Goal: Task Accomplishment & Management: Manage account settings

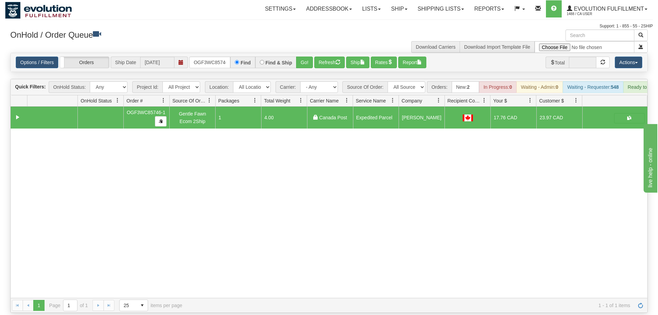
scroll to position [0, 7]
click at [215, 57] on input "OGF3WC85746-1" at bounding box center [209, 63] width 41 height 12
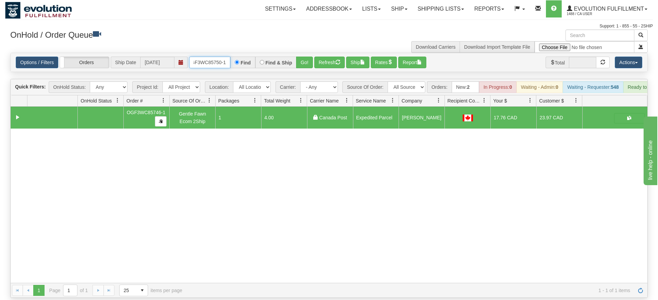
type input "OGF3WC85750-1"
click at [300, 63] on div "Is equal to Is not equal to Contains Does not contains CAD USD EUR ZAR [PERSON_…" at bounding box center [329, 175] width 648 height 245
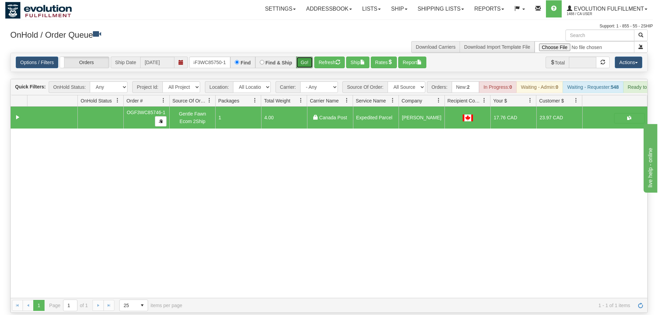
click at [308, 57] on button "Go!" at bounding box center [304, 63] width 17 height 12
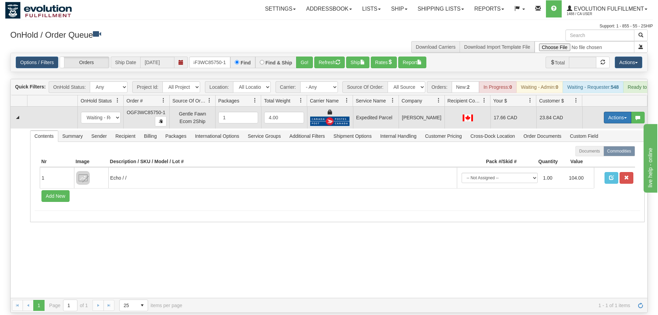
click at [605, 112] on button "Actions" at bounding box center [617, 118] width 27 height 12
click at [589, 155] on span "Ship" at bounding box center [590, 157] width 14 height 5
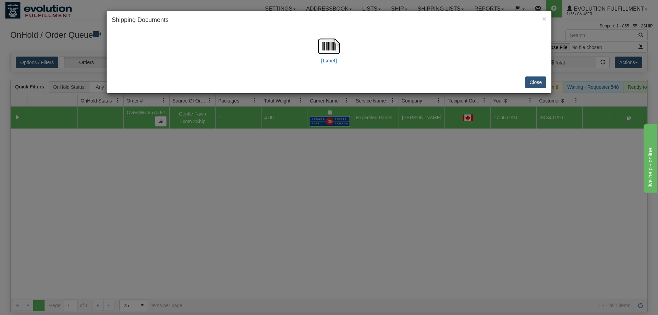
drag, startPoint x: 215, startPoint y: 63, endPoint x: 281, endPoint y: 46, distance: 68.1
click at [217, 63] on div "[Label]" at bounding box center [329, 50] width 434 height 30
click at [332, 59] on label "[Label]" at bounding box center [329, 60] width 16 height 7
drag, startPoint x: 149, startPoint y: 212, endPoint x: 175, endPoint y: 138, distance: 78.9
click at [149, 208] on div "× Shipping Documents [Label] Close" at bounding box center [329, 157] width 658 height 315
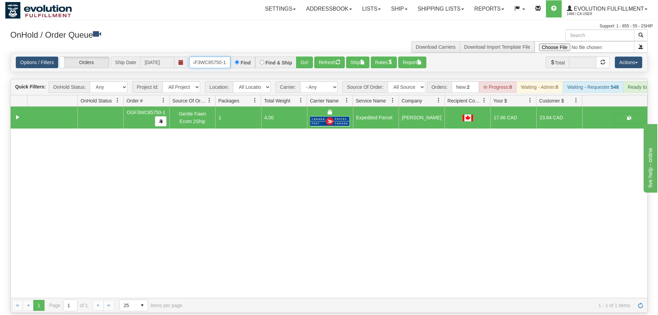
click at [205, 57] on input "OGF3WC85750-1" at bounding box center [209, 63] width 41 height 12
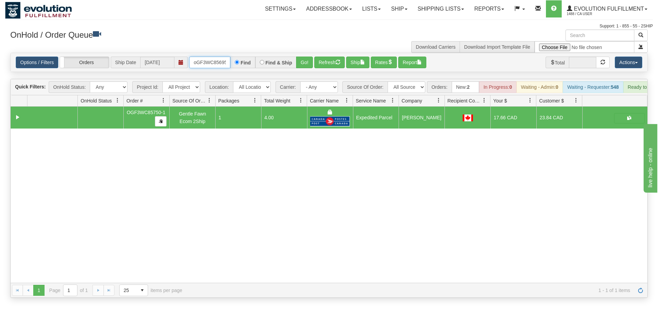
scroll to position [0, 5]
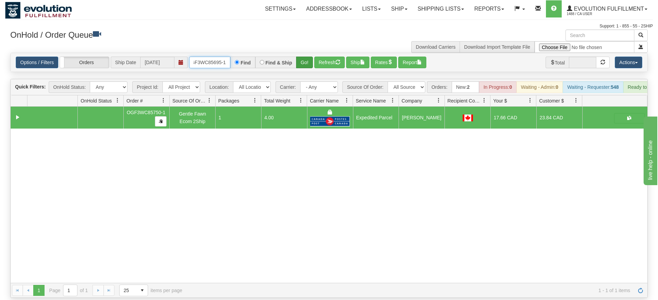
type input "oGF3WC85695-1"
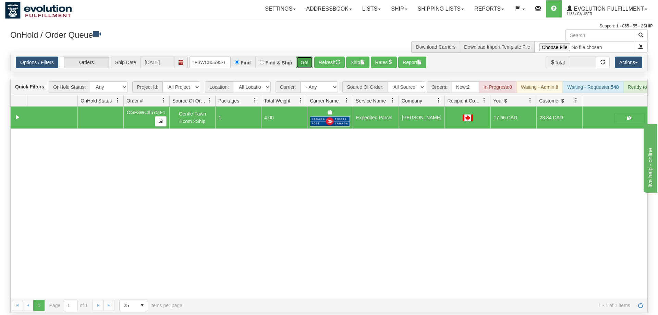
click at [312, 69] on div "Is equal to Is not equal to Contains Does not contains CAD USD EUR ZAR [PERSON_…" at bounding box center [329, 183] width 648 height 260
click at [310, 57] on button "Go!" at bounding box center [304, 63] width 17 height 12
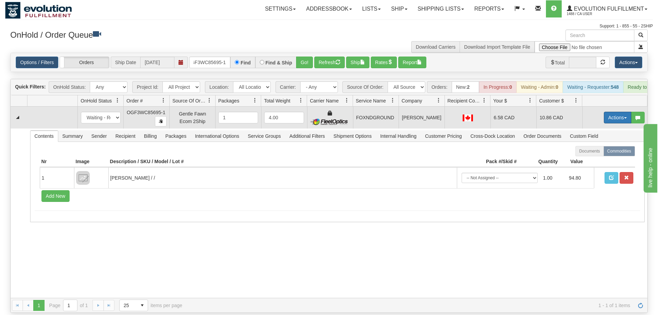
click at [605, 112] on button "Actions" at bounding box center [617, 118] width 27 height 12
click at [593, 155] on span "Ship" at bounding box center [590, 157] width 14 height 5
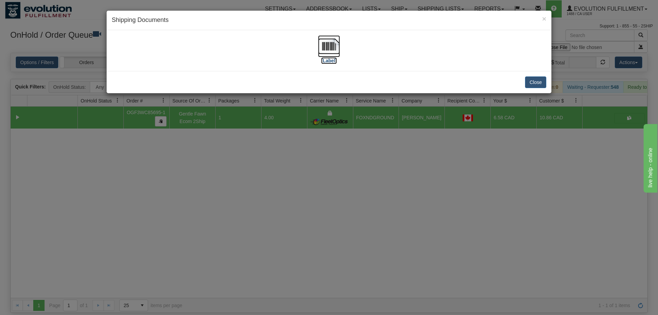
click at [333, 52] on img at bounding box center [329, 46] width 22 height 22
drag, startPoint x: 254, startPoint y: 256, endPoint x: 254, endPoint y: 246, distance: 9.3
click at [254, 246] on div "× Shipping Documents [Label] Close" at bounding box center [329, 157] width 658 height 315
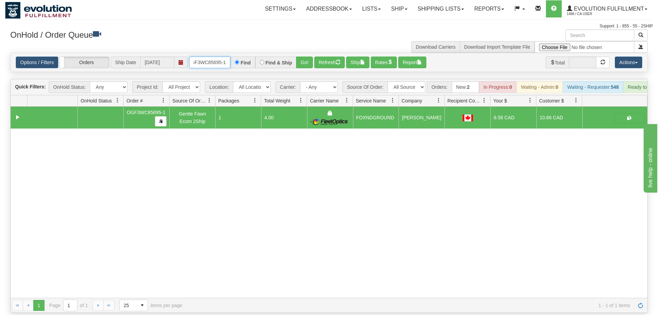
click at [210, 57] on input "oGF3WC85695-1" at bounding box center [209, 63] width 41 height 12
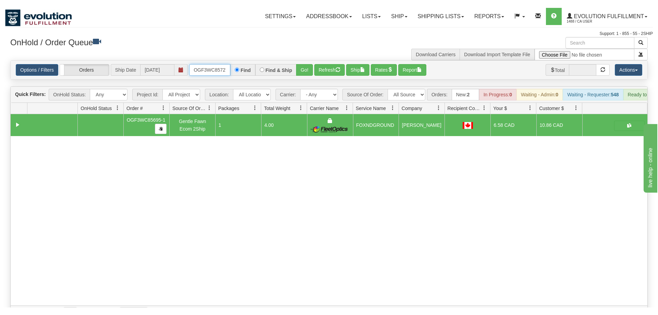
scroll to position [0, 7]
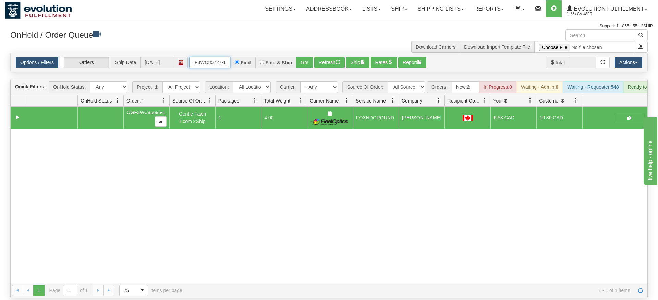
type input "OGF3WC85727-1"
drag, startPoint x: 307, startPoint y: 46, endPoint x: 307, endPoint y: 56, distance: 9.9
click at [307, 61] on div "Options / Filters Group Shipments Orders Ship Date [DATE] OGF3WC85727-1 Find Fi…" at bounding box center [329, 62] width 637 height 19
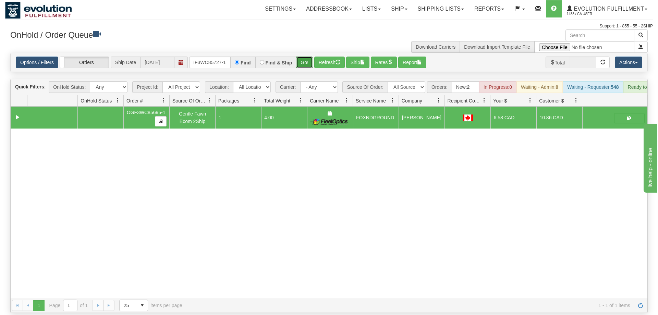
click at [307, 57] on button "Go!" at bounding box center [304, 63] width 17 height 12
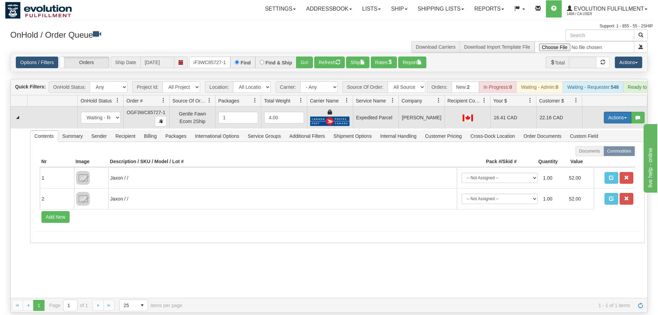
click at [607, 112] on button "Actions" at bounding box center [617, 118] width 27 height 12
click at [597, 153] on link "Ship" at bounding box center [603, 157] width 55 height 9
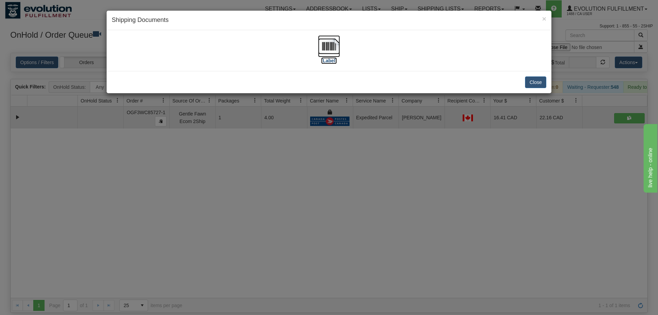
click at [336, 50] on img at bounding box center [329, 46] width 22 height 22
drag, startPoint x: 190, startPoint y: 233, endPoint x: 227, endPoint y: 3, distance: 232.6
click at [195, 218] on div "× Shipping Documents [Label] Close" at bounding box center [329, 157] width 658 height 315
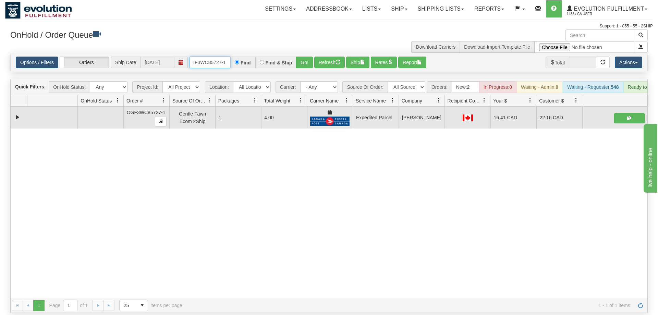
click at [208, 57] on input "OGF3WC85727-1" at bounding box center [209, 63] width 41 height 12
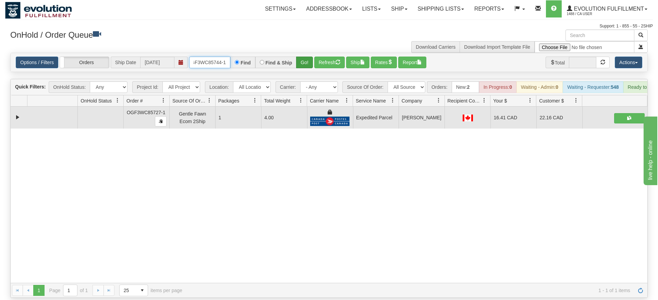
type input "OGF3WC85744-1"
drag, startPoint x: 300, startPoint y: 50, endPoint x: 309, endPoint y: 52, distance: 8.8
click at [301, 65] on div "Is equal to Is not equal to Contains Does not contains CAD USD EUR ZAR [PERSON_…" at bounding box center [329, 175] width 648 height 245
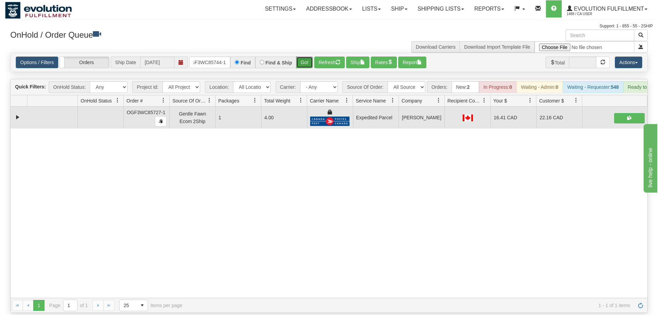
click at [309, 57] on button "Go!" at bounding box center [304, 63] width 17 height 12
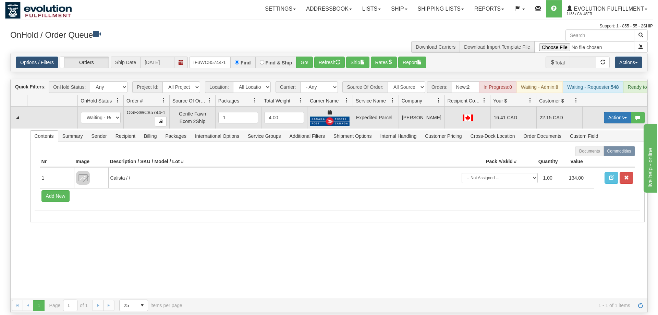
click at [614, 112] on button "Actions" at bounding box center [617, 118] width 27 height 12
click at [604, 153] on link "Ship" at bounding box center [603, 157] width 55 height 9
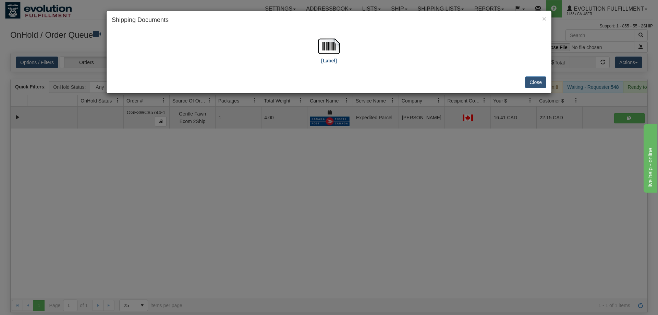
drag, startPoint x: 350, startPoint y: 49, endPoint x: 338, endPoint y: 51, distance: 12.5
click at [348, 49] on div "[Label]" at bounding box center [329, 50] width 434 height 30
click at [345, 59] on div "[Label]" at bounding box center [329, 50] width 434 height 30
click at [330, 55] on img at bounding box center [329, 46] width 22 height 22
click at [229, 141] on div "× Shipping Documents [Label] Close" at bounding box center [329, 157] width 658 height 315
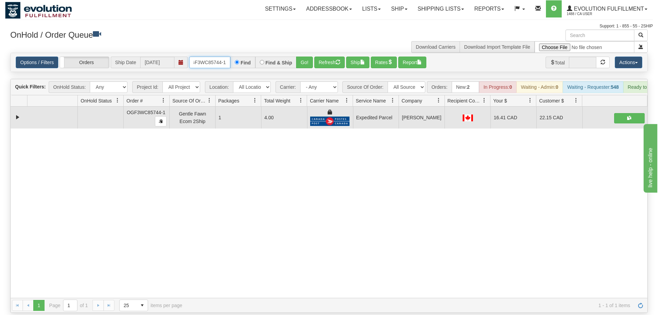
click at [202, 57] on input "OGF3WC85744-1" at bounding box center [209, 63] width 41 height 12
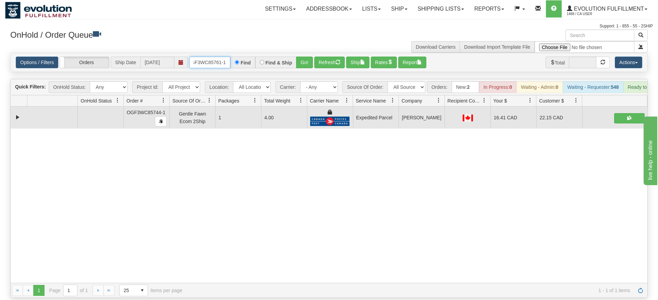
type input "OGF3WC85761-1"
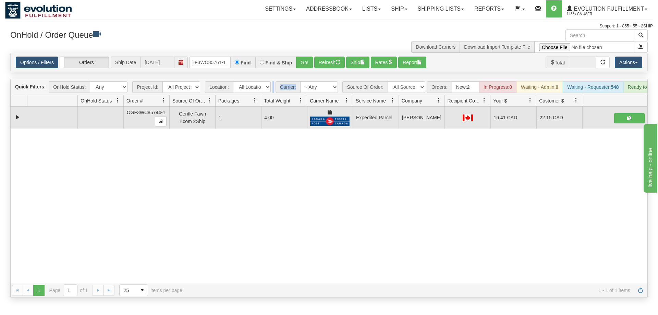
drag, startPoint x: 296, startPoint y: 54, endPoint x: 296, endPoint y: 69, distance: 14.7
click at [296, 69] on div "Is equal to Is not equal to Contains Does not contains CAD USD EUR ZAR [PERSON_…" at bounding box center [329, 175] width 648 height 245
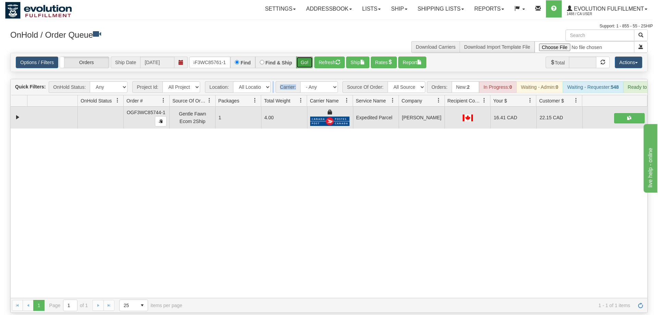
click at [305, 57] on button "Go!" at bounding box center [304, 63] width 17 height 12
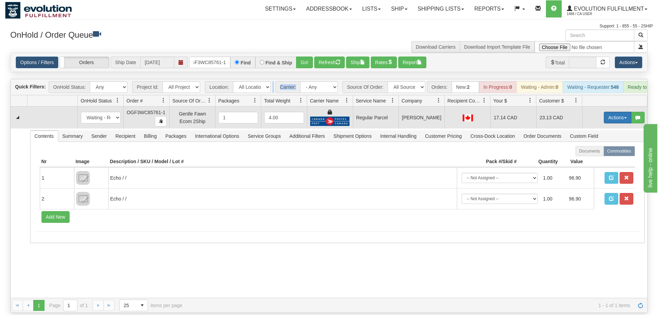
click at [625, 112] on button "Actions" at bounding box center [617, 118] width 27 height 12
click at [602, 146] on span "Rate All Services" at bounding box center [603, 148] width 41 height 5
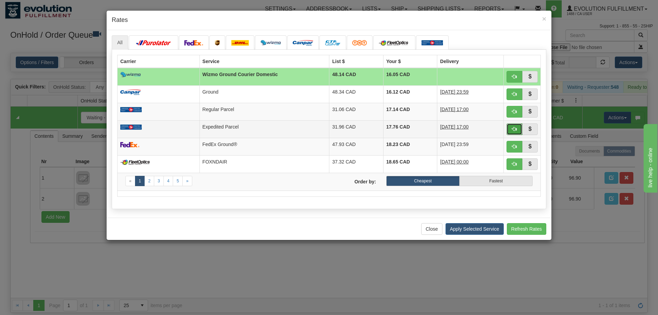
click at [515, 131] on span "button" at bounding box center [514, 128] width 5 height 5
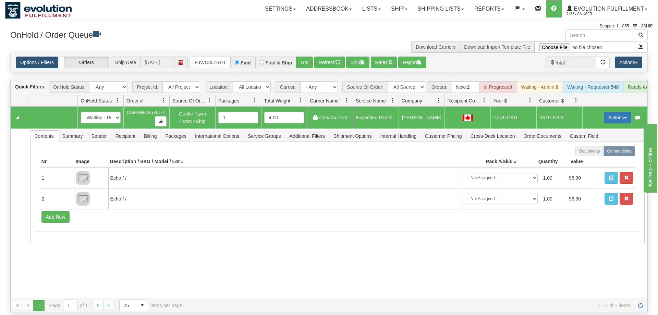
click at [619, 112] on button "Actions" at bounding box center [617, 118] width 27 height 12
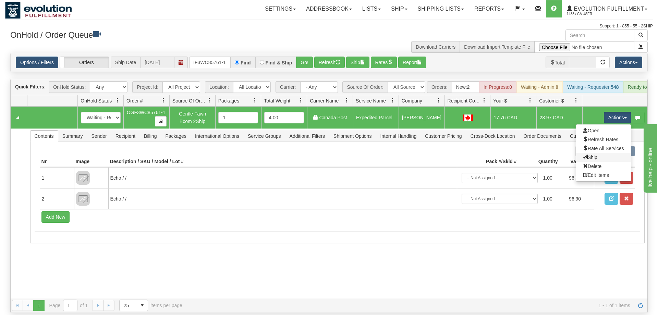
click at [599, 153] on link "Ship" at bounding box center [603, 157] width 55 height 9
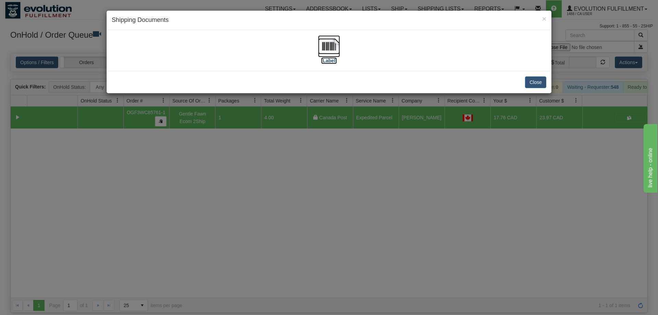
click at [330, 40] on img at bounding box center [329, 46] width 22 height 22
click at [163, 235] on div "× Shipping Documents [Label] Close" at bounding box center [329, 157] width 658 height 315
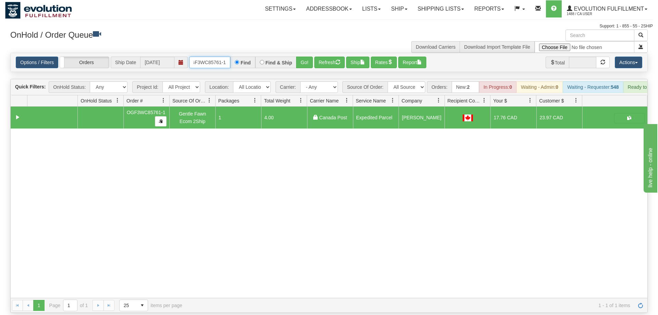
click at [213, 57] on input "OGF3WC85761-1" at bounding box center [209, 63] width 41 height 12
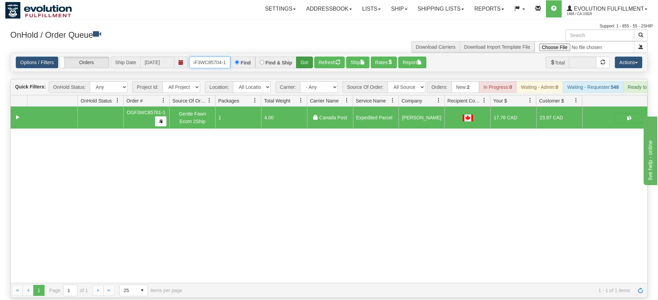
type input "OGF3WC85704-1"
click at [300, 67] on div "Is equal to Is not equal to Contains Does not contains CAD USD EUR ZAR [PERSON_…" at bounding box center [329, 175] width 648 height 245
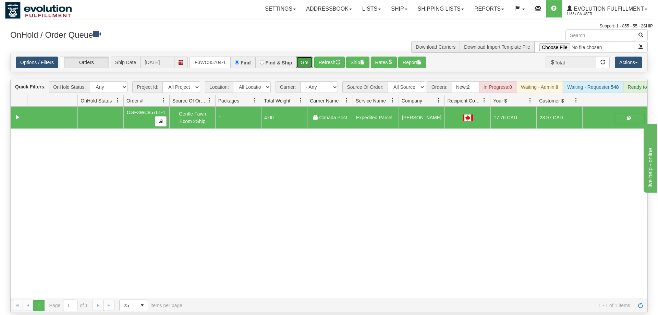
click at [307, 57] on button "Go!" at bounding box center [304, 63] width 17 height 12
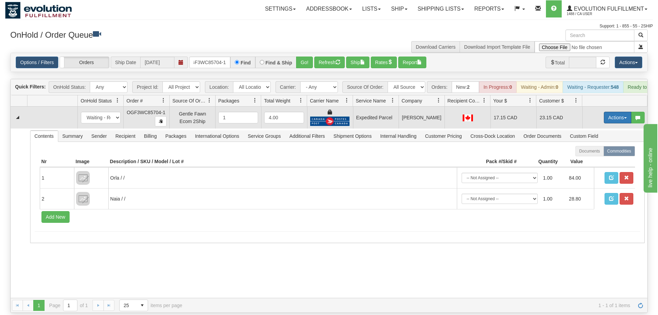
click at [613, 112] on button "Actions" at bounding box center [617, 118] width 27 height 12
click at [594, 155] on span "Ship" at bounding box center [590, 157] width 14 height 5
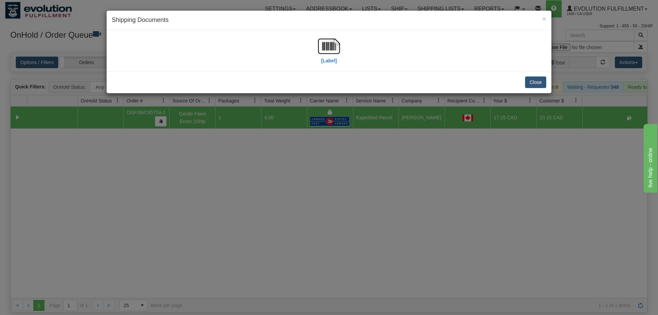
click at [314, 49] on div "[Label]" at bounding box center [329, 50] width 434 height 30
click at [324, 49] on img at bounding box center [329, 46] width 22 height 22
drag, startPoint x: 184, startPoint y: 228, endPoint x: 157, endPoint y: 36, distance: 194.1
click at [184, 227] on div "× Shipping Documents [Label] Close" at bounding box center [329, 157] width 658 height 315
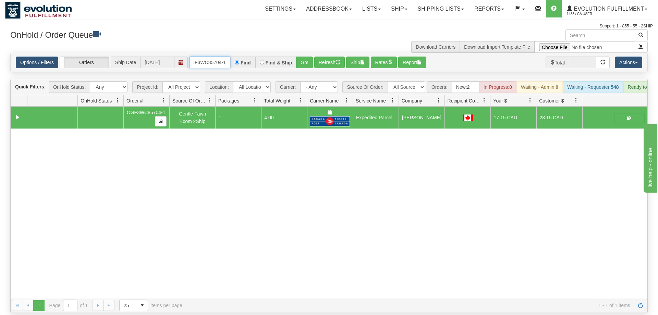
click at [213, 57] on input "OGF3WC85704-1" at bounding box center [209, 63] width 41 height 12
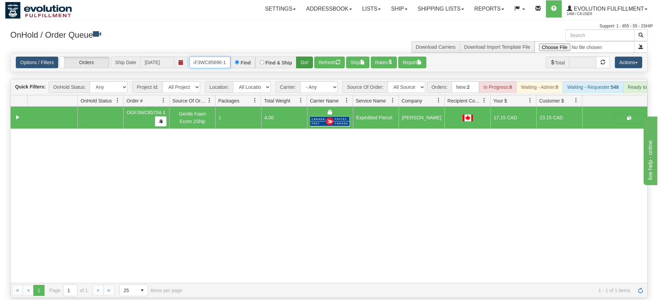
type input "OGF3WC85696-1"
click at [303, 70] on div "Is equal to Is not equal to Contains Does not contains CAD USD EUR ZAR [PERSON_…" at bounding box center [329, 175] width 648 height 245
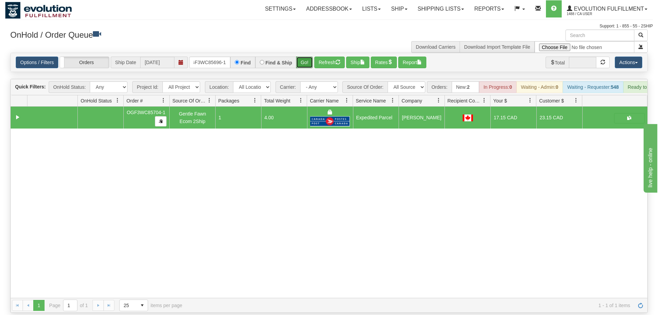
click at [307, 57] on button "Go!" at bounding box center [304, 63] width 17 height 12
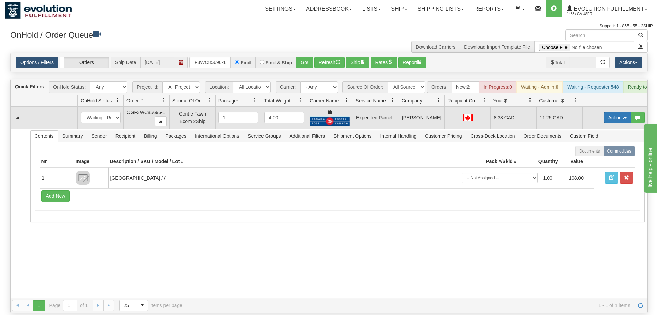
click at [609, 112] on button "Actions" at bounding box center [617, 118] width 27 height 12
click at [596, 153] on link "Ship" at bounding box center [603, 157] width 55 height 9
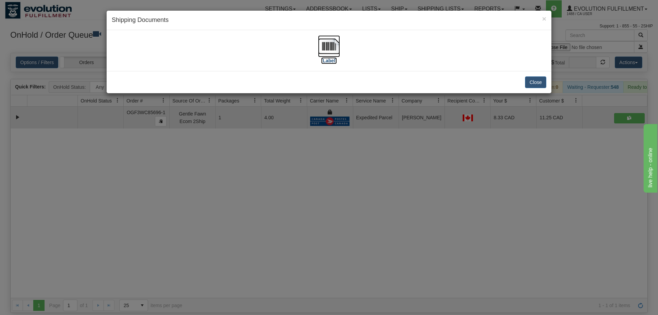
click at [337, 50] on img at bounding box center [329, 46] width 22 height 22
click at [192, 181] on div "× Shipping Documents [Label] Close" at bounding box center [329, 157] width 658 height 315
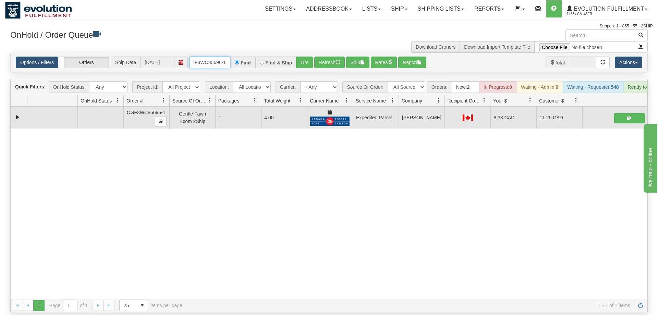
click at [219, 57] on input "OGF3WC85696-1" at bounding box center [209, 63] width 41 height 12
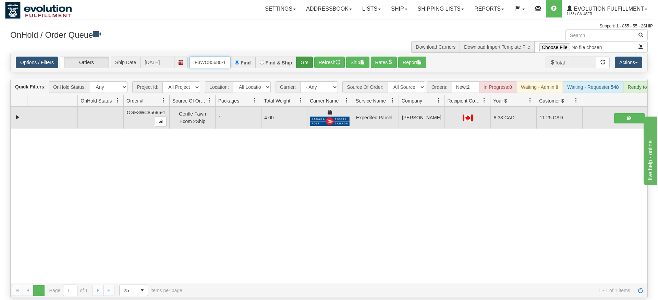
type input "OGF3WC85680-1"
click at [305, 70] on div "Is equal to Is not equal to Contains Does not contains CAD USD EUR ZAR [PERSON_…" at bounding box center [329, 175] width 648 height 245
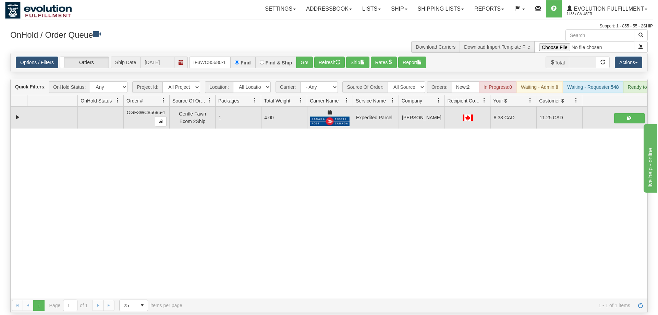
click at [309, 53] on div "Options / Filters Group Shipments Orders Ship Date [DATE] OGF3WC85680-1 Find Fi…" at bounding box center [329, 62] width 637 height 19
click at [303, 57] on button "Go!" at bounding box center [304, 63] width 17 height 12
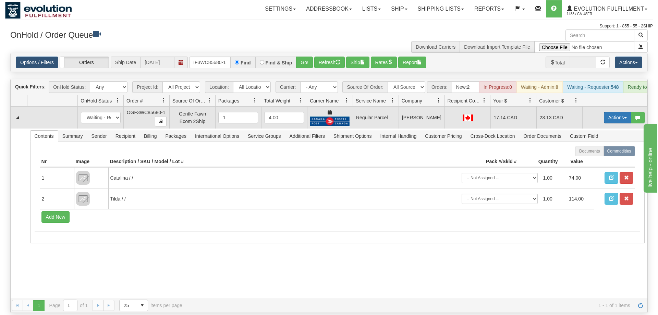
click at [622, 112] on button "Actions" at bounding box center [617, 118] width 27 height 12
click at [584, 146] on span "Rate All Services" at bounding box center [603, 148] width 41 height 5
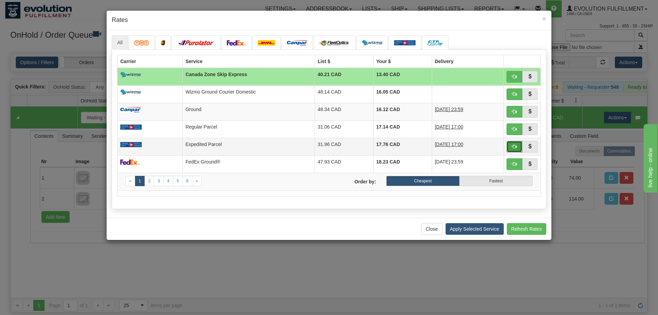
click at [514, 149] on span "button" at bounding box center [514, 146] width 5 height 5
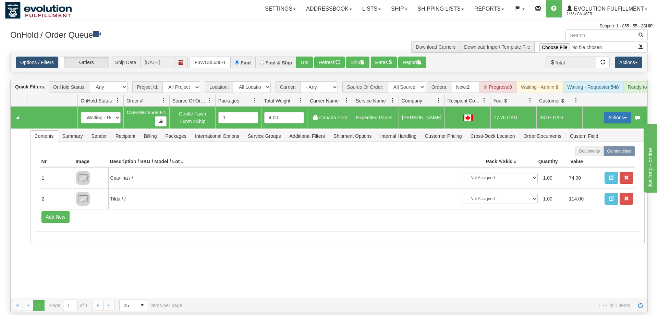
click at [612, 112] on button "Actions" at bounding box center [617, 118] width 27 height 12
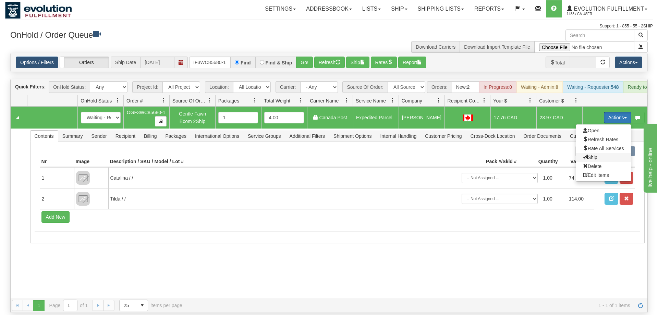
click at [595, 155] on span "Ship" at bounding box center [590, 157] width 14 height 5
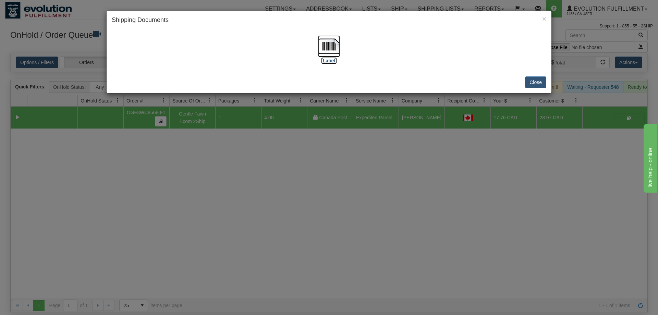
click at [335, 44] on img at bounding box center [329, 46] width 22 height 22
drag, startPoint x: 241, startPoint y: 222, endPoint x: 237, endPoint y: 66, distance: 156.3
click at [242, 222] on div "× Shipping Documents [Label] Close" at bounding box center [329, 157] width 658 height 315
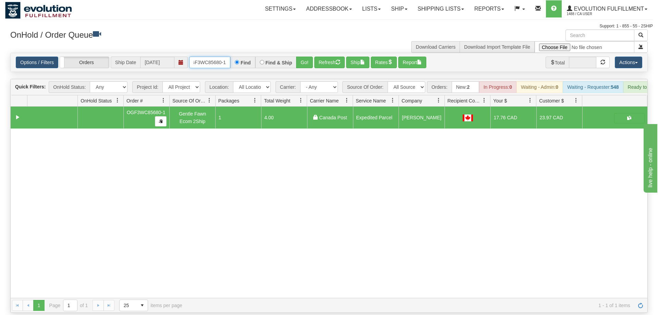
click at [223, 57] on input "OGF3WC85680-1" at bounding box center [209, 63] width 41 height 12
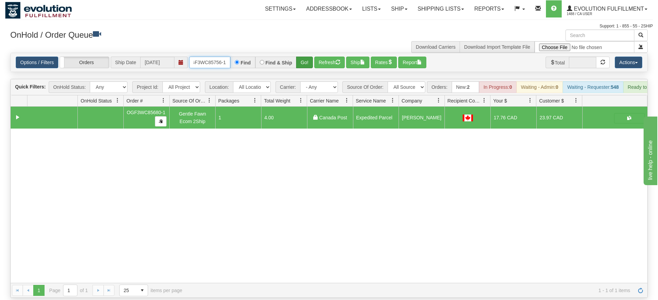
type input "OGF3WC85756-1"
drag, startPoint x: 307, startPoint y: 53, endPoint x: 305, endPoint y: 57, distance: 4.6
click at [307, 68] on div "Is equal to Is not equal to Contains Does not contains CAD USD EUR ZAR [PERSON_…" at bounding box center [329, 175] width 648 height 245
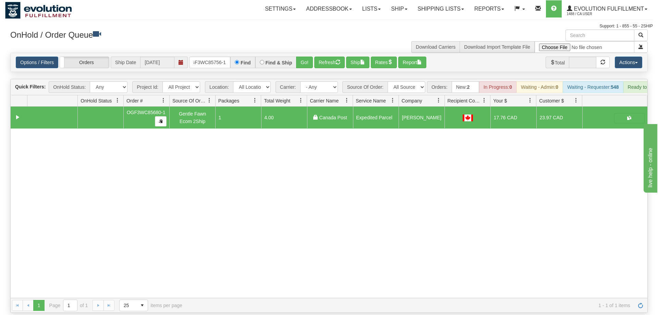
click at [305, 53] on div "Options / Filters Group Shipments Orders Ship Date [DATE] OGF3WC85756-1 Find Fi…" at bounding box center [329, 62] width 637 height 19
click at [307, 57] on button "Go!" at bounding box center [304, 63] width 17 height 12
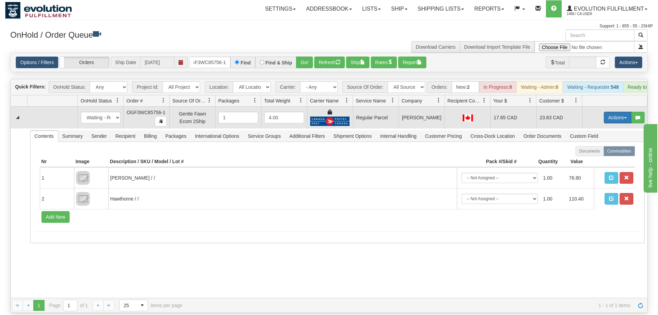
click at [613, 112] on button "Actions" at bounding box center [617, 118] width 27 height 12
click at [609, 146] on span "Rate All Services" at bounding box center [603, 148] width 41 height 5
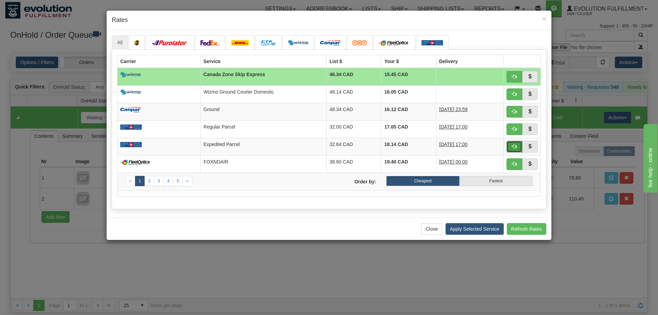
click at [514, 145] on span "button" at bounding box center [514, 146] width 5 height 5
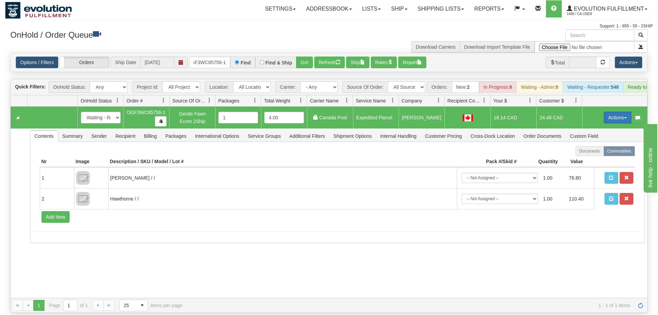
click at [615, 112] on button "Actions" at bounding box center [617, 118] width 27 height 12
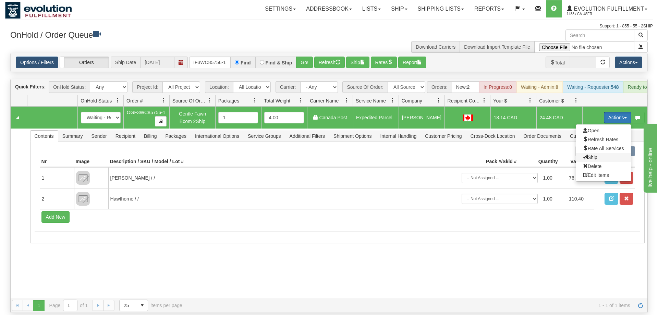
click at [590, 155] on span "Ship" at bounding box center [590, 157] width 14 height 5
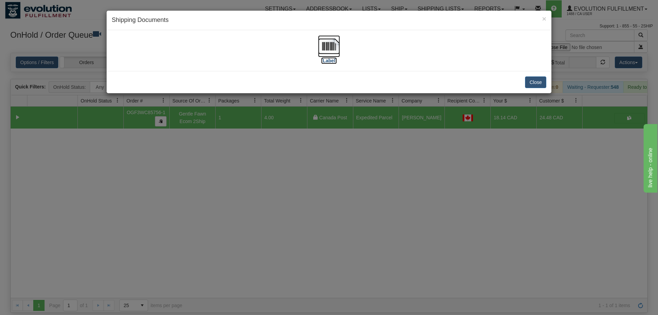
click at [329, 56] on img at bounding box center [329, 46] width 22 height 22
click at [296, 139] on div "× Shipping Documents [Label] Close" at bounding box center [329, 157] width 658 height 315
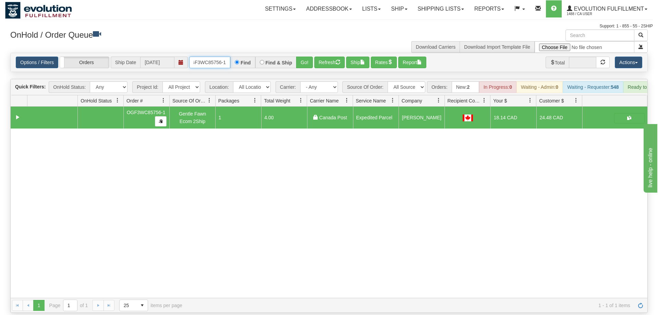
click at [220, 57] on input "OGF3WC85756-1" at bounding box center [209, 63] width 41 height 12
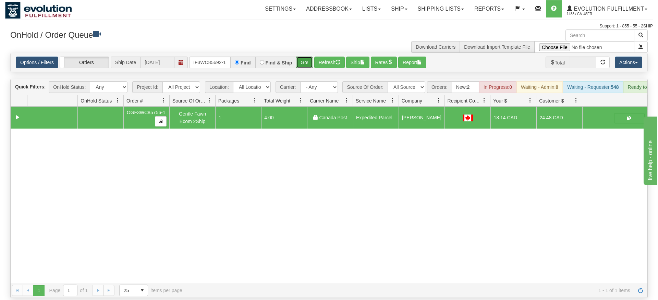
click at [307, 64] on div "Is equal to Is not equal to Contains Does not contains CAD USD EUR ZAR [PERSON_…" at bounding box center [329, 175] width 648 height 245
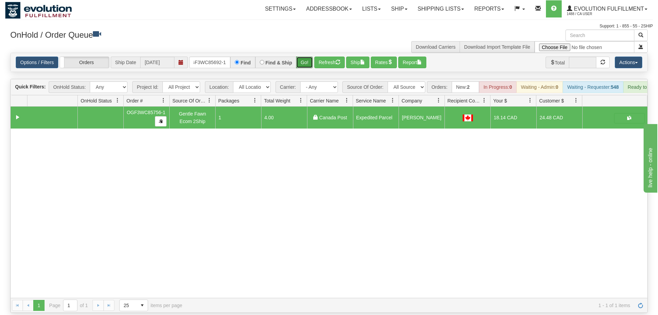
click at [305, 57] on button "Go!" at bounding box center [304, 63] width 17 height 12
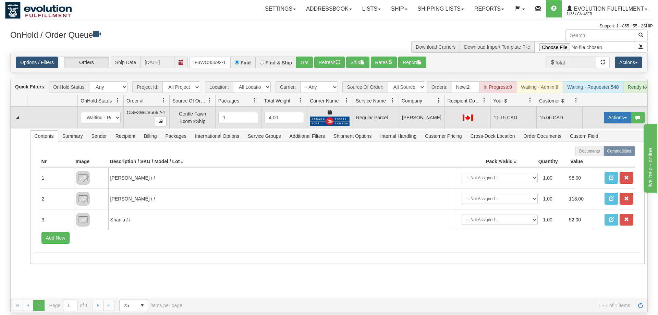
click at [611, 112] on button "Actions" at bounding box center [617, 118] width 27 height 12
click at [592, 146] on span "Rate All Services" at bounding box center [603, 148] width 41 height 5
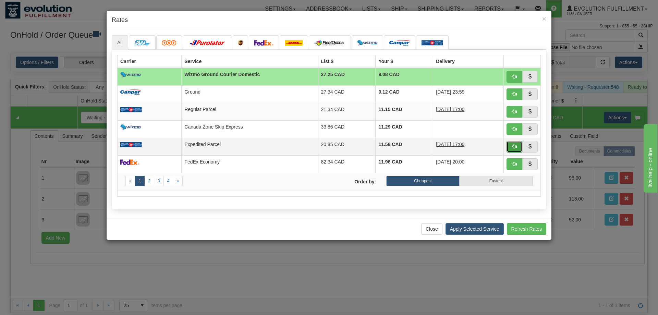
click at [516, 152] on button "button" at bounding box center [514, 147] width 16 height 12
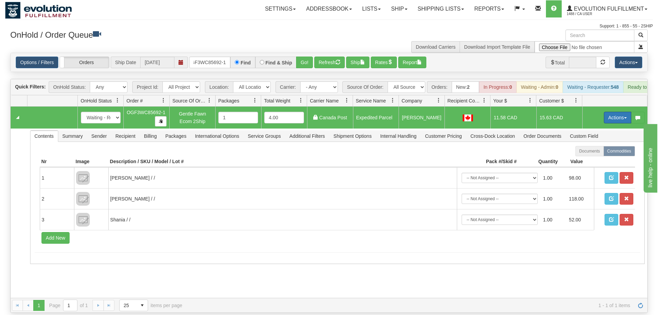
click at [620, 112] on button "Actions" at bounding box center [617, 118] width 27 height 12
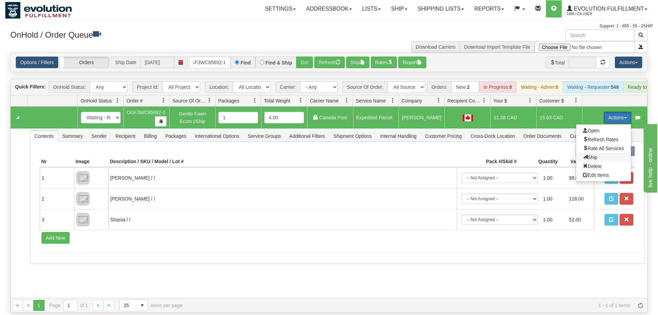
click at [591, 155] on span "Ship" at bounding box center [590, 157] width 14 height 5
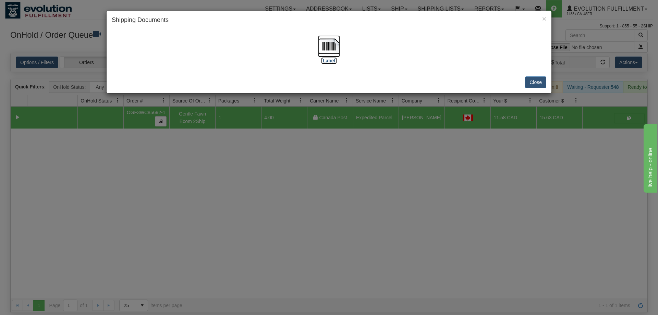
click at [320, 40] on img at bounding box center [329, 46] width 22 height 22
drag, startPoint x: 183, startPoint y: 181, endPoint x: 200, endPoint y: 52, distance: 130.6
click at [183, 181] on div "× Shipping Documents [Label] Close" at bounding box center [329, 157] width 658 height 315
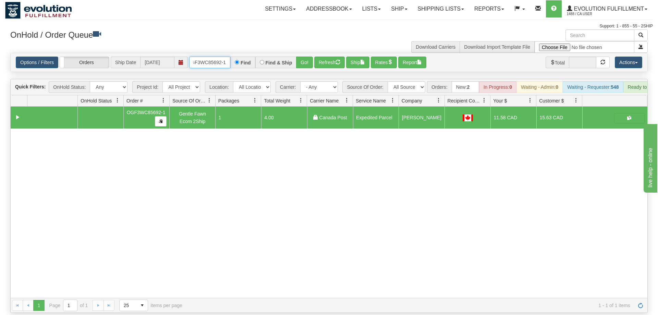
click at [206, 57] on input "OGF3WC85692-1" at bounding box center [209, 63] width 41 height 12
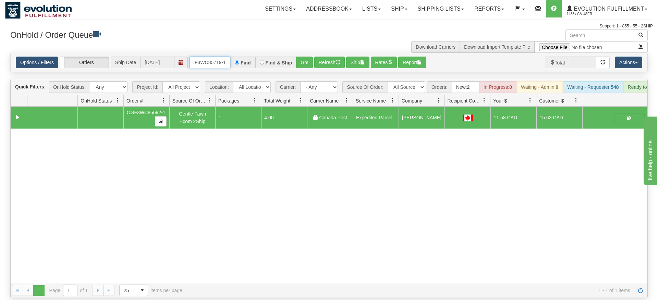
type input "OGF3WC85719-1"
drag, startPoint x: 296, startPoint y: 56, endPoint x: 300, endPoint y: 69, distance: 13.1
click at [300, 69] on div "Is equal to Is not equal to Contains Does not contains CAD USD EUR ZAR [PERSON_…" at bounding box center [329, 175] width 648 height 245
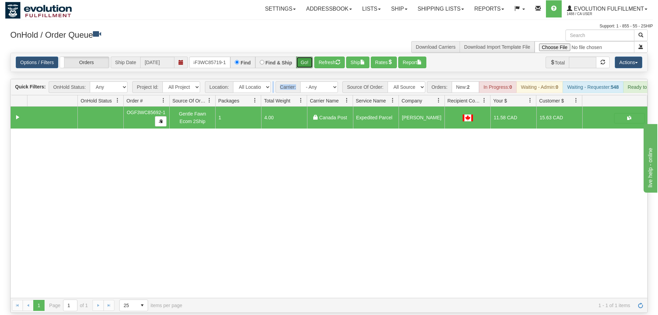
click at [310, 57] on button "Go!" at bounding box center [304, 63] width 17 height 12
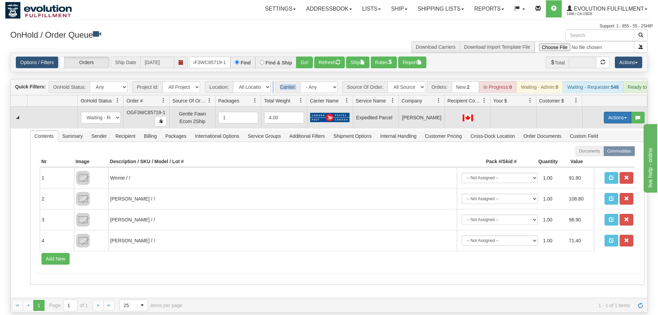
click at [609, 112] on button "Actions" at bounding box center [617, 118] width 27 height 12
click at [604, 146] on span "Rate All Services" at bounding box center [603, 148] width 41 height 5
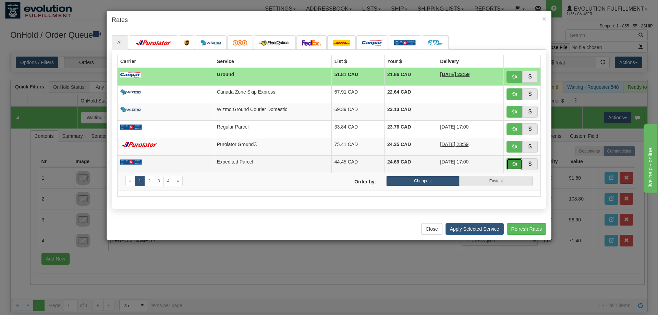
click at [517, 161] on button "button" at bounding box center [514, 164] width 16 height 12
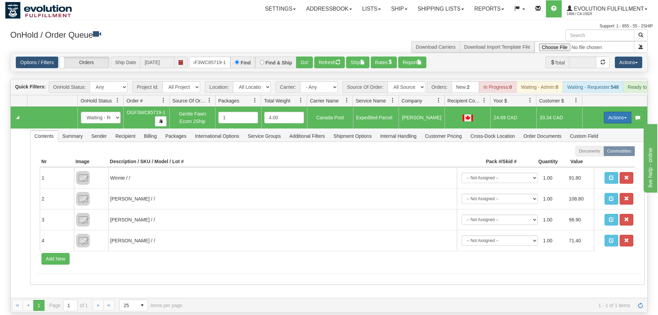
click at [618, 112] on button "Actions" at bounding box center [617, 118] width 27 height 12
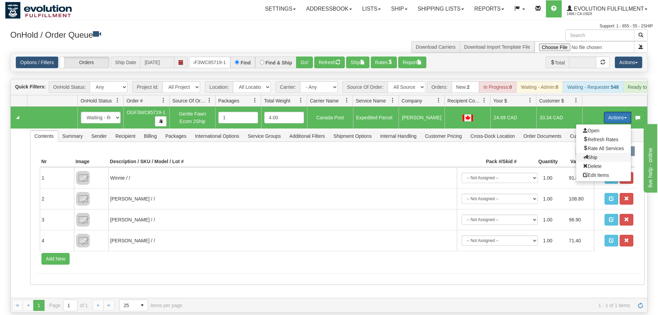
click at [592, 155] on span "Ship" at bounding box center [590, 157] width 14 height 5
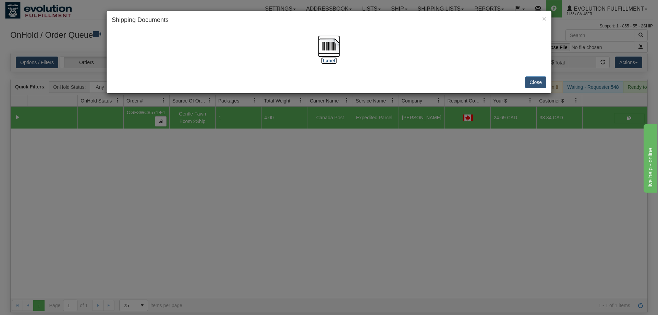
click at [324, 57] on img at bounding box center [329, 46] width 22 height 22
drag, startPoint x: 262, startPoint y: 146, endPoint x: 162, endPoint y: 9, distance: 170.4
click at [260, 144] on div "× Shipping Documents [Label] Close" at bounding box center [329, 157] width 658 height 315
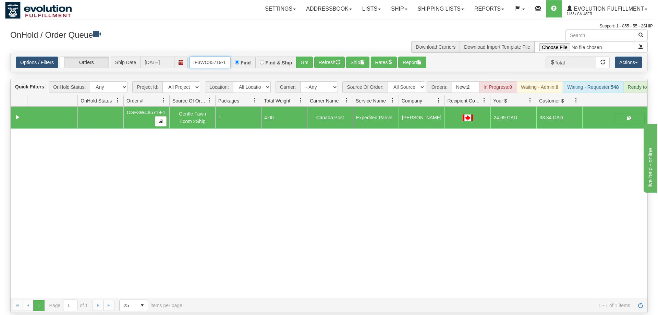
click at [215, 57] on input "OGF3WC85719-1" at bounding box center [209, 63] width 41 height 12
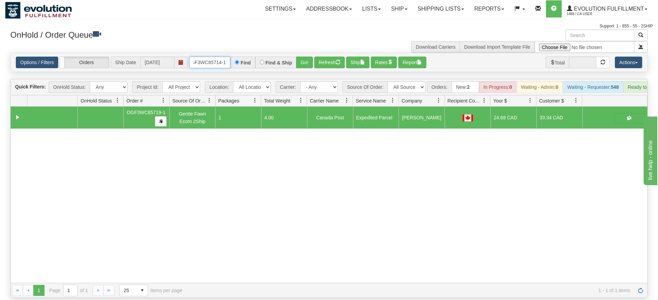
type input "OGF3WC85714-1"
click at [308, 64] on div "Is equal to Is not equal to Contains Does not contains CAD USD EUR ZAR [PERSON_…" at bounding box center [329, 175] width 648 height 245
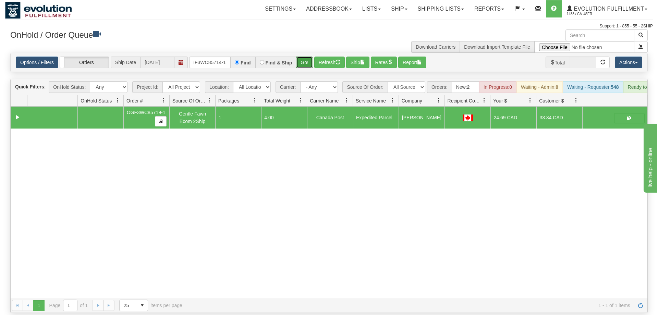
click at [310, 57] on button "Go!" at bounding box center [304, 63] width 17 height 12
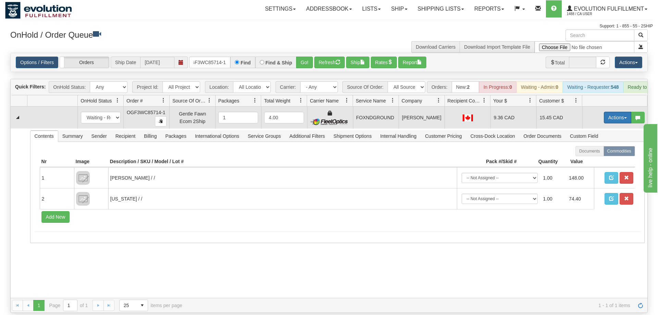
click at [620, 112] on button "Actions" at bounding box center [617, 118] width 27 height 12
click at [595, 155] on span "Ship" at bounding box center [590, 157] width 14 height 5
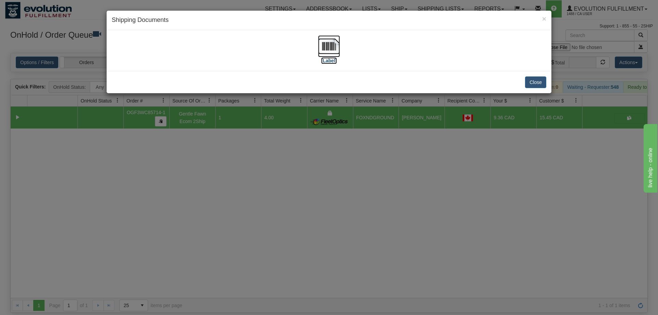
click at [322, 46] on img at bounding box center [329, 46] width 22 height 22
click at [232, 186] on div "× Shipping Documents [Label] Close" at bounding box center [329, 157] width 658 height 315
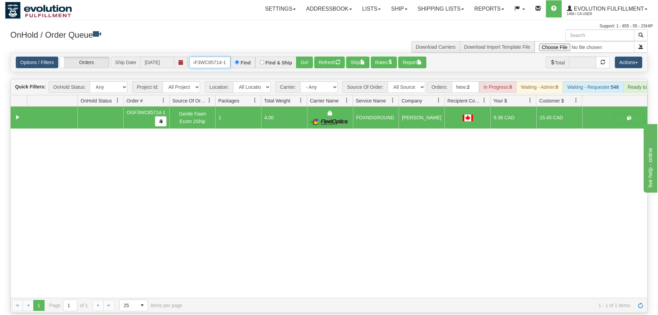
click at [216, 57] on input "OGF3WC85714-1" at bounding box center [209, 63] width 41 height 12
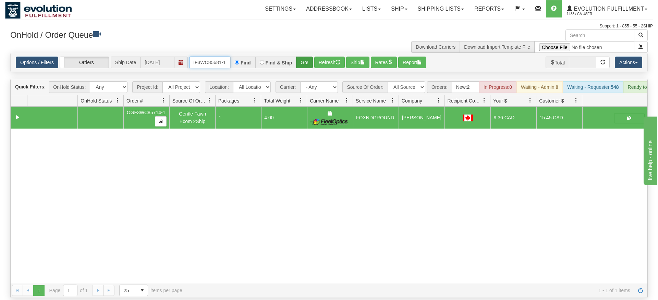
type input "OGF3WC85681-1"
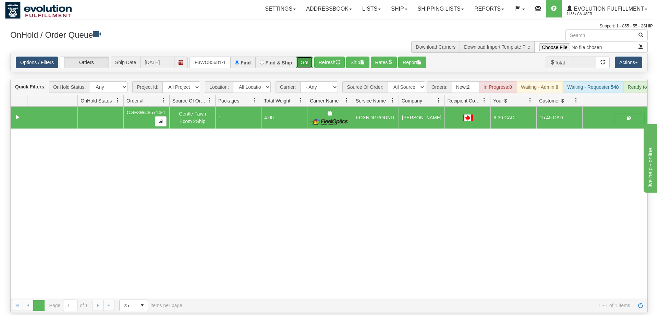
click at [306, 62] on div "Is equal to Is not equal to Contains Does not contains CAD USD EUR ZAR [PERSON_…" at bounding box center [329, 183] width 648 height 260
click at [298, 57] on button "Go!" at bounding box center [304, 63] width 17 height 12
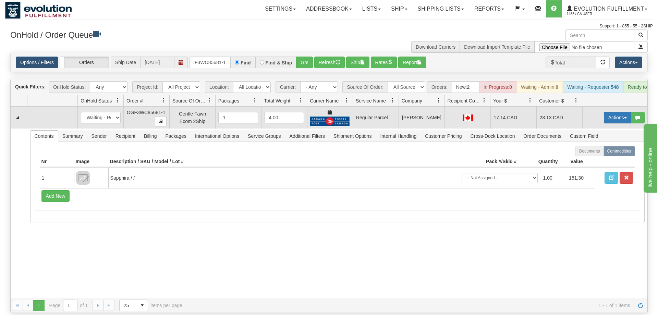
drag, startPoint x: 612, startPoint y: 109, endPoint x: 592, endPoint y: 143, distance: 39.0
click at [611, 112] on button "Actions" at bounding box center [617, 118] width 27 height 12
click at [597, 146] on span "Rate All Services" at bounding box center [603, 148] width 41 height 5
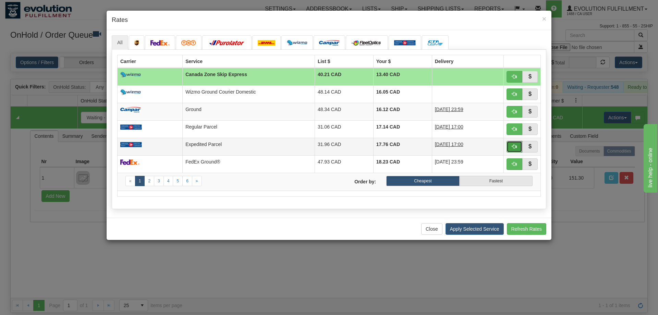
click at [512, 147] on button "button" at bounding box center [514, 147] width 16 height 12
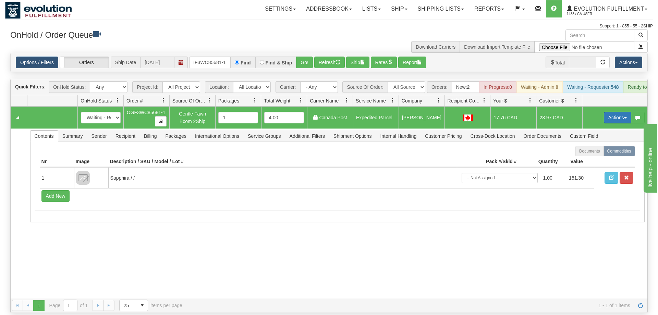
click at [604, 112] on button "Actions" at bounding box center [617, 118] width 27 height 12
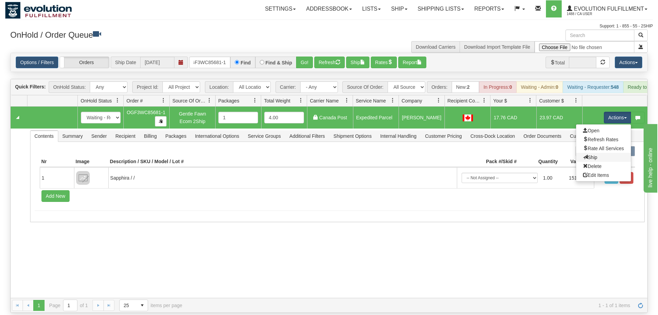
click at [596, 153] on link "Ship" at bounding box center [603, 157] width 55 height 9
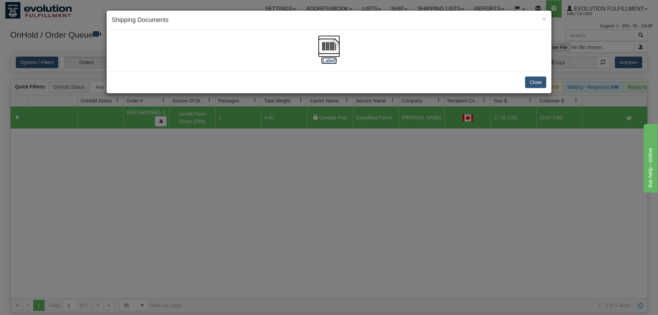
click at [336, 38] on img at bounding box center [329, 46] width 22 height 22
drag, startPoint x: 274, startPoint y: 201, endPoint x: 146, endPoint y: 11, distance: 229.3
click at [271, 197] on div "× Shipping Documents [Label] Close" at bounding box center [329, 157] width 658 height 315
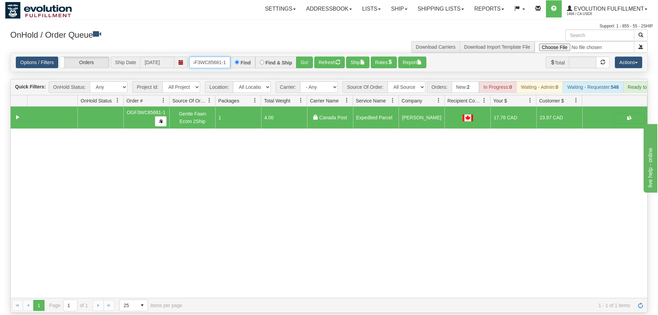
click at [213, 57] on input "OGF3WC85681-1" at bounding box center [209, 63] width 41 height 12
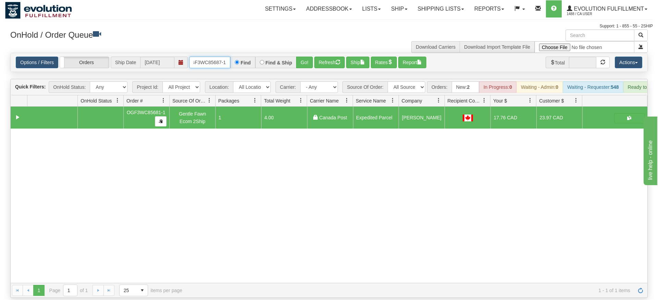
type input "OGF3WC85687-1"
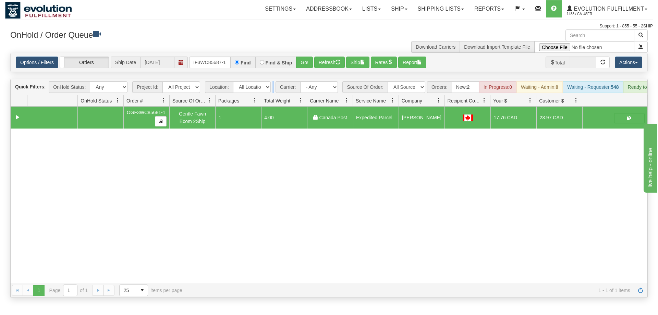
drag, startPoint x: 314, startPoint y: 52, endPoint x: 310, endPoint y: 63, distance: 11.9
click at [312, 67] on div "Is equal to Is not equal to Contains Does not contains CAD USD EUR ZAR [PERSON_…" at bounding box center [329, 175] width 648 height 245
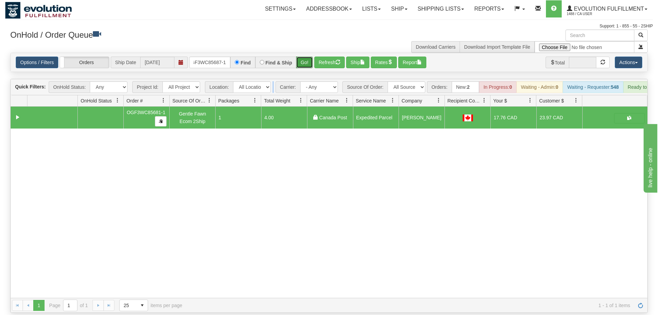
click at [307, 57] on button "Go!" at bounding box center [304, 63] width 17 height 12
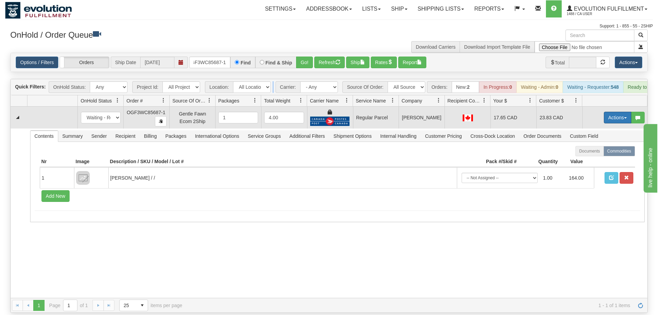
click at [613, 112] on button "Actions" at bounding box center [617, 118] width 27 height 12
click at [598, 146] on span "Rate All Services" at bounding box center [603, 148] width 41 height 5
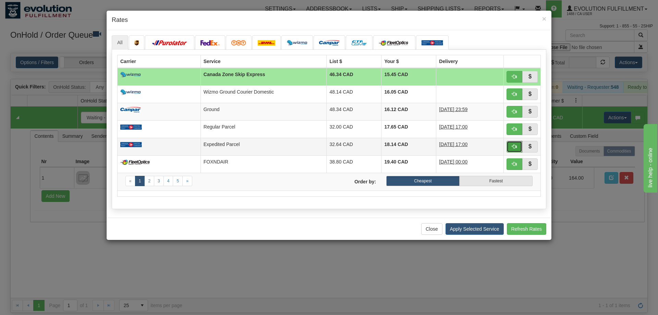
click at [507, 141] on button "button" at bounding box center [514, 147] width 16 height 12
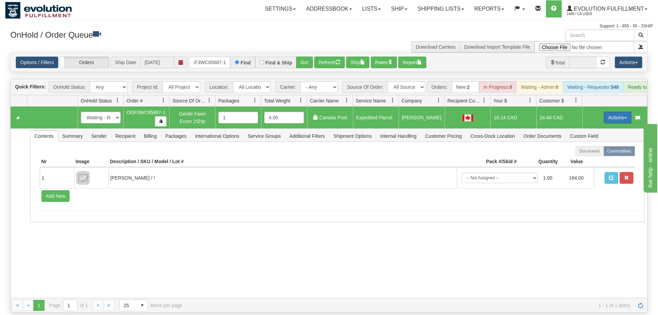
click at [612, 112] on button "Actions" at bounding box center [617, 118] width 27 height 12
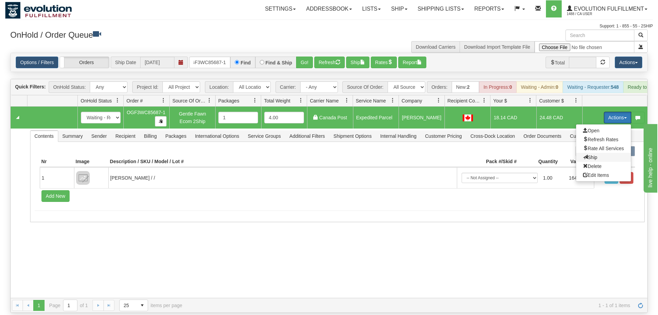
click at [585, 155] on span "Ship" at bounding box center [590, 157] width 14 height 5
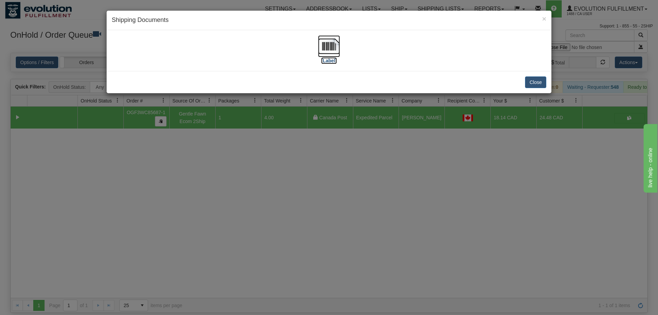
click at [333, 56] on img at bounding box center [329, 46] width 22 height 22
click at [263, 141] on div "× Shipping Documents [Label] Close" at bounding box center [329, 157] width 658 height 315
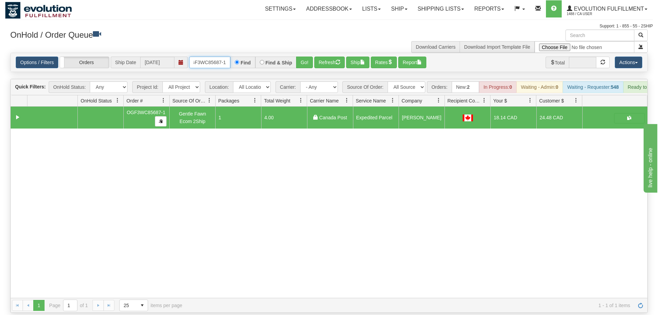
click at [216, 57] on input "OGF3WC85687-1" at bounding box center [209, 63] width 41 height 12
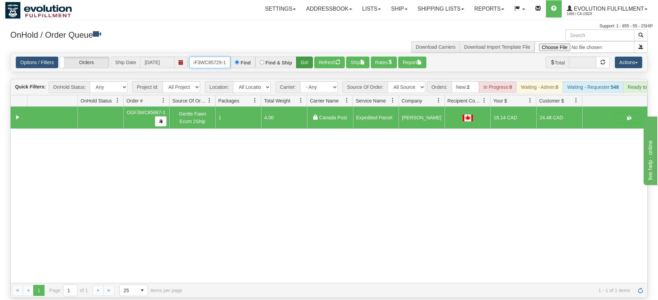
type input "OGF3WC85729-1"
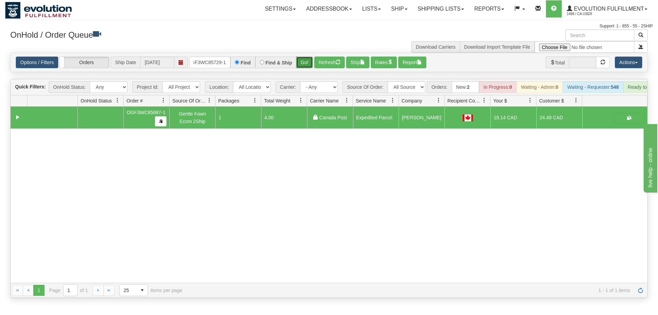
drag, startPoint x: 308, startPoint y: 52, endPoint x: 308, endPoint y: 63, distance: 11.0
click at [308, 66] on div "Is equal to Is not equal to Contains Does not contains CAD USD EUR ZAR [PERSON_…" at bounding box center [329, 175] width 648 height 245
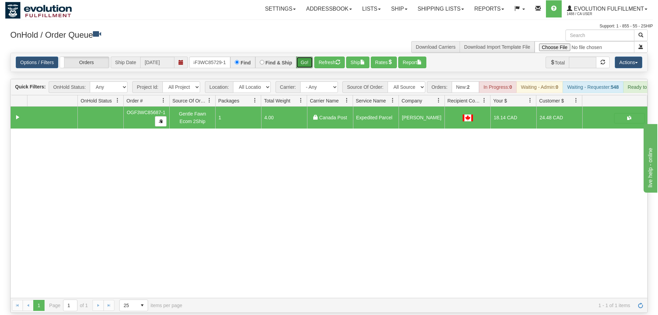
click at [308, 57] on button "Go!" at bounding box center [304, 63] width 17 height 12
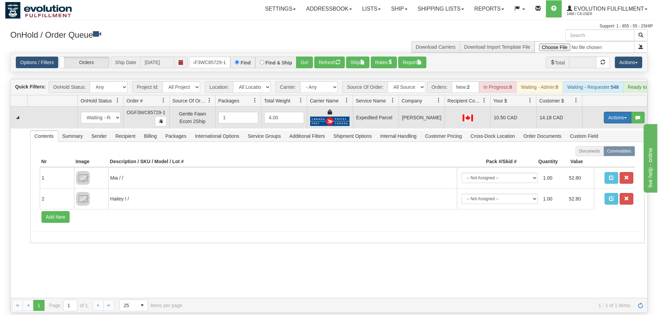
click at [609, 112] on button "Actions" at bounding box center [617, 118] width 27 height 12
click at [596, 153] on link "Ship" at bounding box center [603, 157] width 55 height 9
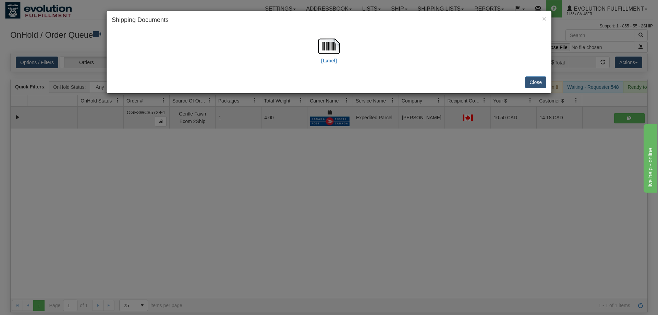
click at [343, 50] on div "[Label]" at bounding box center [329, 50] width 434 height 30
click at [324, 42] on img at bounding box center [329, 46] width 22 height 22
drag, startPoint x: 227, startPoint y: 260, endPoint x: 134, endPoint y: 71, distance: 211.7
click at [226, 256] on div "× Shipping Documents [Label] Close" at bounding box center [329, 157] width 658 height 315
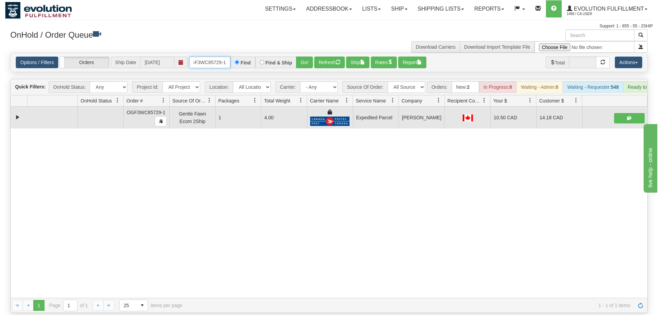
click at [205, 57] on input "OGF3WC85729-1" at bounding box center [209, 63] width 41 height 12
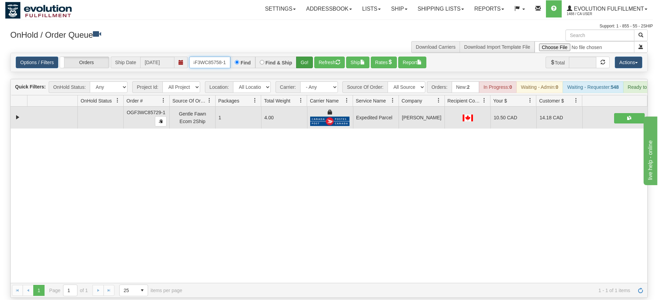
type input "OGF3WC85758-1"
click at [304, 65] on div "Is equal to Is not equal to Contains Does not contains CAD USD EUR ZAR [PERSON_…" at bounding box center [329, 175] width 648 height 245
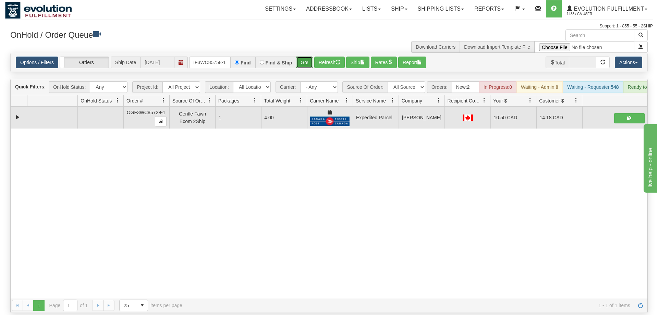
click at [305, 57] on button "Go!" at bounding box center [304, 63] width 17 height 12
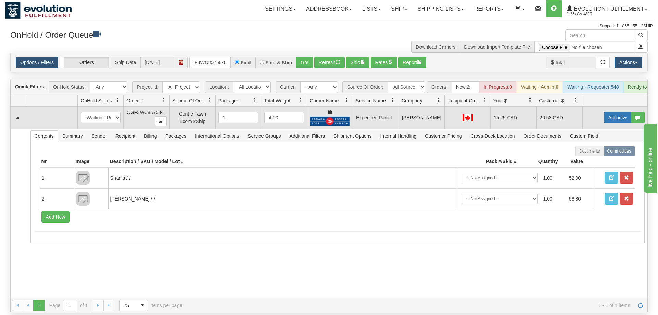
click at [605, 112] on button "Actions" at bounding box center [617, 118] width 27 height 12
click at [583, 155] on span at bounding box center [585, 157] width 5 height 5
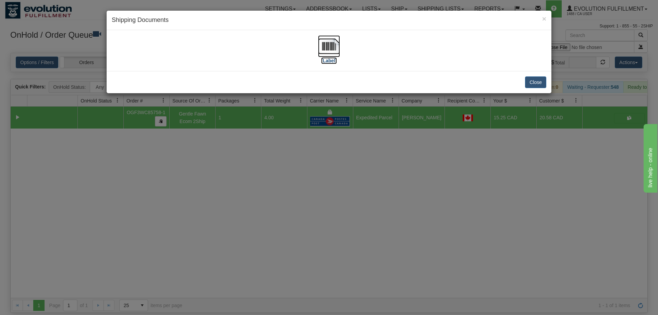
click at [322, 41] on img at bounding box center [329, 46] width 22 height 22
drag, startPoint x: 274, startPoint y: 199, endPoint x: 218, endPoint y: 61, distance: 148.3
click at [272, 197] on div "× Shipping Documents [Label] Close" at bounding box center [329, 157] width 658 height 315
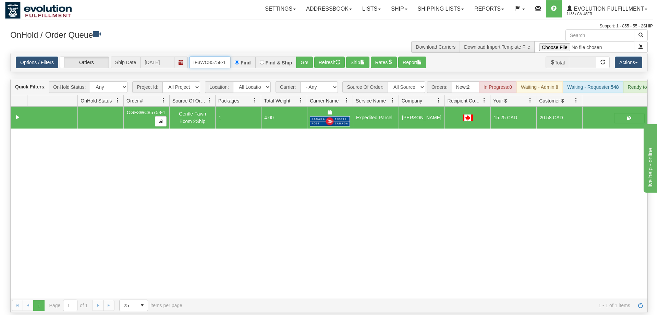
click at [223, 57] on input "OGF3WC85758-1" at bounding box center [209, 63] width 41 height 12
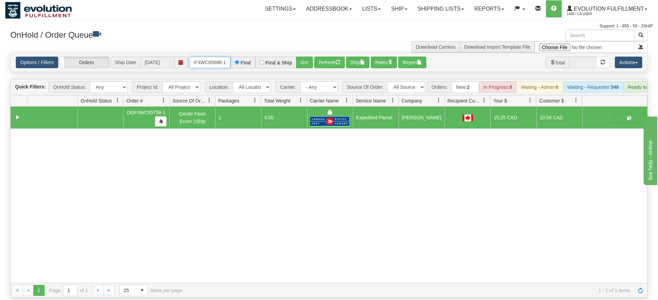
type input "OGF3WC85686-1"
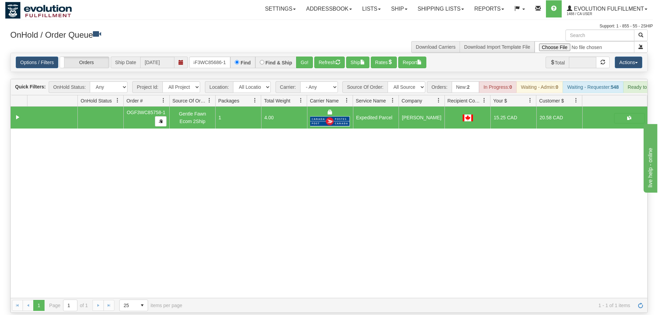
click at [296, 60] on div "Options / Filters Group Shipments Orders Ship Date [DATE] OGF3WC85686-1 Find Fi…" at bounding box center [329, 62] width 637 height 19
click at [307, 57] on button "Go!" at bounding box center [304, 63] width 17 height 12
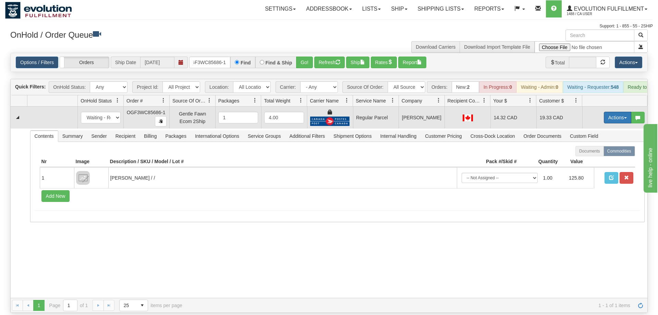
click at [618, 112] on button "Actions" at bounding box center [617, 118] width 27 height 12
click at [598, 146] on span "Rate All Services" at bounding box center [603, 148] width 41 height 5
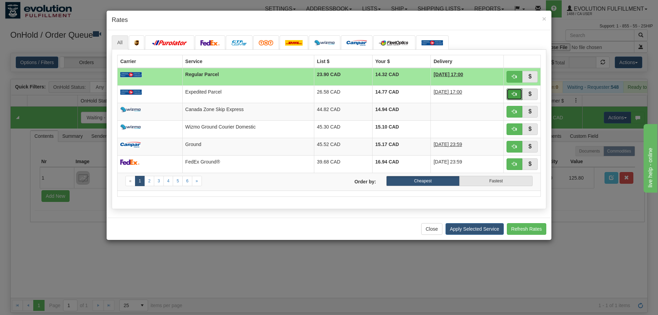
click at [517, 93] on button "button" at bounding box center [514, 94] width 16 height 12
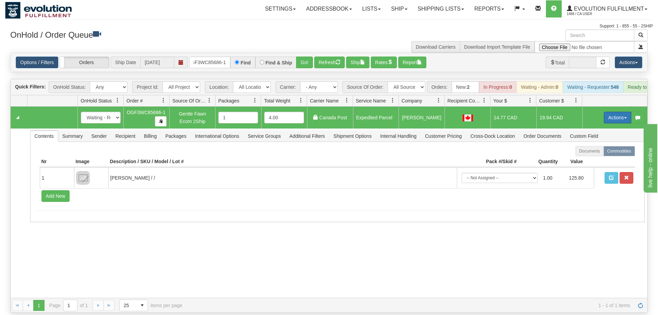
click at [609, 112] on button "Actions" at bounding box center [617, 118] width 27 height 12
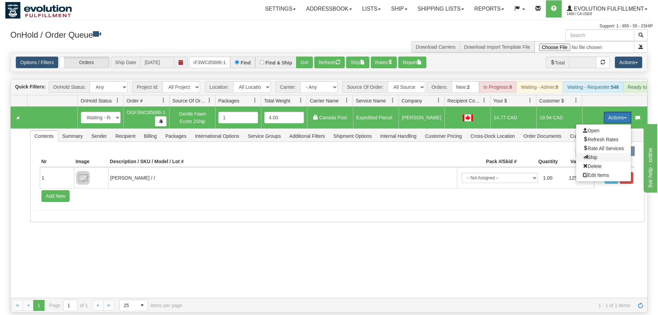
click at [588, 155] on span "Ship" at bounding box center [590, 157] width 14 height 5
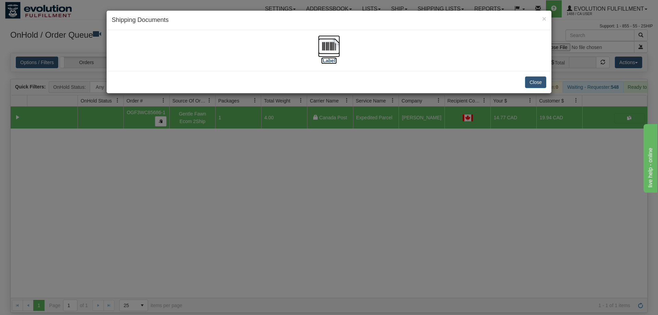
click at [337, 52] on img at bounding box center [329, 46] width 22 height 22
drag, startPoint x: 218, startPoint y: 206, endPoint x: 215, endPoint y: 60, distance: 145.6
click at [218, 205] on div "× Shipping Documents [Label] Close" at bounding box center [329, 157] width 658 height 315
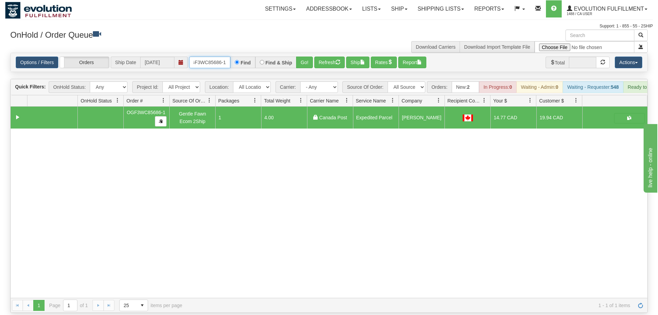
click at [215, 57] on input "OGF3WC85686-1" at bounding box center [209, 63] width 41 height 12
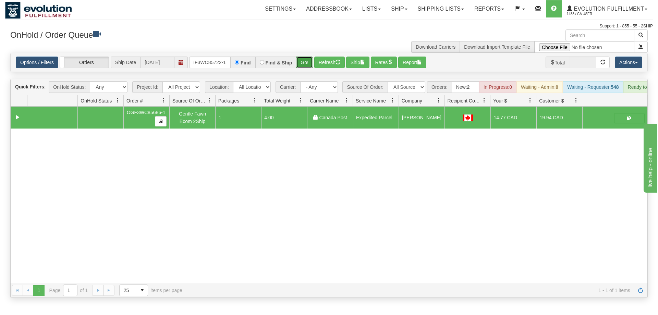
drag, startPoint x: 311, startPoint y: 53, endPoint x: 303, endPoint y: 52, distance: 8.2
click at [311, 67] on div "Is equal to Is not equal to Contains Does not contains CAD USD EUR ZAR [PERSON_…" at bounding box center [329, 175] width 648 height 245
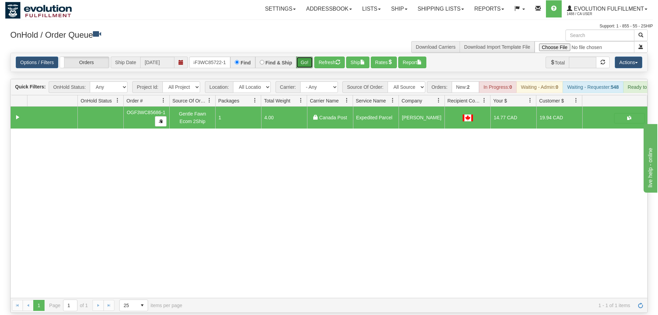
click at [303, 57] on button "Go!" at bounding box center [304, 63] width 17 height 12
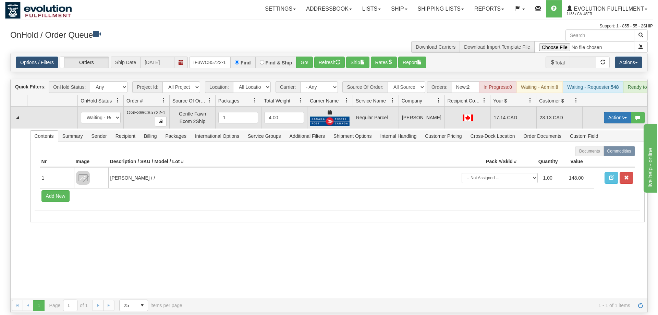
click at [609, 112] on button "Actions" at bounding box center [617, 118] width 27 height 12
click at [601, 146] on span "Rate All Services" at bounding box center [603, 148] width 41 height 5
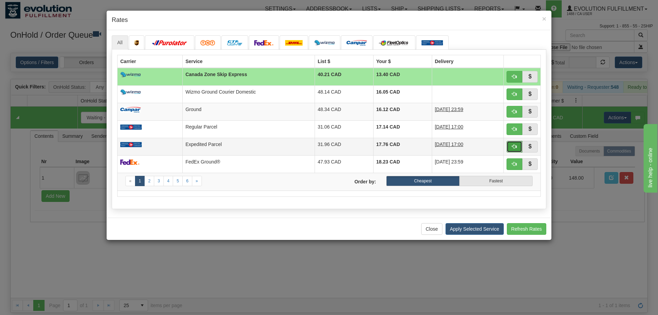
click at [513, 148] on span "button" at bounding box center [514, 146] width 5 height 5
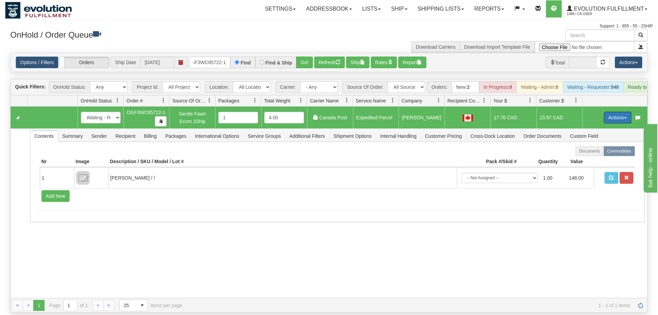
click at [604, 112] on button "Actions" at bounding box center [617, 118] width 27 height 12
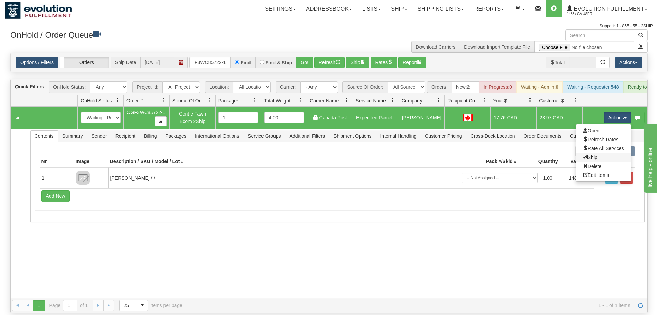
click at [599, 153] on link "Ship" at bounding box center [603, 157] width 55 height 9
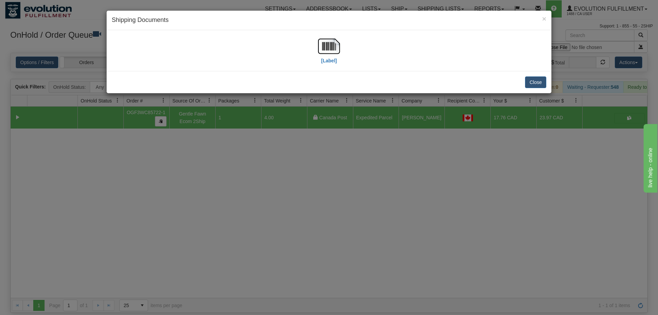
click at [340, 50] on div "[Label]" at bounding box center [329, 50] width 434 height 30
click at [326, 48] on img at bounding box center [329, 46] width 22 height 22
click at [291, 215] on div "× Shipping Documents [Label] Close" at bounding box center [329, 157] width 658 height 315
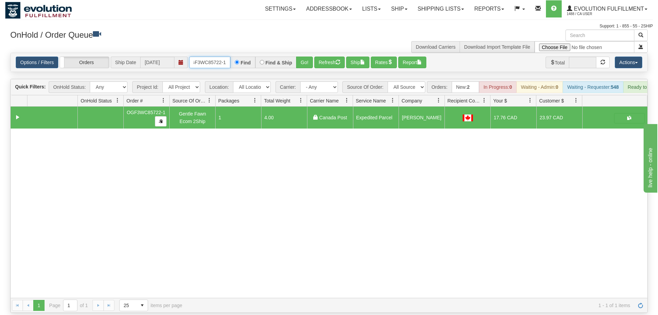
click at [217, 57] on input "OGF3WC85722-1" at bounding box center [209, 63] width 41 height 12
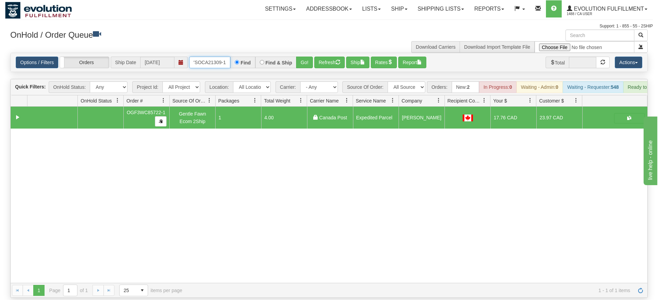
type input "oMOYSOCA21309-1"
click at [300, 67] on div "Is equal to Is not equal to Contains Does not contains CAD USD EUR ZAR [PERSON_…" at bounding box center [329, 175] width 648 height 245
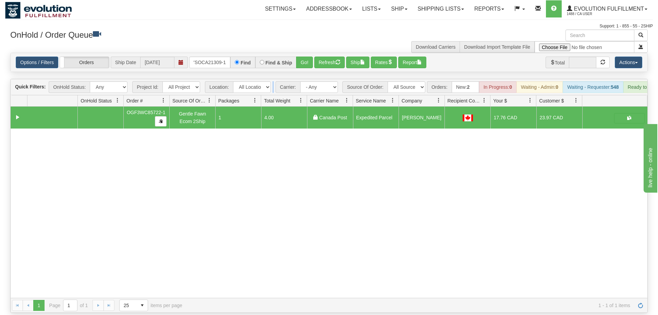
drag, startPoint x: 304, startPoint y: 59, endPoint x: 304, endPoint y: 54, distance: 5.1
click at [304, 58] on div "Is equal to Is not equal to Contains Does not contains CAD USD EUR ZAR [PERSON_…" at bounding box center [329, 183] width 648 height 260
click at [304, 57] on button "Go!" at bounding box center [304, 63] width 17 height 12
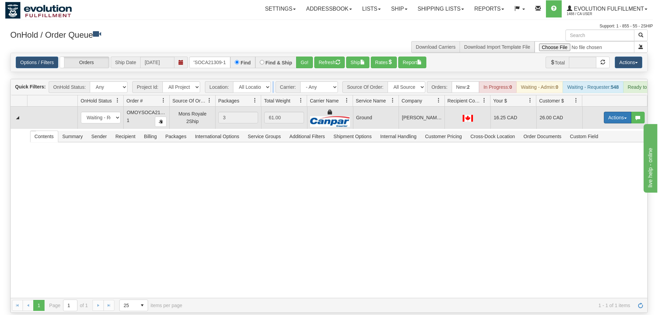
click at [621, 112] on button "Actions" at bounding box center [617, 118] width 27 height 12
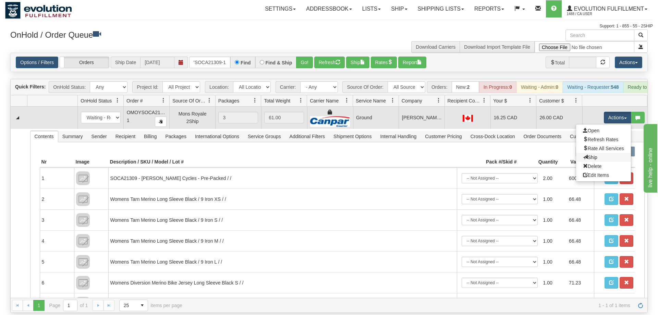
click at [599, 153] on link "Ship" at bounding box center [603, 157] width 55 height 9
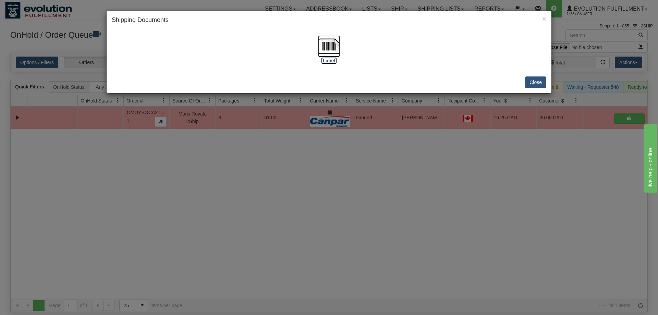
click at [330, 52] on img at bounding box center [329, 46] width 22 height 22
click at [343, 160] on div "× Shipping Documents [Label] Close" at bounding box center [329, 157] width 658 height 315
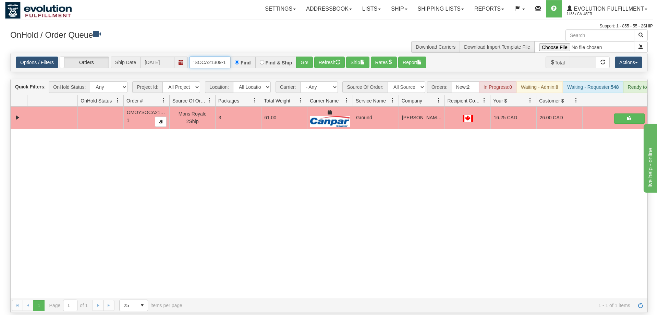
click at [202, 57] on input "oMOYSOCA21309-1" at bounding box center [209, 63] width 41 height 12
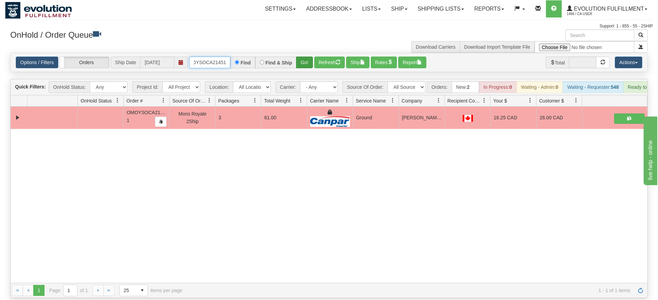
type input "OMOYSOCA21451"
click at [303, 63] on div "Is equal to Is not equal to Contains Does not contains CAD USD EUR ZAR [PERSON_…" at bounding box center [329, 175] width 648 height 245
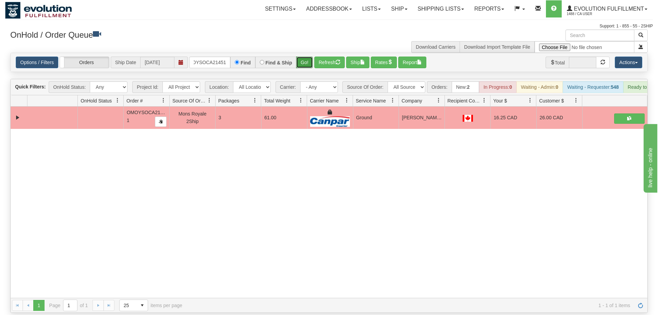
click at [306, 57] on button "Go!" at bounding box center [304, 63] width 17 height 12
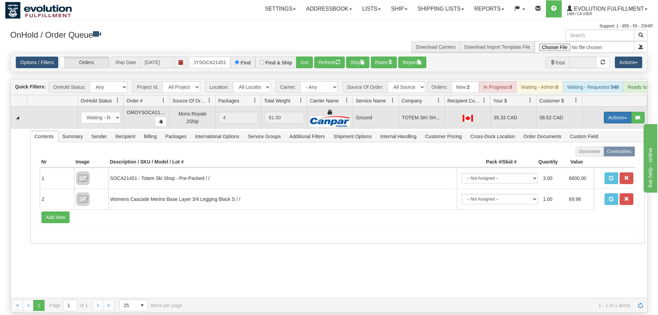
click at [610, 112] on button "Actions" at bounding box center [617, 118] width 27 height 12
click at [592, 155] on span "Ship" at bounding box center [590, 157] width 14 height 5
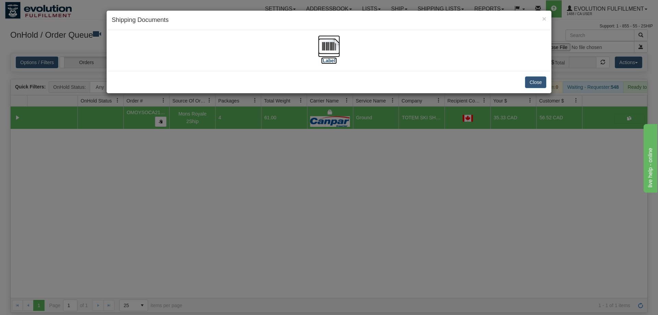
click at [333, 49] on img at bounding box center [329, 46] width 22 height 22
click at [327, 126] on div "× Shipping Documents [Label] Close" at bounding box center [329, 157] width 658 height 315
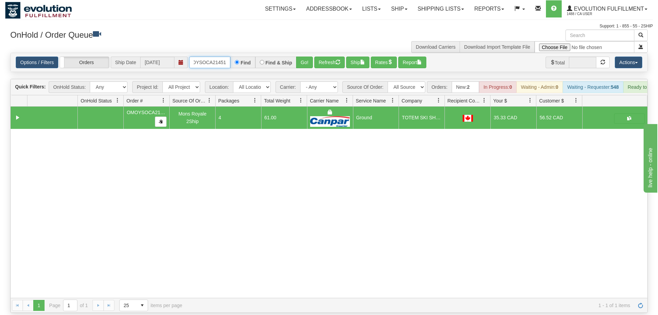
click at [206, 57] on input "OMOYSOCA21451" at bounding box center [209, 63] width 41 height 12
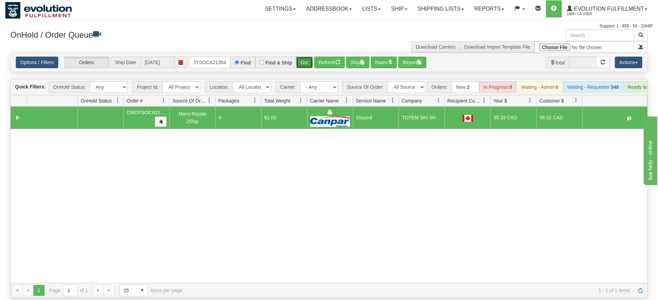
drag, startPoint x: 301, startPoint y: 53, endPoint x: 303, endPoint y: 57, distance: 4.3
click at [301, 68] on div "Is equal to Is not equal to Contains Does not contains CAD USD EUR ZAR [PERSON_…" at bounding box center [329, 175] width 648 height 245
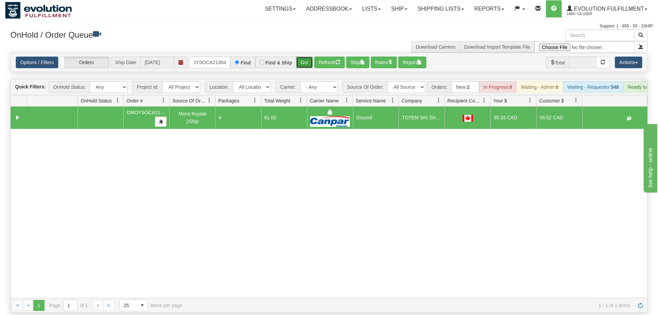
click at [304, 57] on button "Go!" at bounding box center [304, 63] width 17 height 12
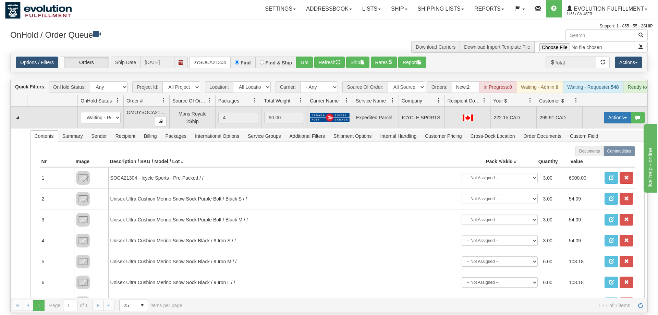
click at [615, 112] on button "Actions" at bounding box center [617, 118] width 27 height 12
click at [589, 155] on span "Ship" at bounding box center [590, 157] width 14 height 5
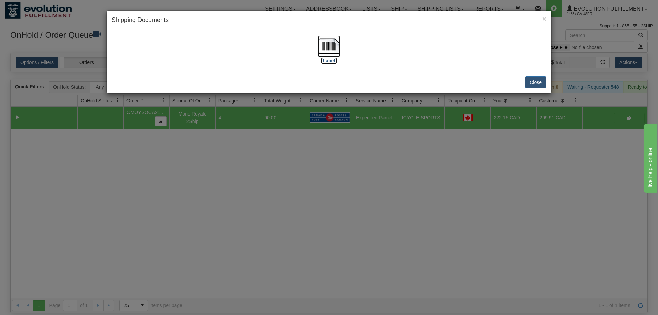
click at [335, 46] on img at bounding box center [329, 46] width 22 height 22
click at [336, 186] on div "× Shipping Documents [Label] Close" at bounding box center [329, 157] width 658 height 315
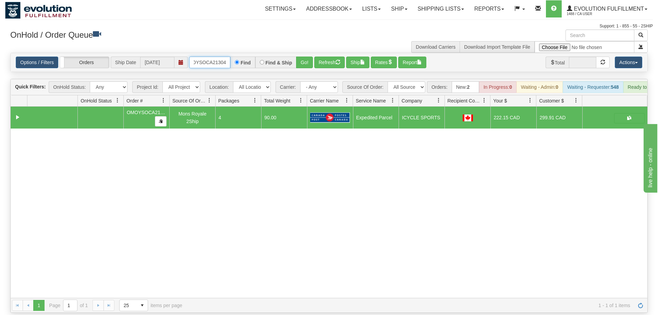
click at [204, 57] on input "OMOYSOCA21304" at bounding box center [209, 63] width 41 height 12
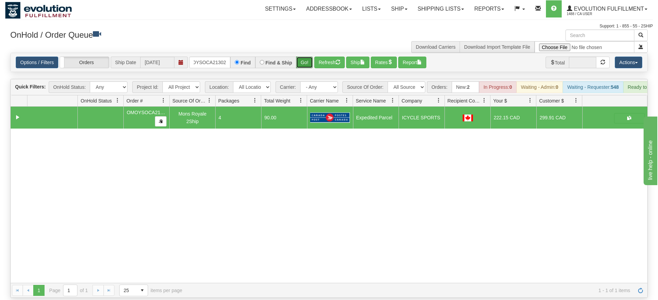
click at [307, 66] on div "Is equal to Is not equal to Contains Does not contains CAD USD EUR ZAR [PERSON_…" at bounding box center [329, 175] width 648 height 245
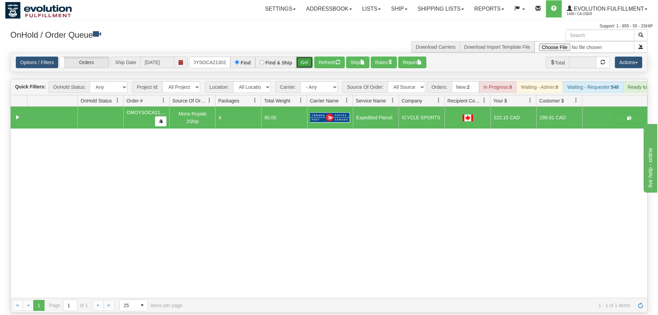
click at [307, 57] on button "Go!" at bounding box center [304, 63] width 17 height 12
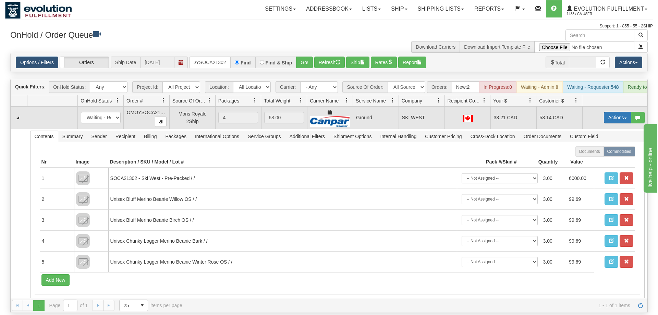
click at [604, 112] on button "Actions" at bounding box center [617, 118] width 27 height 12
click at [598, 153] on link "Ship" at bounding box center [603, 157] width 55 height 9
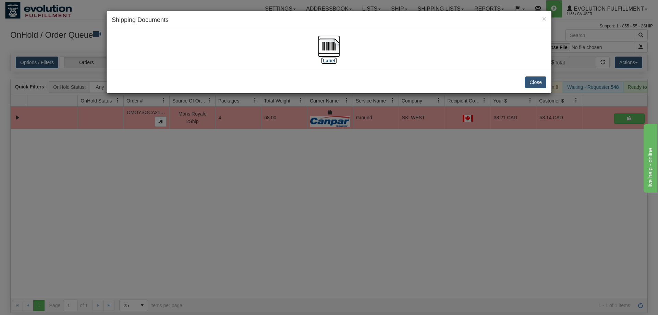
click at [332, 50] on img at bounding box center [329, 46] width 22 height 22
click at [342, 176] on div "× Shipping Documents [Label] Close" at bounding box center [329, 157] width 658 height 315
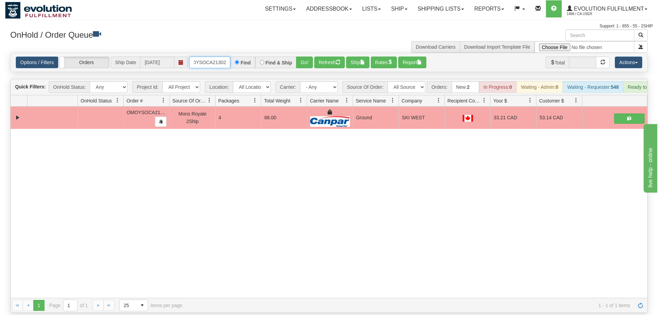
click at [216, 57] on input "OMOYSOCA21302" at bounding box center [209, 63] width 41 height 12
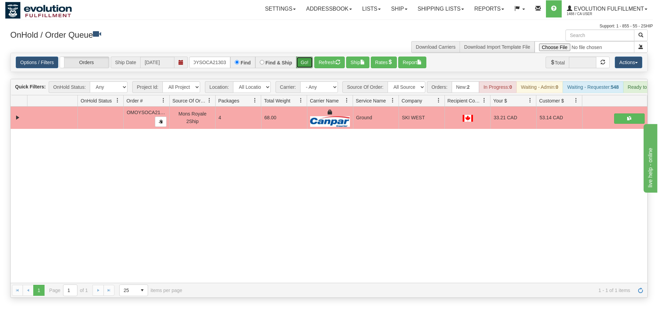
click at [304, 71] on div "Is equal to Is not equal to Contains Does not contains CAD USD EUR ZAR [PERSON_…" at bounding box center [329, 175] width 648 height 245
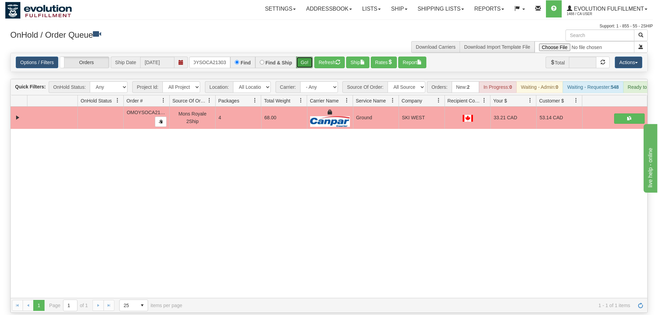
click at [304, 57] on button "Go!" at bounding box center [304, 63] width 17 height 12
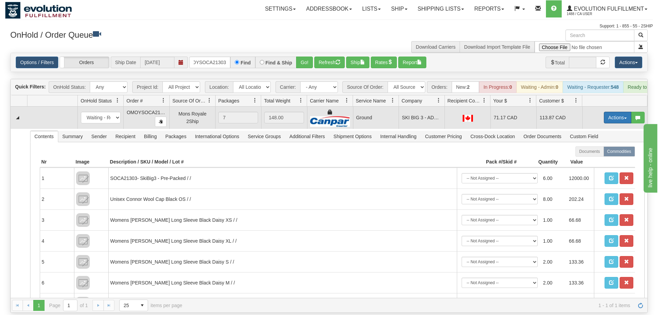
click at [620, 112] on button "Actions" at bounding box center [617, 118] width 27 height 12
click at [614, 153] on link "Ship" at bounding box center [603, 157] width 55 height 9
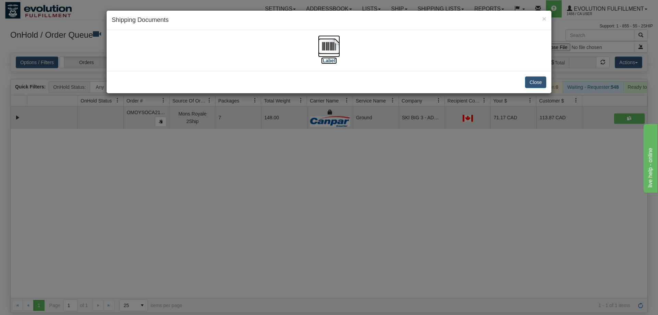
click at [323, 51] on img at bounding box center [329, 46] width 22 height 22
drag, startPoint x: 223, startPoint y: 192, endPoint x: 181, endPoint y: 13, distance: 183.8
click at [223, 192] on div "× Shipping Documents [Label] Close" at bounding box center [329, 157] width 658 height 315
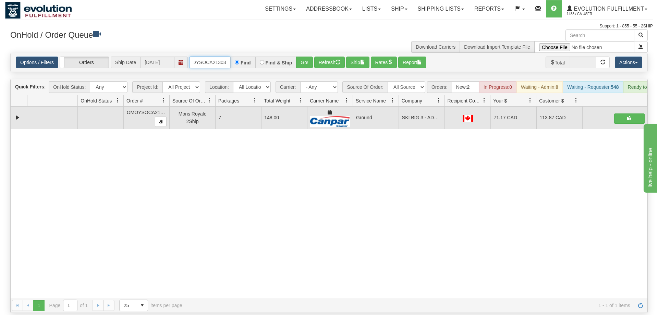
click at [210, 57] on input "OMOYSOCA21303" at bounding box center [209, 63] width 41 height 12
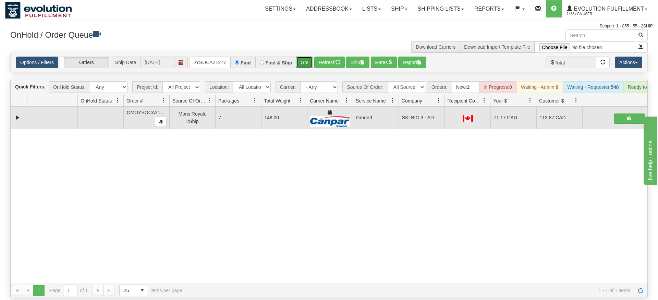
click at [312, 68] on div "Is equal to Is not equal to Contains Does not contains CAD USD EUR ZAR [PERSON_…" at bounding box center [329, 175] width 648 height 245
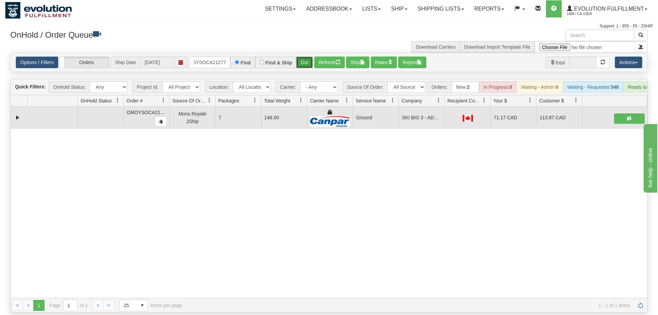
click at [307, 57] on button "Go!" at bounding box center [304, 63] width 17 height 12
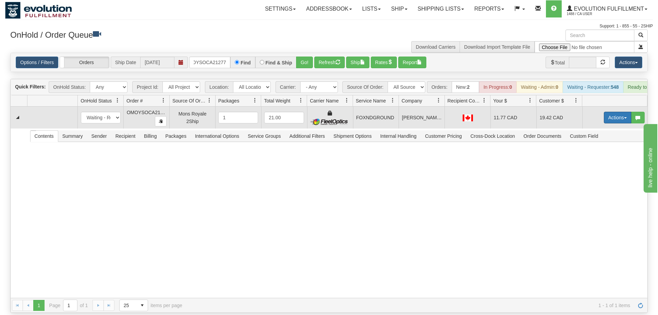
click at [611, 112] on button "Actions" at bounding box center [617, 118] width 27 height 12
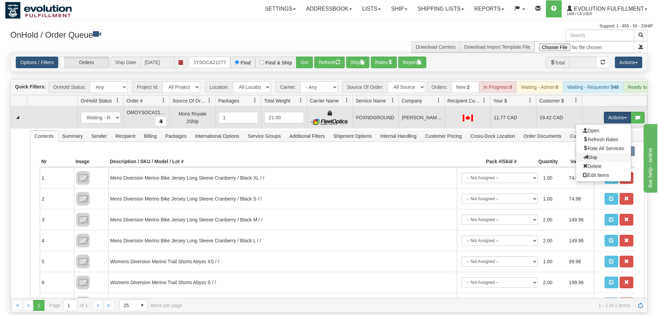
click at [600, 153] on link "Ship" at bounding box center [603, 157] width 55 height 9
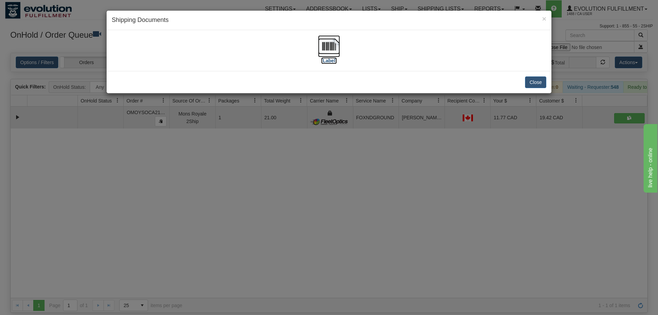
click at [328, 55] on img at bounding box center [329, 46] width 22 height 22
click at [222, 189] on div "× Shipping Documents [Label] Close" at bounding box center [329, 157] width 658 height 315
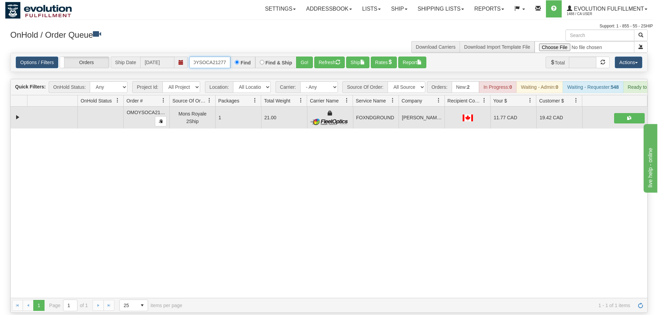
click at [220, 57] on input "OMOYSOCA21277" at bounding box center [209, 63] width 41 height 12
click at [218, 57] on input "OMOYSOCA21277" at bounding box center [209, 63] width 41 height 12
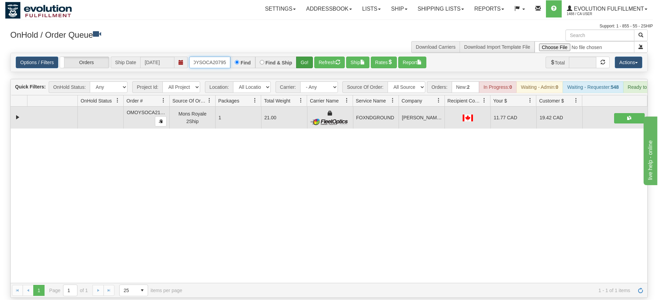
type input "OMOYSOCA20795"
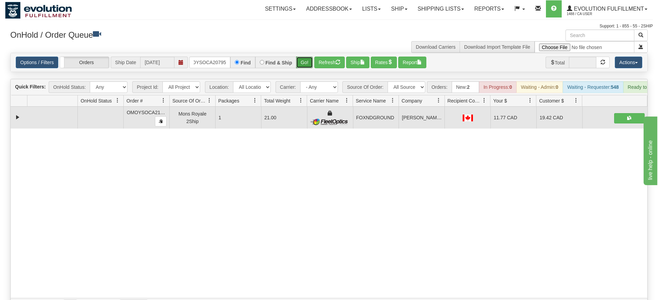
click at [304, 66] on div "Is equal to Is not equal to Contains Does not contains CAD USD EUR ZAR [PERSON_…" at bounding box center [329, 183] width 648 height 260
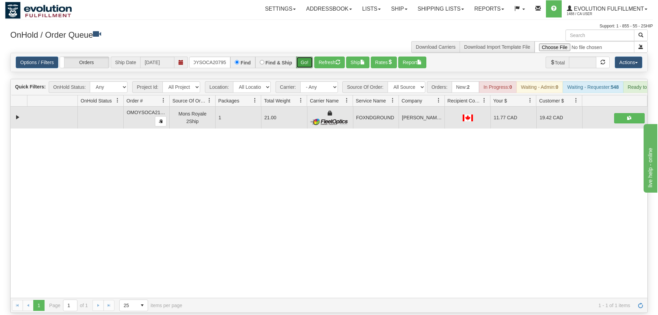
click at [304, 57] on button "Go!" at bounding box center [304, 63] width 17 height 12
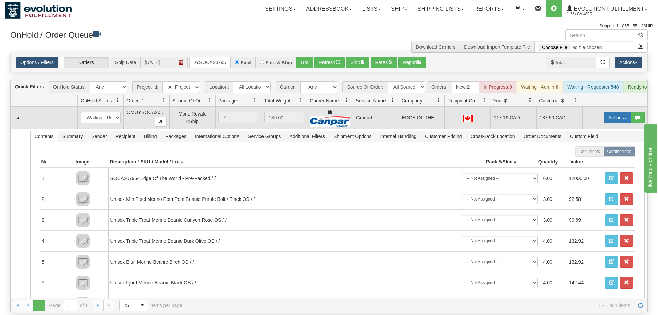
click at [608, 112] on button "Actions" at bounding box center [617, 118] width 27 height 12
click at [588, 153] on link "Ship" at bounding box center [603, 157] width 55 height 9
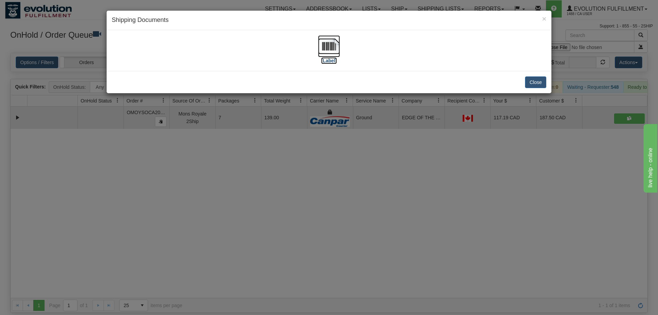
click at [327, 37] on img at bounding box center [329, 46] width 22 height 22
drag, startPoint x: 303, startPoint y: 201, endPoint x: 299, endPoint y: 171, distance: 30.4
click at [304, 200] on div "× Shipping Documents [Label] Close" at bounding box center [329, 157] width 658 height 315
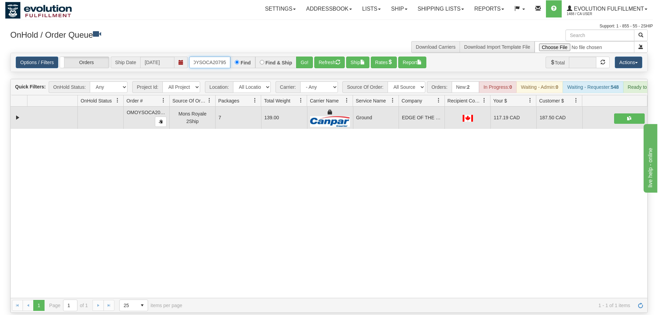
click at [215, 57] on input "OMOYSOCA20795" at bounding box center [209, 63] width 41 height 12
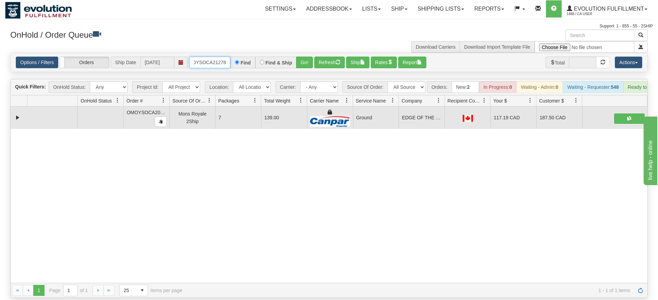
type input "OMOYSOCA21278"
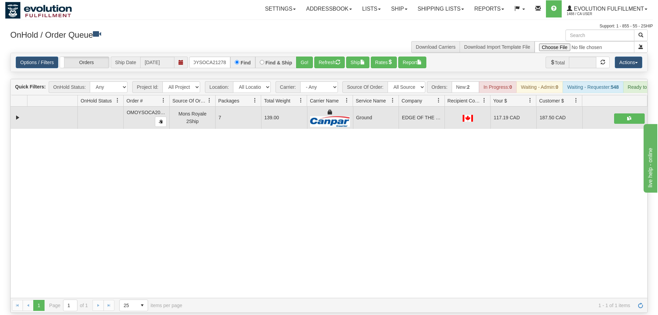
drag, startPoint x: 313, startPoint y: 47, endPoint x: 300, endPoint y: 62, distance: 20.0
click at [308, 62] on div "Is equal to Is not equal to Contains Does not contains CAD USD EUR ZAR [PERSON_…" at bounding box center [329, 183] width 648 height 260
drag, startPoint x: 300, startPoint y: 62, endPoint x: 305, endPoint y: 49, distance: 14.1
click at [301, 58] on div "Is equal to Is not equal to Contains Does not contains CAD USD EUR ZAR [PERSON_…" at bounding box center [329, 183] width 648 height 260
click at [305, 57] on button "Go!" at bounding box center [304, 63] width 17 height 12
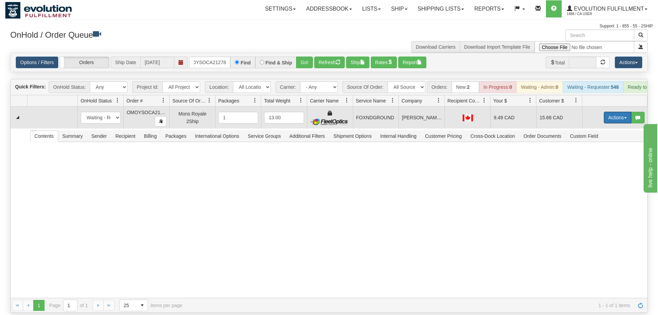
click at [618, 112] on button "Actions" at bounding box center [617, 118] width 27 height 12
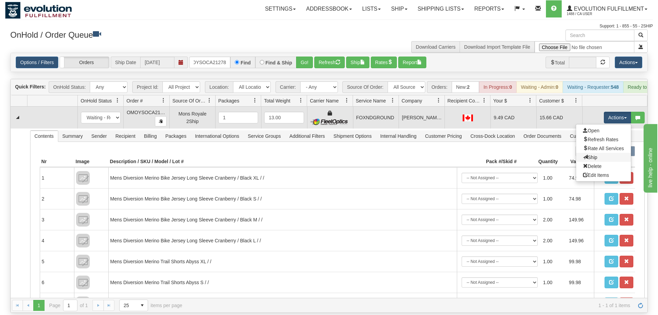
click at [600, 153] on link "Ship" at bounding box center [603, 157] width 55 height 9
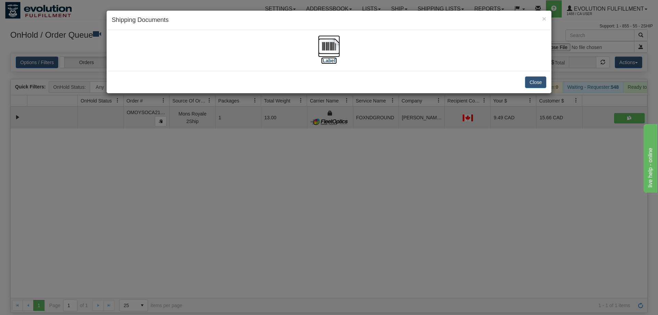
click at [321, 50] on img at bounding box center [329, 46] width 22 height 22
click at [253, 117] on div "× Shipping Documents [Label] Close" at bounding box center [329, 157] width 658 height 315
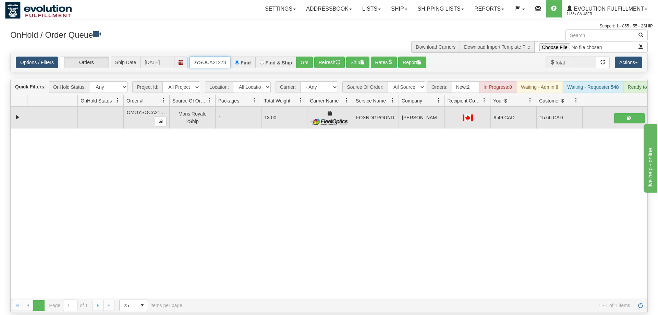
click at [195, 57] on input "OMOYSOCA21278" at bounding box center [209, 63] width 41 height 12
click at [221, 57] on input "OMOYSOCA21278" at bounding box center [209, 63] width 41 height 12
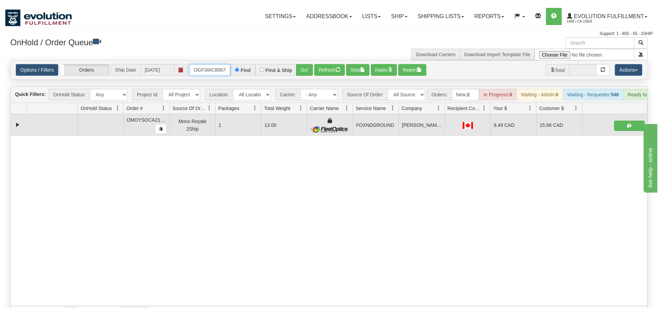
scroll to position [0, 7]
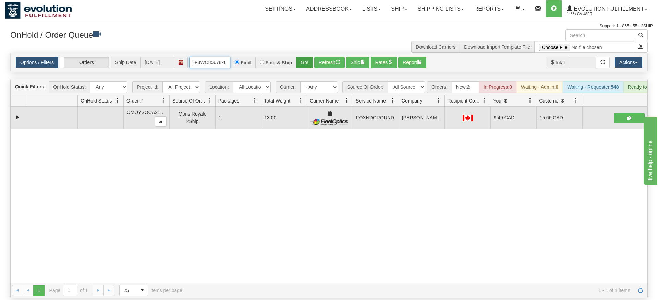
type input "OGF3WC85678-1"
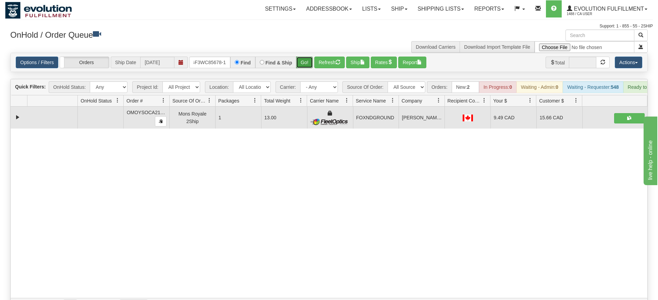
click at [309, 73] on div "Is equal to Is not equal to Contains Does not contains CAD USD EUR ZAR [PERSON_…" at bounding box center [329, 183] width 648 height 260
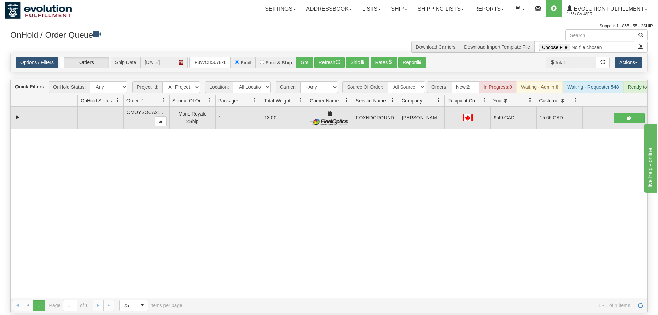
click at [307, 60] on div "Options / Filters Group Shipments Orders Ship Date [DATE] OGF3WC85678-1 Find Fi…" at bounding box center [329, 62] width 637 height 19
click at [307, 57] on button "Go!" at bounding box center [304, 63] width 17 height 12
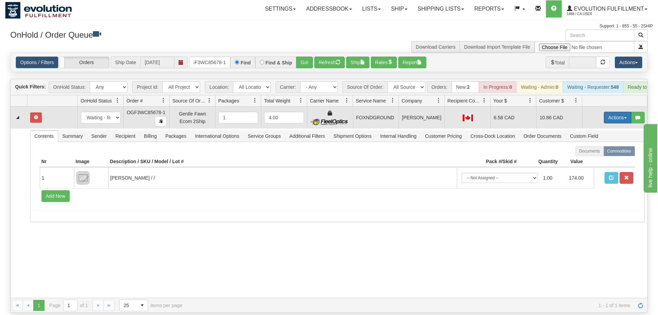
click at [623, 112] on button "Actions" at bounding box center [617, 118] width 27 height 12
click at [601, 137] on span "Refresh Rates" at bounding box center [600, 139] width 35 height 5
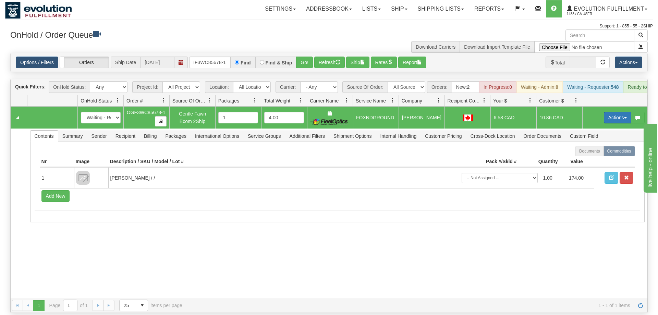
click at [611, 112] on button "Actions" at bounding box center [617, 118] width 27 height 12
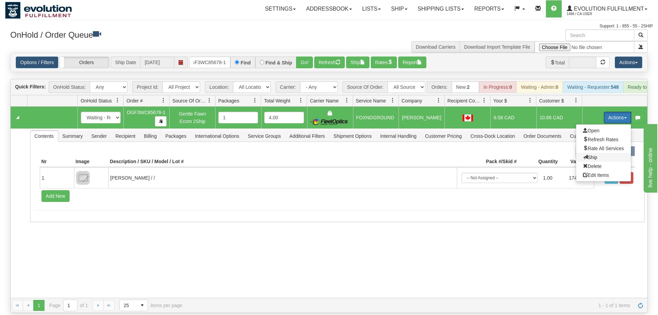
click at [590, 155] on span "Ship" at bounding box center [590, 157] width 14 height 5
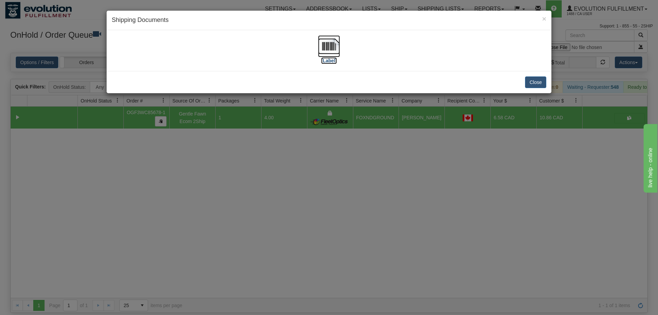
click at [325, 49] on img at bounding box center [329, 46] width 22 height 22
click at [301, 214] on div "× Shipping Documents [Label] Close" at bounding box center [329, 157] width 658 height 315
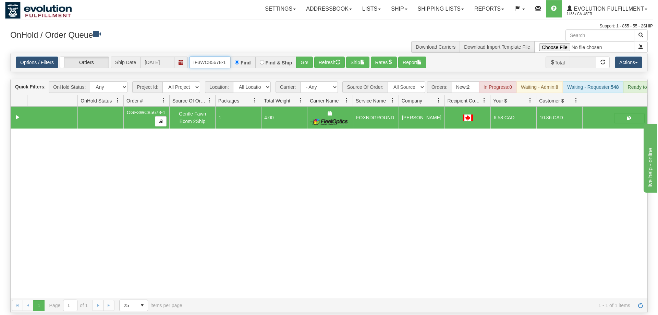
click at [216, 57] on input "OGF3WC85678-1" at bounding box center [209, 63] width 41 height 12
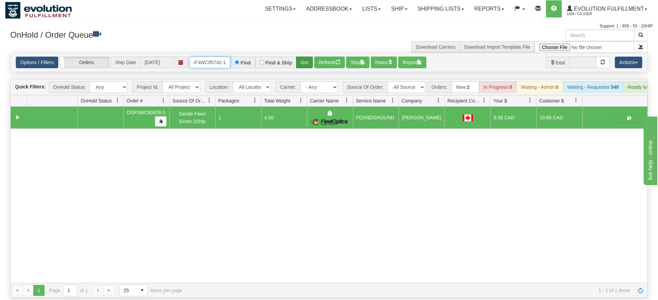
type input "OGF3WC85742-1"
click at [304, 64] on div "Is equal to Is not equal to Contains Does not contains CAD USD EUR ZAR [PERSON_…" at bounding box center [329, 175] width 648 height 245
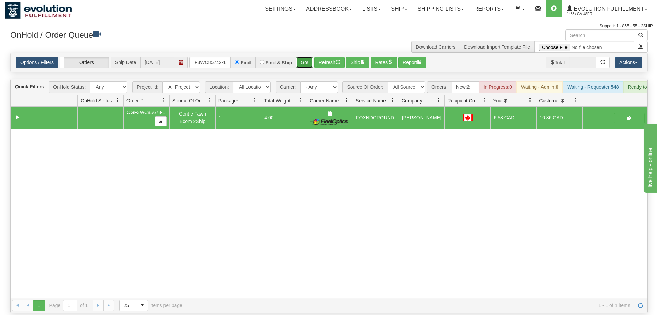
click at [304, 57] on button "Go!" at bounding box center [304, 63] width 17 height 12
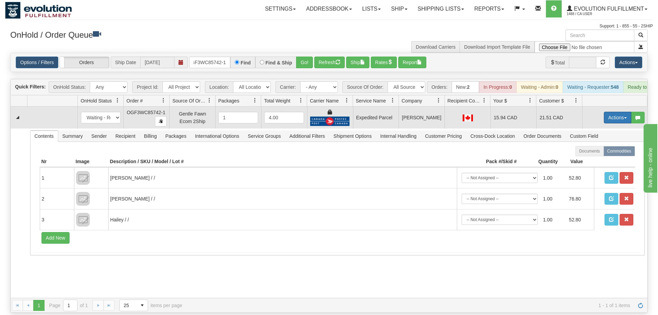
click at [612, 112] on button "Actions" at bounding box center [617, 118] width 27 height 12
click at [608, 153] on link "Ship" at bounding box center [603, 157] width 55 height 9
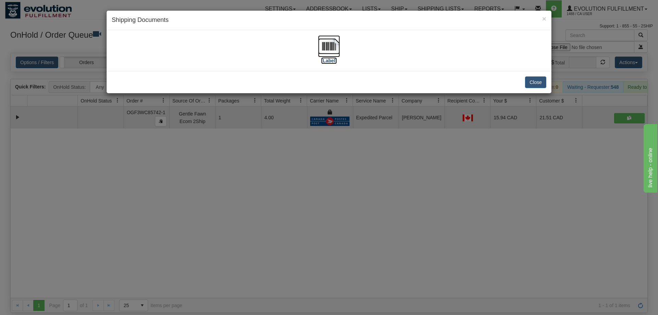
click at [330, 44] on img at bounding box center [329, 46] width 22 height 22
drag, startPoint x: 275, startPoint y: 188, endPoint x: 225, endPoint y: 80, distance: 119.4
click at [275, 188] on div "× Shipping Documents [Label] Close" at bounding box center [329, 157] width 658 height 315
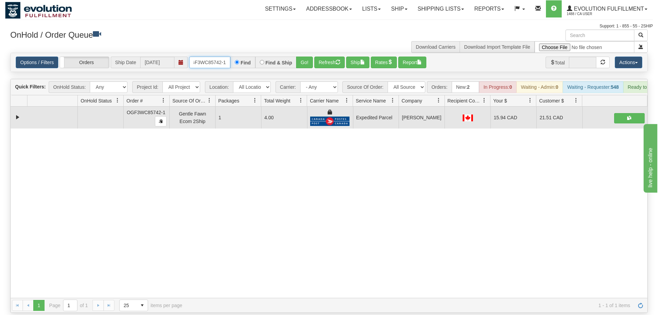
click at [214, 57] on input "OGF3WC85742-1" at bounding box center [209, 63] width 41 height 12
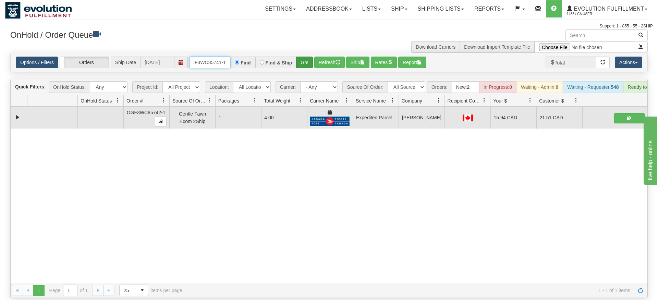
type input "OGF3WC85741-1"
click at [306, 68] on div "Is equal to Is not equal to Contains Does not contains CAD USD EUR ZAR [PERSON_…" at bounding box center [329, 175] width 648 height 245
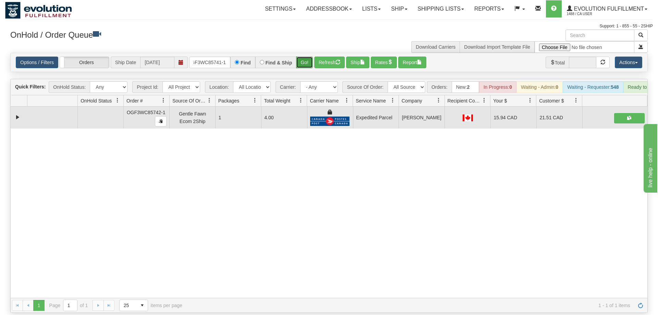
click at [306, 57] on button "Go!" at bounding box center [304, 63] width 17 height 12
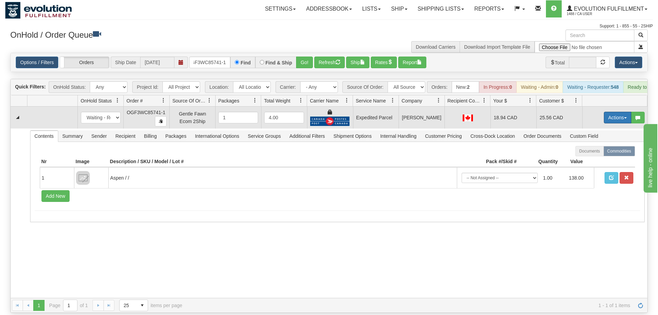
click at [615, 112] on button "Actions" at bounding box center [617, 118] width 27 height 12
click at [602, 153] on link "Ship" at bounding box center [603, 157] width 55 height 9
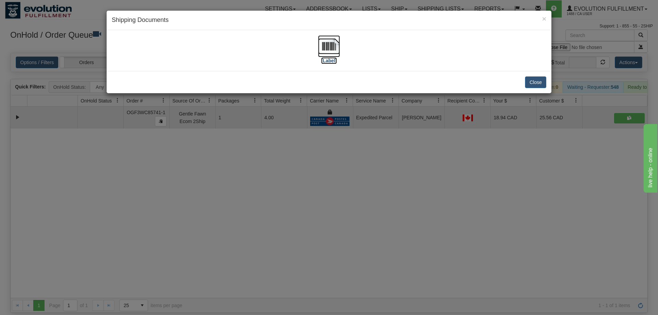
click at [331, 50] on img at bounding box center [329, 46] width 22 height 22
drag, startPoint x: 185, startPoint y: 198, endPoint x: 184, endPoint y: 22, distance: 176.4
click at [186, 198] on div "× Shipping Documents [Label] Close" at bounding box center [329, 157] width 658 height 315
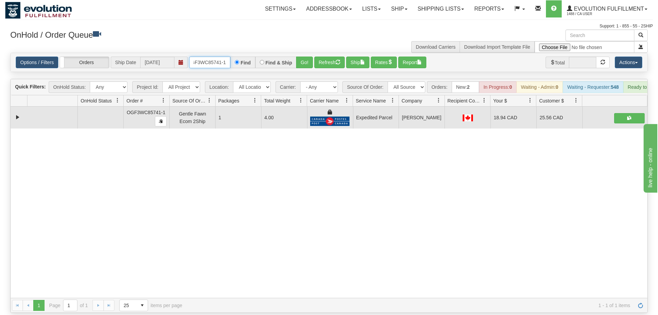
click at [204, 57] on input "OGF3WC85741-1" at bounding box center [209, 63] width 41 height 12
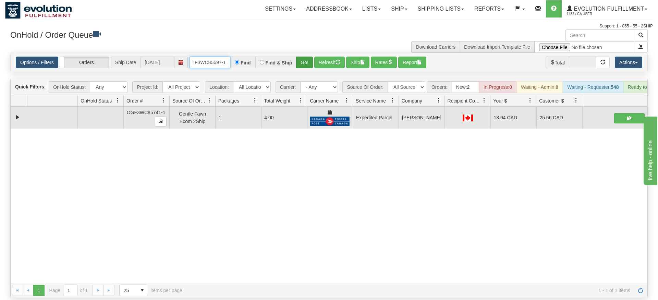
type input "OGF3WC85697-1"
click at [307, 66] on div "Is equal to Is not equal to Contains Does not contains CAD USD EUR ZAR [PERSON_…" at bounding box center [329, 175] width 648 height 245
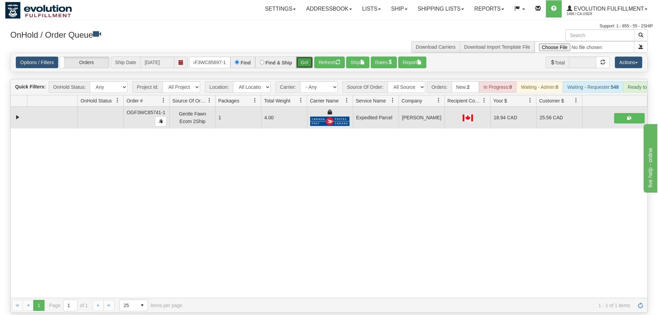
click at [306, 57] on button "Go!" at bounding box center [304, 63] width 17 height 12
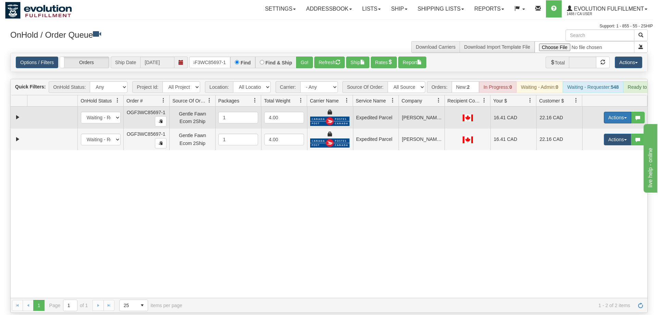
click at [617, 112] on button "Actions" at bounding box center [617, 118] width 27 height 12
click at [590, 155] on span "Ship" at bounding box center [590, 157] width 14 height 5
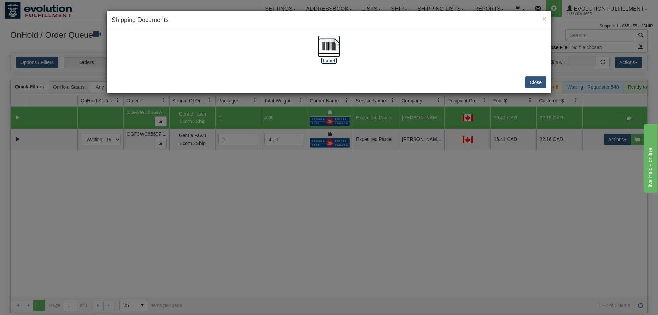
click at [325, 48] on img at bounding box center [329, 46] width 22 height 22
click at [619, 134] on div "× Shipping Documents [Label] Close" at bounding box center [329, 157] width 658 height 315
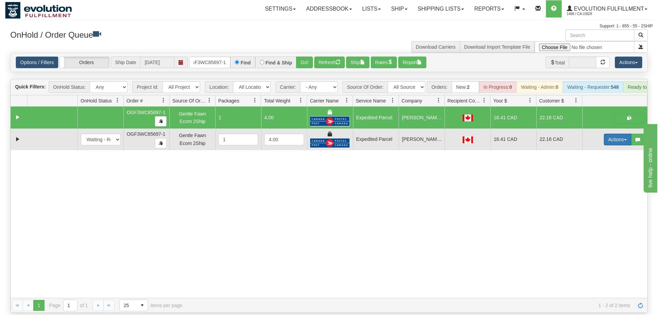
click at [612, 134] on button "Actions" at bounding box center [617, 140] width 27 height 12
click at [604, 184] on link "Delete" at bounding box center [603, 188] width 55 height 9
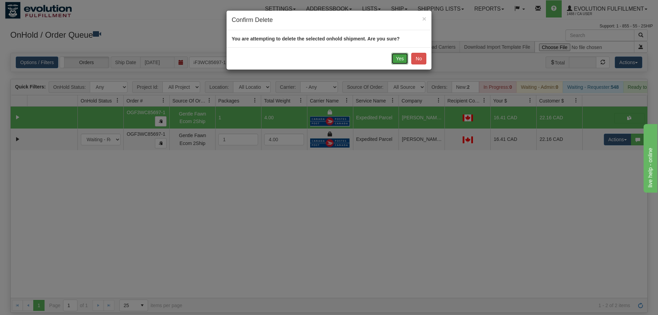
click at [400, 59] on button "Yes" at bounding box center [399, 59] width 17 height 12
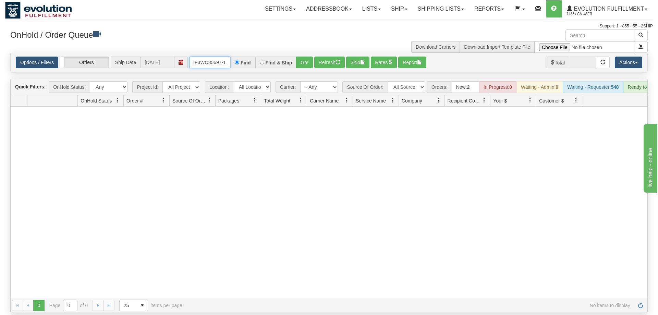
click at [216, 57] on input "OGF3WC85697-1" at bounding box center [209, 63] width 41 height 12
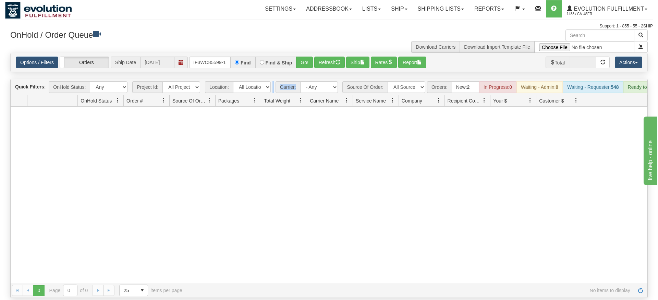
click at [299, 66] on div "Is equal to Is not equal to Contains Does not contains CAD USD EUR ZAR [PERSON_…" at bounding box center [329, 175] width 648 height 245
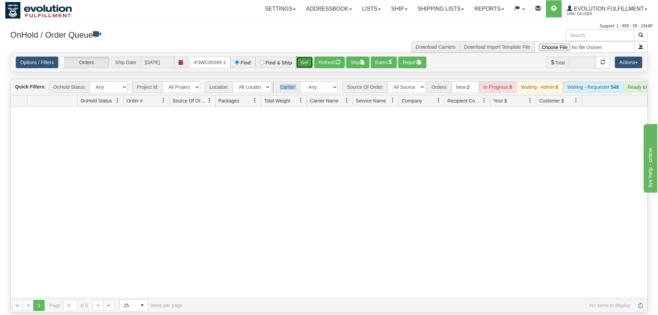
click at [302, 57] on button "Go!" at bounding box center [304, 63] width 17 height 12
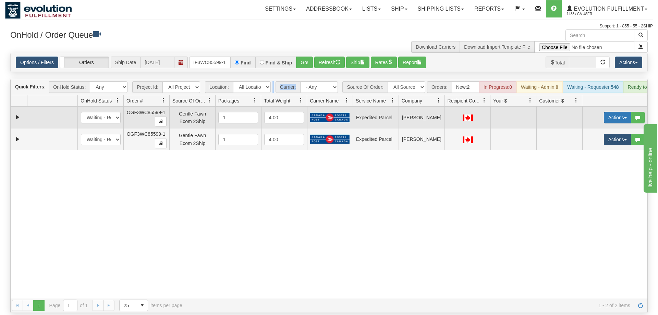
click at [611, 112] on button "Actions" at bounding box center [617, 118] width 27 height 12
click at [604, 146] on span "Rate All Services" at bounding box center [603, 148] width 41 height 5
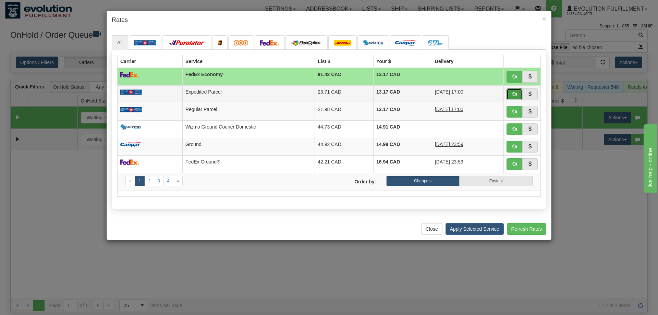
click at [512, 94] on span "button" at bounding box center [514, 93] width 5 height 5
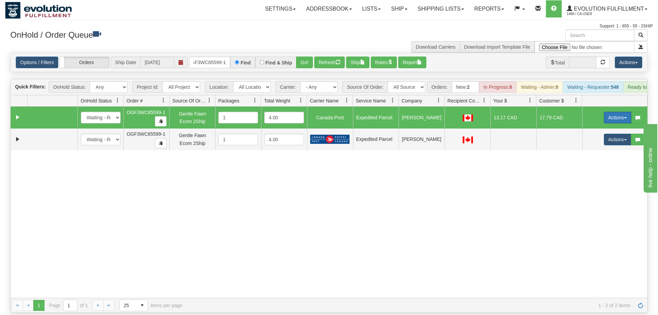
click at [618, 112] on button "Actions" at bounding box center [617, 118] width 27 height 12
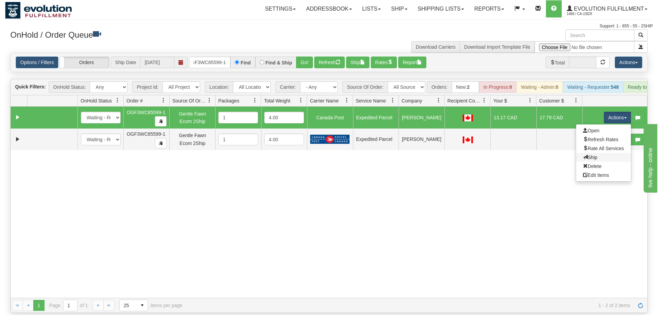
click at [607, 153] on link "Ship" at bounding box center [603, 157] width 55 height 9
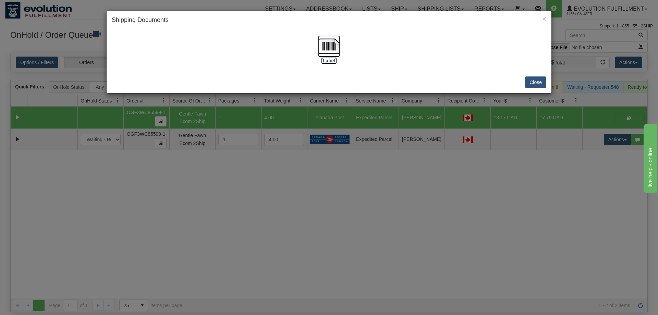
click at [330, 45] on img at bounding box center [329, 46] width 22 height 22
click at [535, 123] on div "× Shipping Documents [Label] Close" at bounding box center [329, 157] width 658 height 315
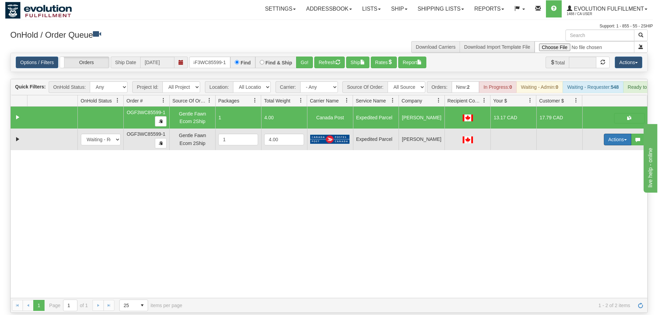
click at [621, 134] on button "Actions" at bounding box center [617, 140] width 27 height 12
click at [584, 185] on span "Delete" at bounding box center [592, 187] width 19 height 5
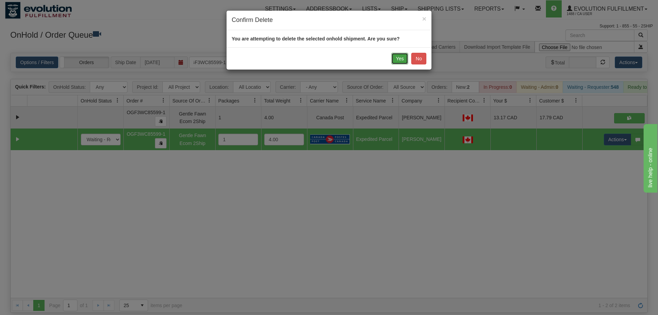
click at [395, 59] on button "Yes" at bounding box center [399, 59] width 17 height 12
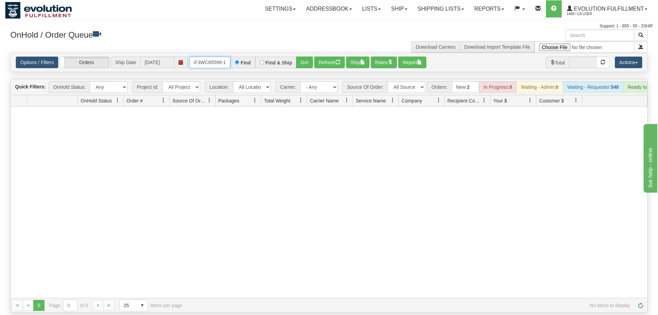
click at [212, 57] on input "OGF3WC85599-1" at bounding box center [209, 63] width 41 height 12
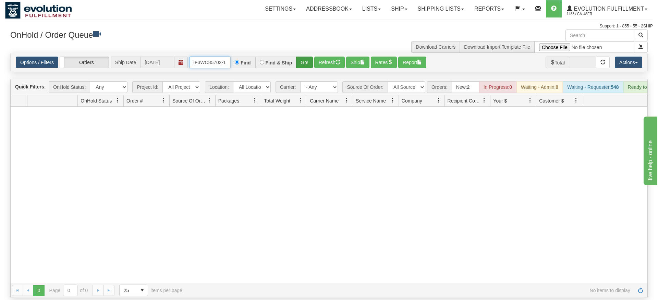
type input "OGF3WC85702-1"
click at [305, 69] on div "Is equal to Is not equal to Contains Does not contains CAD USD EUR ZAR [PERSON_…" at bounding box center [329, 175] width 648 height 245
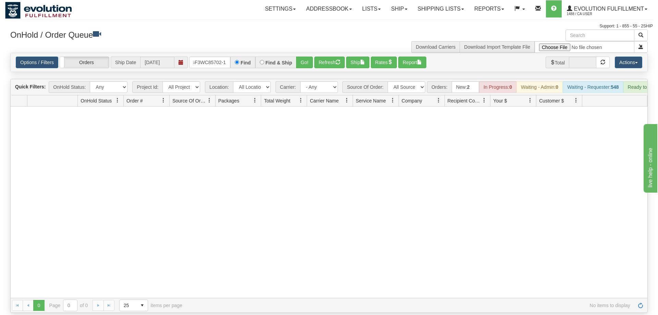
click at [305, 62] on div "Is equal to Is not equal to Contains Does not contains CAD USD EUR ZAR [PERSON_…" at bounding box center [329, 183] width 648 height 260
click at [304, 53] on div "Options / Filters Group Shipments Orders Ship Date [DATE] OGF3WC85702-1 Find Fi…" at bounding box center [329, 62] width 637 height 19
click at [306, 57] on button "Go!" at bounding box center [304, 63] width 17 height 12
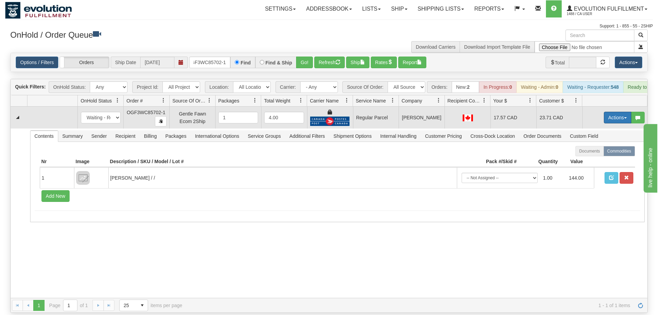
click at [622, 112] on button "Actions" at bounding box center [617, 118] width 27 height 12
click at [619, 146] on span "Rate All Services" at bounding box center [603, 148] width 41 height 5
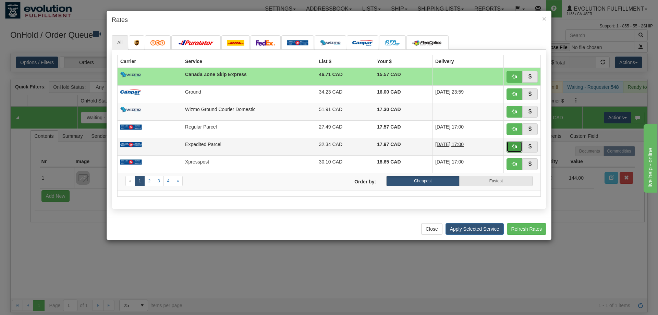
click at [516, 145] on span "button" at bounding box center [514, 146] width 5 height 5
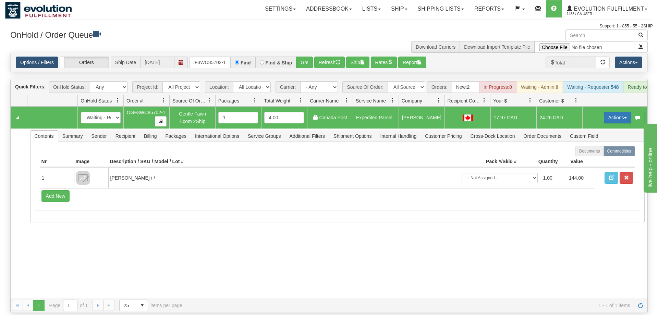
click at [613, 112] on button "Actions" at bounding box center [617, 118] width 27 height 12
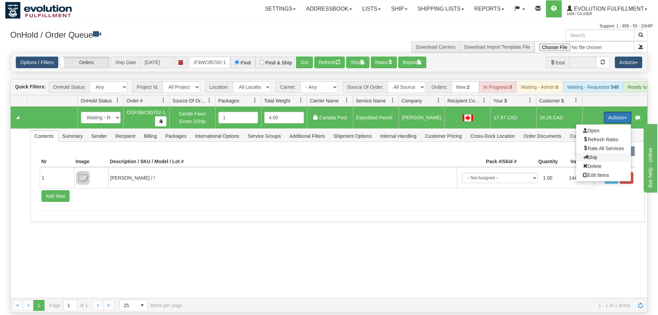
click at [590, 155] on span "Ship" at bounding box center [590, 157] width 14 height 5
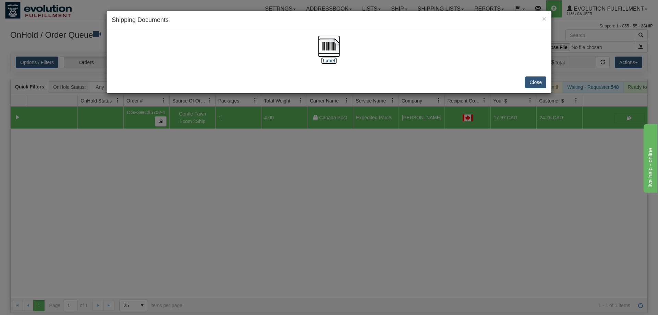
click at [333, 50] on img at bounding box center [329, 46] width 22 height 22
click at [203, 119] on div "× Shipping Documents [Label] Close" at bounding box center [329, 157] width 658 height 315
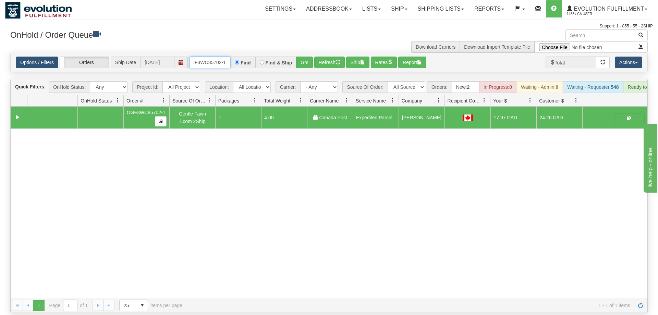
click at [201, 58] on input "OGF3WC85702-1" at bounding box center [209, 63] width 41 height 12
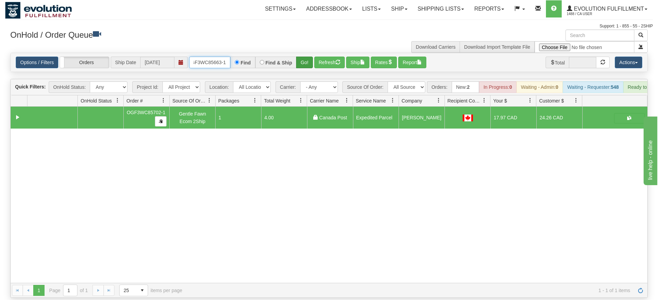
type input "OGF3WC85663-1"
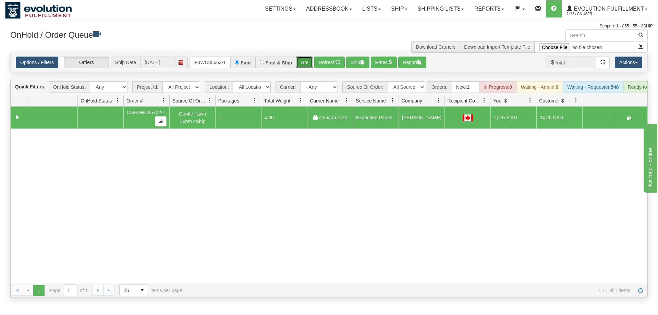
drag, startPoint x: 302, startPoint y: 50, endPoint x: 303, endPoint y: 58, distance: 7.9
click at [303, 65] on div "Is equal to Is not equal to Contains Does not contains CAD USD EUR ZAR [PERSON_…" at bounding box center [329, 175] width 648 height 245
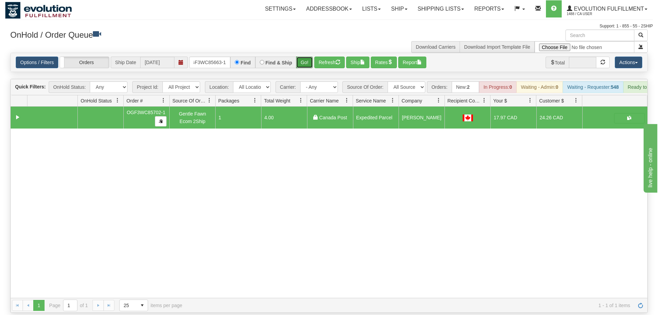
click at [303, 57] on button "Go!" at bounding box center [304, 63] width 17 height 12
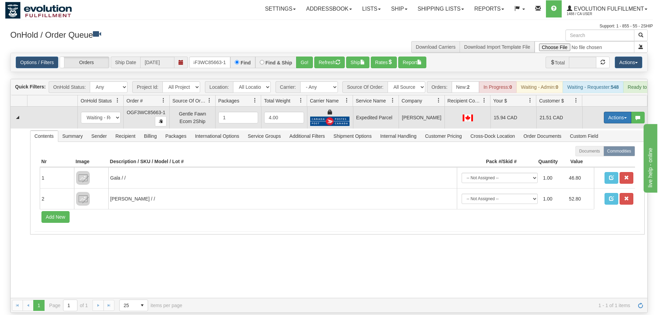
click at [604, 112] on button "Actions" at bounding box center [617, 118] width 27 height 12
click at [596, 153] on link "Ship" at bounding box center [603, 157] width 55 height 9
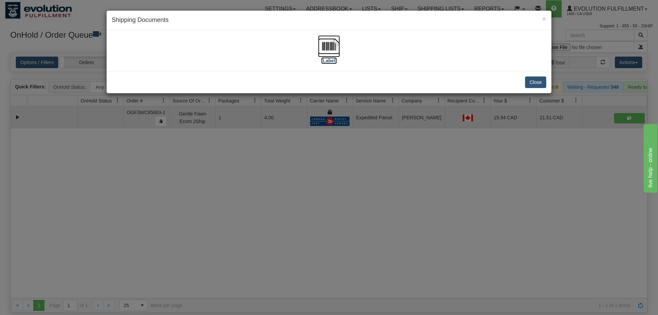
click at [323, 46] on img at bounding box center [329, 46] width 22 height 22
click at [272, 135] on div "× Shipping Documents [Label] Close" at bounding box center [329, 157] width 658 height 315
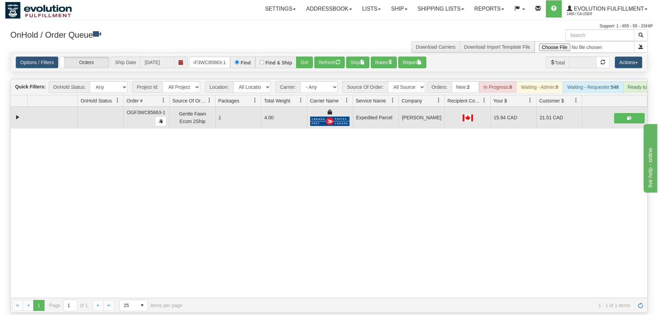
click at [244, 60] on label "Find" at bounding box center [246, 62] width 10 height 5
click at [239, 60] on input "Find" at bounding box center [237, 62] width 4 height 4
click at [212, 57] on input "OGF3WC85663-1" at bounding box center [209, 63] width 41 height 12
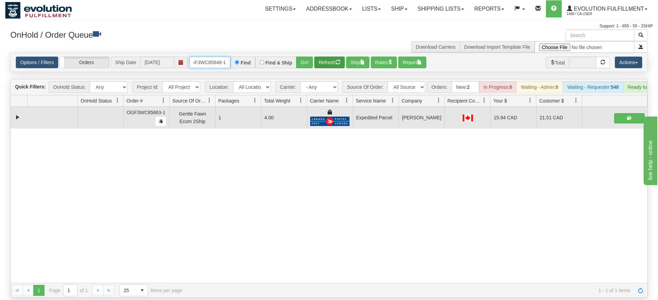
type input "OGF3WC85648-1"
drag, startPoint x: 316, startPoint y: 57, endPoint x: 304, endPoint y: 50, distance: 13.6
click at [312, 67] on div "Is equal to Is not equal to Contains Does not contains CAD USD EUR ZAR [PERSON_…" at bounding box center [329, 175] width 648 height 245
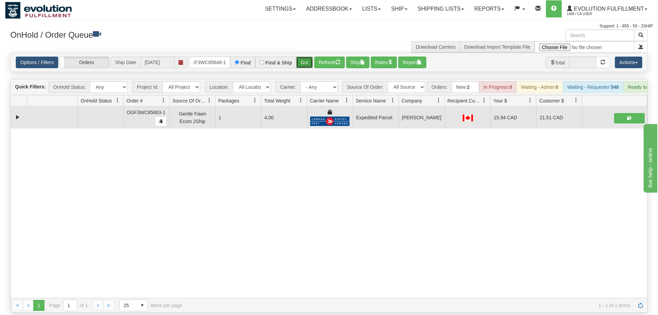
click at [303, 57] on button "Go!" at bounding box center [304, 63] width 17 height 12
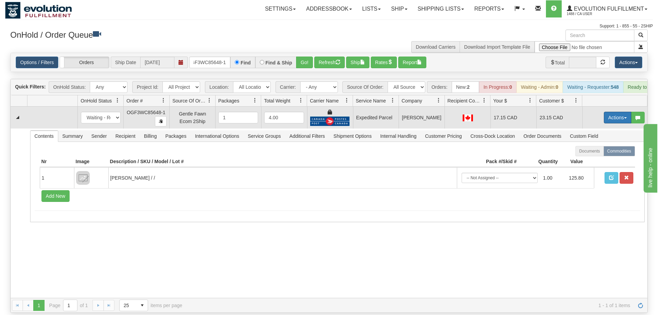
click at [608, 112] on button "Actions" at bounding box center [617, 118] width 27 height 12
click at [605, 153] on link "Ship" at bounding box center [603, 157] width 55 height 9
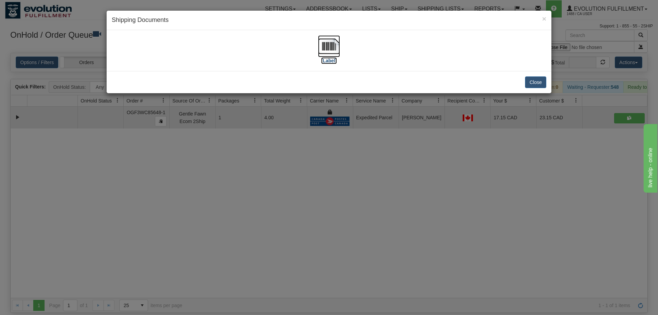
click at [323, 49] on img at bounding box center [329, 46] width 22 height 22
drag, startPoint x: 296, startPoint y: 146, endPoint x: 268, endPoint y: 86, distance: 66.5
click at [296, 144] on div "× Shipping Documents [Label] Close" at bounding box center [329, 157] width 658 height 315
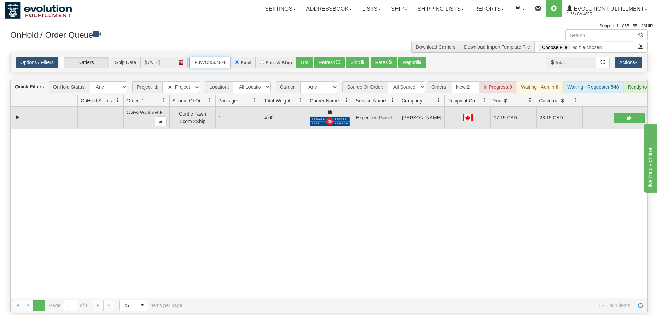
click at [218, 57] on input "OGF3WC85648-1" at bounding box center [209, 63] width 41 height 12
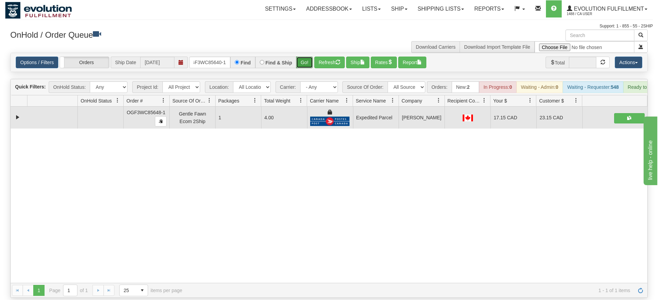
click at [302, 68] on div "Is equal to Is not equal to Contains Does not contains CAD USD EUR ZAR [PERSON_…" at bounding box center [329, 175] width 648 height 245
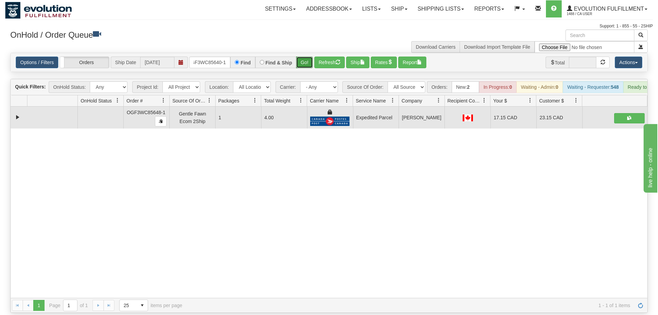
click at [301, 57] on button "Go!" at bounding box center [304, 63] width 17 height 12
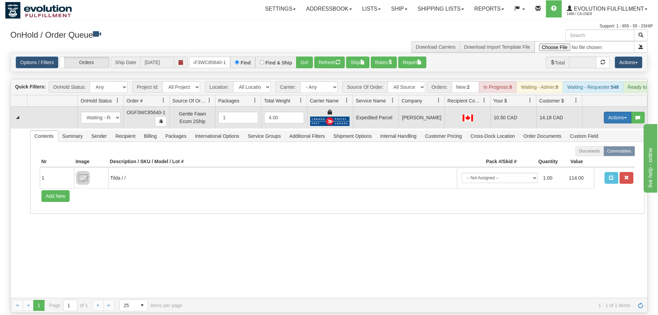
click at [619, 112] on button "Actions" at bounding box center [617, 118] width 27 height 12
click at [593, 155] on span "Ship" at bounding box center [590, 157] width 14 height 5
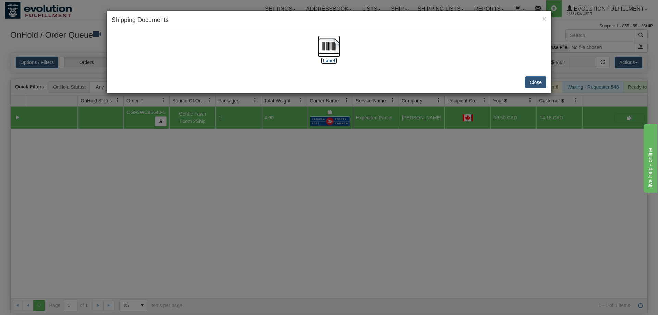
click at [320, 51] on img at bounding box center [329, 46] width 22 height 22
drag, startPoint x: 226, startPoint y: 212, endPoint x: 227, endPoint y: 3, distance: 209.0
click at [226, 212] on div "× Shipping Documents [Label] Close" at bounding box center [329, 157] width 658 height 315
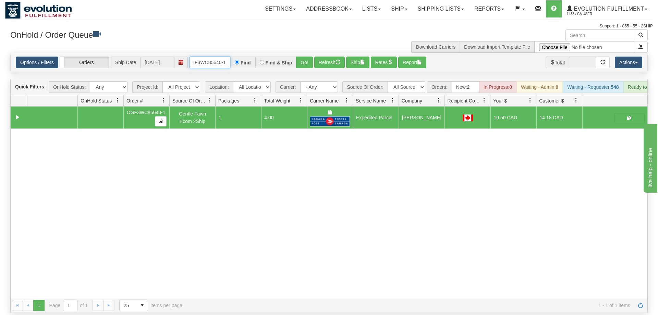
click at [209, 57] on input "OGF3WC85640-1" at bounding box center [209, 63] width 41 height 12
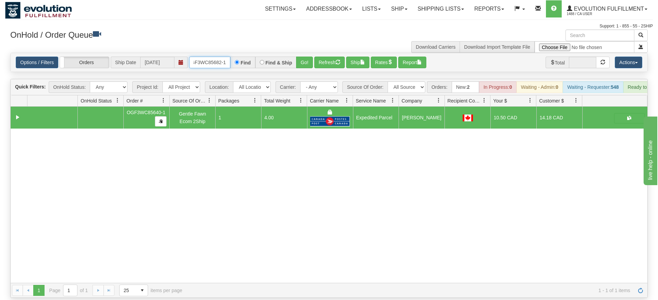
type input "OGF3WC85682-1"
drag, startPoint x: 299, startPoint y: 64, endPoint x: 300, endPoint y: 54, distance: 9.6
click at [299, 63] on div "Is equal to Is not equal to Contains Does not contains CAD USD EUR ZAR [PERSON_…" at bounding box center [329, 175] width 648 height 245
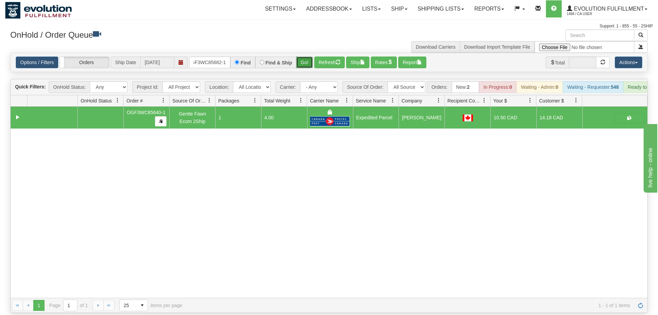
click at [300, 57] on button "Go!" at bounding box center [304, 63] width 17 height 12
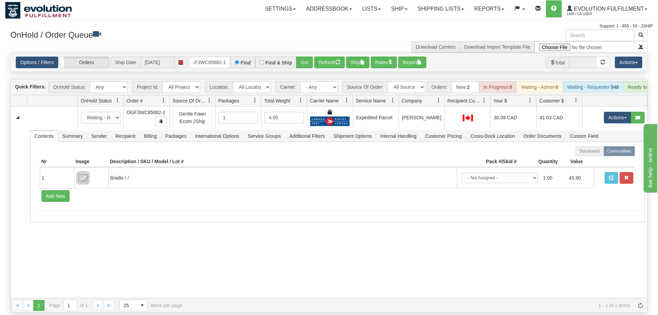
click at [445, 262] on div "31551628 EVOLUTION V3 90901642 90901643 New In Progress Waiting - Admin Waiting…" at bounding box center [329, 202] width 637 height 191
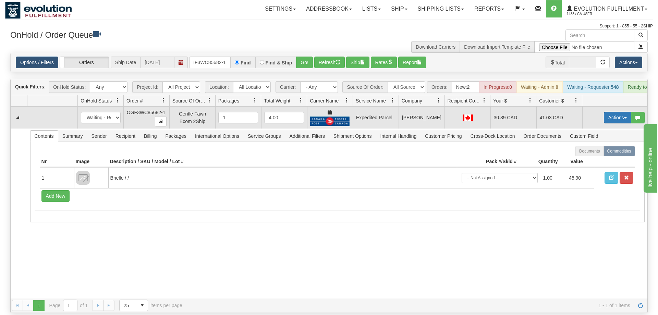
click at [614, 112] on button "Actions" at bounding box center [617, 118] width 27 height 12
click at [612, 153] on link "Ship" at bounding box center [603, 157] width 55 height 9
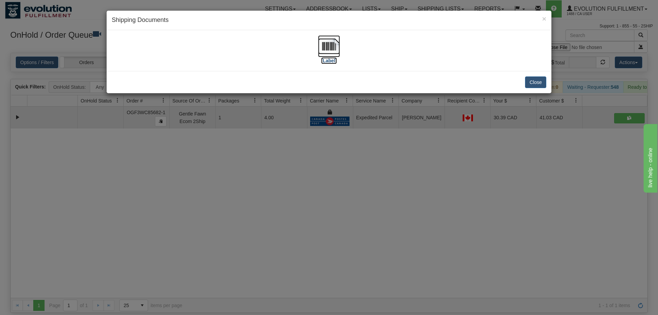
click at [327, 45] on img at bounding box center [329, 46] width 22 height 22
click at [202, 174] on div "× Shipping Documents [Label] Close" at bounding box center [329, 157] width 658 height 315
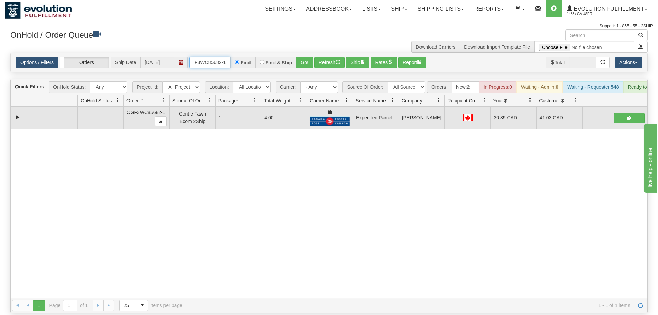
click at [198, 57] on input "OGF3WC85682-1" at bounding box center [209, 63] width 41 height 12
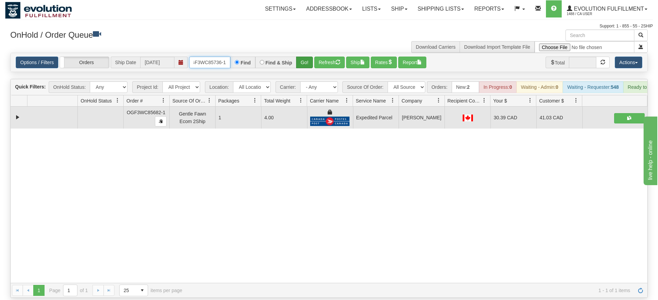
type input "OGF3WC85736-1"
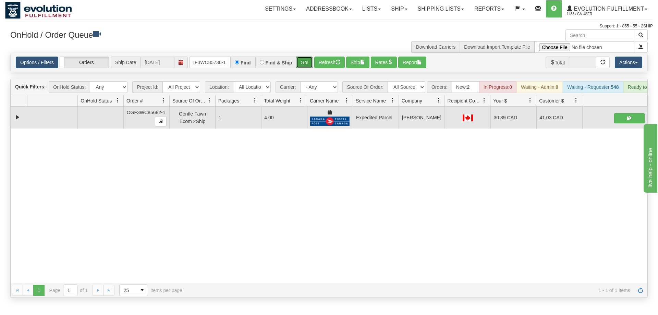
click at [305, 67] on div "Is equal to Is not equal to Contains Does not contains CAD USD EUR ZAR [PERSON_…" at bounding box center [329, 175] width 648 height 245
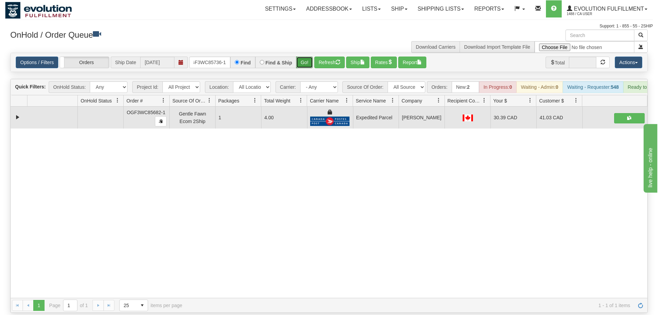
click at [301, 57] on button "Go!" at bounding box center [304, 63] width 17 height 12
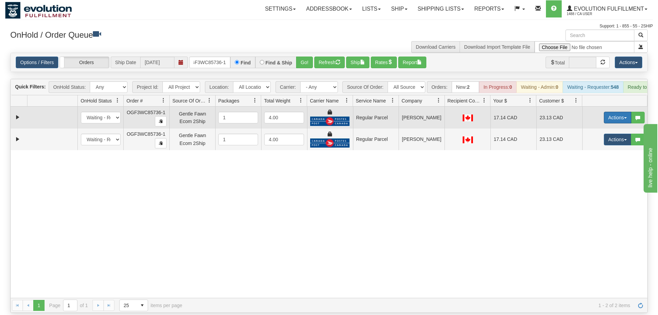
click at [604, 112] on button "Actions" at bounding box center [617, 118] width 27 height 12
click at [599, 146] on span "Rate All Services" at bounding box center [603, 148] width 41 height 5
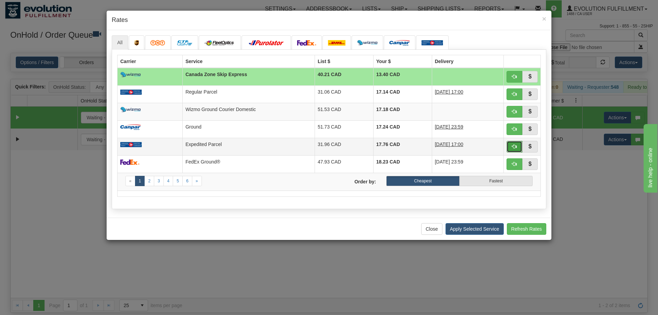
click at [515, 149] on span "button" at bounding box center [514, 146] width 5 height 5
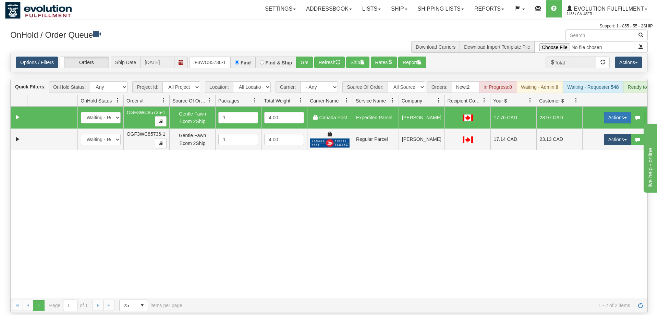
click at [615, 112] on button "Actions" at bounding box center [617, 118] width 27 height 12
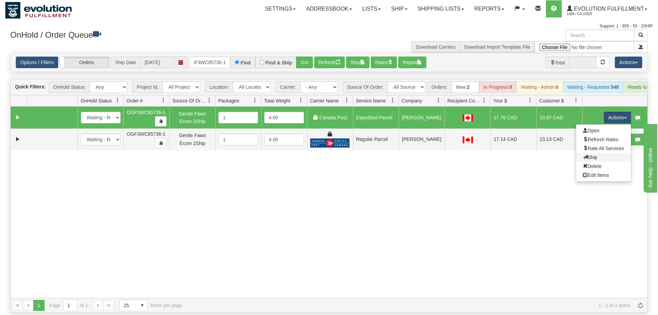
click at [598, 153] on link "Ship" at bounding box center [603, 157] width 55 height 9
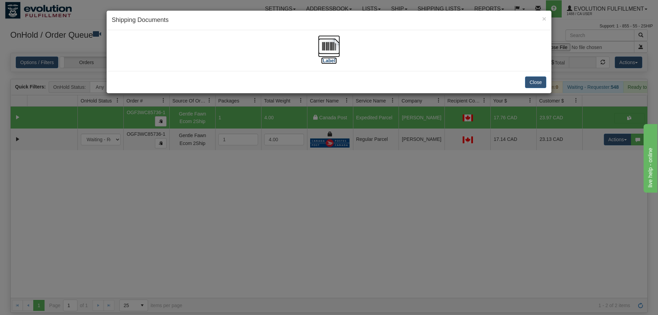
click at [328, 48] on img at bounding box center [329, 46] width 22 height 22
drag, startPoint x: 551, startPoint y: 189, endPoint x: 625, endPoint y: 122, distance: 99.2
click at [558, 184] on div "× Shipping Documents [Label] Close" at bounding box center [329, 157] width 658 height 315
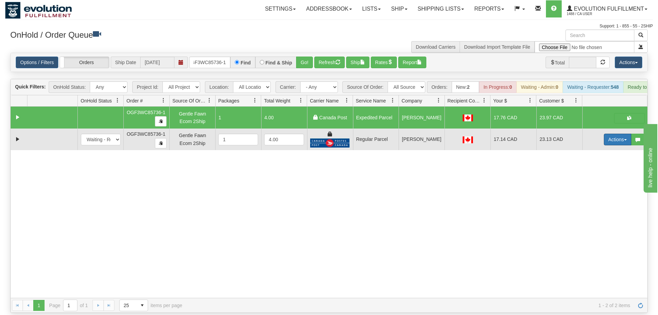
click at [615, 134] on button "Actions" at bounding box center [617, 140] width 27 height 12
click at [592, 185] on span "Delete" at bounding box center [592, 187] width 19 height 5
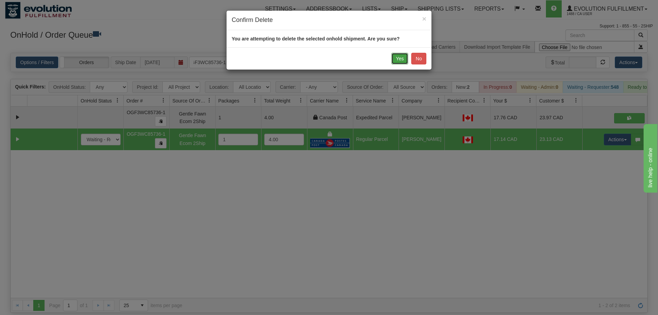
click at [404, 57] on button "Yes" at bounding box center [399, 59] width 17 height 12
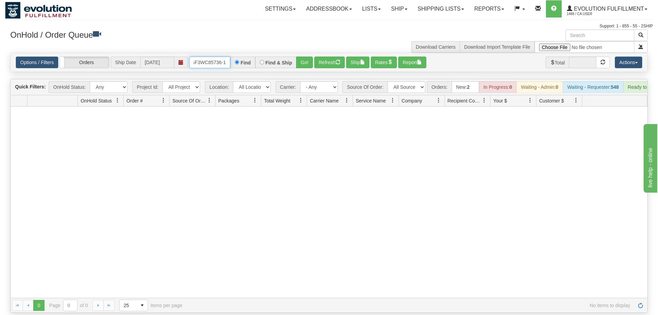
click at [219, 57] on input "OGF3WC85736-1" at bounding box center [209, 63] width 41 height 12
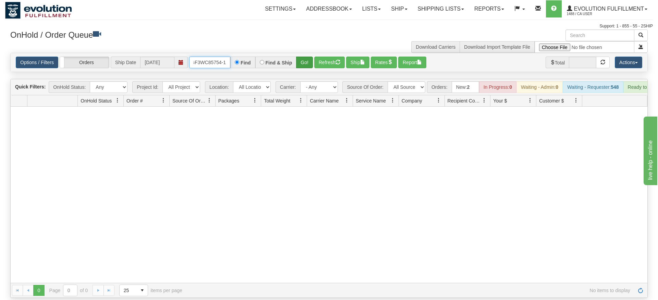
type input "OGF3WC85754-1"
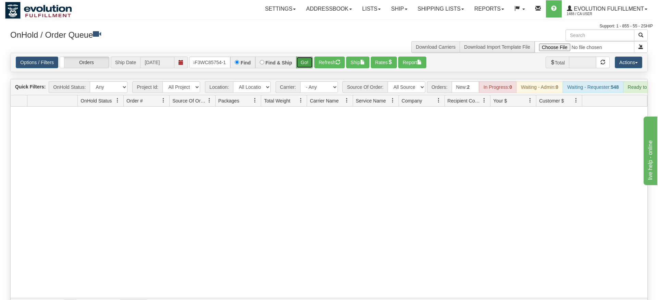
click at [310, 64] on div "Is equal to Is not equal to Contains Does not contains CAD USD EUR ZAR [PERSON_…" at bounding box center [329, 183] width 648 height 260
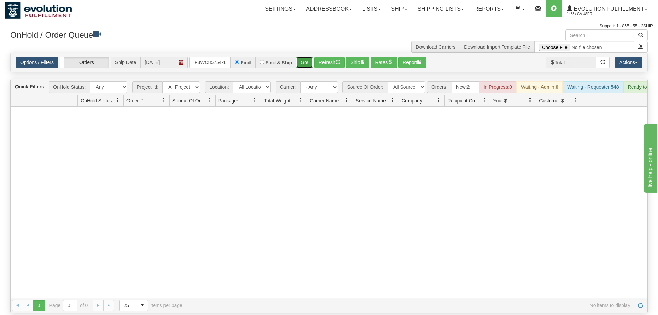
click at [308, 57] on button "Go!" at bounding box center [304, 63] width 17 height 12
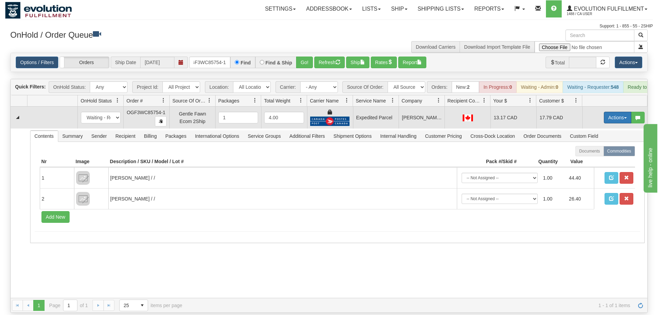
click at [620, 112] on button "Actions" at bounding box center [617, 118] width 27 height 12
click at [602, 153] on link "Ship" at bounding box center [603, 157] width 55 height 9
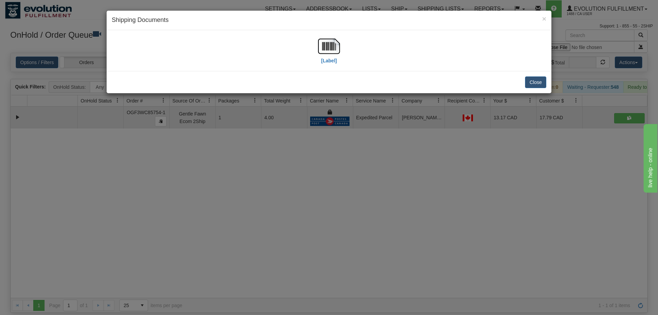
click at [338, 58] on div "[Label]" at bounding box center [329, 50] width 22 height 30
click at [331, 54] on img at bounding box center [329, 46] width 22 height 22
drag, startPoint x: 150, startPoint y: 234, endPoint x: 173, endPoint y: 61, distance: 174.1
click at [151, 231] on div "× Shipping Documents [Label] Close" at bounding box center [329, 157] width 658 height 315
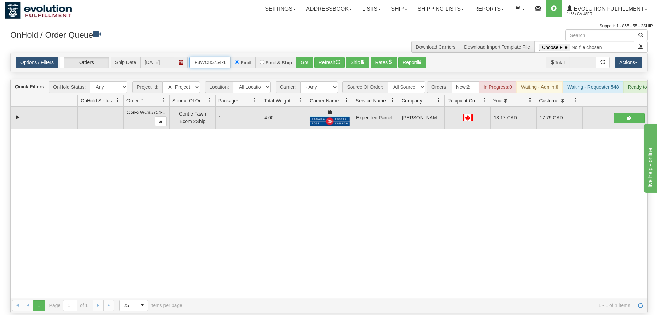
click at [213, 57] on input "OGF3WC85754-1" at bounding box center [209, 63] width 41 height 12
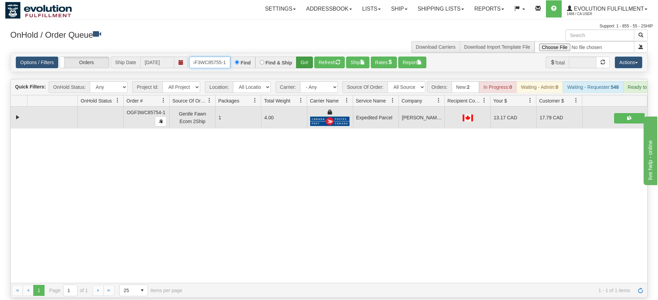
type input "OGF3WC85755-1"
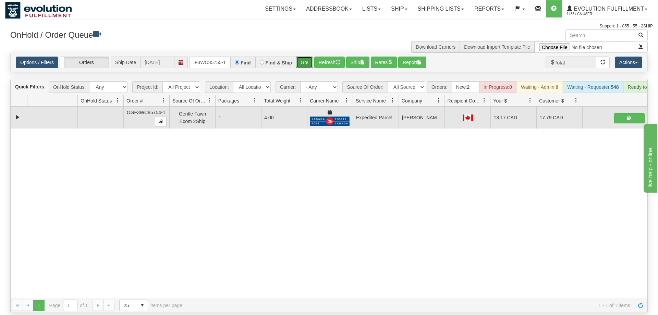
click at [308, 68] on div "Is equal to Is not equal to Contains Does not contains CAD USD EUR ZAR [PERSON_…" at bounding box center [329, 183] width 648 height 260
click at [303, 57] on button "Go!" at bounding box center [304, 63] width 17 height 12
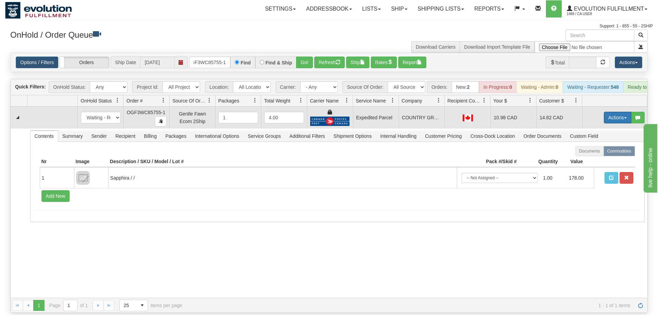
click at [617, 112] on button "Actions" at bounding box center [617, 118] width 27 height 12
click at [598, 153] on link "Ship" at bounding box center [603, 157] width 55 height 9
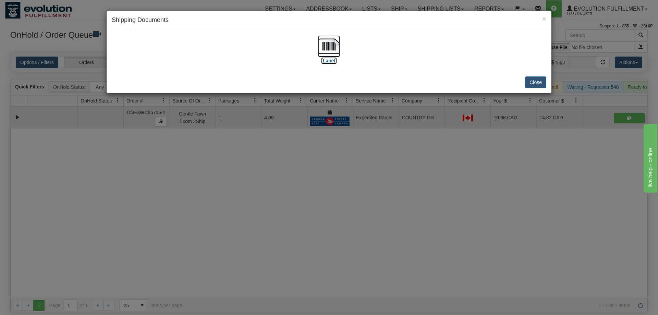
click at [329, 47] on img at bounding box center [329, 46] width 22 height 22
drag, startPoint x: 199, startPoint y: 213, endPoint x: 206, endPoint y: 202, distance: 13.7
click at [203, 211] on div "× Shipping Documents [Label] Close" at bounding box center [329, 157] width 658 height 315
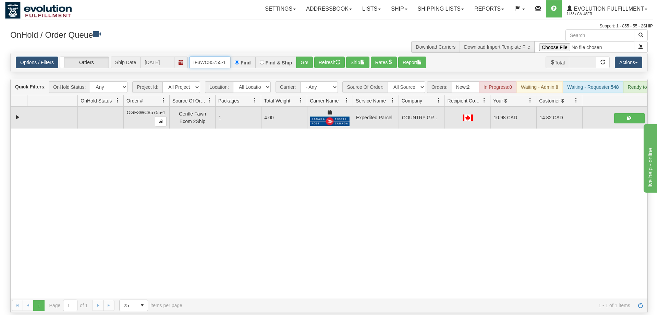
click at [213, 57] on input "OGF3WC85755-1" at bounding box center [209, 63] width 41 height 12
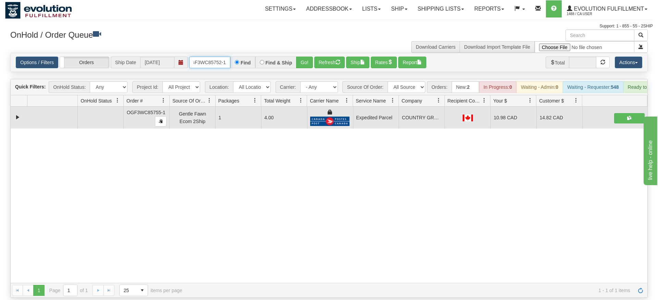
type input "OGF3WC85752-1"
click at [299, 71] on div "Is equal to Is not equal to Contains Does not contains CAD USD EUR ZAR [PERSON_…" at bounding box center [329, 175] width 648 height 245
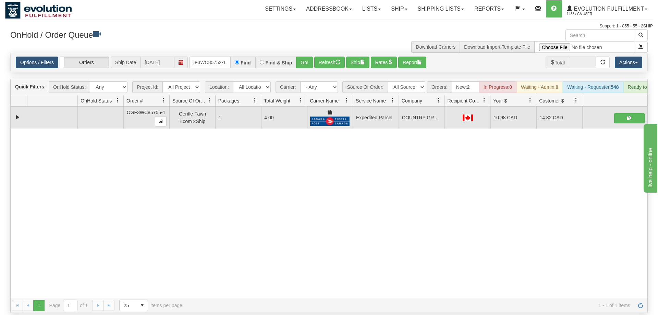
click at [301, 59] on div "Options / Filters Group Shipments Orders Ship Date [DATE] OGF3WC85752-1 Find Fi…" at bounding box center [329, 62] width 637 height 19
click at [303, 58] on button "Go!" at bounding box center [304, 63] width 17 height 12
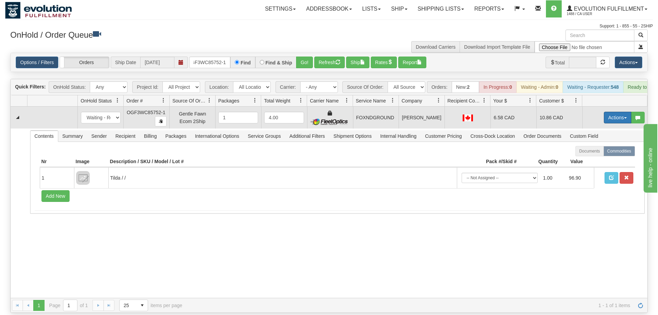
click at [626, 112] on button "Actions" at bounding box center [617, 118] width 27 height 12
click at [604, 153] on link "Ship" at bounding box center [603, 157] width 55 height 9
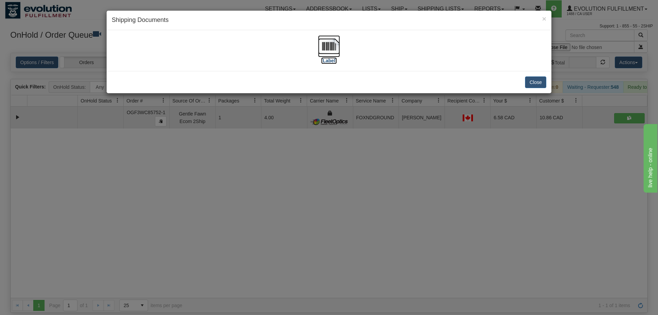
click at [329, 53] on img at bounding box center [329, 46] width 22 height 22
click at [215, 124] on div "× Shipping Documents [Label] Close" at bounding box center [329, 157] width 658 height 315
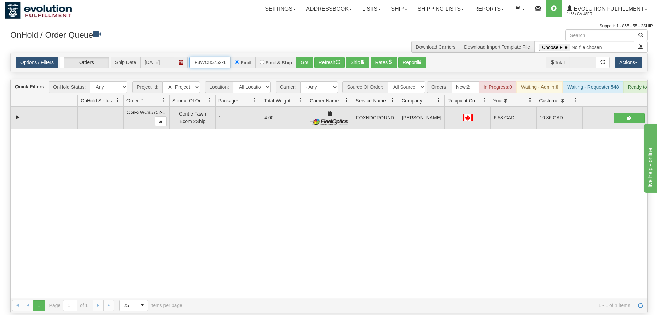
click at [214, 57] on input "OGF3WC85752-1" at bounding box center [209, 63] width 41 height 12
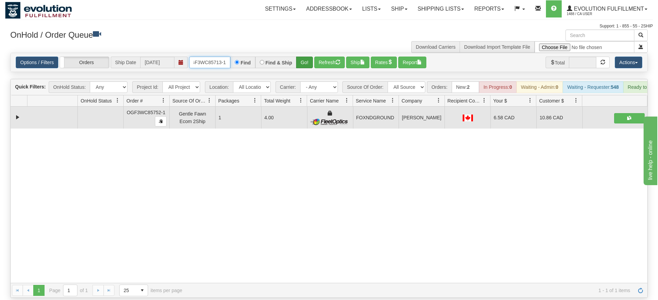
type input "OGF3WC85713-1"
click at [302, 67] on div "Is equal to Is not equal to Contains Does not contains CAD USD EUR ZAR [PERSON_…" at bounding box center [329, 175] width 648 height 245
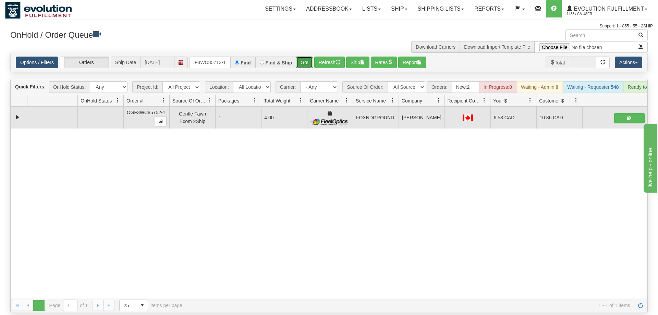
click at [308, 57] on button "Go!" at bounding box center [304, 63] width 17 height 12
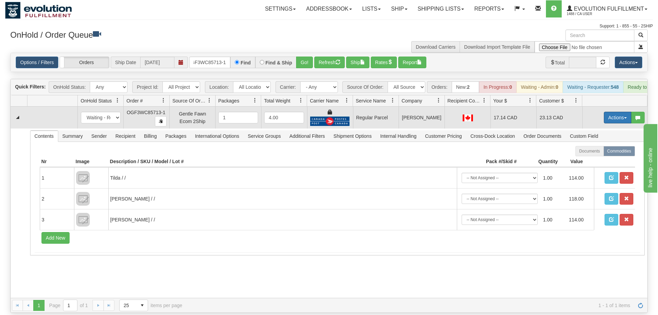
click at [605, 112] on button "Actions" at bounding box center [617, 118] width 27 height 12
click at [597, 146] on span "Rate All Services" at bounding box center [603, 148] width 41 height 5
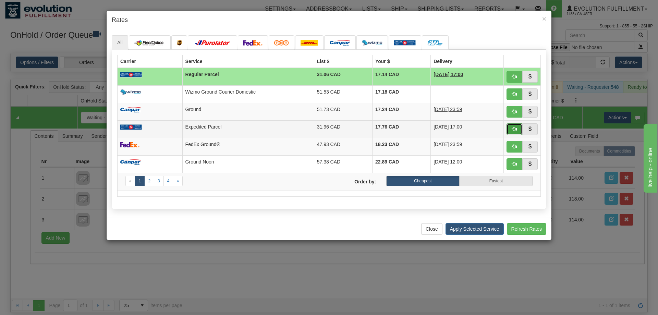
click at [507, 128] on button "button" at bounding box center [514, 129] width 16 height 12
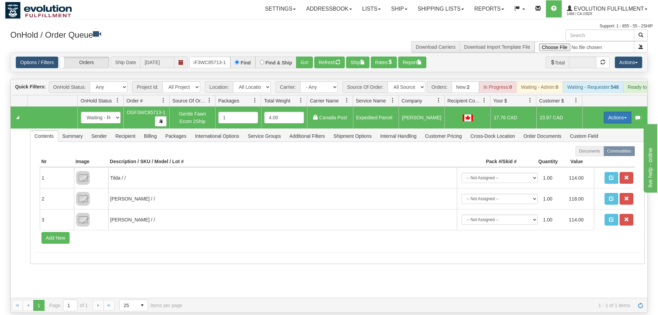
click at [619, 112] on button "Actions" at bounding box center [617, 118] width 27 height 12
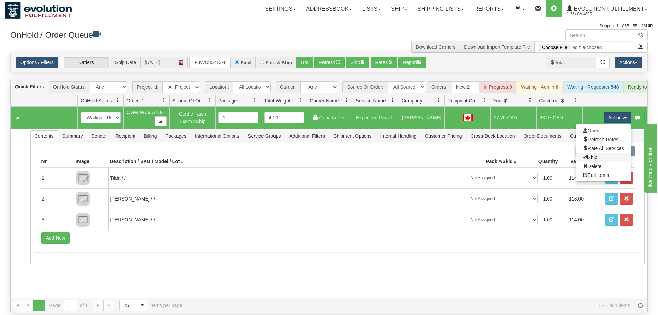
click at [617, 153] on link "Ship" at bounding box center [603, 157] width 55 height 9
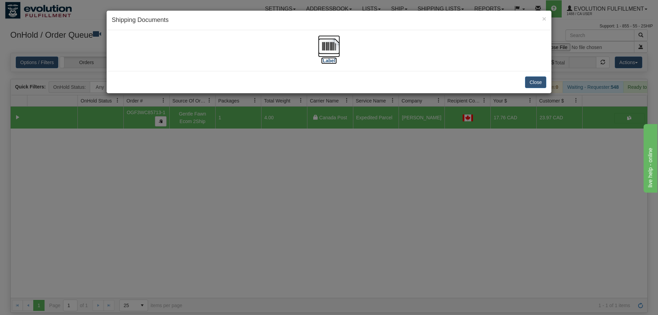
click at [324, 47] on img at bounding box center [329, 46] width 22 height 22
drag, startPoint x: 178, startPoint y: 296, endPoint x: 180, endPoint y: 293, distance: 3.7
click at [180, 293] on div "× Shipping Documents [Label] Close" at bounding box center [329, 157] width 658 height 315
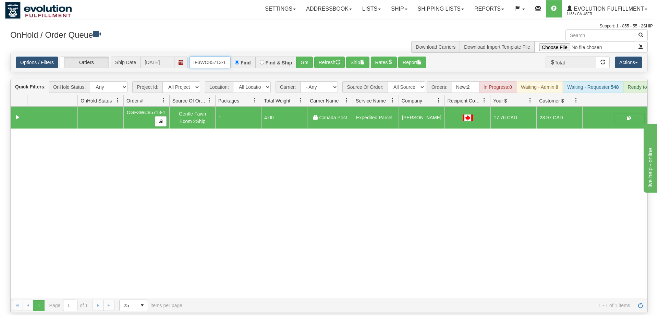
click at [212, 57] on input "OGF3WC85713-1" at bounding box center [209, 63] width 41 height 12
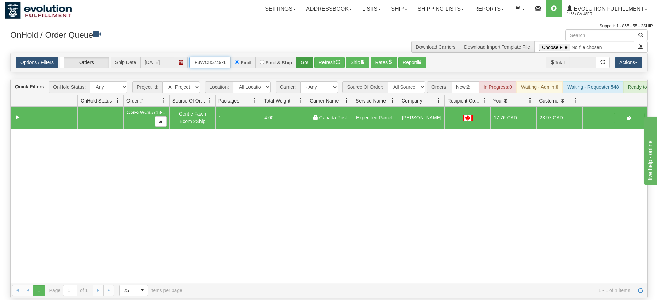
type input "OGF3WC85749-1"
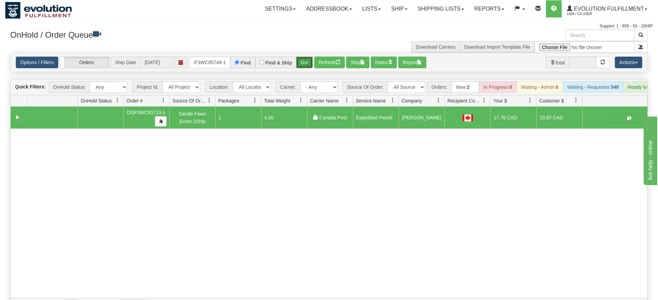
click at [304, 65] on div "Is equal to Is not equal to Contains Does not contains CAD USD EUR ZAR [PERSON_…" at bounding box center [329, 183] width 648 height 260
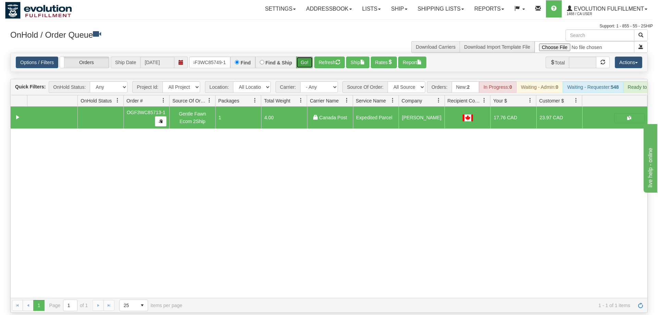
click at [304, 57] on button "Go!" at bounding box center [304, 63] width 17 height 12
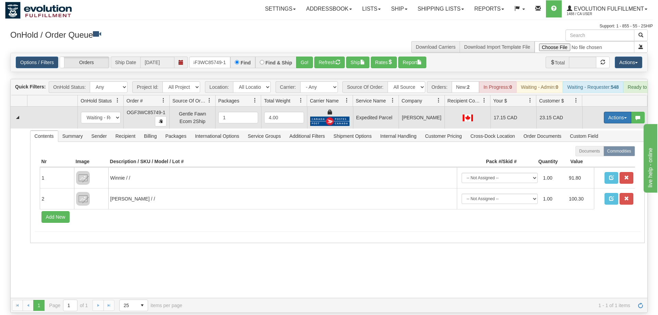
click at [616, 112] on button "Actions" at bounding box center [617, 118] width 27 height 12
click at [608, 153] on link "Ship" at bounding box center [603, 157] width 55 height 9
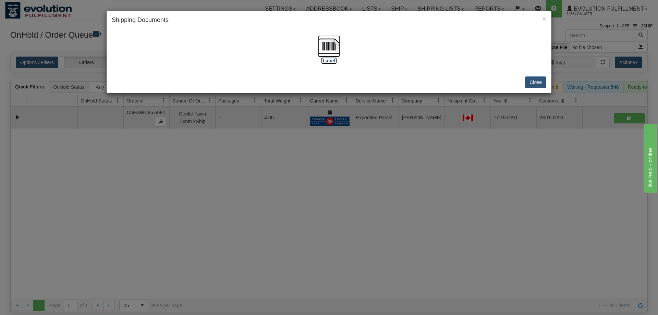
click at [328, 45] on img at bounding box center [329, 46] width 22 height 22
click at [224, 202] on div "× Shipping Documents [Label] Close" at bounding box center [329, 157] width 658 height 315
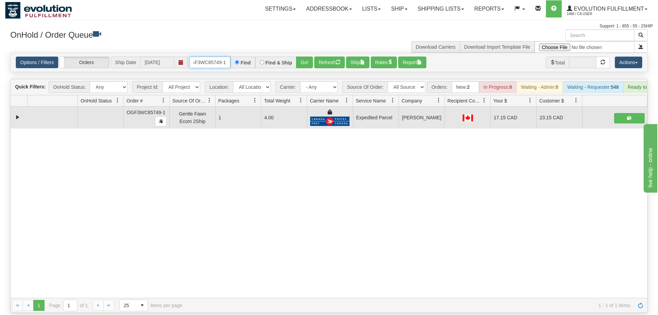
click at [202, 57] on input "OGF3WC85749-1" at bounding box center [209, 63] width 41 height 12
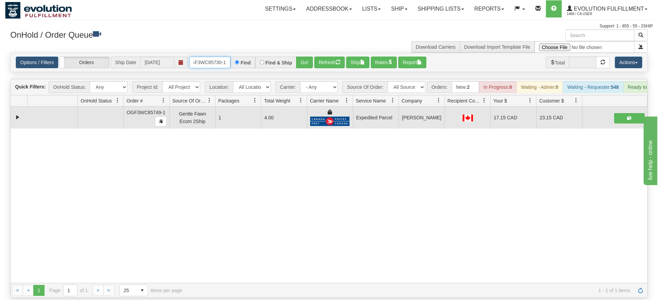
type input "OGF3WC85730-1"
click at [306, 67] on div "Is equal to Is not equal to Contains Does not contains CAD USD EUR ZAR [PERSON_…" at bounding box center [329, 175] width 648 height 245
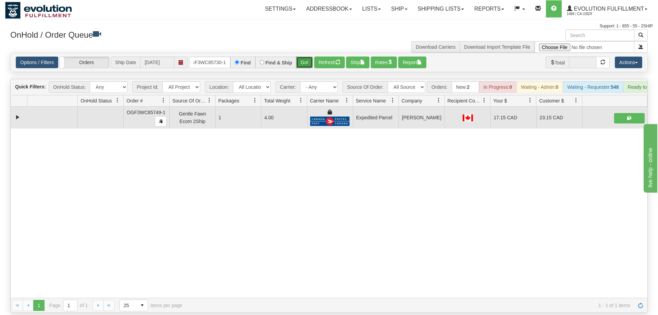
click at [305, 57] on button "Go!" at bounding box center [304, 63] width 17 height 12
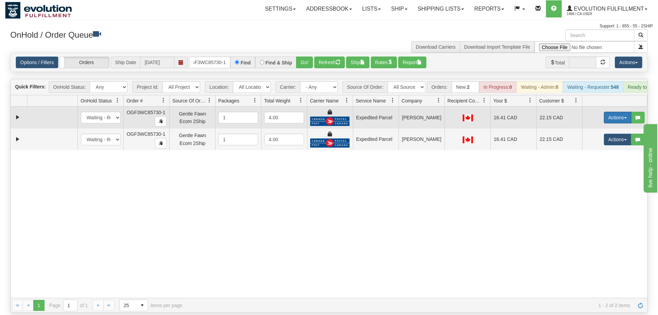
click at [613, 112] on button "Actions" at bounding box center [617, 118] width 27 height 12
click at [587, 155] on span "Ship" at bounding box center [590, 157] width 14 height 5
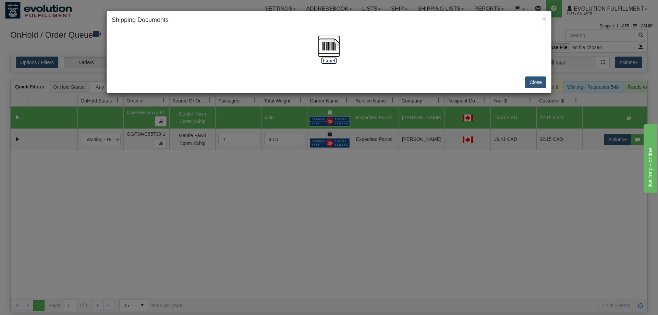
click at [333, 58] on label "[Label]" at bounding box center [329, 60] width 16 height 7
drag, startPoint x: 323, startPoint y: 236, endPoint x: 328, endPoint y: 231, distance: 6.8
click at [328, 231] on div "× Shipping Documents [Label] Close" at bounding box center [329, 157] width 658 height 315
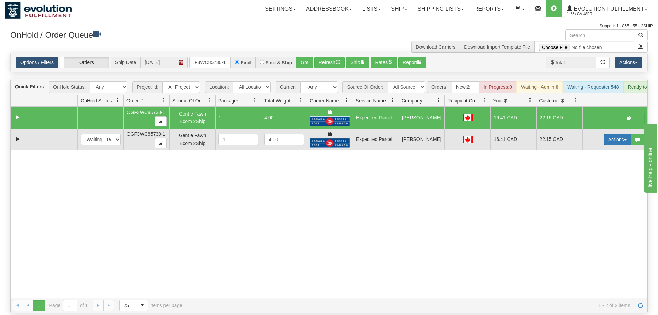
click at [609, 134] on button "Actions" at bounding box center [617, 140] width 27 height 12
click at [605, 184] on link "Delete" at bounding box center [603, 188] width 55 height 9
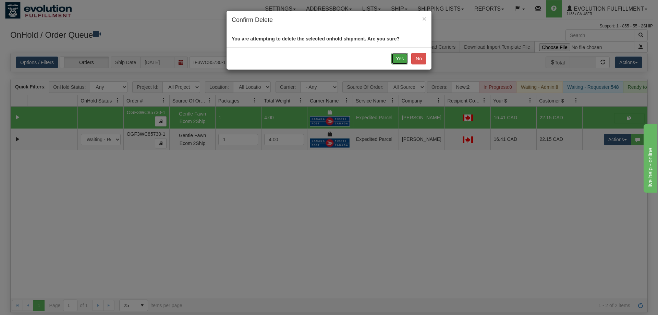
click at [401, 59] on button "Yes" at bounding box center [399, 59] width 17 height 12
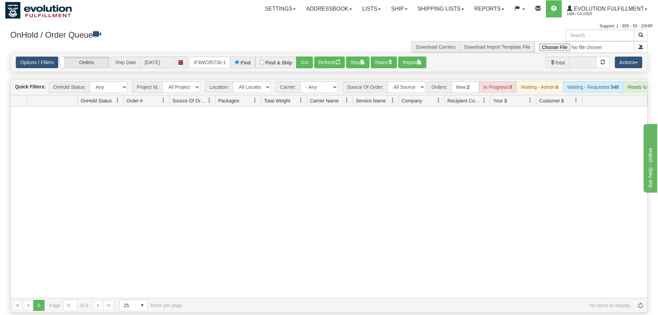
drag, startPoint x: 348, startPoint y: 264, endPoint x: 324, endPoint y: 210, distance: 58.6
click at [346, 263] on div at bounding box center [329, 202] width 637 height 191
click at [220, 57] on input "OGF3WC85730-1" at bounding box center [209, 63] width 41 height 12
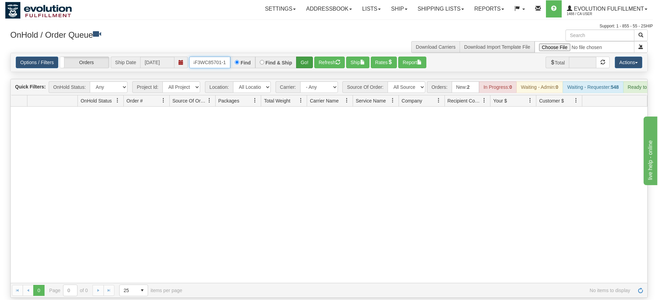
type input "OGF3WC85701-1"
click at [299, 65] on div "Is equal to Is not equal to Contains Does not contains CAD USD EUR ZAR [PERSON_…" at bounding box center [329, 175] width 648 height 245
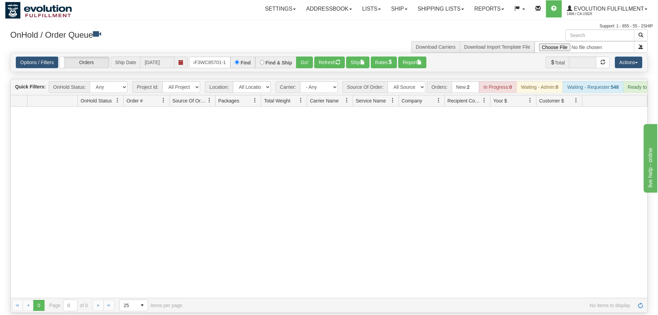
click at [304, 59] on div "Options / Filters Group Shipments Orders Ship Date [DATE] OGF3WC85701-1 Find Fi…" at bounding box center [329, 62] width 637 height 19
click at [305, 57] on button "Go!" at bounding box center [304, 63] width 17 height 12
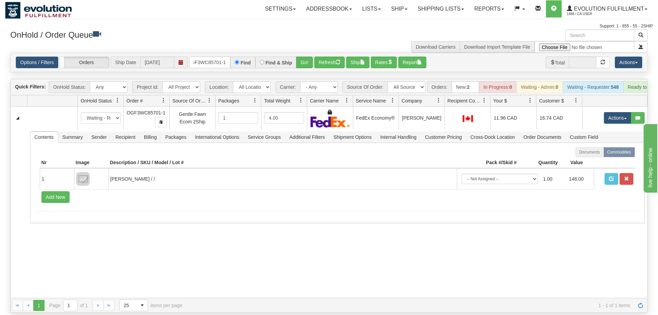
click at [225, 267] on div "31551756 EVOLUTION V3 90902372 90902373 New In Progress Waiting - Admin Waiting…" at bounding box center [329, 202] width 637 height 191
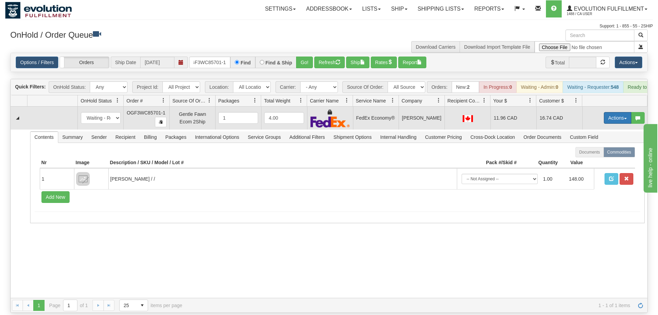
click at [614, 112] on button "Actions" at bounding box center [617, 118] width 27 height 12
click at [599, 153] on link "Ship" at bounding box center [603, 157] width 55 height 9
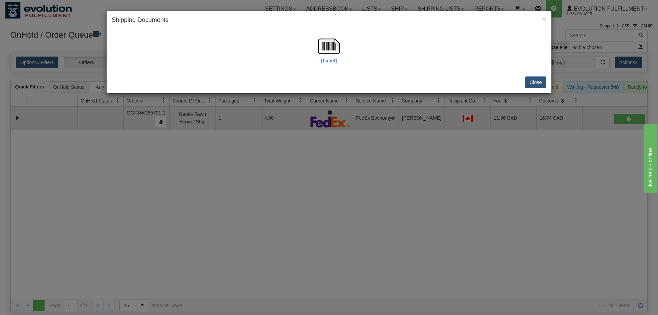
click at [323, 33] on div "[Label]" at bounding box center [329, 50] width 445 height 41
click at [328, 53] on img at bounding box center [329, 46] width 22 height 22
drag, startPoint x: 221, startPoint y: 206, endPoint x: 242, endPoint y: 59, distance: 148.5
click at [221, 205] on div "× Shipping Documents [Label] Close" at bounding box center [329, 157] width 658 height 315
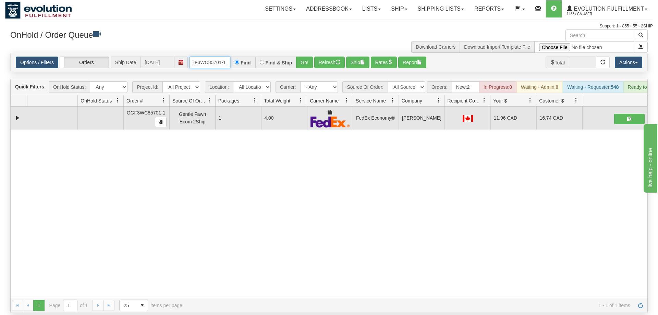
click at [209, 57] on input "OGF3WC85701-1" at bounding box center [209, 63] width 41 height 12
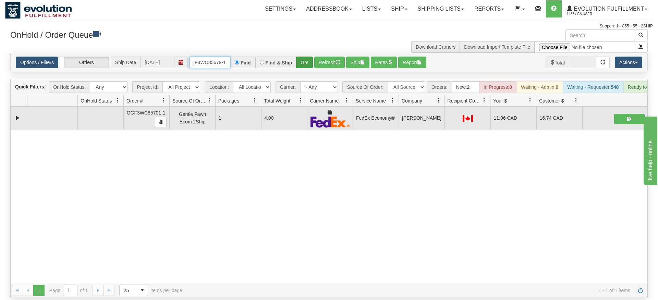
type input "OGF3WC85679-1"
click at [305, 65] on div "Is equal to Is not equal to Contains Does not contains CAD USD EUR ZAR [PERSON_…" at bounding box center [329, 175] width 648 height 245
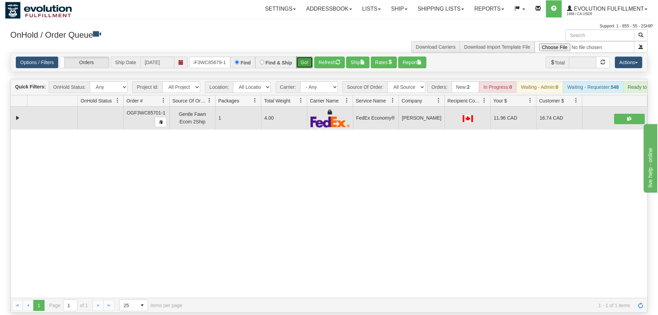
click at [306, 57] on button "Go!" at bounding box center [304, 63] width 17 height 12
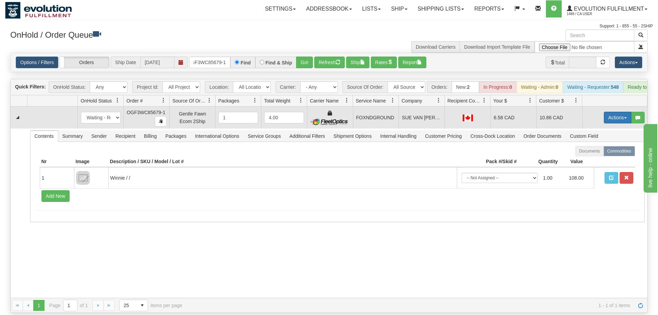
click at [606, 112] on button "Actions" at bounding box center [617, 118] width 27 height 12
click at [601, 153] on link "Ship" at bounding box center [603, 157] width 55 height 9
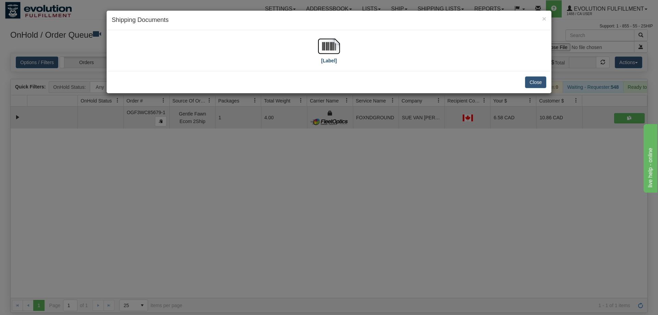
click at [318, 46] on div "[Label]" at bounding box center [329, 50] width 434 height 30
click at [329, 54] on img at bounding box center [329, 46] width 22 height 22
drag, startPoint x: 241, startPoint y: 208, endPoint x: 257, endPoint y: 144, distance: 66.3
click at [243, 208] on div "× Shipping Documents [Label] Close" at bounding box center [329, 157] width 658 height 315
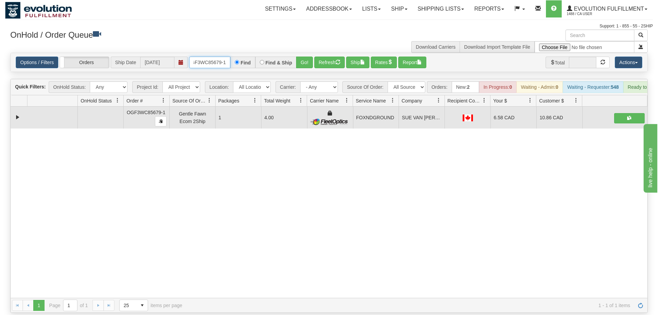
click at [216, 57] on input "OGF3WC85679-1" at bounding box center [209, 63] width 41 height 12
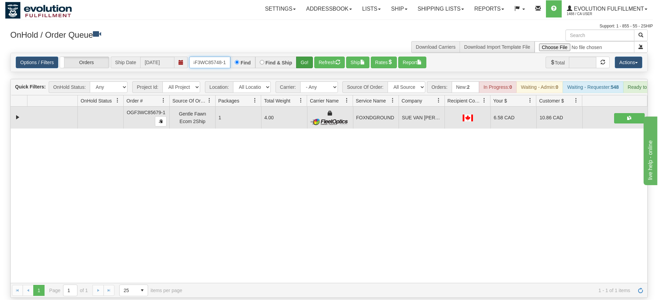
type input "OGF3WC85748-1"
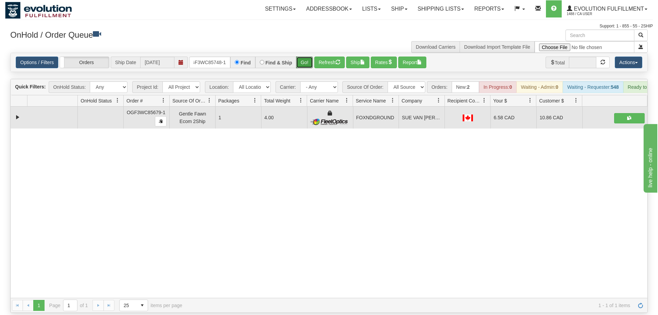
drag, startPoint x: 304, startPoint y: 47, endPoint x: 304, endPoint y: 56, distance: 8.9
click at [304, 60] on div "Options / Filters Group Shipments Orders Ship Date [DATE] OGF3WC85748-1 Find Fi…" at bounding box center [329, 62] width 637 height 19
click at [304, 57] on button "Go!" at bounding box center [304, 63] width 17 height 12
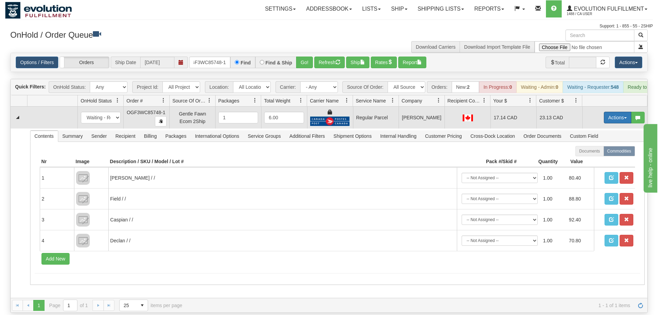
click at [617, 112] on button "Actions" at bounding box center [617, 118] width 27 height 12
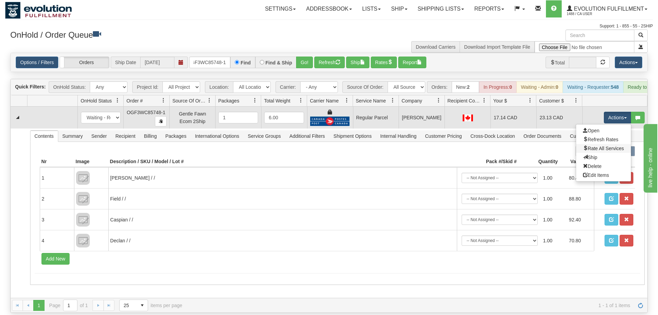
click at [599, 144] on link "Rate All Services" at bounding box center [603, 148] width 55 height 9
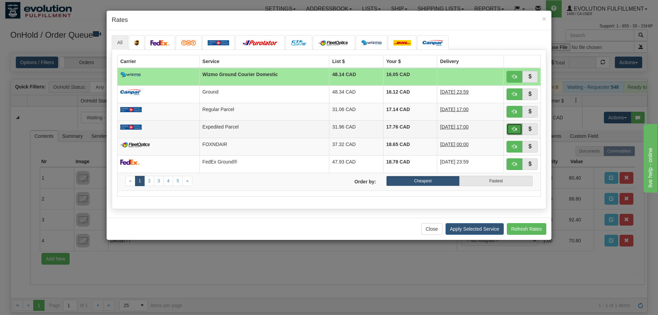
click at [513, 127] on span "button" at bounding box center [514, 128] width 5 height 5
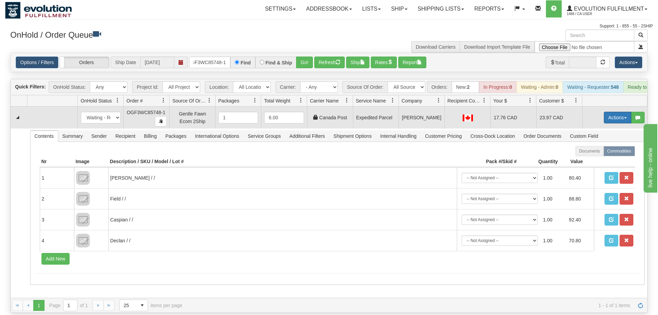
click at [618, 112] on button "Actions" at bounding box center [617, 118] width 27 height 12
click at [600, 153] on link "Ship" at bounding box center [603, 157] width 55 height 9
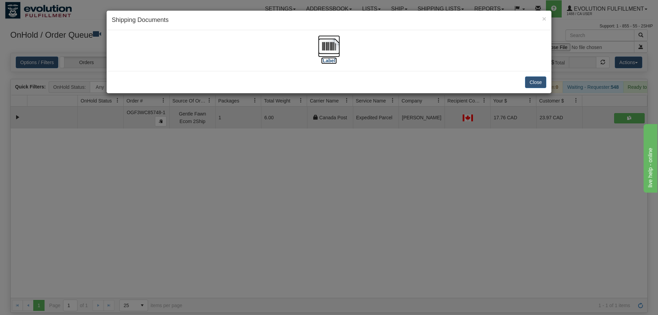
click at [333, 48] on img at bounding box center [329, 46] width 22 height 22
drag, startPoint x: 233, startPoint y: 205, endPoint x: 235, endPoint y: 103, distance: 101.4
click at [233, 204] on div "× Shipping Documents [Label] Close" at bounding box center [329, 157] width 658 height 315
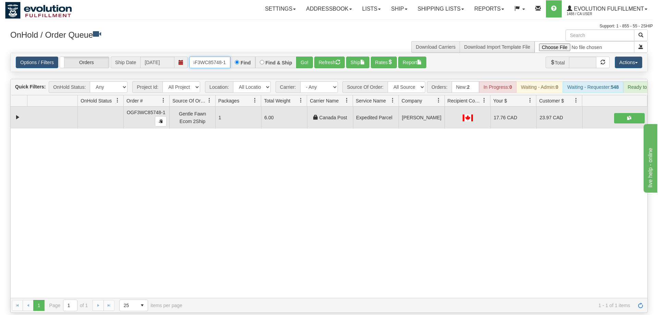
click at [213, 57] on input "OGF3WC85748-1" at bounding box center [209, 63] width 41 height 12
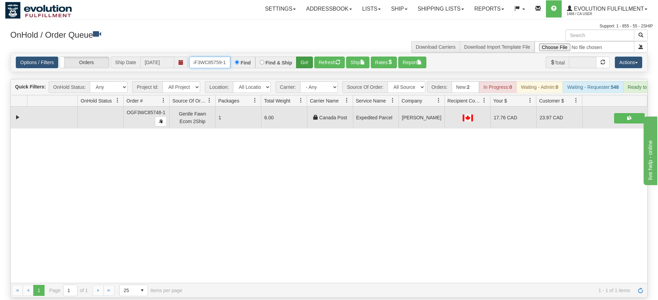
type input "oGF3WC85759-1"
click at [300, 65] on div "Is equal to Is not equal to Contains Does not contains CAD USD EUR ZAR [PERSON_…" at bounding box center [329, 175] width 648 height 245
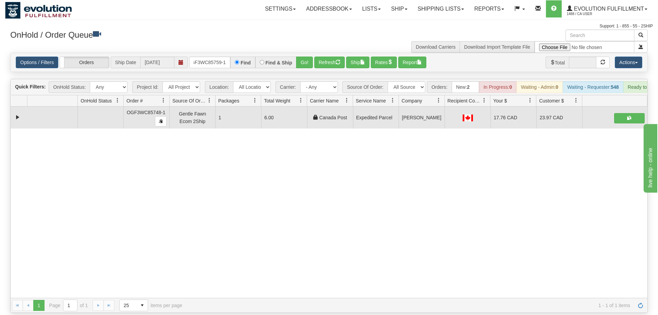
click at [310, 53] on div "Options / Filters Group Shipments Orders Ship Date [DATE] oGF3WC85759-1 Find Fi…" at bounding box center [329, 62] width 637 height 19
click at [298, 57] on button "Go!" at bounding box center [304, 63] width 17 height 12
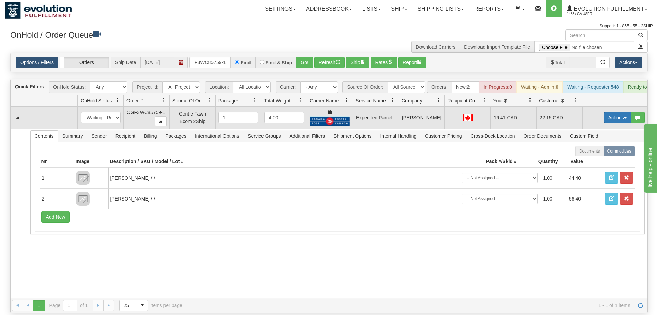
click at [622, 112] on button "Actions" at bounding box center [617, 118] width 27 height 12
click at [612, 153] on link "Ship" at bounding box center [603, 157] width 55 height 9
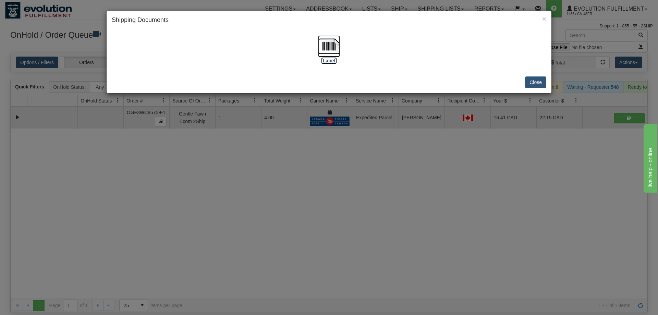
click at [333, 45] on img at bounding box center [329, 46] width 22 height 22
click at [272, 139] on div "× Shipping Documents [Label] Close" at bounding box center [329, 157] width 658 height 315
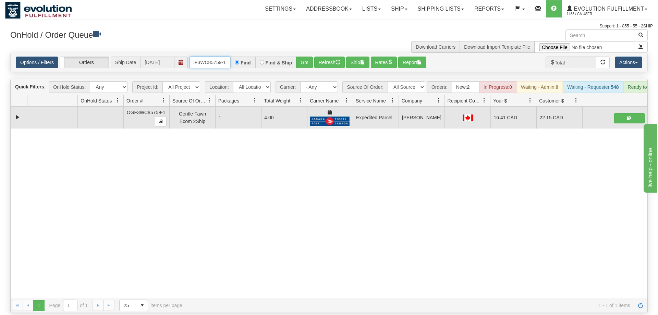
click at [209, 57] on input "oGF3WC85759-1" at bounding box center [209, 63] width 41 height 12
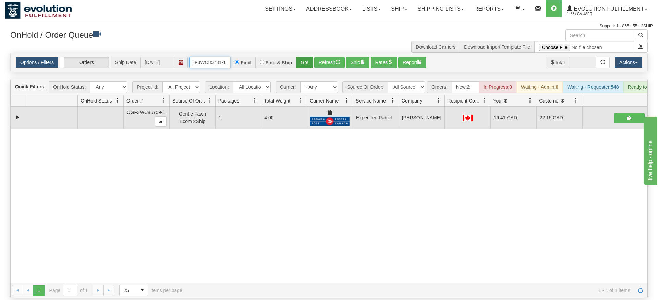
type input "OGF3WC85731-1"
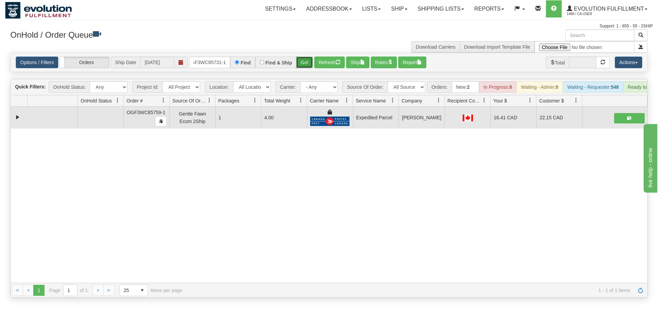
click at [304, 62] on div "Is equal to Is not equal to Contains Does not contains CAD USD EUR ZAR [PERSON_…" at bounding box center [329, 175] width 648 height 245
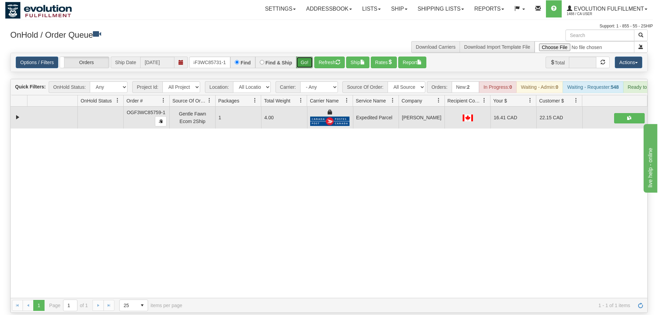
click at [306, 57] on button "Go!" at bounding box center [304, 63] width 17 height 12
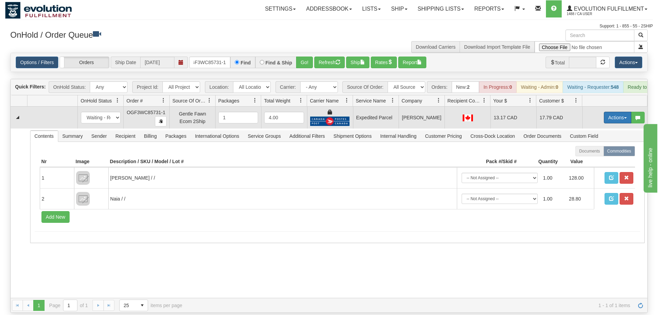
click at [606, 112] on button "Actions" at bounding box center [617, 118] width 27 height 12
click at [596, 153] on link "Ship" at bounding box center [603, 157] width 55 height 9
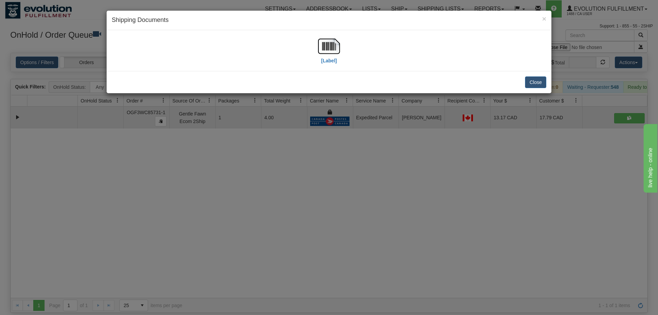
click at [343, 44] on div "[Label]" at bounding box center [329, 50] width 434 height 30
click at [321, 53] on img at bounding box center [329, 46] width 22 height 22
drag, startPoint x: 227, startPoint y: 242, endPoint x: 247, endPoint y: 37, distance: 206.1
click at [229, 241] on div "× Shipping Documents [Label] Close" at bounding box center [329, 157] width 658 height 315
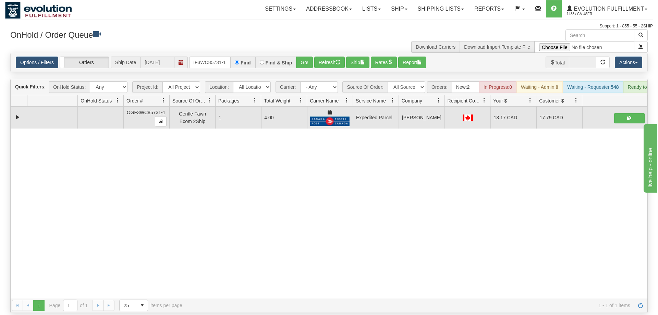
click at [231, 62] on div "Is equal to Is not equal to Contains Does not contains CAD USD EUR ZAR [PERSON_…" at bounding box center [329, 183] width 648 height 260
click at [219, 57] on input "OGF3WC85731-1" at bounding box center [209, 63] width 41 height 12
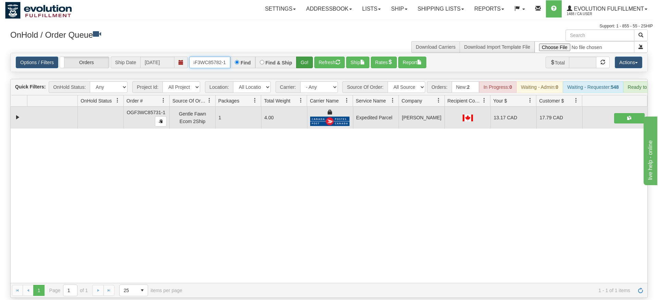
type input "OGF3WC85782-1"
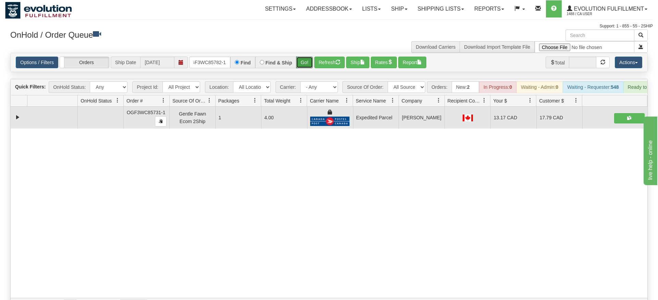
drag, startPoint x: 306, startPoint y: 55, endPoint x: 308, endPoint y: 59, distance: 4.6
click at [306, 69] on div "Is equal to Is not equal to Contains Does not contains CAD USD EUR ZAR [PERSON_…" at bounding box center [329, 183] width 648 height 260
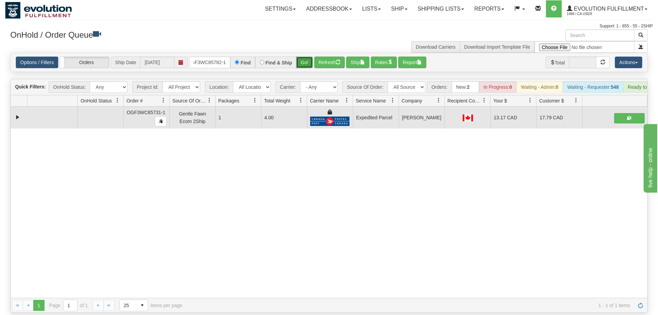
click at [311, 57] on button "Go!" at bounding box center [304, 63] width 17 height 12
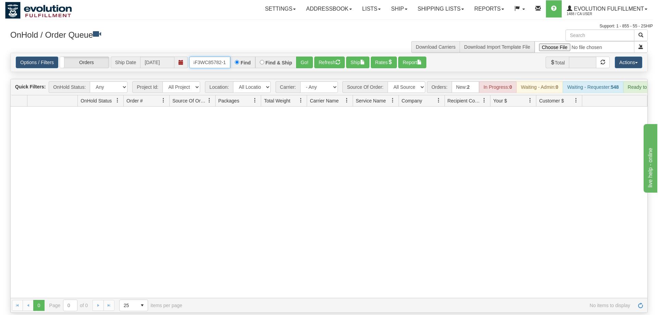
click at [217, 57] on input "OGF3WC85782-1" at bounding box center [209, 63] width 41 height 12
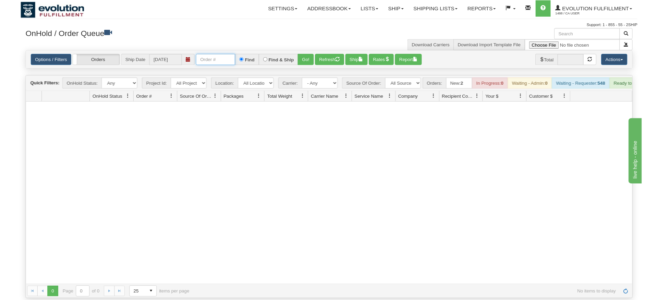
scroll to position [0, 0]
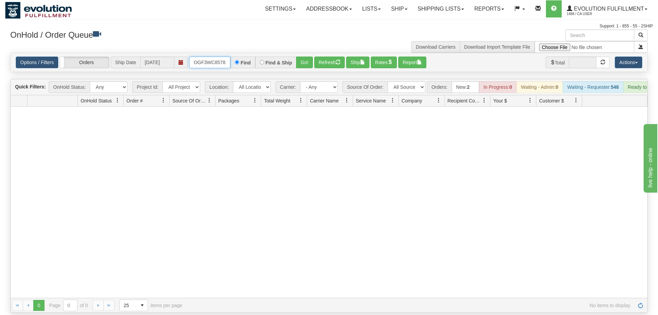
type input "OGF3WC85782-1"
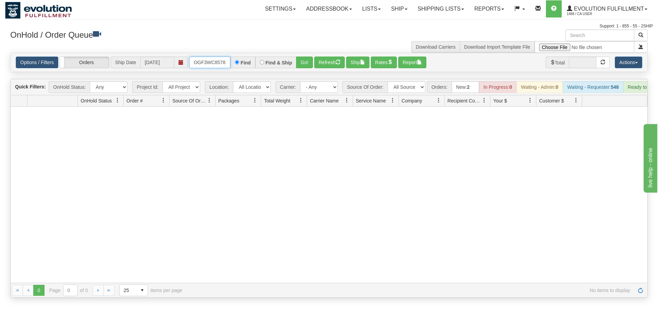
scroll to position [0, 7]
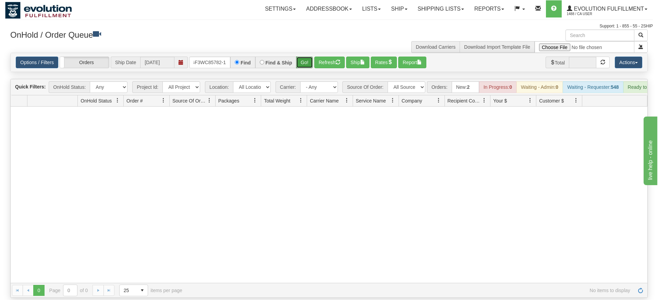
drag, startPoint x: 306, startPoint y: 52, endPoint x: 305, endPoint y: 62, distance: 9.3
click at [306, 67] on div "Is equal to Is not equal to Contains Does not contains CAD USD EUR ZAR [PERSON_…" at bounding box center [329, 175] width 648 height 245
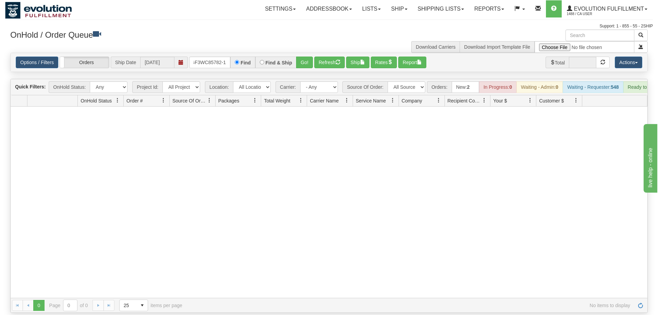
click at [305, 61] on div "Options / Filters Group Shipments Orders Ship Date [DATE] OGF3WC85782-1 Find Fi…" at bounding box center [329, 62] width 637 height 19
click at [309, 57] on button "Go!" at bounding box center [304, 63] width 17 height 12
click at [205, 57] on input "OGF3WC85782-1" at bounding box center [209, 63] width 41 height 12
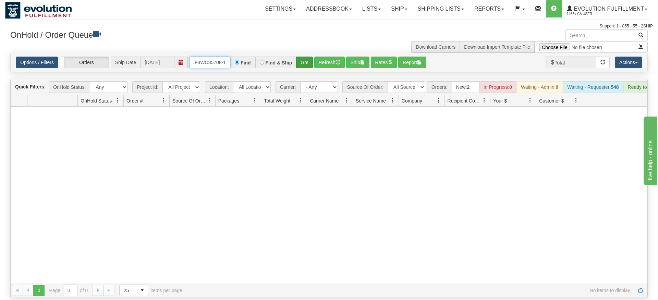
type input "OGF3WC85708-1"
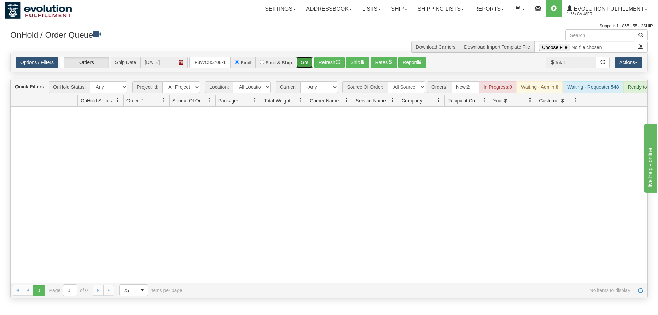
click at [305, 65] on div "Is equal to Is not equal to Contains Does not contains CAD USD EUR ZAR [PERSON_…" at bounding box center [329, 175] width 648 height 245
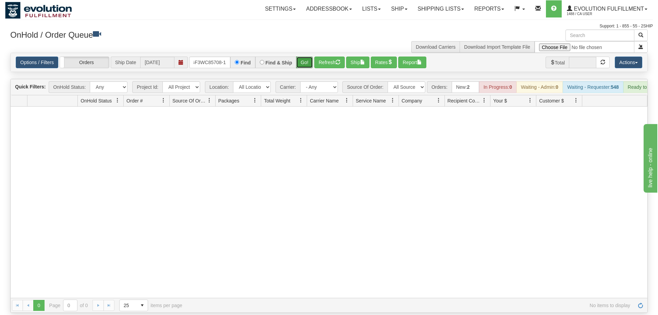
click at [305, 57] on button "Go!" at bounding box center [304, 63] width 17 height 12
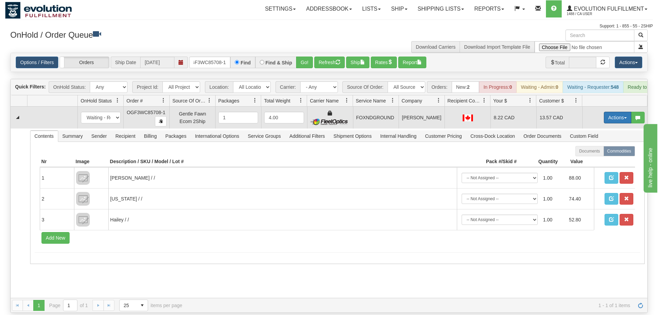
click at [621, 112] on button "Actions" at bounding box center [617, 118] width 27 height 12
click at [589, 155] on span "Ship" at bounding box center [590, 157] width 14 height 5
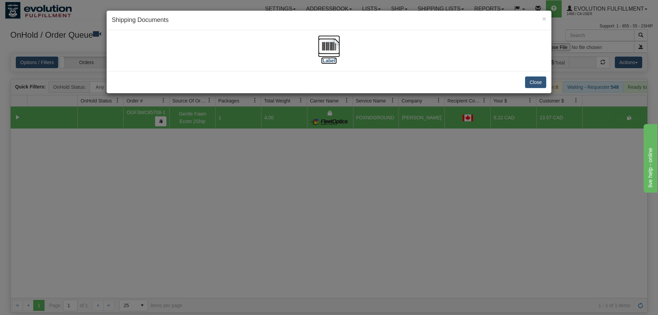
click at [331, 54] on img at bounding box center [329, 46] width 22 height 22
click at [238, 212] on div "× Shipping Documents [Label] Close" at bounding box center [329, 157] width 658 height 315
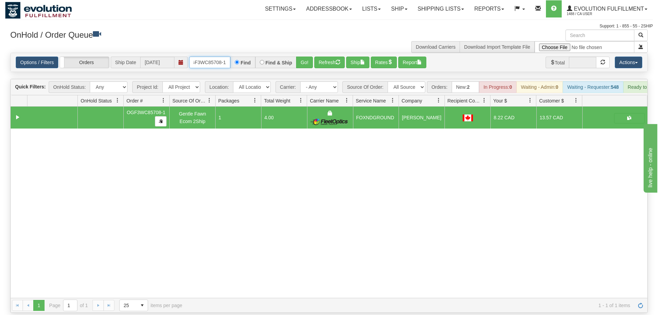
click at [212, 57] on input "OGF3WC85708-1" at bounding box center [209, 63] width 41 height 12
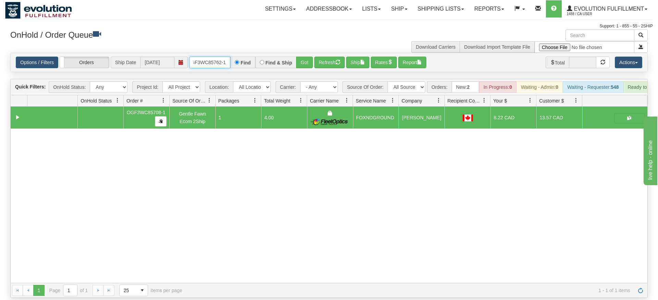
type input "OGF3WC85762-1"
click at [299, 69] on div "Is equal to Is not equal to Contains Does not contains CAD USD EUR ZAR [PERSON_…" at bounding box center [329, 175] width 648 height 245
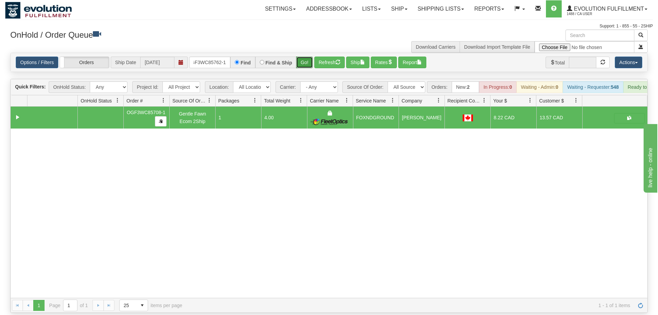
click at [303, 57] on button "Go!" at bounding box center [304, 63] width 17 height 12
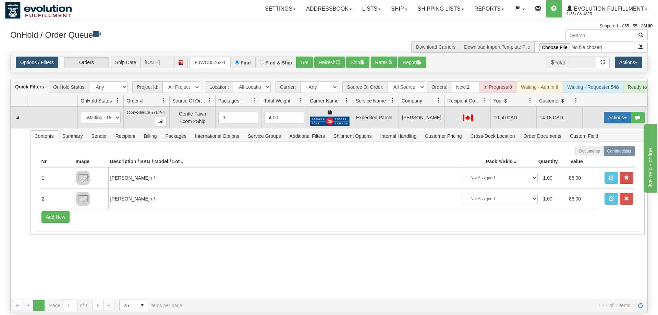
click at [617, 112] on button "Actions" at bounding box center [617, 118] width 27 height 12
click at [592, 155] on span "Ship" at bounding box center [590, 157] width 14 height 5
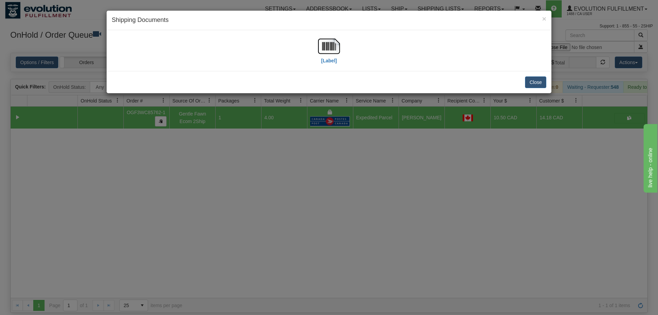
click at [345, 57] on div "[Label]" at bounding box center [329, 50] width 434 height 30
click at [324, 54] on img at bounding box center [329, 46] width 22 height 22
drag, startPoint x: 209, startPoint y: 192, endPoint x: 231, endPoint y: 102, distance: 92.1
click at [212, 188] on div "× Shipping Documents [Label] Close" at bounding box center [329, 157] width 658 height 315
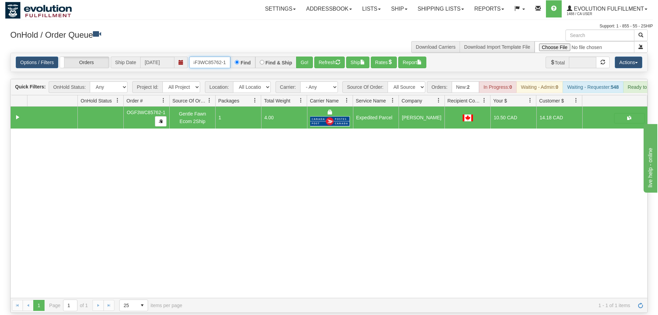
click at [212, 57] on input "OGF3WC85762-1" at bounding box center [209, 63] width 41 height 12
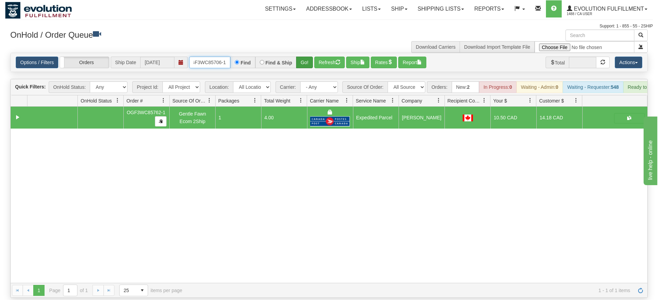
type input "OGF3WC85706-1"
drag, startPoint x: 300, startPoint y: 58, endPoint x: 309, endPoint y: 54, distance: 9.4
click at [300, 72] on div "Is equal to Is not equal to Contains Does not contains CAD USD EUR ZAR [PERSON_…" at bounding box center [329, 175] width 648 height 245
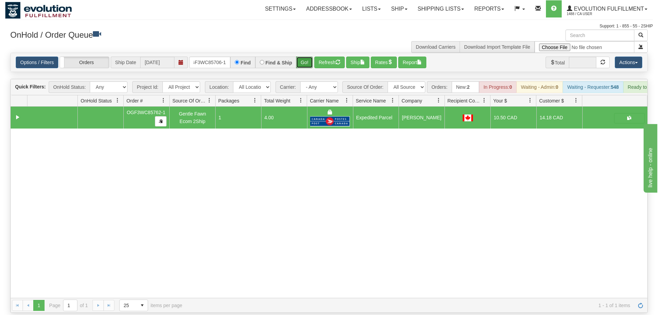
click at [310, 57] on button "Go!" at bounding box center [304, 63] width 17 height 12
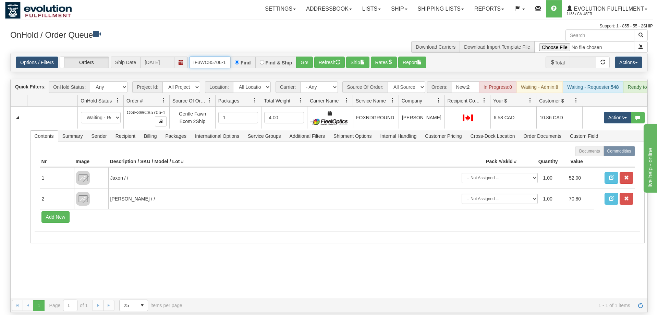
click at [200, 57] on input "OGF3WC85706-1" at bounding box center [209, 63] width 41 height 12
drag, startPoint x: 223, startPoint y: 57, endPoint x: 220, endPoint y: 53, distance: 4.7
click at [220, 57] on input "text" at bounding box center [209, 63] width 41 height 12
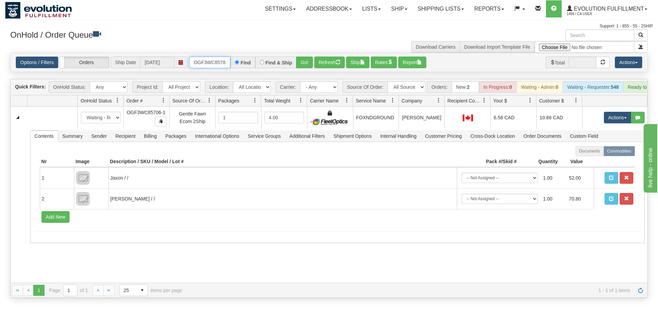
scroll to position [0, 7]
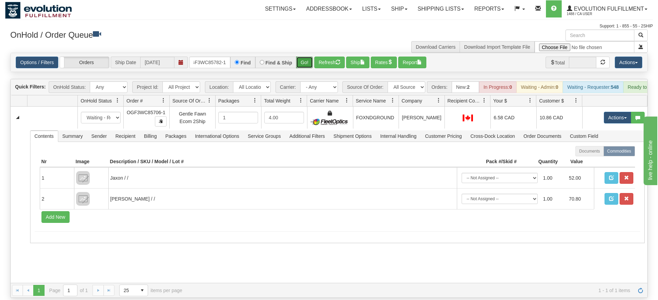
click at [301, 69] on div "Is equal to Is not equal to Contains Does not contains CAD USD EUR ZAR [PERSON_…" at bounding box center [329, 175] width 648 height 245
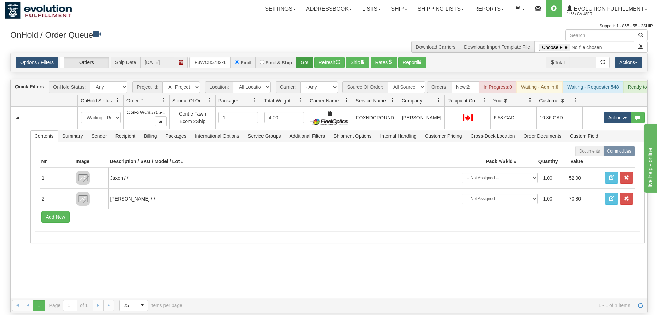
click at [301, 57] on div "Options / Filters Group Shipments Orders Ship Date [DATE] OGF3WC85782-1 Find Fi…" at bounding box center [329, 62] width 637 height 19
click at [301, 57] on button "Go!" at bounding box center [304, 63] width 17 height 12
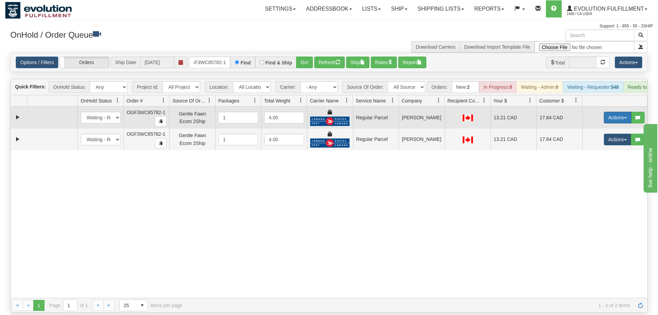
click at [607, 112] on button "Actions" at bounding box center [617, 118] width 27 height 12
click at [610, 146] on span "Rate All Services" at bounding box center [603, 148] width 41 height 5
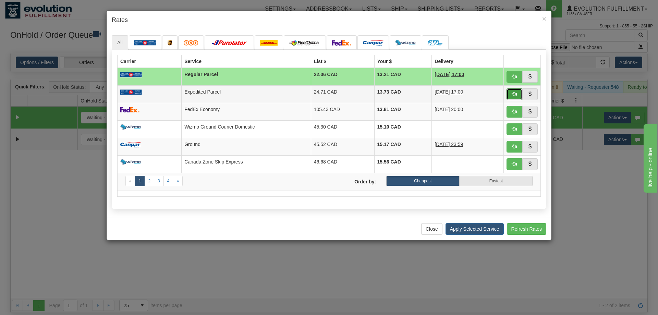
click at [519, 95] on button "button" at bounding box center [514, 94] width 16 height 12
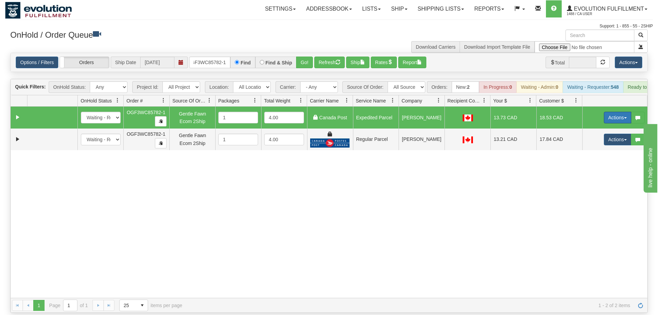
click at [616, 112] on button "Actions" at bounding box center [617, 118] width 27 height 12
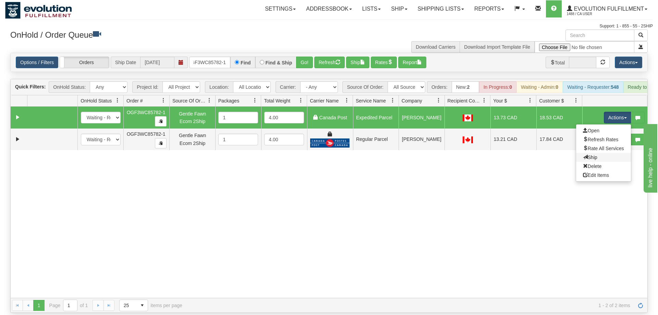
click at [606, 153] on link "Ship" at bounding box center [603, 157] width 55 height 9
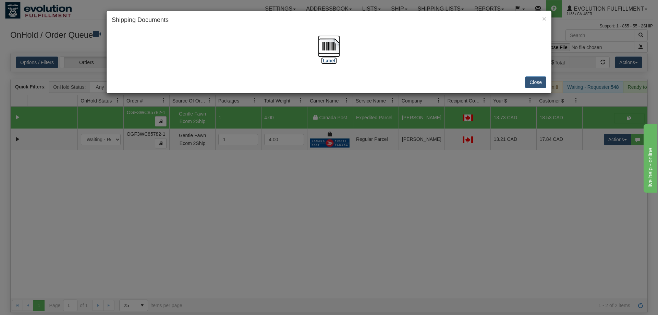
click at [333, 56] on img at bounding box center [329, 46] width 22 height 22
click at [347, 241] on div "× Shipping Documents [Label] Close" at bounding box center [329, 157] width 658 height 315
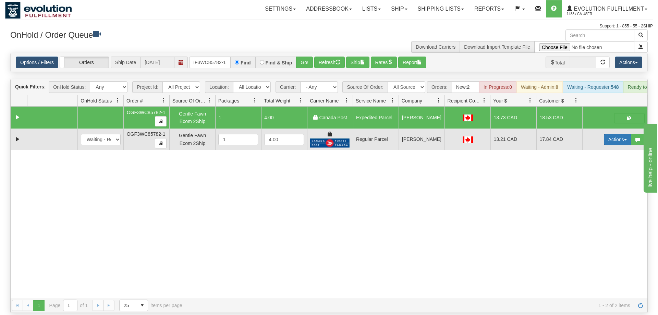
click at [618, 134] on button "Actions" at bounding box center [617, 140] width 27 height 12
click at [595, 185] on span "Delete" at bounding box center [592, 187] width 19 height 5
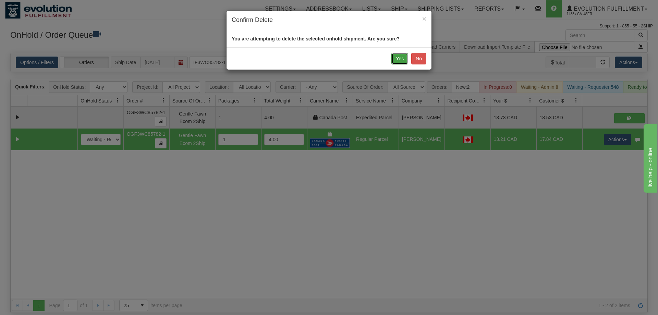
click at [400, 56] on button "Yes" at bounding box center [399, 59] width 17 height 12
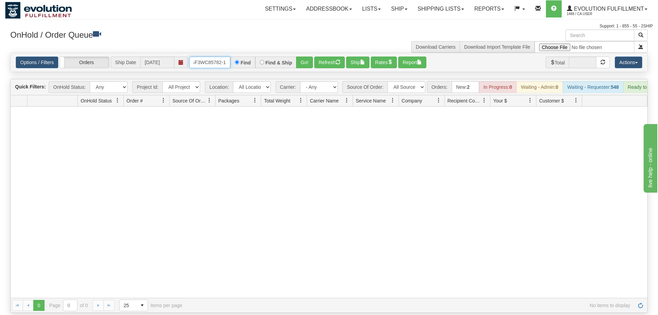
click at [214, 57] on input "OGF3WC85782-1" at bounding box center [209, 63] width 41 height 12
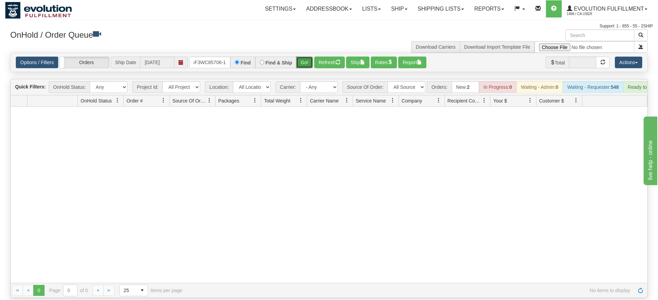
click at [302, 65] on div "Is equal to Is not equal to Contains Does not contains CAD USD EUR ZAR [PERSON_…" at bounding box center [329, 175] width 648 height 245
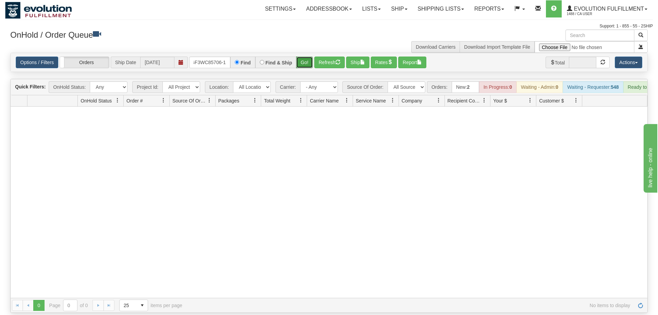
click at [305, 57] on button "Go!" at bounding box center [304, 63] width 17 height 12
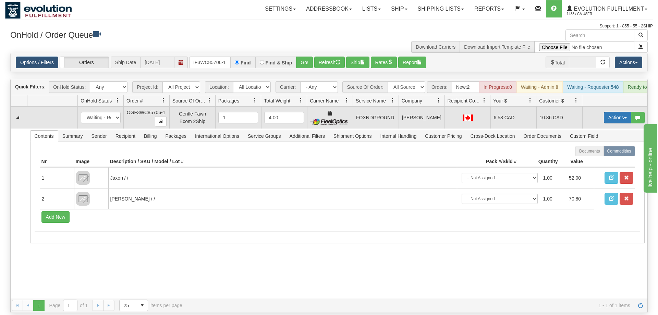
click at [617, 112] on button "Actions" at bounding box center [617, 118] width 27 height 12
click at [607, 153] on link "Ship" at bounding box center [603, 157] width 55 height 9
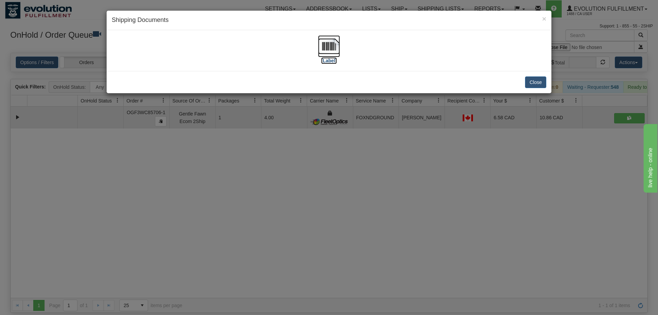
click at [325, 54] on img at bounding box center [329, 46] width 22 height 22
click at [302, 170] on div "× Shipping Documents [Label] Close" at bounding box center [329, 157] width 658 height 315
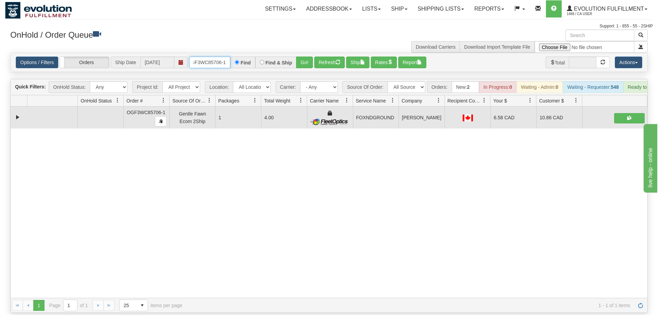
click at [211, 57] on input "oGF3WC85706-1" at bounding box center [209, 63] width 41 height 12
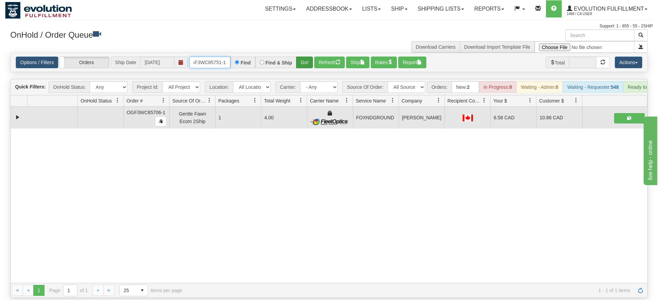
type input "oGF3WC85751-1"
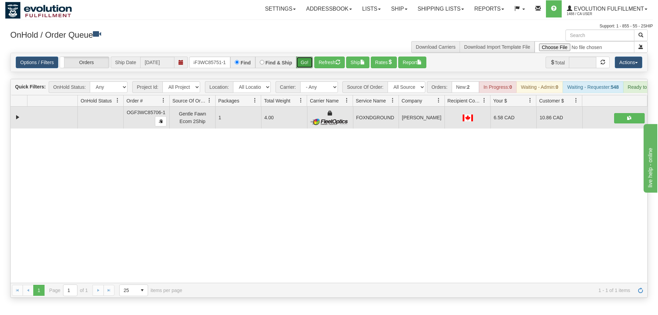
drag, startPoint x: 306, startPoint y: 54, endPoint x: 306, endPoint y: 69, distance: 14.4
click at [306, 69] on div "Is equal to Is not equal to Contains Does not contains CAD USD EUR ZAR [PERSON_…" at bounding box center [329, 175] width 648 height 245
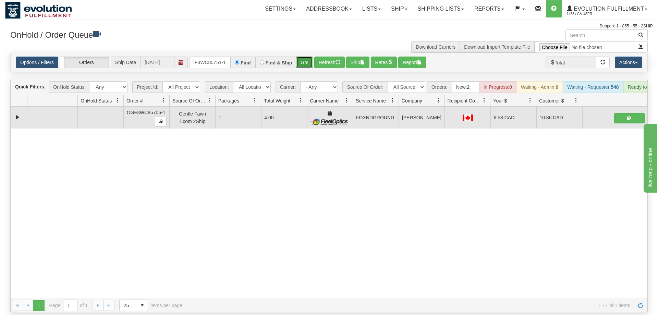
click at [312, 57] on button "Go!" at bounding box center [304, 63] width 17 height 12
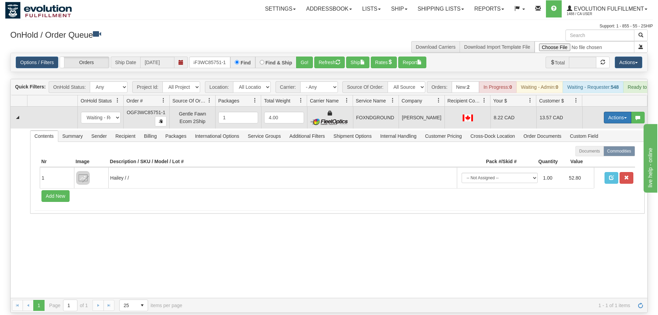
click at [619, 112] on button "Actions" at bounding box center [617, 118] width 27 height 12
click at [600, 153] on link "Ship" at bounding box center [603, 157] width 55 height 9
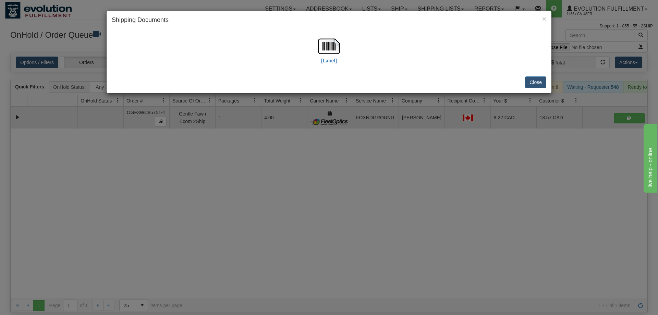
click at [341, 48] on div "[Label]" at bounding box center [329, 50] width 434 height 30
click at [312, 54] on div "[Label]" at bounding box center [329, 50] width 434 height 30
click at [343, 47] on div "[Label]" at bounding box center [329, 50] width 434 height 30
click at [340, 47] on img at bounding box center [329, 46] width 22 height 22
click at [247, 217] on div "× Shipping Documents [Label] Close" at bounding box center [329, 157] width 658 height 315
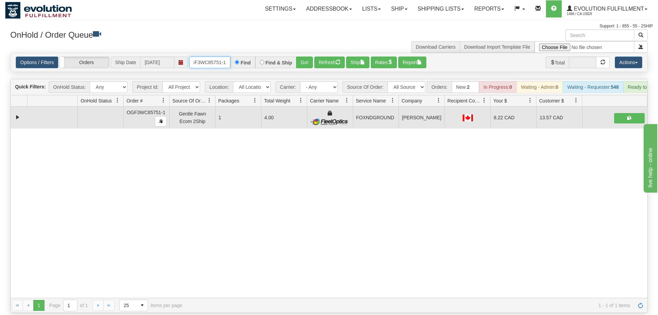
click at [211, 57] on input "oGF3WC85751-1" at bounding box center [209, 63] width 41 height 12
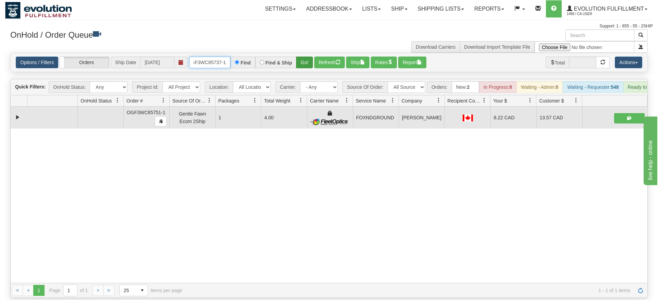
type input "OGF3WC85737-1"
click at [304, 64] on div "Is equal to Is not equal to Contains Does not contains CAD USD EUR ZAR [PERSON_…" at bounding box center [329, 175] width 648 height 245
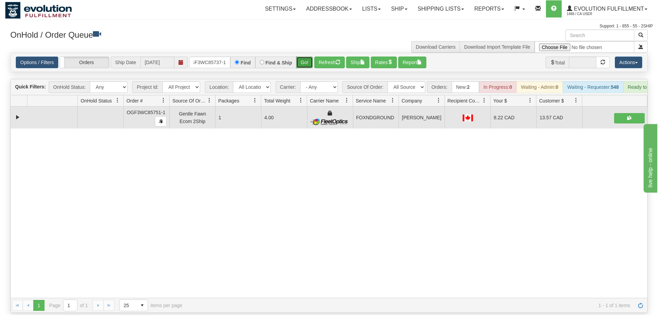
click at [306, 57] on button "Go!" at bounding box center [304, 63] width 17 height 12
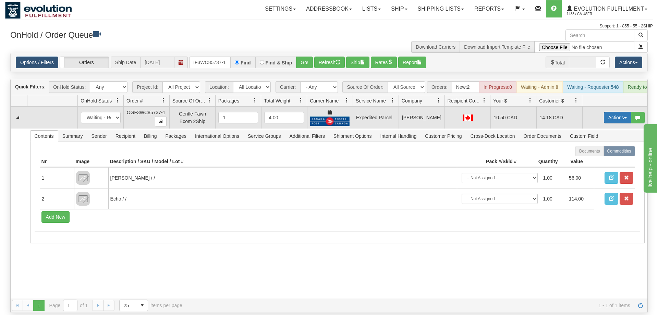
click at [617, 112] on button "Actions" at bounding box center [617, 118] width 27 height 12
click at [603, 153] on link "Ship" at bounding box center [603, 157] width 55 height 9
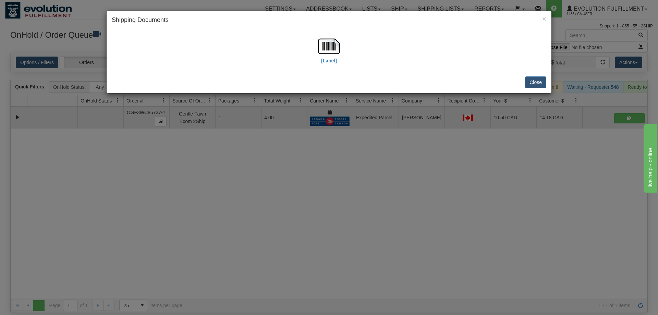
click at [341, 45] on div "[Label]" at bounding box center [329, 50] width 434 height 30
click at [323, 41] on img at bounding box center [329, 46] width 22 height 22
click at [241, 160] on div "× Shipping Documents [Label] Close" at bounding box center [329, 157] width 658 height 315
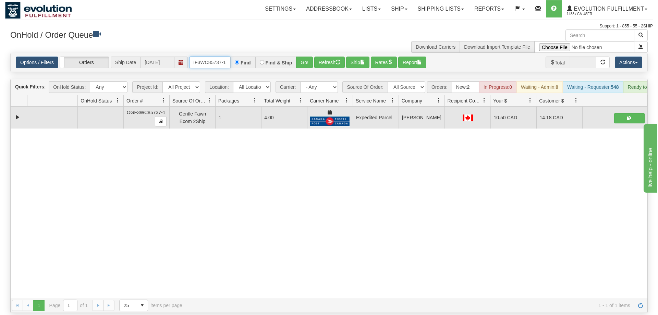
click at [206, 57] on input "OGF3WC85737-1" at bounding box center [209, 63] width 41 height 12
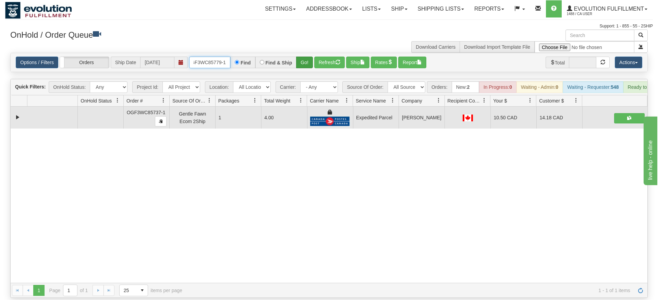
type input "oGF3WC85779-1"
click at [304, 65] on div "Is equal to Is not equal to Contains Does not contains CAD USD EUR ZAR [PERSON_…" at bounding box center [329, 175] width 648 height 245
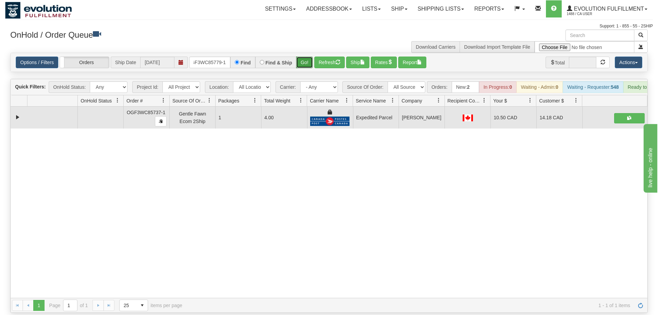
click at [307, 57] on button "Go!" at bounding box center [304, 63] width 17 height 12
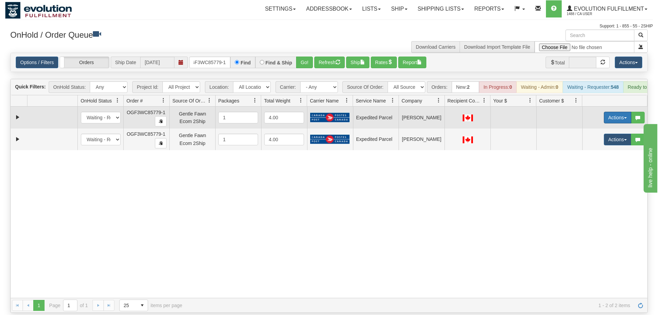
click at [610, 112] on button "Actions" at bounding box center [617, 118] width 27 height 12
click at [602, 146] on span "Rate All Services" at bounding box center [603, 148] width 41 height 5
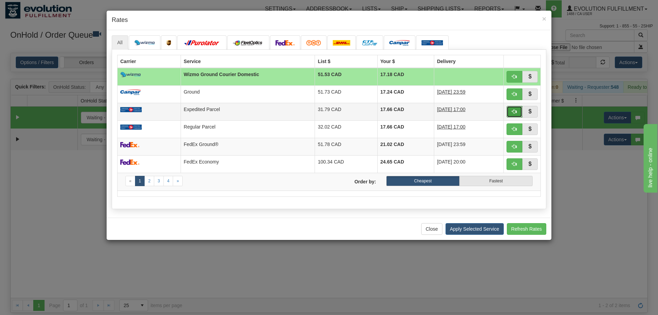
click at [510, 109] on button "button" at bounding box center [514, 112] width 16 height 12
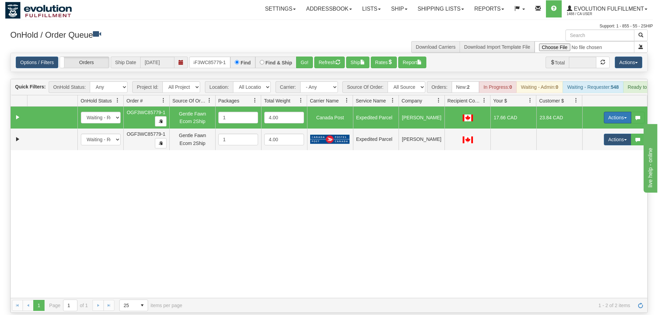
click at [618, 112] on button "Actions" at bounding box center [617, 118] width 27 height 12
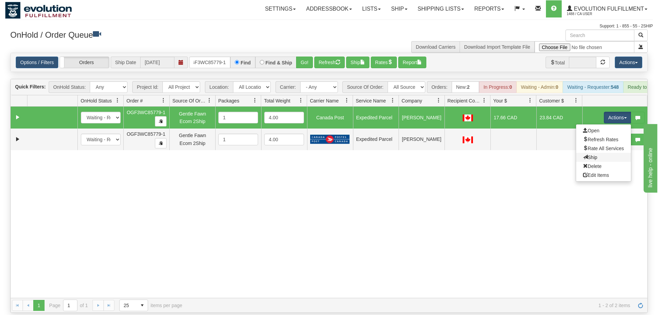
click at [606, 153] on link "Ship" at bounding box center [603, 157] width 55 height 9
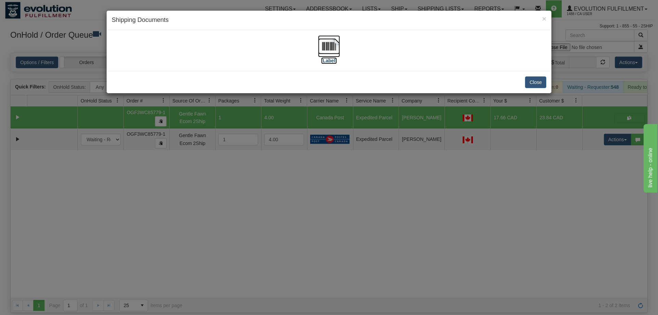
click at [331, 51] on img at bounding box center [329, 46] width 22 height 22
click at [559, 121] on div "× Shipping Documents [Label] Close" at bounding box center [329, 157] width 658 height 315
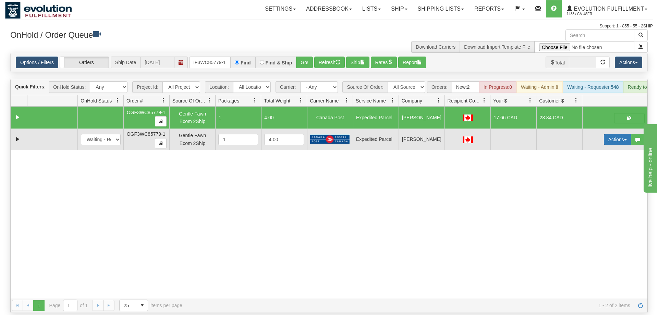
click at [615, 134] on button "Actions" at bounding box center [617, 140] width 27 height 12
click at [602, 184] on link "Delete" at bounding box center [603, 188] width 55 height 9
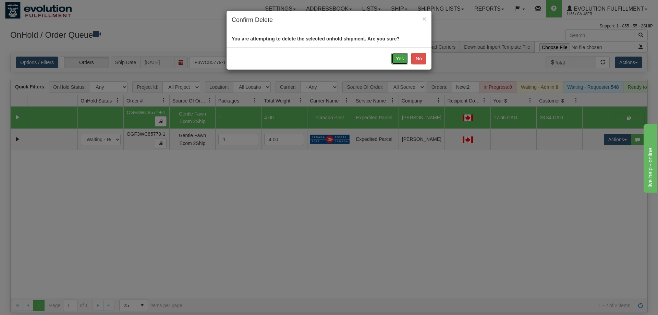
click at [402, 58] on button "Yes" at bounding box center [399, 59] width 17 height 12
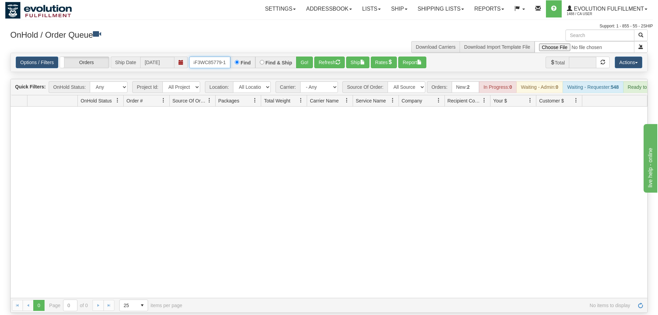
click at [210, 57] on input "oGF3WC85779-1" at bounding box center [209, 63] width 41 height 12
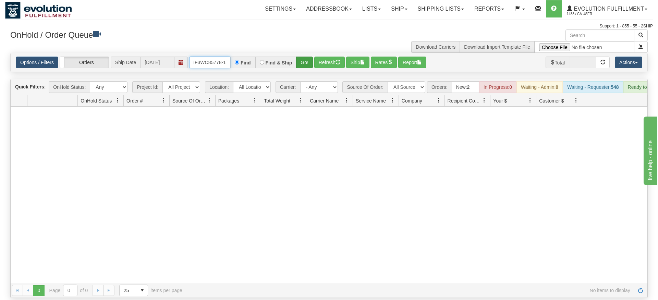
type input "OGF3WC85778-1"
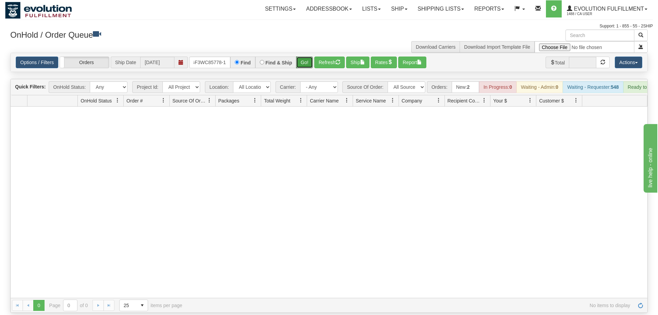
drag, startPoint x: 309, startPoint y: 52, endPoint x: 309, endPoint y: 63, distance: 11.3
click at [309, 65] on div "Is equal to Is not equal to Contains Does not contains CAD USD EUR ZAR [PERSON_…" at bounding box center [329, 183] width 648 height 260
click at [310, 57] on button "Go!" at bounding box center [304, 63] width 17 height 12
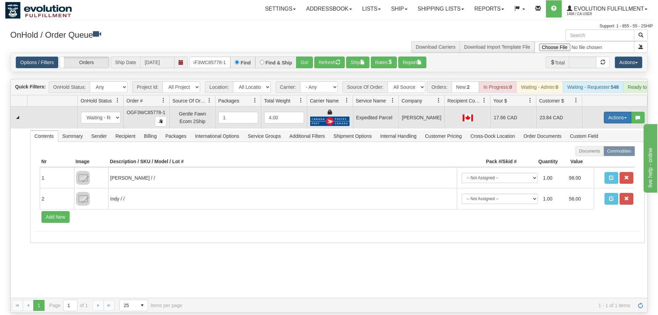
click at [617, 112] on button "Actions" at bounding box center [617, 118] width 27 height 12
click at [601, 153] on link "Ship" at bounding box center [603, 157] width 55 height 9
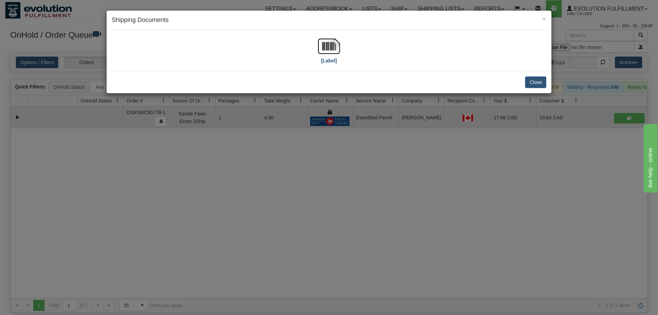
drag, startPoint x: 355, startPoint y: 52, endPoint x: 321, endPoint y: 49, distance: 34.4
click at [354, 52] on div "[Label]" at bounding box center [329, 50] width 434 height 30
click at [312, 48] on div "[Label]" at bounding box center [329, 50] width 434 height 30
click at [348, 56] on div "[Label]" at bounding box center [329, 50] width 434 height 30
click at [330, 58] on label "[Label]" at bounding box center [329, 60] width 16 height 7
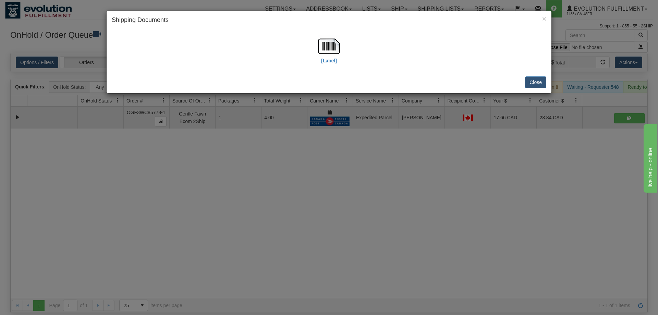
click at [194, 186] on div "× Shipping Documents [Label] Close" at bounding box center [329, 157] width 658 height 315
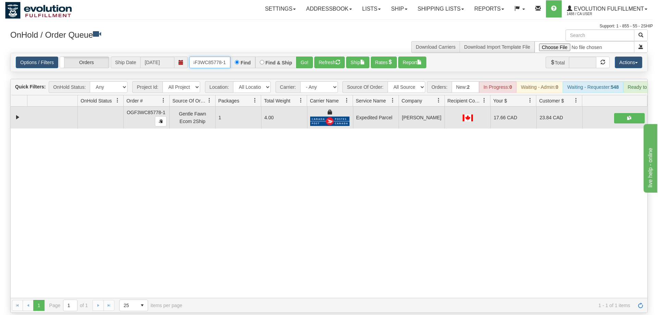
drag, startPoint x: 211, startPoint y: 52, endPoint x: 244, endPoint y: 63, distance: 35.3
click at [211, 57] on input "OGF3WC85778-1" at bounding box center [209, 63] width 41 height 12
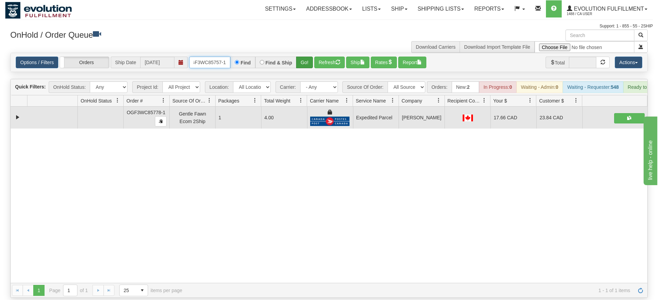
type input "OGF3WC85757-1"
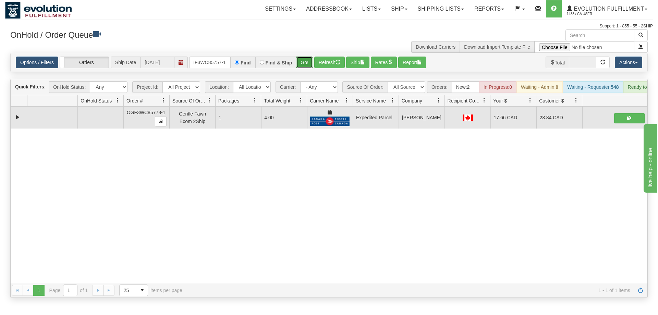
click at [304, 69] on div "Is equal to Is not equal to Contains Does not contains CAD USD EUR ZAR [PERSON_…" at bounding box center [329, 175] width 648 height 245
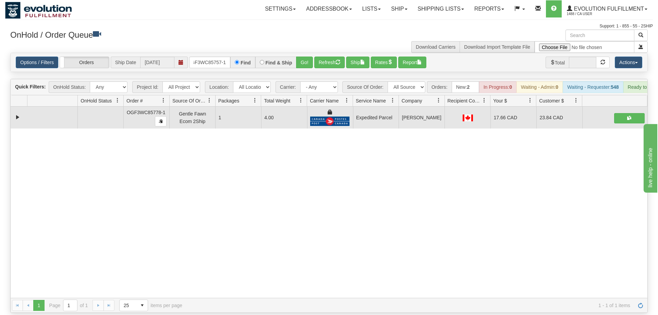
click at [304, 59] on div "Options / Filters Group Shipments Orders Ship Date [DATE] OGF3WC85757-1 Find Fi…" at bounding box center [329, 62] width 637 height 19
click at [304, 57] on button "Go!" at bounding box center [304, 63] width 17 height 12
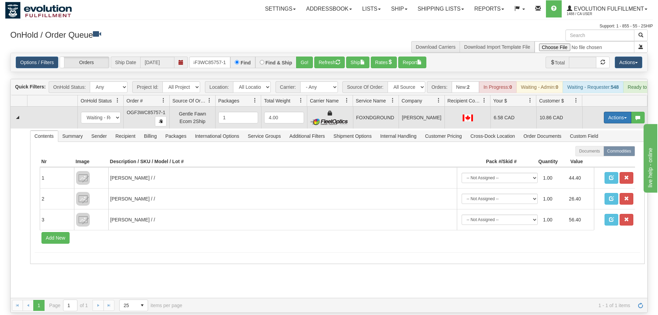
click at [608, 112] on button "Actions" at bounding box center [617, 118] width 27 height 12
click at [596, 153] on link "Ship" at bounding box center [603, 157] width 55 height 9
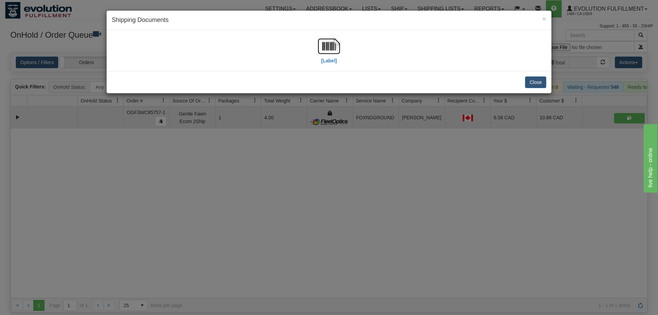
click at [340, 52] on div "[Label]" at bounding box center [329, 50] width 434 height 30
click at [319, 46] on img at bounding box center [329, 46] width 22 height 22
click at [234, 147] on div "× Shipping Documents [Label] Close" at bounding box center [329, 157] width 658 height 315
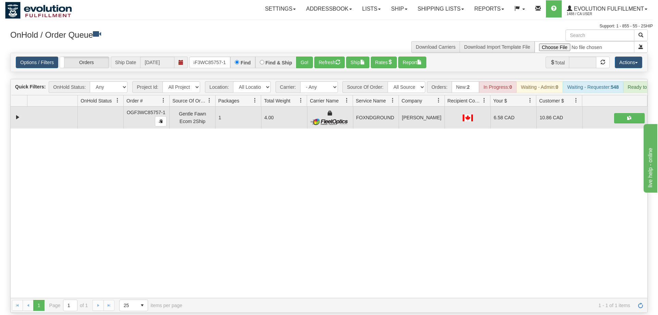
click at [220, 60] on div "Options / Filters Group Shipments Orders Ship Date [DATE] OGF3WC85757-1 Find Fi…" at bounding box center [329, 62] width 637 height 19
click at [222, 57] on input "OGF3WC85757-1" at bounding box center [209, 63] width 41 height 12
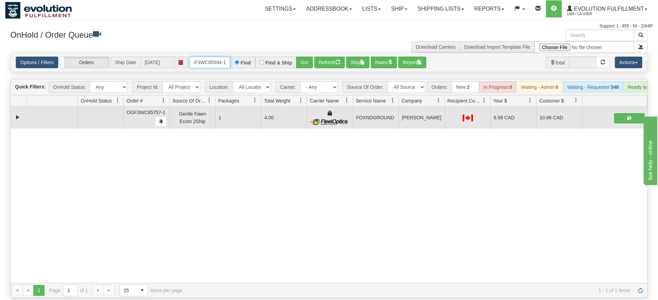
type input "OGF3WC85594-1"
click at [304, 66] on div "Is equal to Is not equal to Contains Does not contains CAD USD EUR ZAR [PERSON_…" at bounding box center [329, 175] width 648 height 245
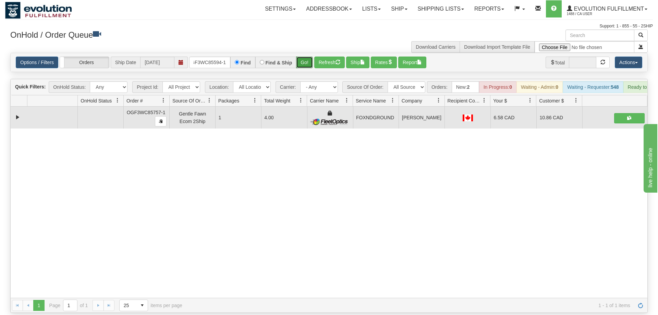
click at [305, 57] on button "Go!" at bounding box center [304, 63] width 17 height 12
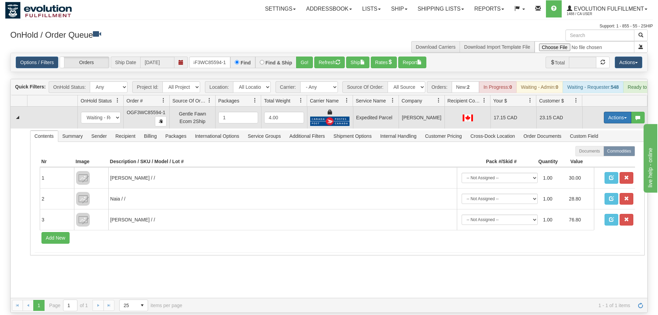
click at [614, 112] on button "Actions" at bounding box center [617, 118] width 27 height 12
click at [593, 153] on link "Ship" at bounding box center [603, 157] width 55 height 9
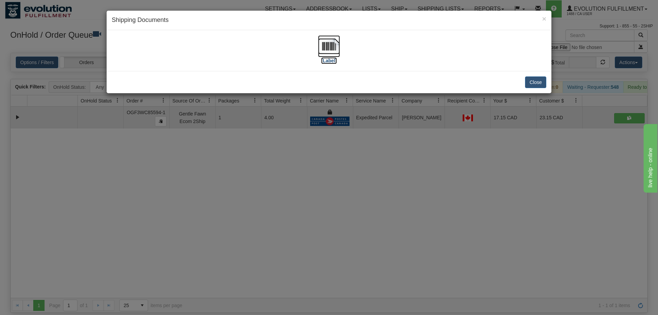
click at [324, 48] on img at bounding box center [329, 46] width 22 height 22
drag, startPoint x: 227, startPoint y: 196, endPoint x: 228, endPoint y: 192, distance: 4.0
click at [227, 196] on div "× Shipping Documents [Label] Close" at bounding box center [329, 157] width 658 height 315
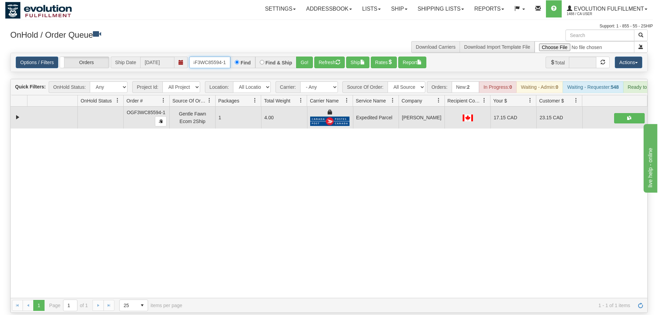
click at [210, 57] on input "OGF3WC85594-1" at bounding box center [209, 63] width 41 height 12
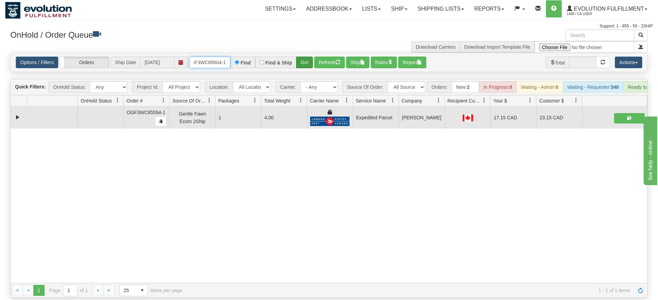
type input "oGF3WC85604-1"
click at [307, 62] on div "Options / Filters Group Shipments Orders Ship Date [DATE] oGF3WC85604-1 Find Fi…" at bounding box center [328, 62] width 637 height 19
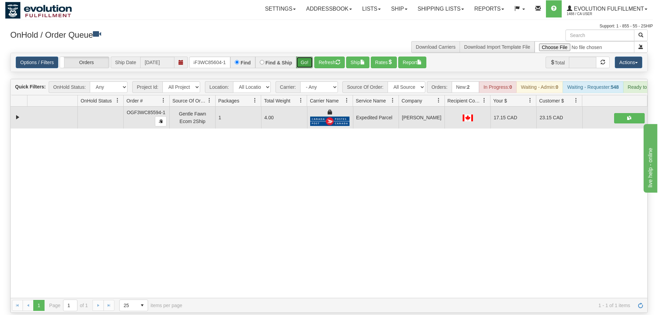
click at [304, 57] on button "Go!" at bounding box center [304, 63] width 17 height 12
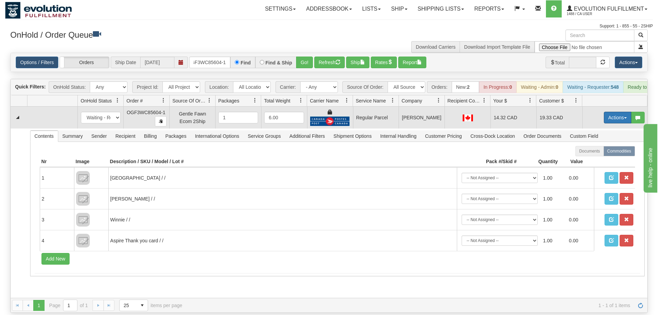
click at [620, 112] on button "Actions" at bounding box center [617, 118] width 27 height 12
click at [596, 146] on span "Rate All Services" at bounding box center [603, 148] width 41 height 5
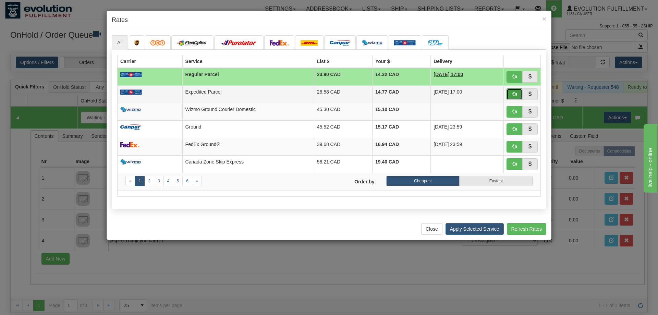
click at [512, 92] on span "button" at bounding box center [514, 93] width 5 height 5
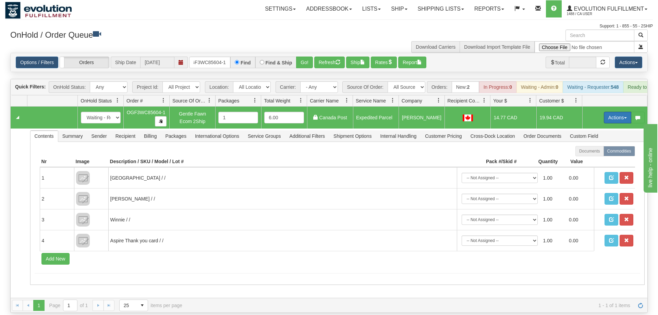
click at [614, 112] on button "Actions" at bounding box center [617, 118] width 27 height 12
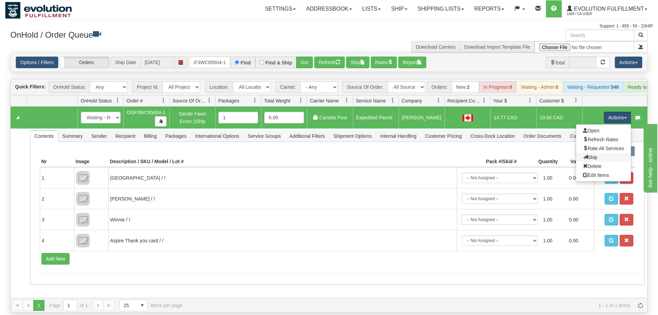
click at [611, 153] on link "Ship" at bounding box center [603, 157] width 55 height 9
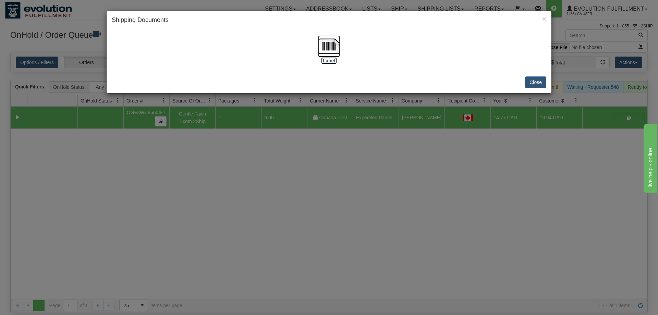
click at [335, 38] on img at bounding box center [329, 46] width 22 height 22
drag, startPoint x: 199, startPoint y: 185, endPoint x: 217, endPoint y: 55, distance: 131.4
click at [200, 184] on div "× Shipping Documents [Label] Close" at bounding box center [329, 157] width 658 height 315
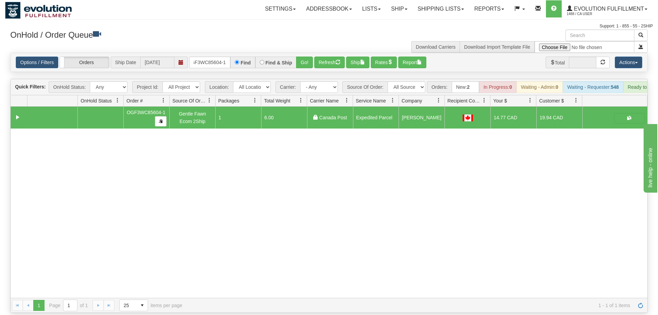
click at [221, 59] on div "Options / Filters Group Shipments Orders Ship Date [DATE] oGF3WC85604-1 Find Fi…" at bounding box center [329, 62] width 637 height 19
click at [223, 57] on input "oGF3WC85604-1" at bounding box center [209, 63] width 41 height 12
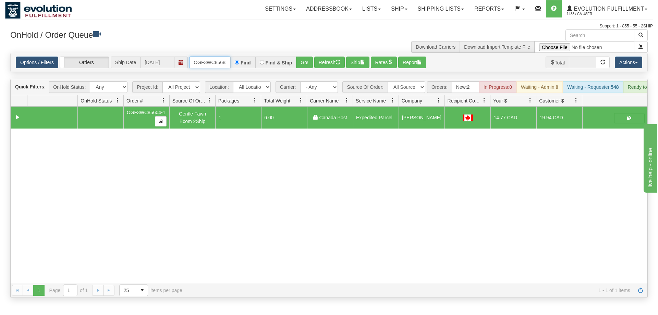
scroll to position [0, 7]
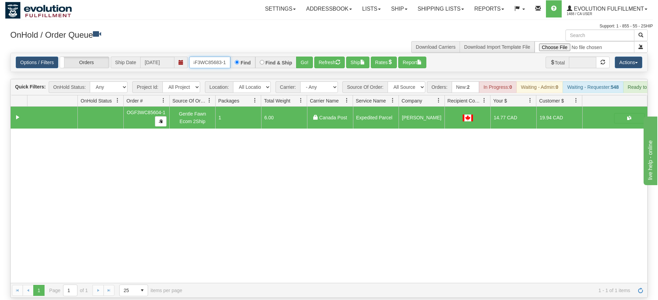
type input "OGF3WC85683-1"
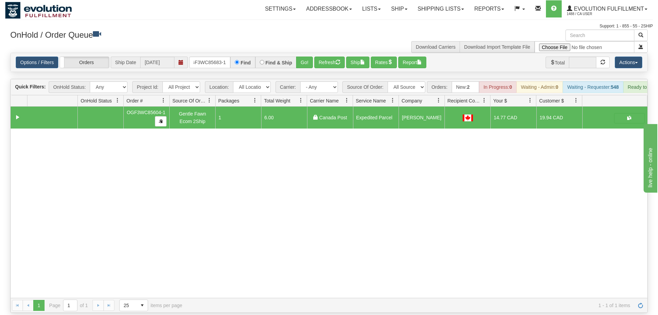
click at [295, 69] on div "Is equal to Is not equal to Contains Does not contains CAD USD EUR ZAR [PERSON_…" at bounding box center [329, 183] width 648 height 260
click at [306, 57] on button "Go!" at bounding box center [304, 63] width 17 height 12
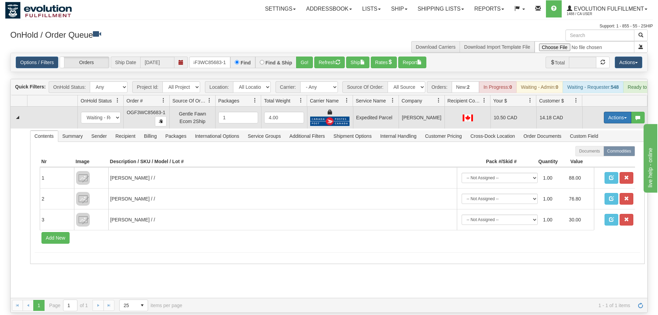
click at [615, 112] on button "Actions" at bounding box center [617, 118] width 27 height 12
click at [597, 153] on link "Ship" at bounding box center [603, 157] width 55 height 9
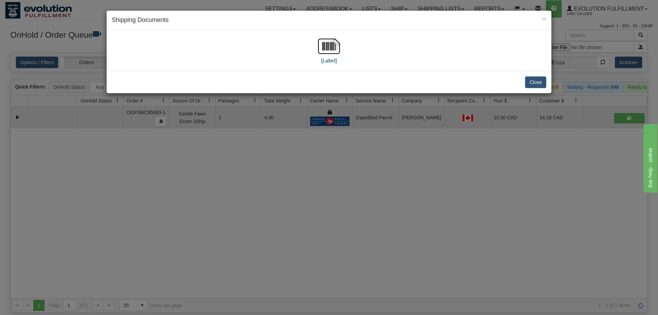
click at [344, 45] on div "[Label]" at bounding box center [329, 50] width 434 height 30
click at [330, 43] on img at bounding box center [329, 46] width 22 height 22
click at [252, 199] on div "× Shipping Documents [Label] Close" at bounding box center [329, 157] width 658 height 315
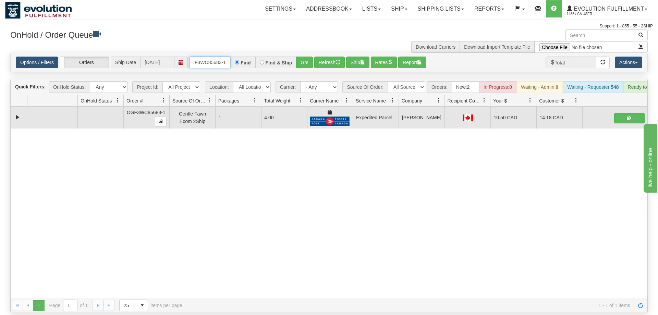
click at [214, 57] on input "OGF3WC85683-1" at bounding box center [209, 63] width 41 height 12
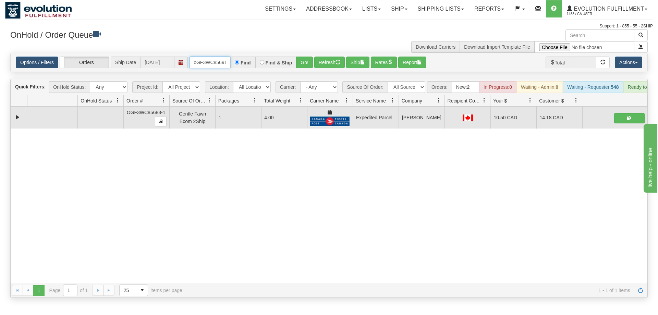
scroll to position [0, 5]
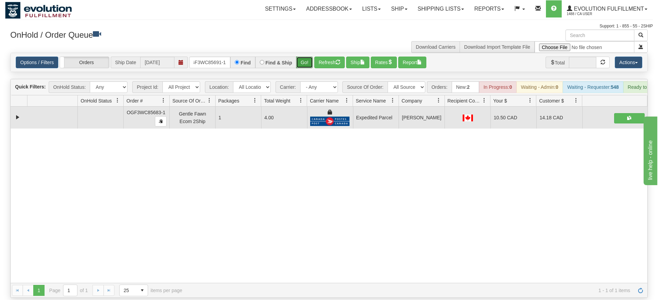
click at [301, 63] on div "Is equal to Is not equal to Contains Does not contains CAD USD EUR ZAR [PERSON_…" at bounding box center [329, 175] width 648 height 245
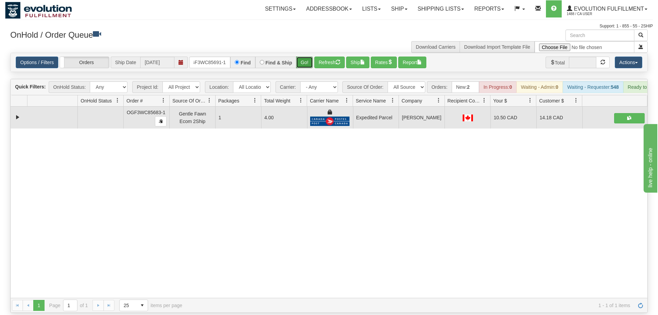
click at [301, 57] on button "Go!" at bounding box center [304, 63] width 17 height 12
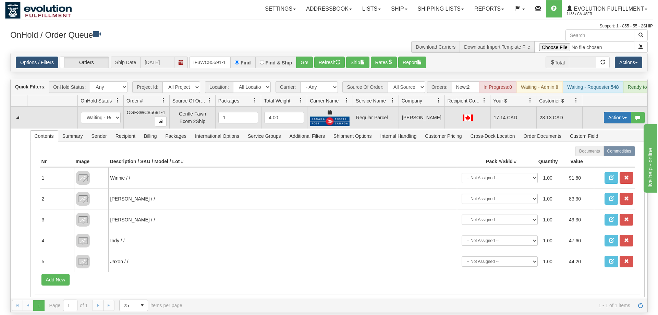
click at [606, 112] on button "Actions" at bounding box center [617, 118] width 27 height 12
click at [595, 146] on span "Rate All Services" at bounding box center [603, 148] width 41 height 5
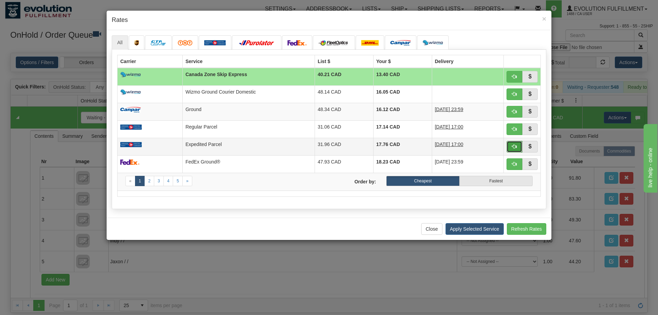
click at [513, 147] on span "button" at bounding box center [514, 146] width 5 height 5
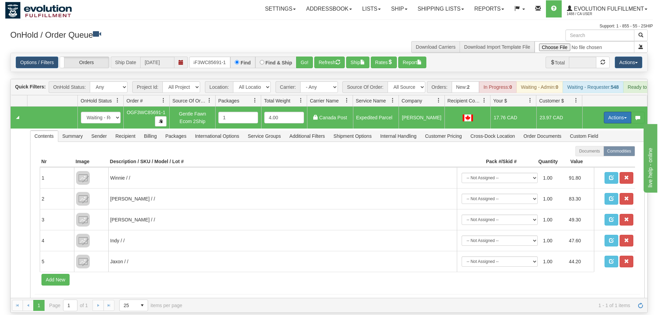
click at [615, 112] on button "Actions" at bounding box center [617, 118] width 27 height 12
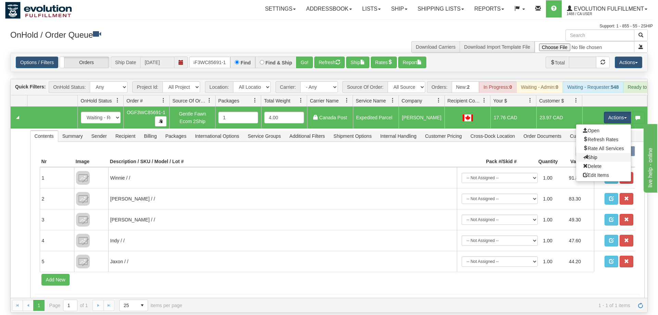
click at [603, 153] on link "Ship" at bounding box center [603, 157] width 55 height 9
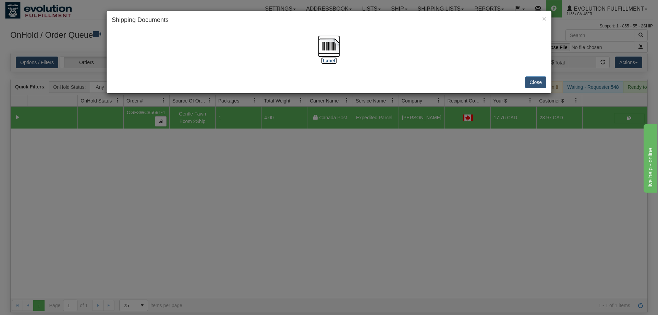
click at [339, 52] on img at bounding box center [329, 46] width 22 height 22
click at [252, 143] on div "× Shipping Documents [Label] Close" at bounding box center [329, 157] width 658 height 315
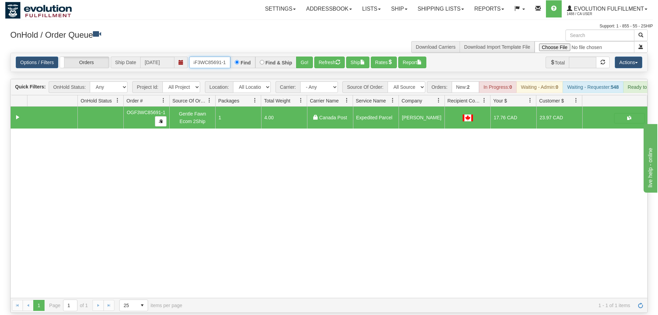
click at [204, 57] on input "oGF3WC85691-1" at bounding box center [209, 63] width 41 height 12
type input "oGF3C85691-1"
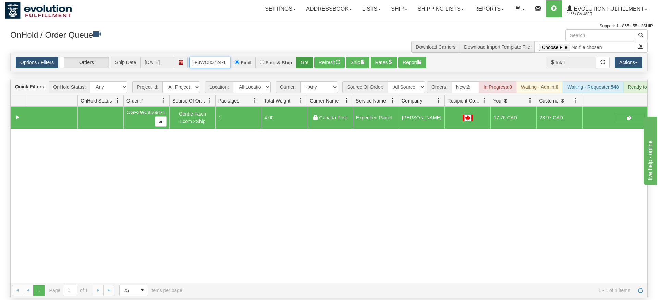
type input "OGF3WC85724-1"
click at [306, 69] on div "Is equal to Is not equal to Contains Does not contains CAD USD EUR ZAR [PERSON_…" at bounding box center [329, 175] width 648 height 245
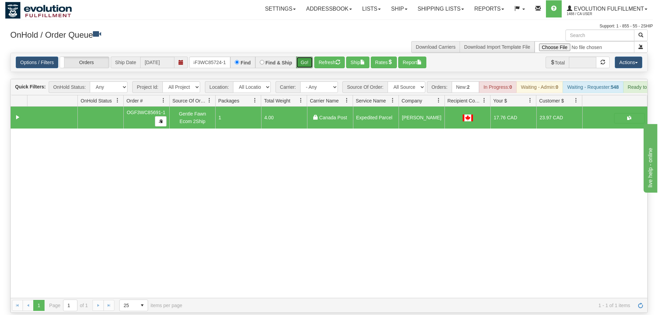
click at [305, 57] on button "Go!" at bounding box center [304, 63] width 17 height 12
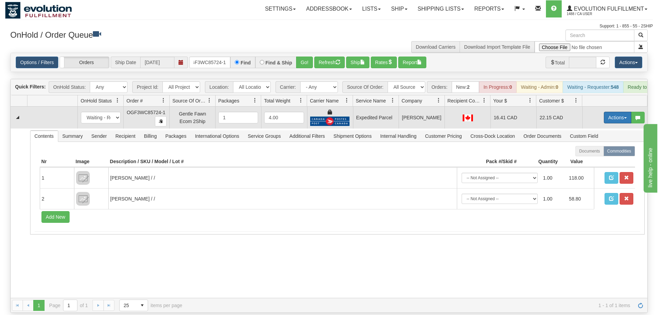
click at [618, 112] on button "Actions" at bounding box center [617, 118] width 27 height 12
click at [590, 155] on span "Ship" at bounding box center [590, 157] width 14 height 5
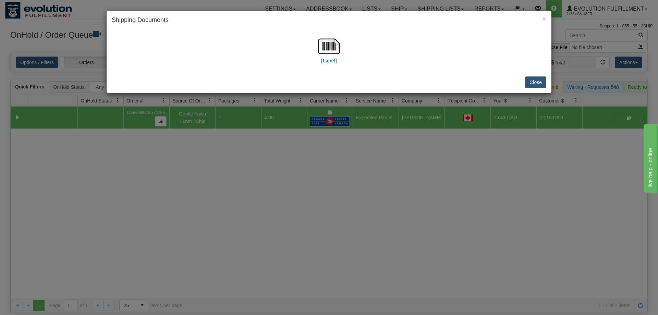
click at [345, 51] on div "[Label]" at bounding box center [329, 50] width 434 height 30
click at [336, 51] on img at bounding box center [329, 46] width 22 height 22
drag, startPoint x: 212, startPoint y: 198, endPoint x: 205, endPoint y: 28, distance: 169.8
click at [212, 193] on div "× Shipping Documents [Label] Close" at bounding box center [329, 157] width 658 height 315
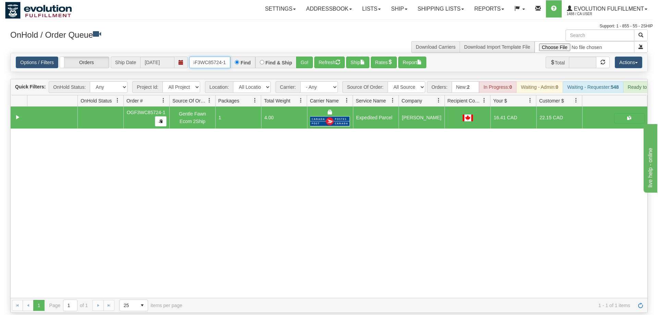
click at [214, 57] on input "OGF3WC85724-1" at bounding box center [209, 63] width 41 height 12
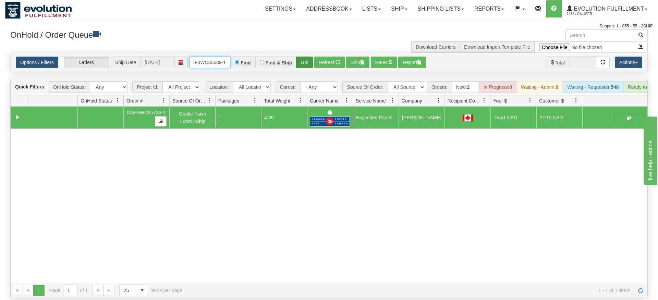
type input "OGF3WC85689-1"
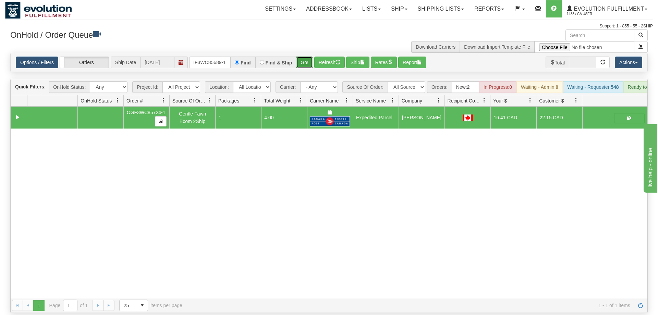
click at [305, 65] on div "Is equal to Is not equal to Contains Does not contains CAD USD EUR ZAR [PERSON_…" at bounding box center [329, 183] width 648 height 260
click at [307, 57] on button "Go!" at bounding box center [304, 63] width 17 height 12
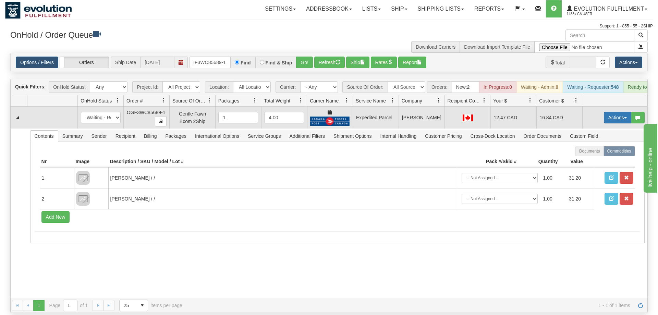
click at [608, 112] on button "Actions" at bounding box center [617, 118] width 27 height 12
click at [593, 155] on span "Ship" at bounding box center [590, 157] width 14 height 5
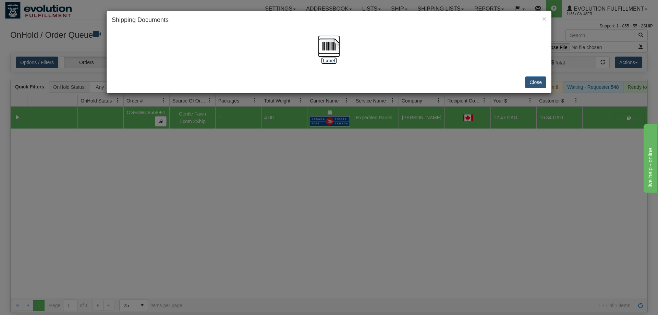
click at [333, 48] on img at bounding box center [329, 46] width 22 height 22
drag, startPoint x: 253, startPoint y: 241, endPoint x: 256, endPoint y: 76, distance: 165.2
click at [254, 235] on div "× Shipping Documents [Label] Close" at bounding box center [329, 157] width 658 height 315
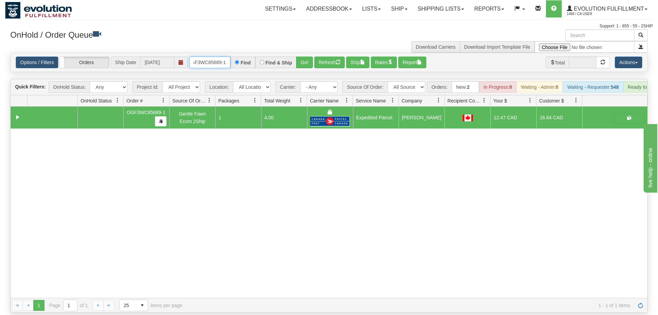
click at [215, 57] on input "OGF3WC85689-1" at bounding box center [209, 63] width 41 height 12
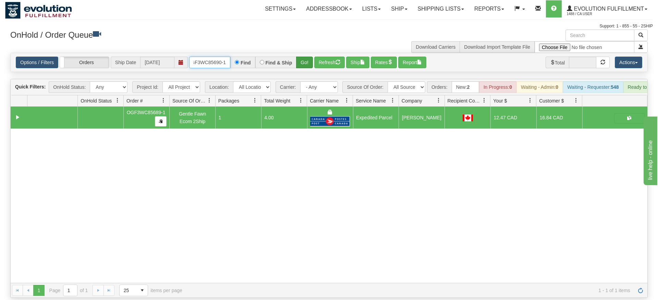
type input "OGF3WC85690-1"
drag, startPoint x: 304, startPoint y: 49, endPoint x: 304, endPoint y: 59, distance: 9.6
click at [304, 62] on div "Is equal to Is not equal to Contains Does not contains CAD USD EUR ZAR [PERSON_…" at bounding box center [329, 175] width 648 height 245
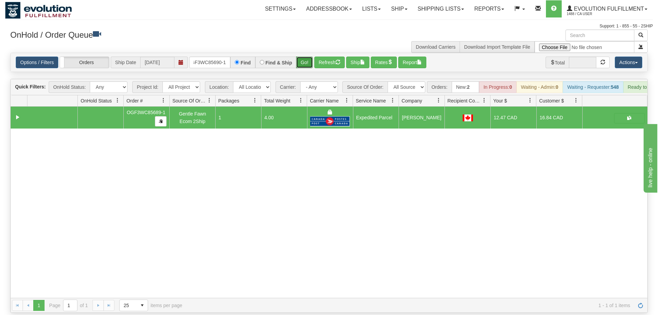
click at [304, 57] on button "Go!" at bounding box center [304, 63] width 17 height 12
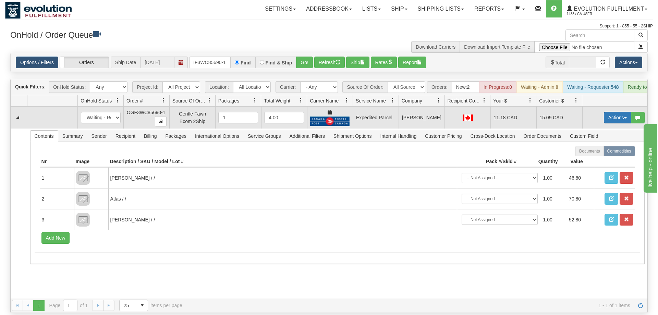
click at [609, 112] on button "Actions" at bounding box center [617, 118] width 27 height 12
click at [592, 155] on span "Ship" at bounding box center [590, 157] width 14 height 5
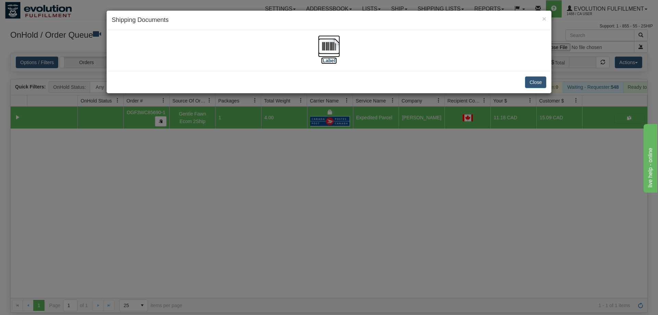
click at [324, 49] on img at bounding box center [329, 46] width 22 height 22
drag, startPoint x: 273, startPoint y: 153, endPoint x: 221, endPoint y: 45, distance: 121.1
click at [272, 151] on div "× Shipping Documents [Label] Close" at bounding box center [329, 157] width 658 height 315
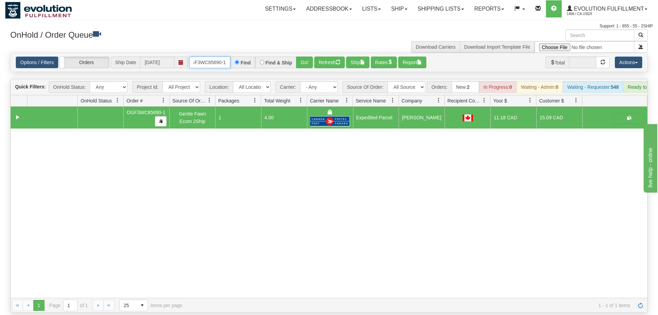
click at [217, 57] on input "OGF3WC85690-1" at bounding box center [209, 63] width 41 height 12
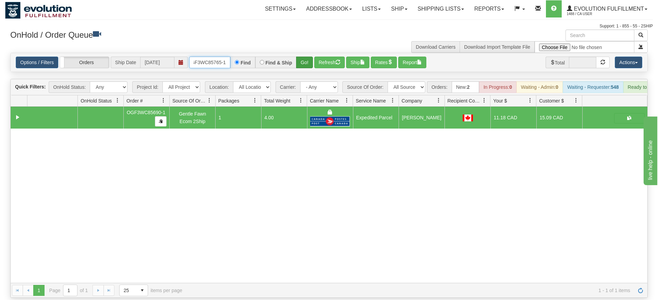
type input "oGF3WC85765-1"
click at [304, 67] on div "Is equal to Is not equal to Contains Does not contains CAD USD EUR ZAR [PERSON_…" at bounding box center [329, 175] width 648 height 245
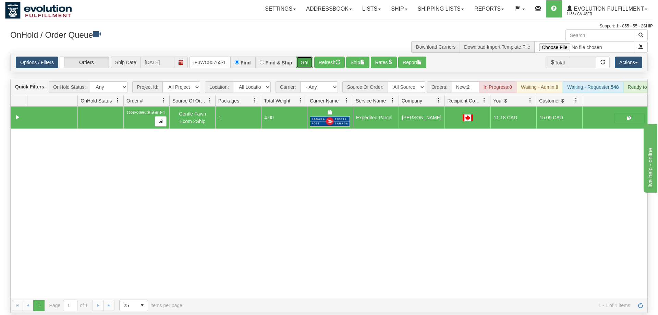
click at [305, 57] on button "Go!" at bounding box center [304, 63] width 17 height 12
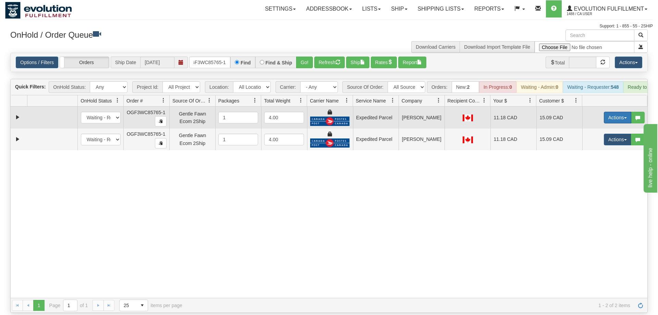
click at [612, 112] on button "Actions" at bounding box center [617, 118] width 27 height 12
click at [588, 155] on span "Ship" at bounding box center [590, 157] width 14 height 5
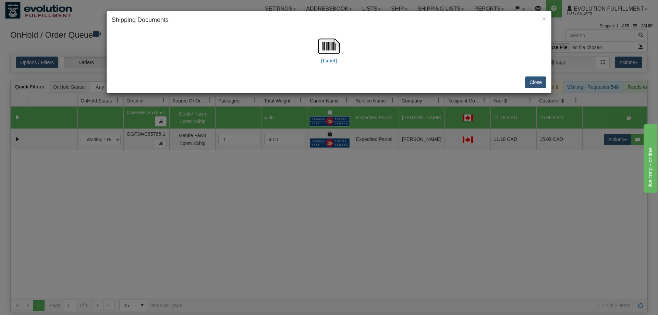
click at [335, 24] on h4 "Shipping Documents" at bounding box center [329, 20] width 434 height 9
click at [323, 54] on img at bounding box center [329, 46] width 22 height 22
drag, startPoint x: 553, startPoint y: 181, endPoint x: 613, endPoint y: 147, distance: 68.7
click at [553, 180] on div "× Shipping Documents [Label] Close" at bounding box center [329, 157] width 658 height 315
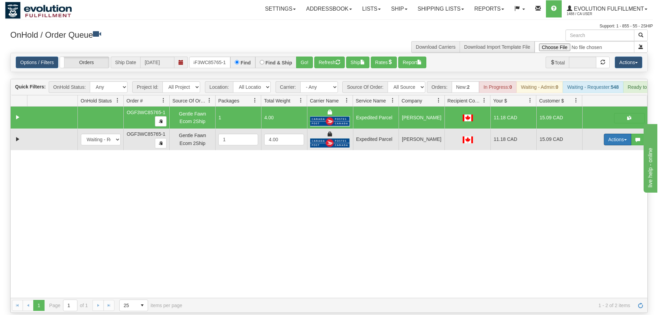
click at [619, 134] on button "Actions" at bounding box center [617, 140] width 27 height 12
click at [595, 185] on span "Delete" at bounding box center [592, 187] width 19 height 5
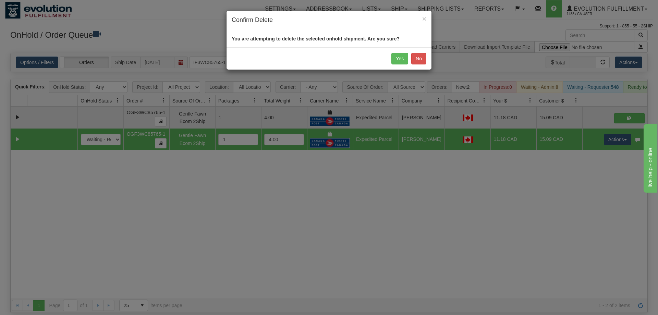
click at [395, 52] on div "Yes No" at bounding box center [328, 58] width 205 height 22
click at [399, 64] on div "Yes No" at bounding box center [328, 58] width 205 height 22
click at [395, 59] on button "Yes" at bounding box center [399, 59] width 17 height 12
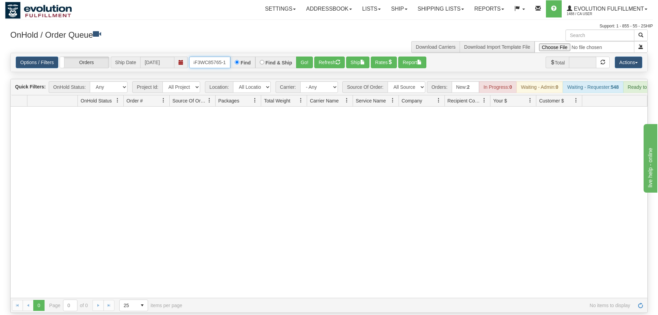
click at [205, 57] on input "oGF3WC85765-1" at bounding box center [209, 63] width 41 height 12
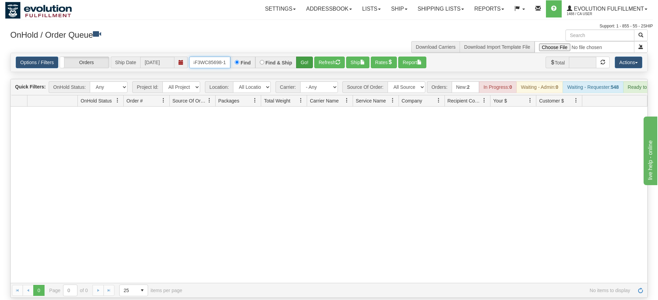
type input "OGF3WC85698-1"
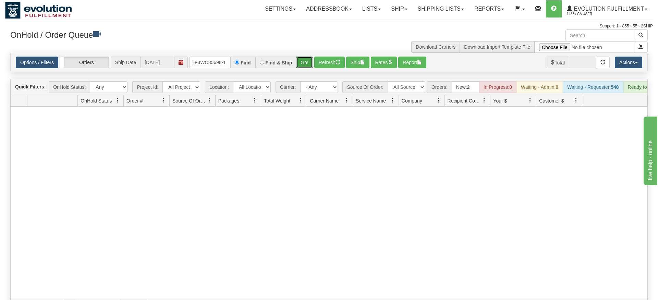
drag, startPoint x: 302, startPoint y: 51, endPoint x: 302, endPoint y: 59, distance: 7.5
click at [302, 65] on div "Is equal to Is not equal to Contains Does not contains CAD USD EUR ZAR [PERSON_…" at bounding box center [329, 183] width 648 height 260
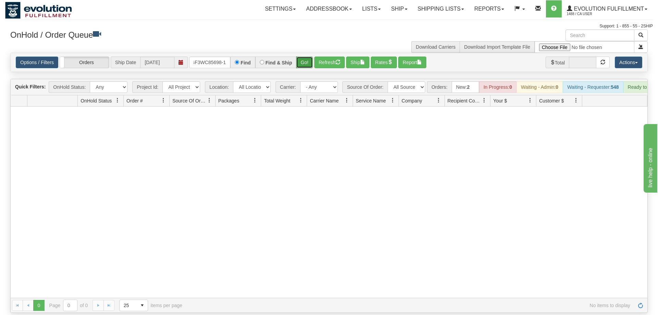
click at [303, 57] on button "Go!" at bounding box center [304, 63] width 17 height 12
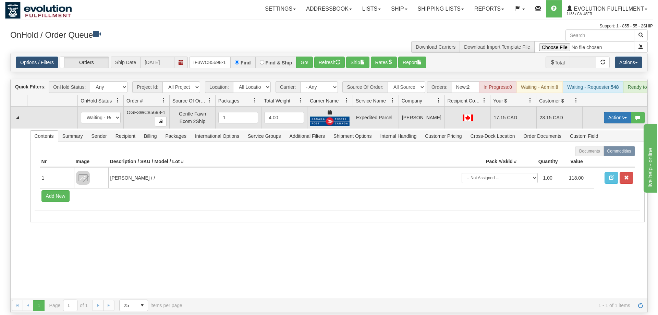
click at [620, 112] on button "Actions" at bounding box center [617, 118] width 27 height 12
click at [597, 153] on link "Ship" at bounding box center [603, 157] width 55 height 9
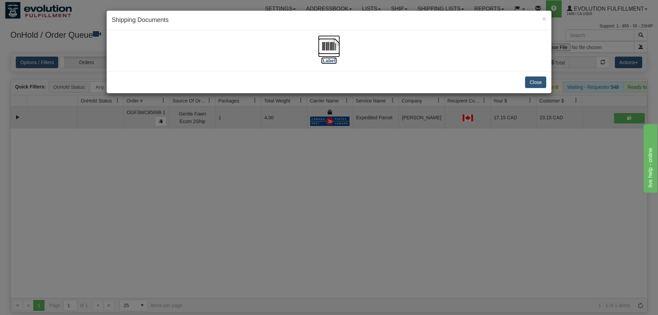
click at [338, 45] on img at bounding box center [329, 46] width 22 height 22
drag, startPoint x: 206, startPoint y: 204, endPoint x: 195, endPoint y: 90, distance: 113.7
click at [206, 202] on div "× Shipping Documents [Label] Close" at bounding box center [329, 157] width 658 height 315
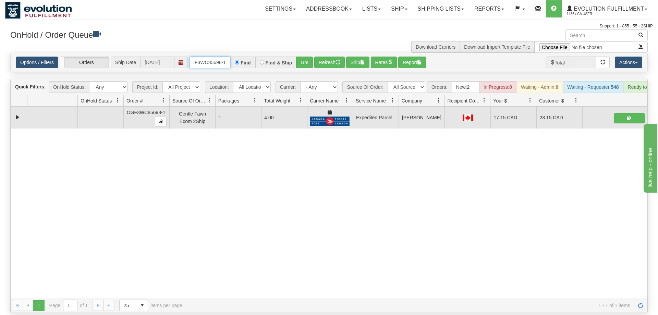
click at [214, 57] on input "OGF3WC85698-1" at bounding box center [209, 63] width 41 height 12
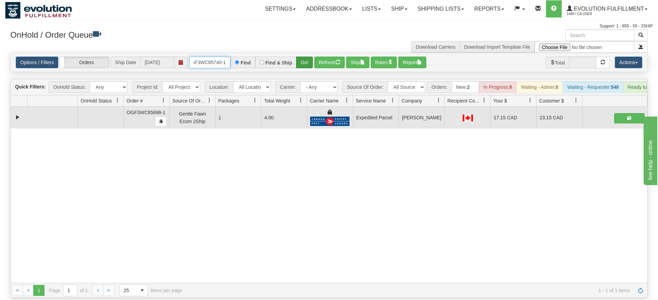
type input "oGF3WC85740-1"
click at [305, 66] on div "Is equal to Is not equal to Contains Does not contains CAD USD EUR ZAR [PERSON_…" at bounding box center [329, 175] width 648 height 245
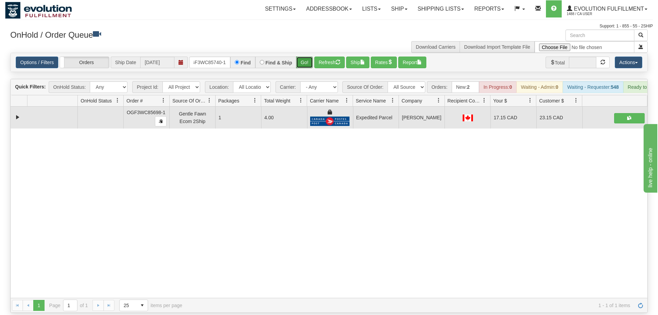
click at [308, 57] on button "Go!" at bounding box center [304, 63] width 17 height 12
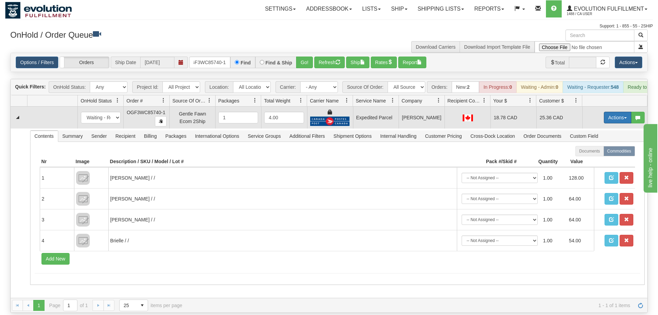
click at [604, 112] on button "Actions" at bounding box center [617, 118] width 27 height 12
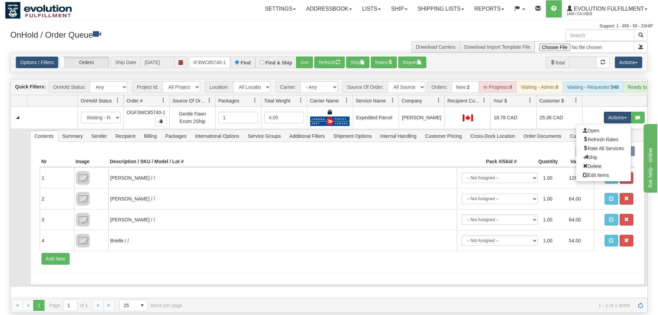
click at [599, 153] on link "Ship" at bounding box center [603, 157] width 55 height 9
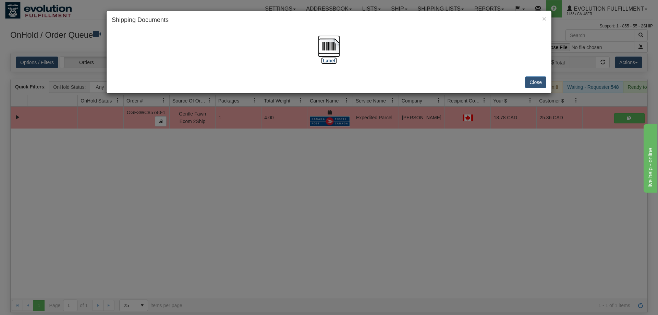
click at [337, 54] on img at bounding box center [329, 46] width 22 height 22
drag, startPoint x: 272, startPoint y: 200, endPoint x: 244, endPoint y: 71, distance: 132.4
click at [271, 196] on div "× Shipping Documents [Label] Close" at bounding box center [329, 157] width 658 height 315
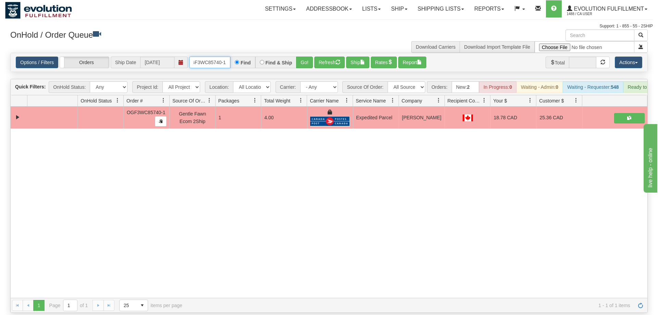
click at [223, 57] on input "oGF3WC85740-1" at bounding box center [209, 63] width 41 height 12
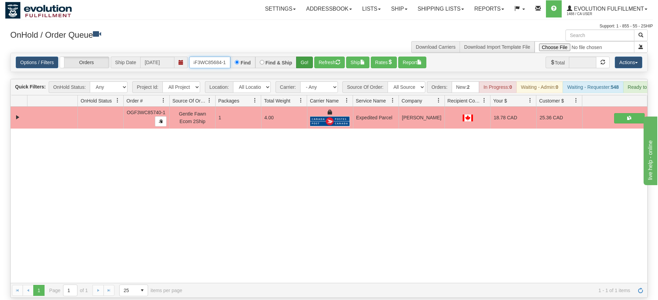
type input "oGF3WC85684-1"
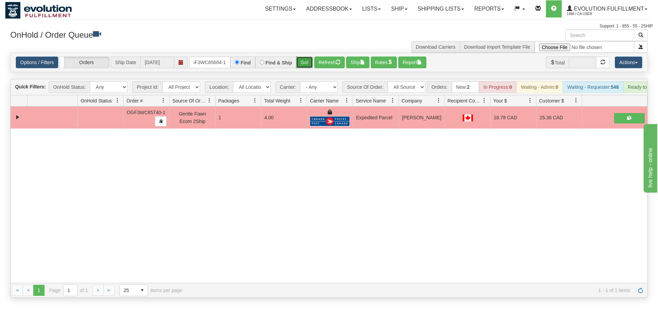
click at [306, 64] on div "Is equal to Is not equal to Contains Does not contains CAD USD EUR ZAR [PERSON_…" at bounding box center [329, 175] width 648 height 245
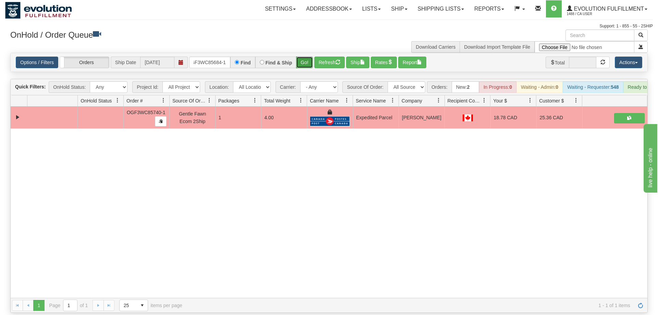
click at [310, 57] on button "Go!" at bounding box center [304, 63] width 17 height 12
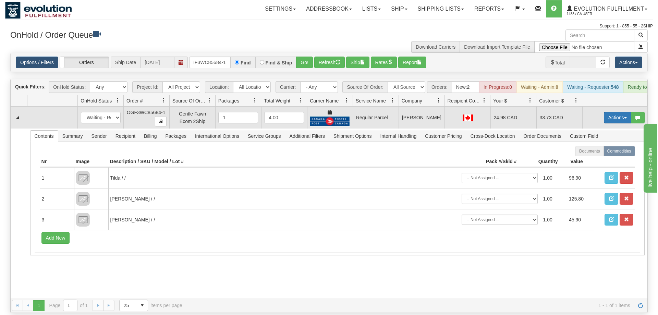
click at [608, 112] on button "Actions" at bounding box center [617, 118] width 27 height 12
click at [601, 146] on span "Rate All Services" at bounding box center [603, 148] width 41 height 5
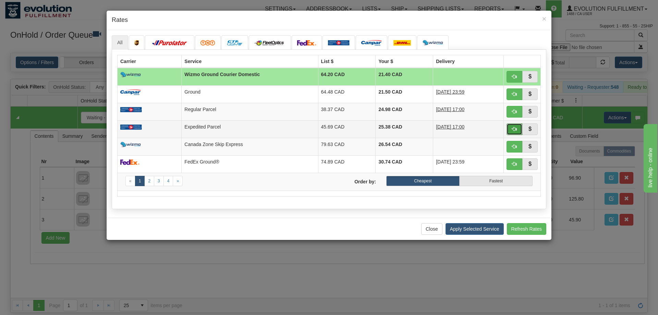
click at [515, 127] on button "button" at bounding box center [514, 129] width 16 height 12
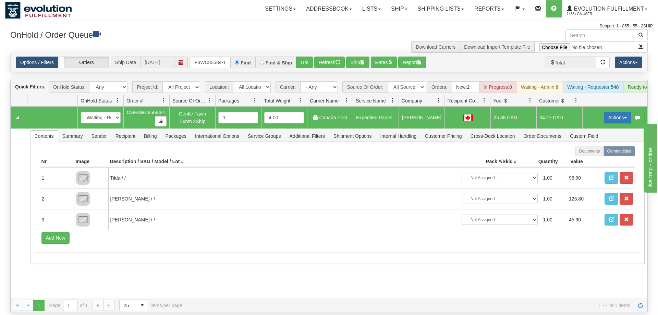
click at [616, 112] on button "Actions" at bounding box center [617, 118] width 27 height 12
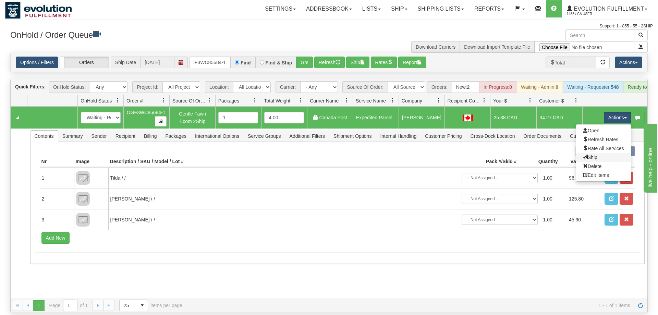
click at [602, 153] on link "Ship" at bounding box center [603, 157] width 55 height 9
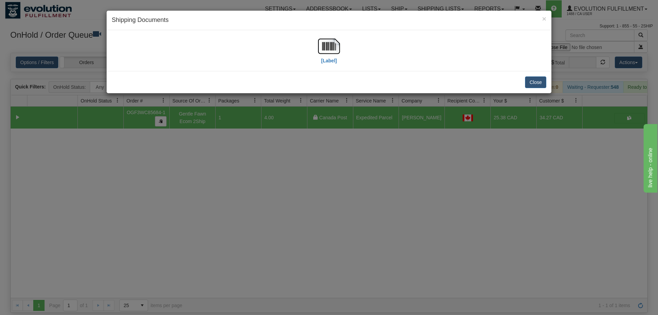
click at [343, 48] on div "[Label]" at bounding box center [329, 50] width 434 height 30
click at [326, 48] on img at bounding box center [329, 46] width 22 height 22
drag, startPoint x: 287, startPoint y: 219, endPoint x: 188, endPoint y: 14, distance: 227.1
click at [268, 187] on div "× Shipping Documents [Label] Close" at bounding box center [329, 157] width 658 height 315
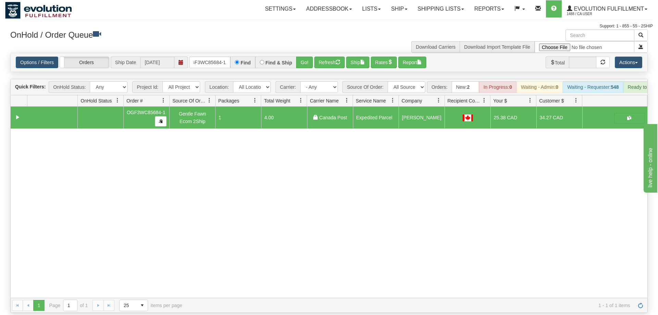
click at [213, 53] on div "Options / Filters Group Shipments Orders Ship Date [DATE] oGF3WC85684-1 Find Fi…" at bounding box center [329, 62] width 637 height 19
click at [210, 57] on input "oGF3WC85684-1" at bounding box center [209, 63] width 41 height 12
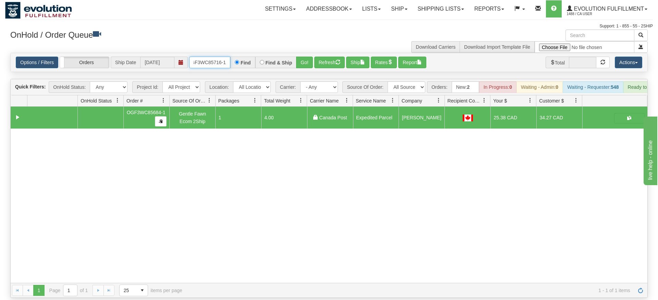
type input "OGF3WC85716-1"
click at [301, 57] on button "Go!" at bounding box center [304, 63] width 17 height 12
click at [304, 53] on div "Options / Filters Group Shipments Orders Ship Date [DATE] OGF3WC85716-1 Find Fi…" at bounding box center [329, 62] width 637 height 19
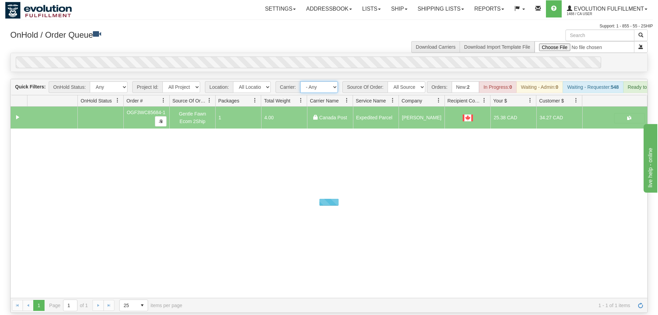
click at [300, 81] on select "- Any - Has NO carrier assigned - Has a carrier assigned FleetOptics Inc. My Ca…" at bounding box center [319, 87] width 38 height 12
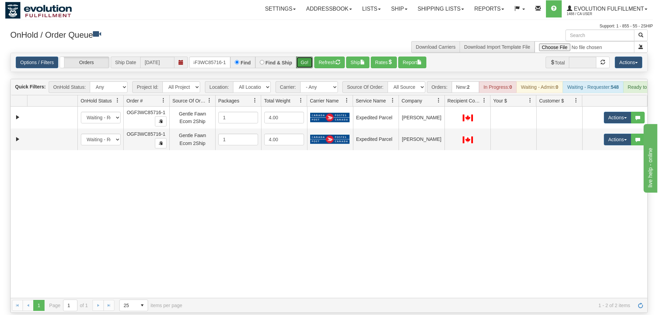
click at [305, 57] on button "Go!" at bounding box center [304, 63] width 17 height 12
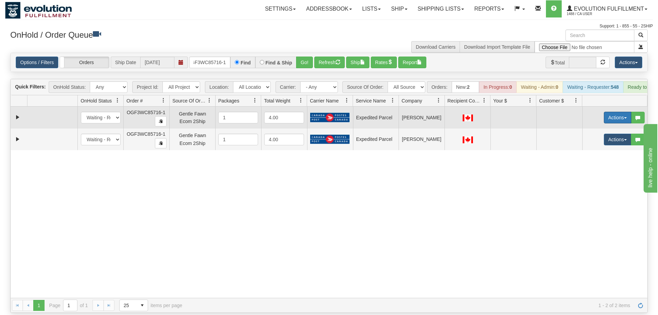
click at [611, 112] on button "Actions" at bounding box center [617, 118] width 27 height 12
click at [605, 146] on span "Rate All Services" at bounding box center [603, 148] width 41 height 5
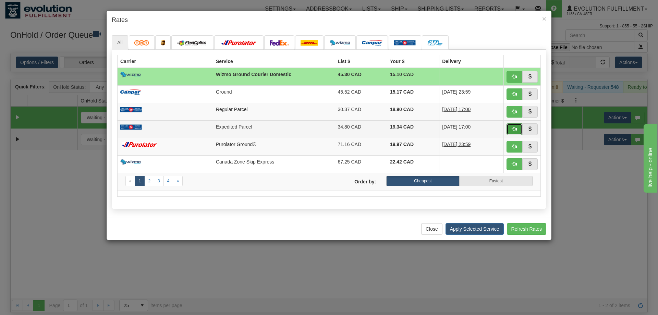
click at [512, 130] on span "button" at bounding box center [514, 128] width 5 height 5
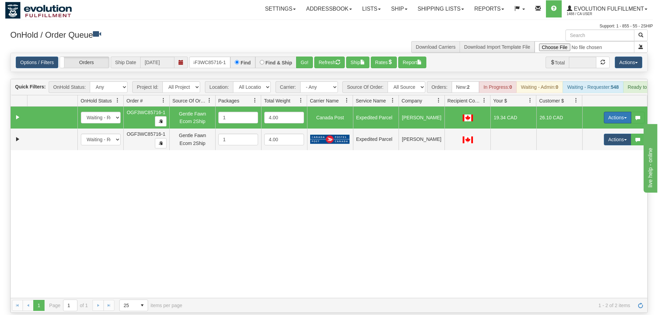
click at [614, 112] on button "Actions" at bounding box center [617, 118] width 27 height 12
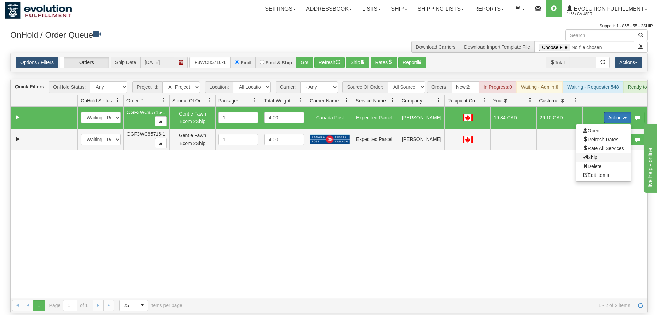
click at [587, 155] on span "Ship" at bounding box center [590, 157] width 14 height 5
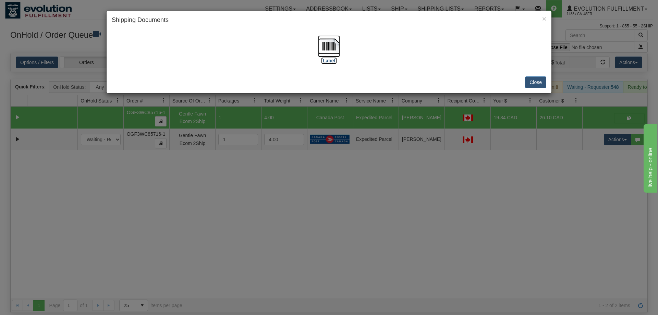
click at [333, 54] on img at bounding box center [329, 46] width 22 height 22
click at [592, 145] on div "× Shipping Documents [Label] Close" at bounding box center [329, 157] width 658 height 315
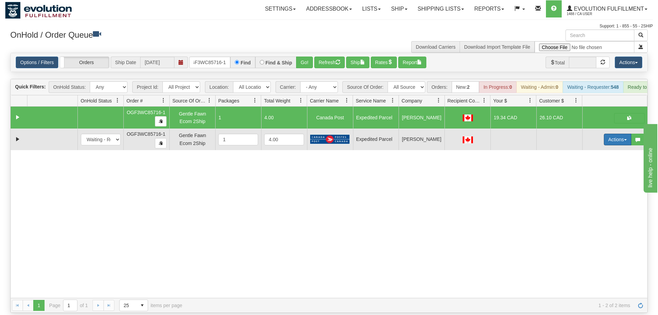
click at [614, 134] on button "Actions" at bounding box center [617, 140] width 27 height 12
click at [590, 185] on span "Delete" at bounding box center [592, 187] width 19 height 5
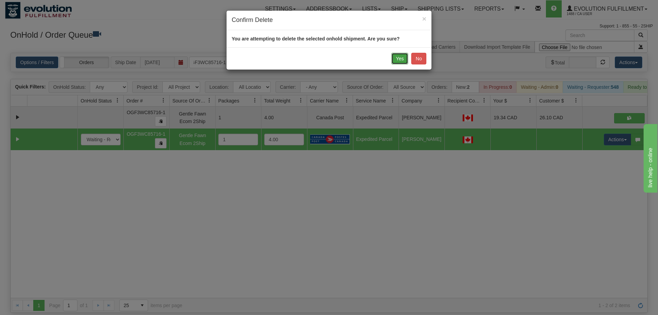
click at [398, 56] on button "Yes" at bounding box center [399, 59] width 17 height 12
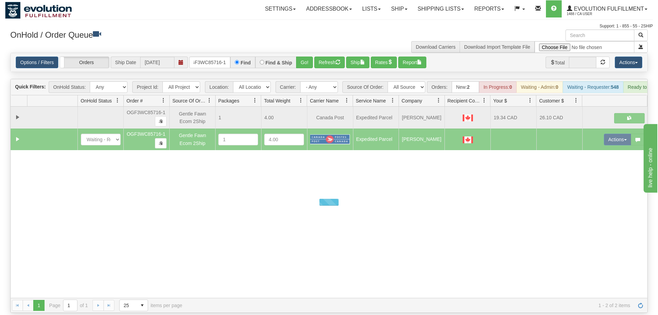
click at [269, 223] on div at bounding box center [329, 202] width 637 height 191
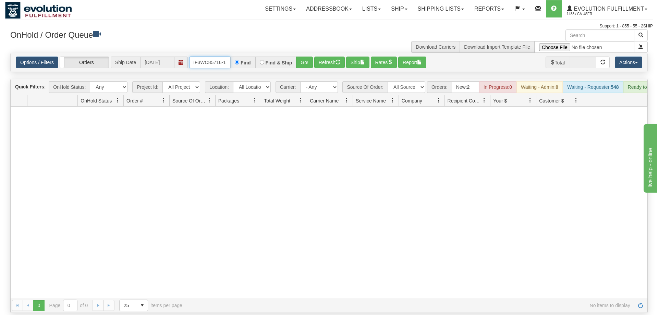
click at [204, 57] on input "OGF3WC85716-1" at bounding box center [209, 63] width 41 height 12
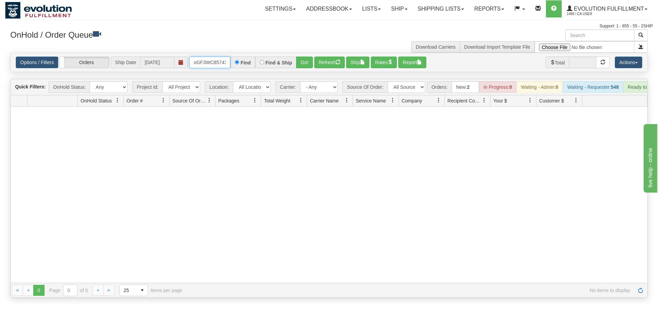
scroll to position [0, 5]
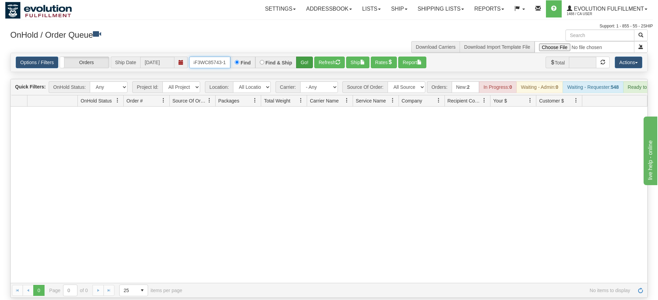
type input "oGF3WC85743-1"
click at [304, 66] on div "Is equal to Is not equal to Contains Does not contains CAD USD EUR ZAR [PERSON_…" at bounding box center [329, 175] width 648 height 245
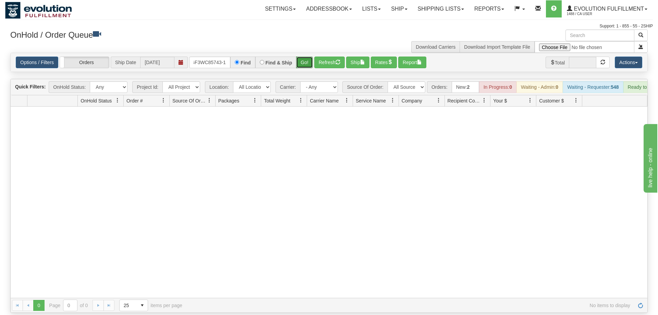
click at [305, 57] on button "Go!" at bounding box center [304, 63] width 17 height 12
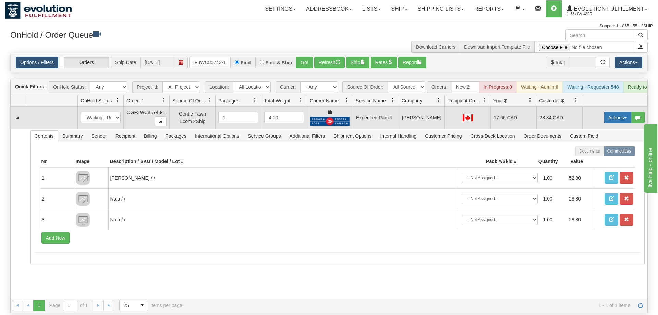
click at [604, 108] on td "Actions Open Refresh Rates Rate All Services Ship Delete Edit Items" at bounding box center [614, 118] width 65 height 22
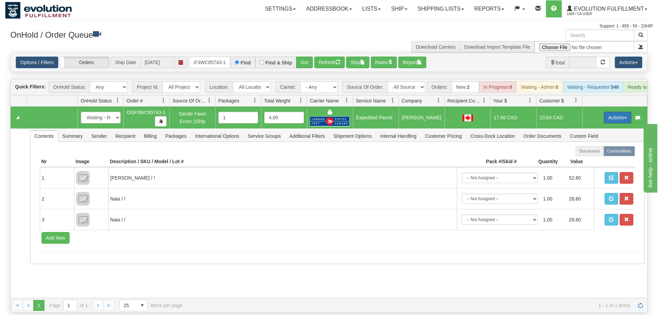
click at [605, 112] on button "Actions" at bounding box center [617, 118] width 27 height 12
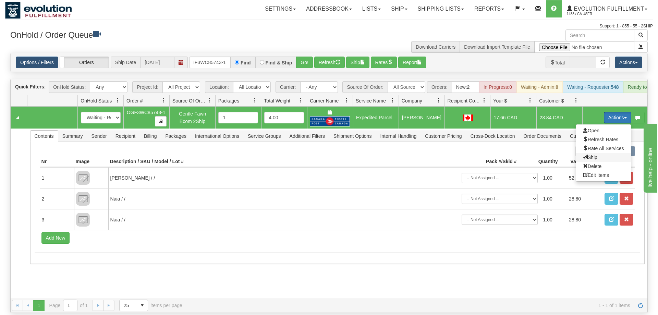
click at [588, 155] on span "Ship" at bounding box center [590, 157] width 14 height 5
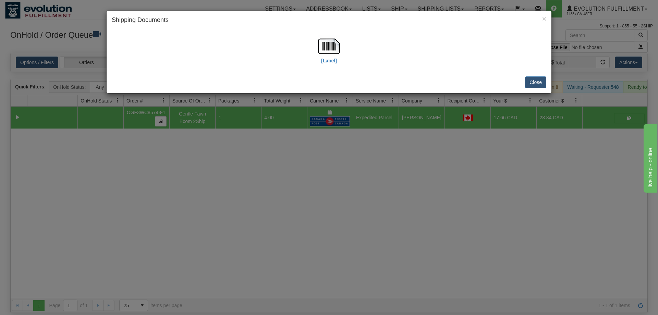
click at [322, 32] on div "[Label]" at bounding box center [329, 50] width 445 height 41
click at [320, 51] on img at bounding box center [329, 46] width 22 height 22
click at [226, 159] on div "× Shipping Documents [Label] Close" at bounding box center [329, 157] width 658 height 315
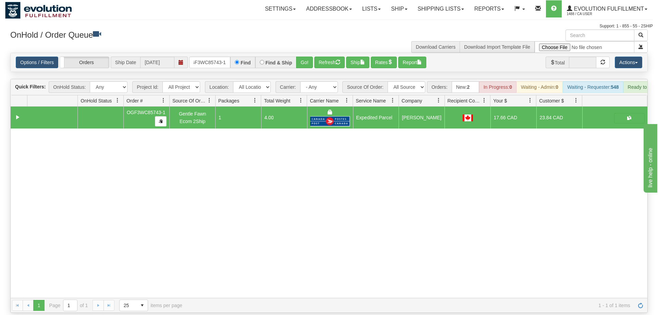
click at [213, 61] on div "Options / Filters Group Shipments Orders Ship Date [DATE] oGF3WC85743-1 Find Fi…" at bounding box center [329, 62] width 637 height 19
click at [219, 57] on input "oGF3WC85743-1" at bounding box center [209, 63] width 41 height 12
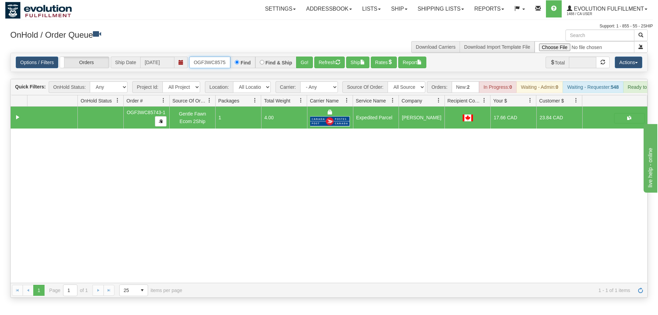
scroll to position [0, 7]
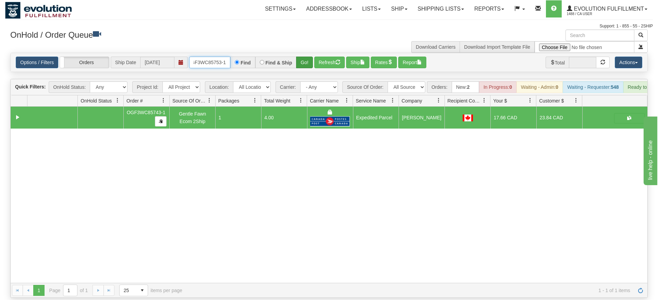
type input "OGF3WC85753-1"
drag, startPoint x: 304, startPoint y: 53, endPoint x: 304, endPoint y: 59, distance: 6.2
click at [304, 67] on div "Is equal to Is not equal to Contains Does not contains CAD USD EUR ZAR [PERSON_…" at bounding box center [329, 175] width 648 height 245
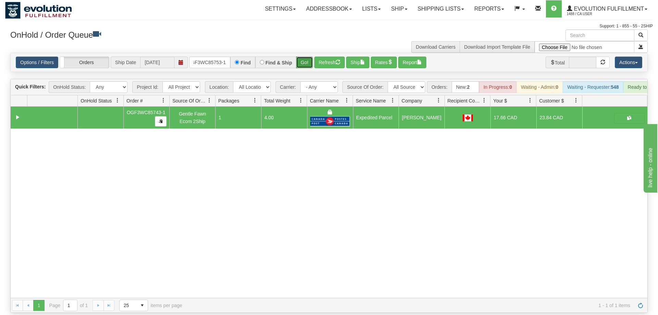
click at [305, 57] on button "Go!" at bounding box center [304, 63] width 17 height 12
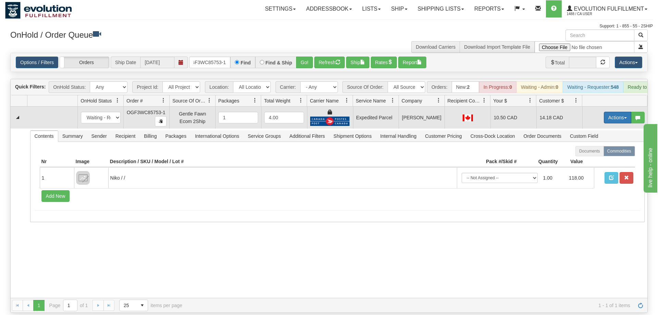
drag, startPoint x: 615, startPoint y: 106, endPoint x: 610, endPoint y: 106, distance: 4.8
click at [614, 112] on button "Actions" at bounding box center [617, 118] width 27 height 12
click at [595, 155] on span "Ship" at bounding box center [590, 157] width 14 height 5
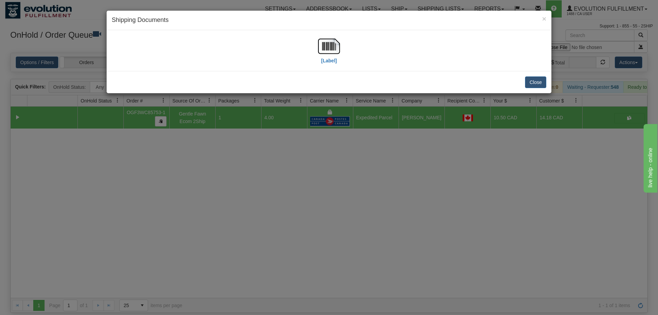
click at [318, 45] on div "[Label]" at bounding box center [329, 50] width 434 height 30
click at [320, 45] on img at bounding box center [329, 46] width 22 height 22
drag, startPoint x: 228, startPoint y: 165, endPoint x: 210, endPoint y: 58, distance: 109.1
click at [227, 160] on div "× Shipping Documents [Label] Close" at bounding box center [329, 157] width 658 height 315
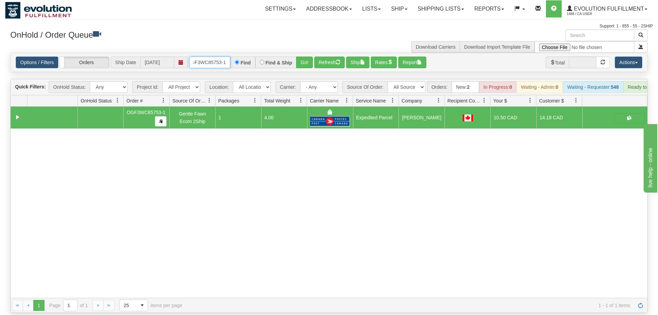
click at [211, 57] on input "OGF3WC85753-1" at bounding box center [209, 63] width 41 height 12
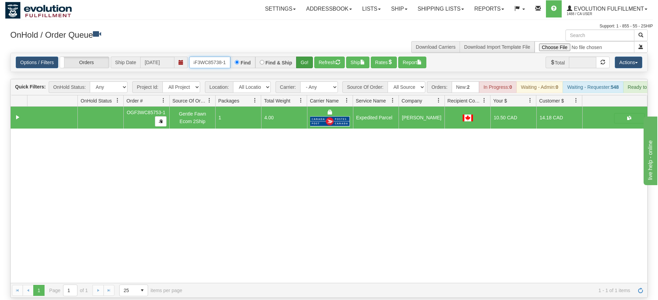
type input "oGF3WC85738-1"
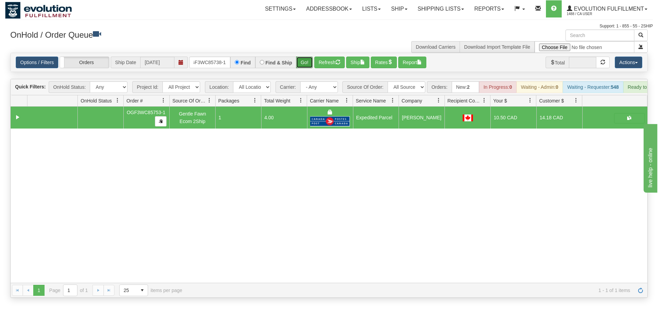
click at [308, 70] on div "Is equal to Is not equal to Contains Does not contains CAD USD EUR ZAR [PERSON_…" at bounding box center [329, 175] width 648 height 245
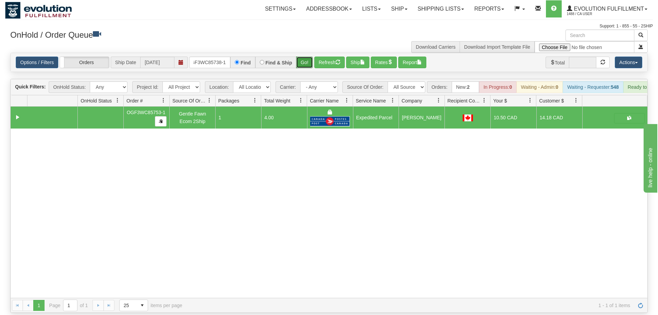
click at [307, 57] on button "Go!" at bounding box center [304, 63] width 17 height 12
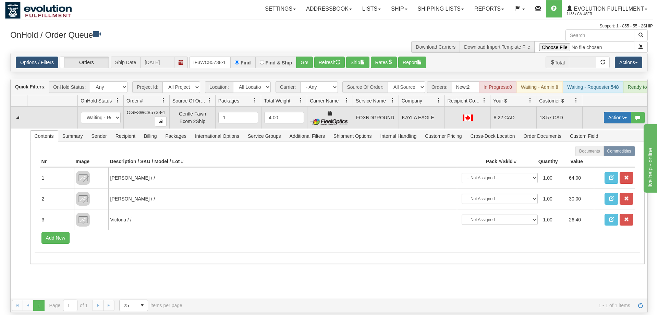
click at [615, 112] on button "Actions" at bounding box center [617, 118] width 27 height 12
click at [592, 155] on span "Ship" at bounding box center [590, 157] width 14 height 5
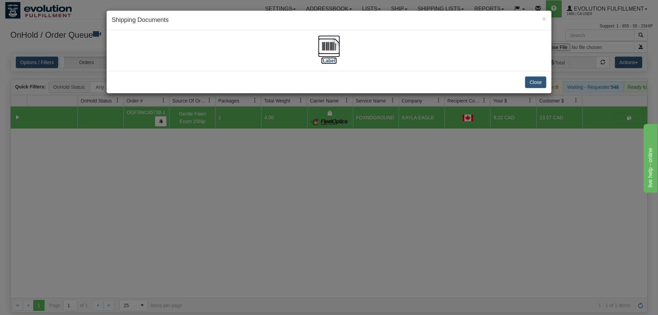
click at [319, 49] on img at bounding box center [329, 46] width 22 height 22
click at [278, 190] on div "× Shipping Documents [Label] Close" at bounding box center [329, 157] width 658 height 315
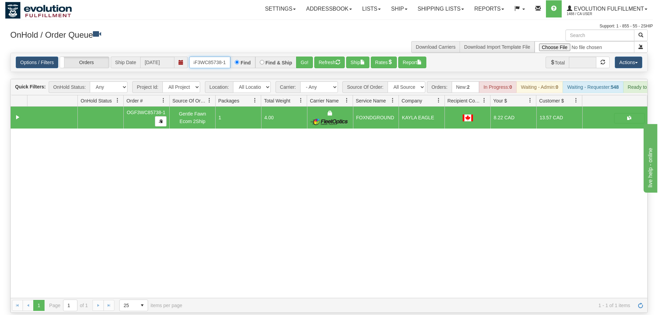
click at [217, 57] on input "oGF3WC85738-1" at bounding box center [209, 63] width 41 height 12
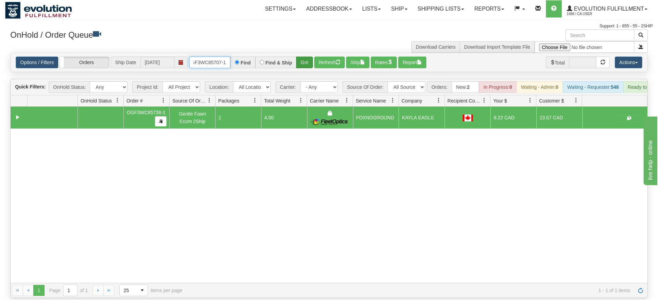
type input "OGF3WC85707-1"
click at [308, 67] on div "Is equal to Is not equal to Contains Does not contains CAD USD EUR ZAR [PERSON_…" at bounding box center [329, 175] width 648 height 245
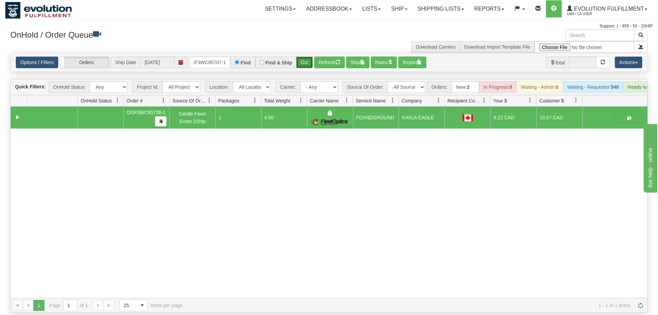
click at [310, 57] on button "Go!" at bounding box center [304, 63] width 17 height 12
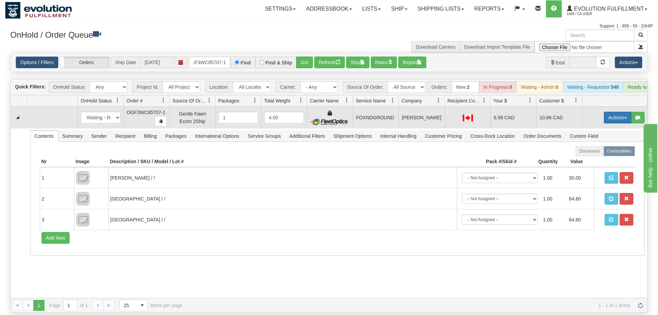
click at [616, 112] on button "Actions" at bounding box center [617, 118] width 27 height 12
click at [611, 153] on link "Ship" at bounding box center [603, 157] width 55 height 9
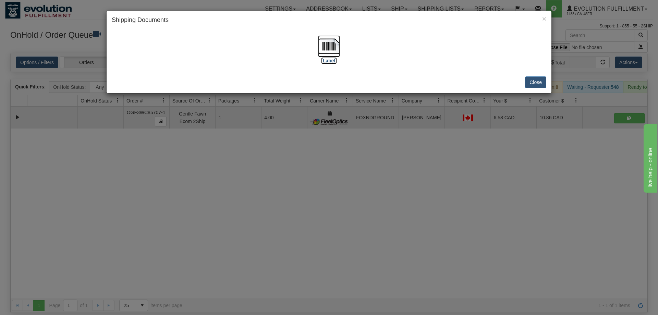
click at [338, 44] on img at bounding box center [329, 46] width 22 height 22
drag, startPoint x: 282, startPoint y: 234, endPoint x: 233, endPoint y: 67, distance: 173.4
click at [280, 222] on div "× Shipping Documents [Label] Close" at bounding box center [329, 157] width 658 height 315
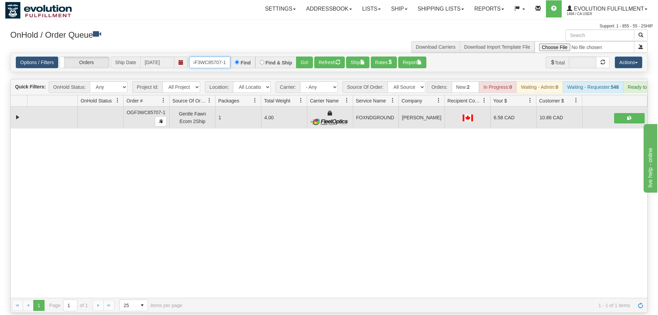
click at [224, 57] on input "OGF3WC85707-1" at bounding box center [209, 63] width 41 height 12
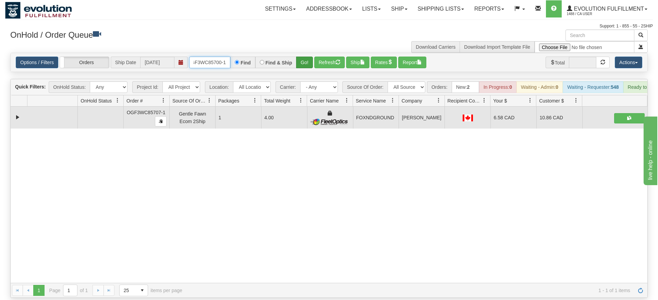
type input "OGF3WC85700-1"
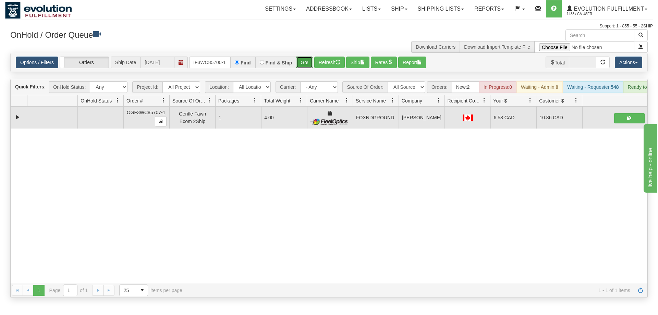
drag, startPoint x: 303, startPoint y: 58, endPoint x: 310, endPoint y: 56, distance: 7.4
click at [304, 71] on div "Is equal to Is not equal to Contains Does not contains CAD USD EUR ZAR [PERSON_…" at bounding box center [329, 175] width 648 height 245
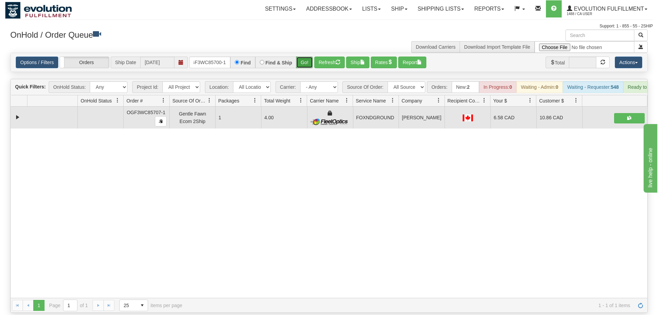
click at [310, 57] on button "Go!" at bounding box center [304, 63] width 17 height 12
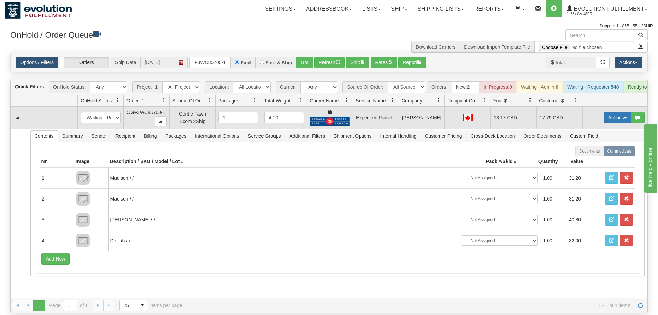
click at [613, 112] on button "Actions" at bounding box center [617, 118] width 27 height 12
click at [593, 155] on span "Ship" at bounding box center [590, 157] width 14 height 5
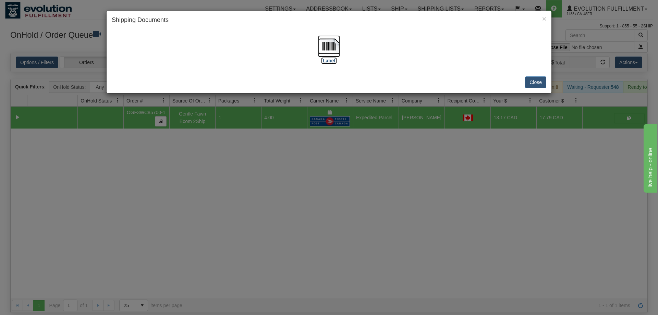
click at [332, 53] on img at bounding box center [329, 46] width 22 height 22
click at [225, 232] on div "× Shipping Documents [Label] Close" at bounding box center [329, 157] width 658 height 315
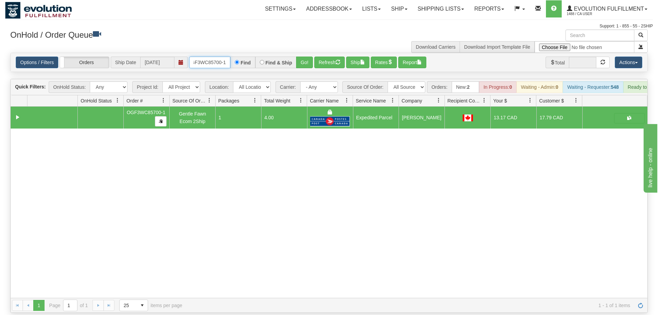
click at [202, 57] on input "OGF3WC85700-1" at bounding box center [209, 63] width 41 height 12
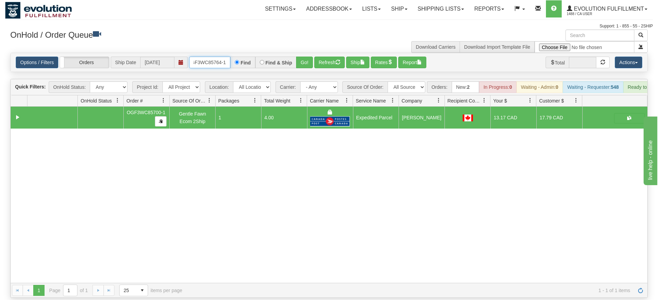
type input "OGF3WC85764-1"
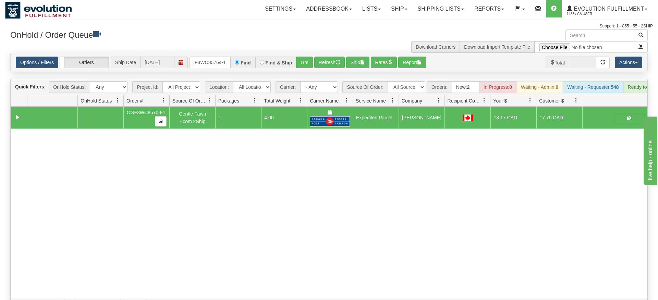
click at [301, 58] on div "Options / Filters Group Shipments Orders Ship Date [DATE] OGF3WC85764-1 Find Fi…" at bounding box center [329, 62] width 637 height 19
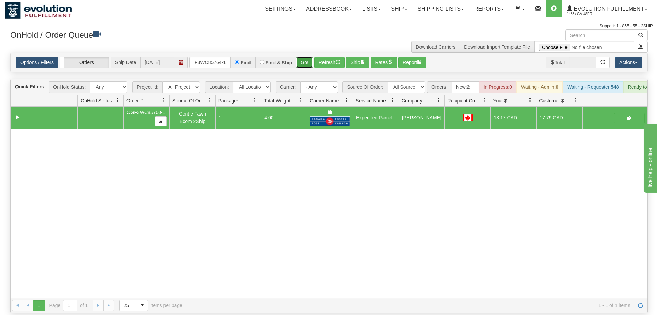
click at [307, 57] on button "Go!" at bounding box center [304, 63] width 17 height 12
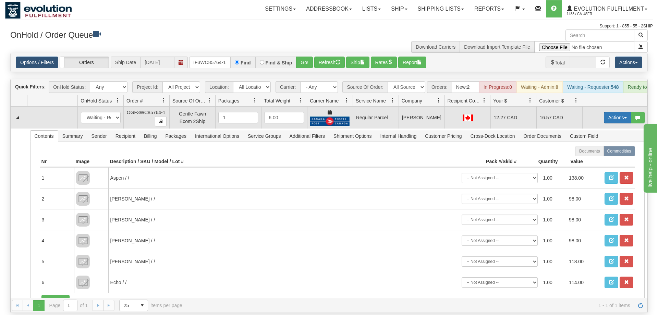
drag, startPoint x: 618, startPoint y: 104, endPoint x: 612, endPoint y: 106, distance: 6.3
click at [617, 112] on button "Actions" at bounding box center [617, 118] width 27 height 12
click at [595, 146] on span "Rate All Services" at bounding box center [603, 148] width 41 height 5
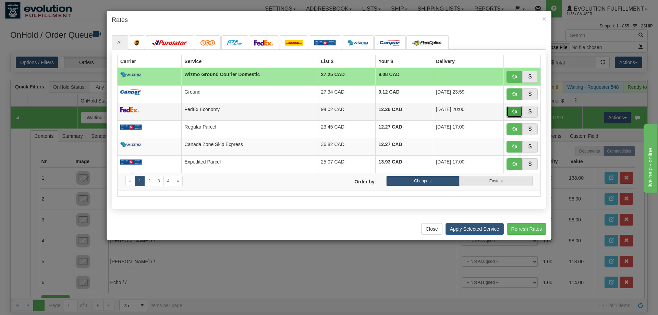
click at [514, 113] on span "button" at bounding box center [514, 111] width 5 height 5
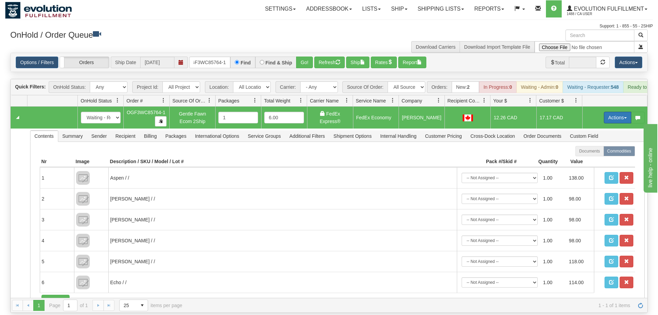
click at [614, 112] on button "Actions" at bounding box center [617, 118] width 27 height 12
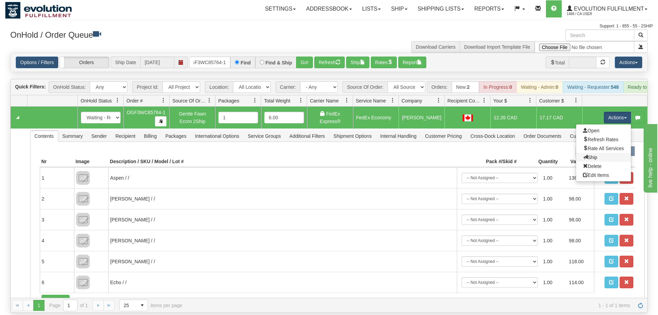
click at [600, 153] on link "Ship" at bounding box center [603, 157] width 55 height 9
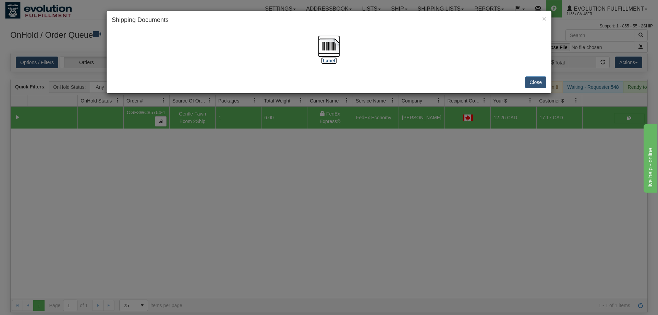
click at [333, 49] on img at bounding box center [329, 46] width 22 height 22
drag, startPoint x: 256, startPoint y: 215, endPoint x: 225, endPoint y: 67, distance: 151.9
click at [256, 215] on div "× Shipping Documents [Label] Close" at bounding box center [329, 157] width 658 height 315
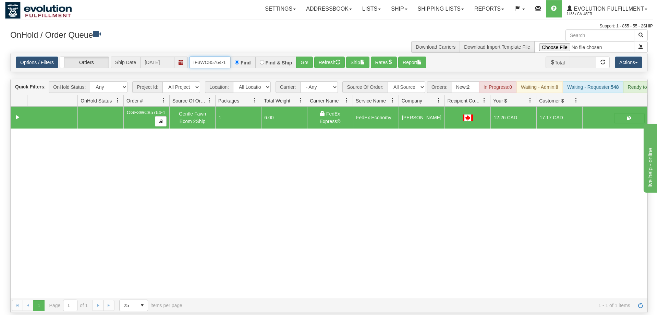
click at [219, 57] on input "OGF3WC85764-1" at bounding box center [209, 63] width 41 height 12
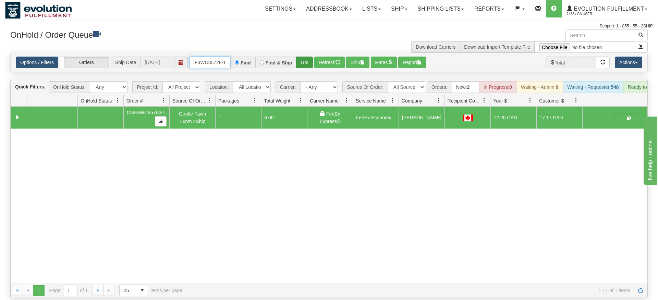
type input "OGF3WC85728-1"
click at [303, 65] on div "Is equal to Is not equal to Contains Does not contains CAD USD EUR ZAR [PERSON_…" at bounding box center [329, 175] width 648 height 245
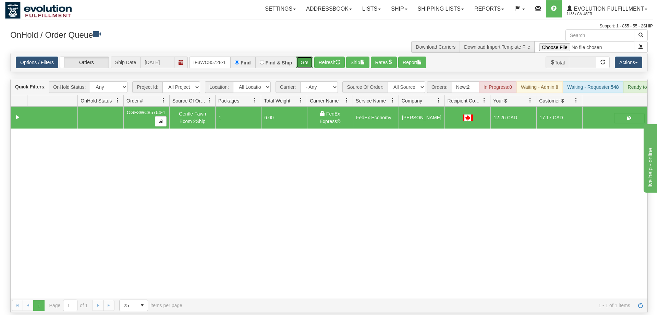
click at [308, 57] on button "Go!" at bounding box center [304, 63] width 17 height 12
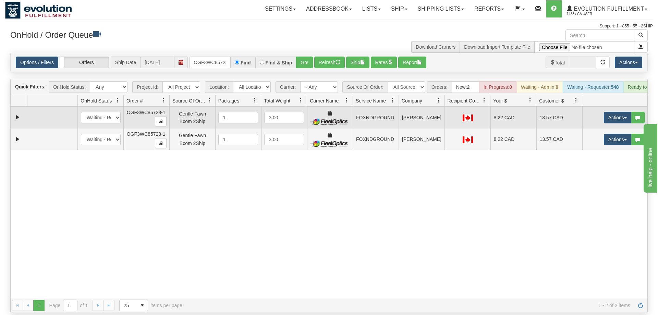
scroll to position [0, 7]
click at [615, 112] on button "Actions" at bounding box center [617, 118] width 27 height 12
click at [592, 153] on link "Ship" at bounding box center [603, 157] width 55 height 9
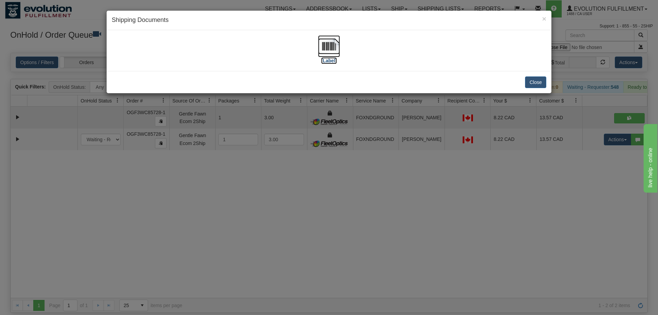
click at [329, 54] on img at bounding box center [329, 46] width 22 height 22
click at [648, 189] on div "× Shipping Documents [Label] Close" at bounding box center [329, 157] width 658 height 315
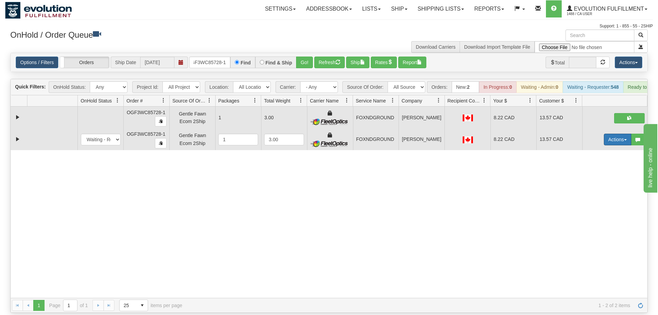
click at [616, 134] on button "Actions" at bounding box center [617, 140] width 27 height 12
click at [596, 185] on span "Delete" at bounding box center [592, 187] width 19 height 5
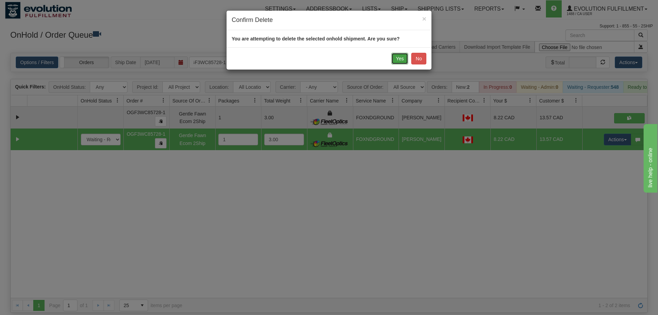
click at [405, 60] on button "Yes" at bounding box center [399, 59] width 17 height 12
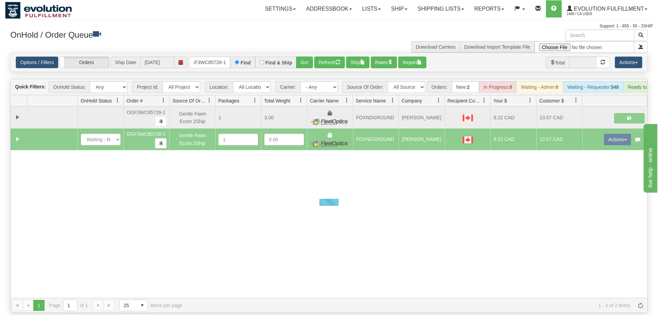
drag, startPoint x: 318, startPoint y: 275, endPoint x: 315, endPoint y: 257, distance: 17.7
click at [318, 274] on div at bounding box center [329, 202] width 637 height 191
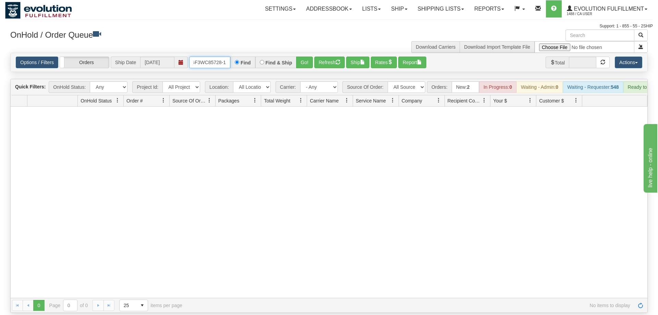
click at [215, 57] on input "OGF3WC85728-1" at bounding box center [209, 63] width 41 height 12
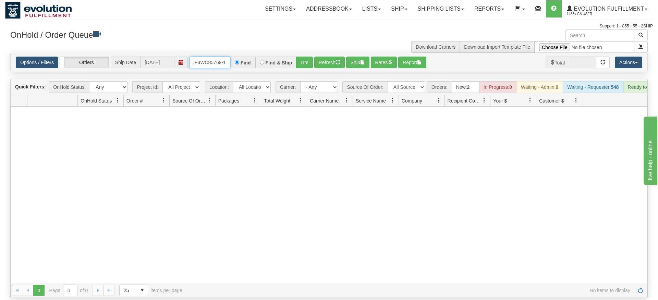
type input "oGF3WC85769-1"
click at [295, 70] on div "Is equal to Is not equal to Contains Does not contains CAD USD EUR ZAR [PERSON_…" at bounding box center [329, 175] width 648 height 245
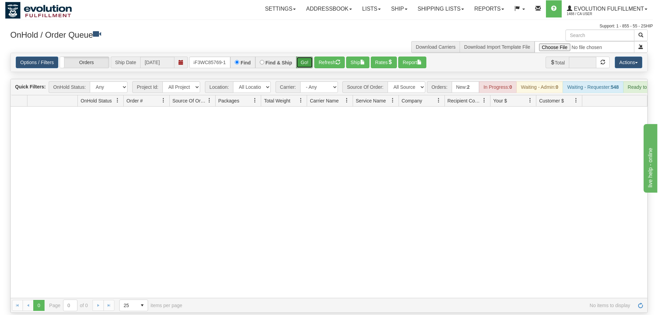
click at [307, 57] on button "Go!" at bounding box center [304, 63] width 17 height 12
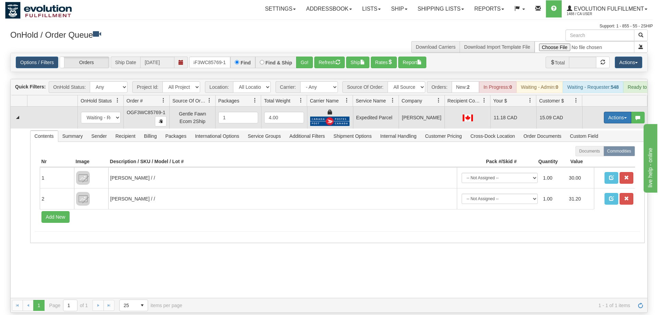
click at [604, 112] on button "Actions" at bounding box center [617, 118] width 27 height 12
click at [590, 155] on span "Ship" at bounding box center [590, 157] width 14 height 5
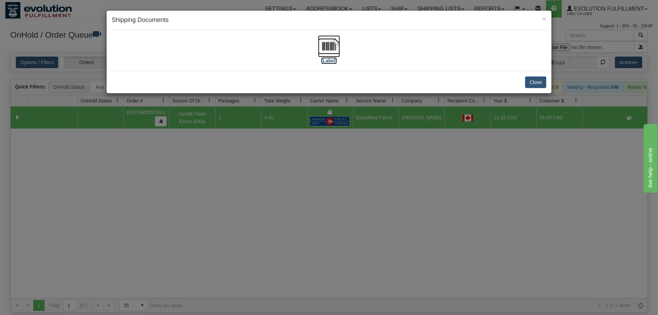
click at [335, 49] on img at bounding box center [329, 46] width 22 height 22
drag, startPoint x: 233, startPoint y: 199, endPoint x: 264, endPoint y: 56, distance: 146.9
click at [234, 198] on div "× Shipping Documents [Label] Close" at bounding box center [329, 157] width 658 height 315
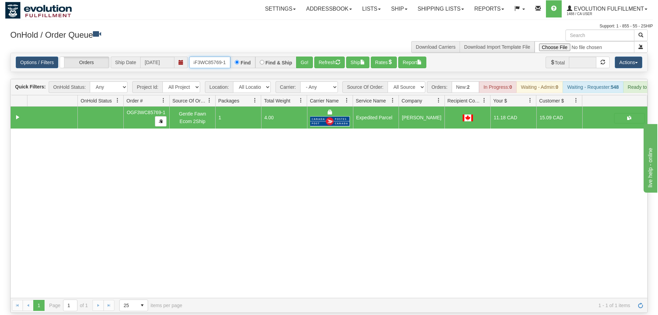
click at [217, 57] on input "oGF3WC85769-1" at bounding box center [209, 63] width 41 height 12
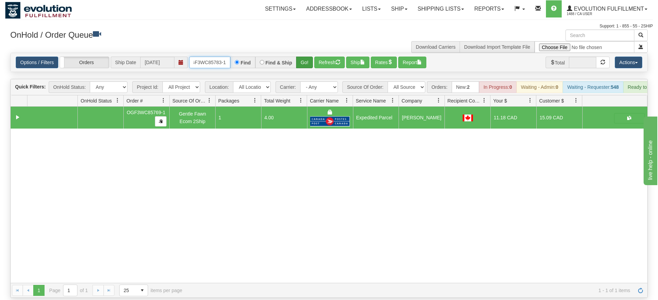
type input "OGF3WC85783-1"
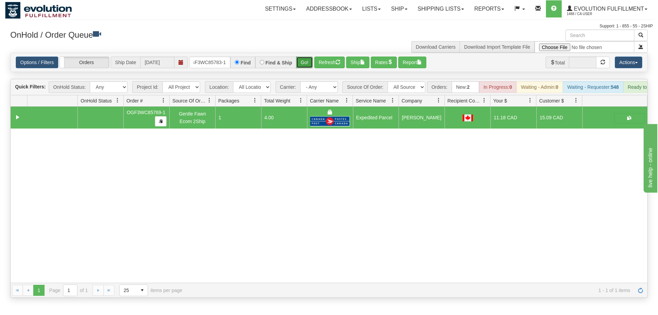
click at [301, 65] on div "Is equal to Is not equal to Contains Does not contains CAD USD EUR ZAR [PERSON_…" at bounding box center [329, 175] width 648 height 245
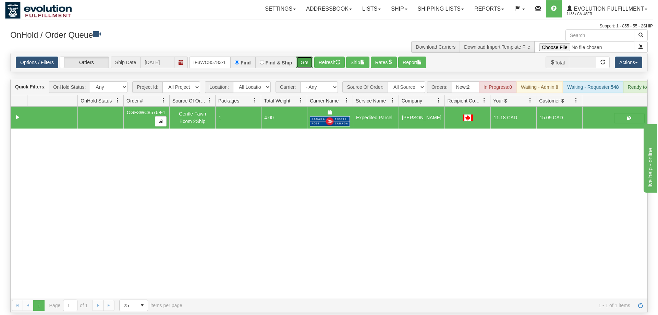
click at [305, 57] on button "Go!" at bounding box center [304, 63] width 17 height 12
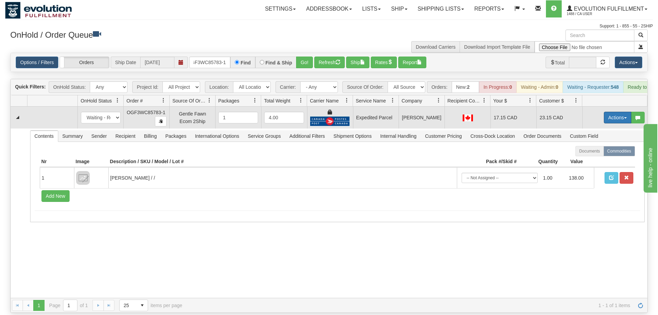
click at [615, 112] on button "Actions" at bounding box center [617, 118] width 27 height 12
click at [603, 153] on link "Ship" at bounding box center [603, 157] width 55 height 9
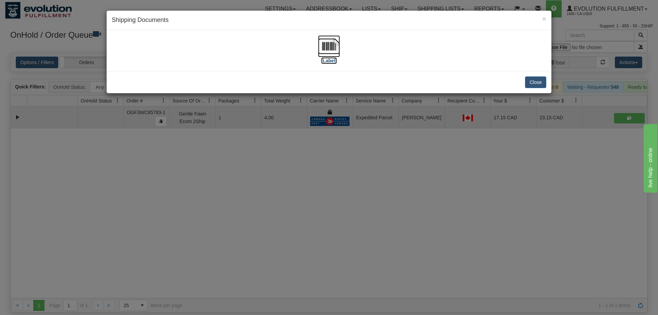
click at [322, 46] on img at bounding box center [329, 46] width 22 height 22
drag, startPoint x: 285, startPoint y: 247, endPoint x: 242, endPoint y: 114, distance: 139.8
click at [285, 239] on div "× Shipping Documents [Label] Close" at bounding box center [329, 157] width 658 height 315
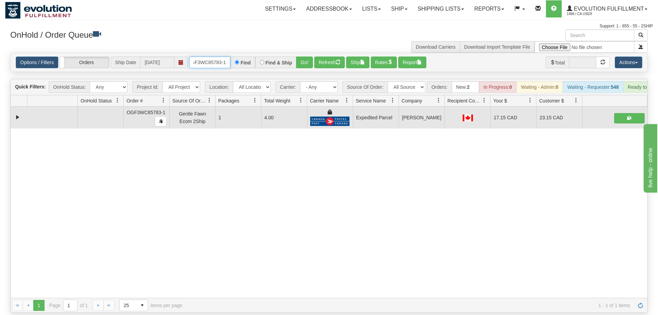
click at [217, 57] on input "OGF3WC85783-1" at bounding box center [209, 63] width 41 height 12
click at [216, 57] on input "OGF3WC85783-1" at bounding box center [209, 63] width 41 height 12
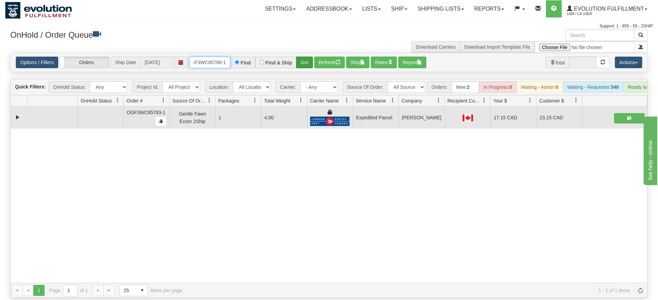
type input "OGF3WC85768-1"
click at [305, 64] on div "Is equal to Is not equal to Contains Does not contains CAD USD EUR ZAR [PERSON_…" at bounding box center [329, 175] width 648 height 245
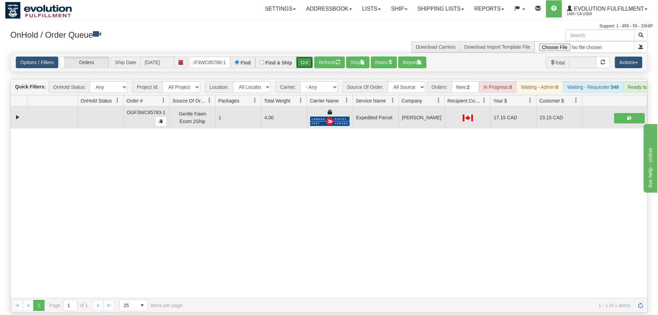
click at [305, 57] on button "Go!" at bounding box center [304, 63] width 17 height 12
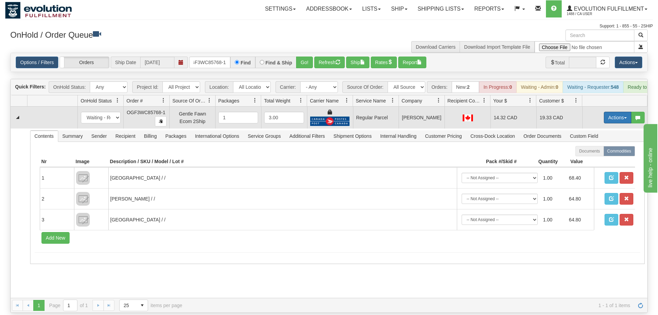
click at [615, 112] on button "Actions" at bounding box center [617, 118] width 27 height 12
click at [600, 146] on span "Rate All Services" at bounding box center [603, 148] width 41 height 5
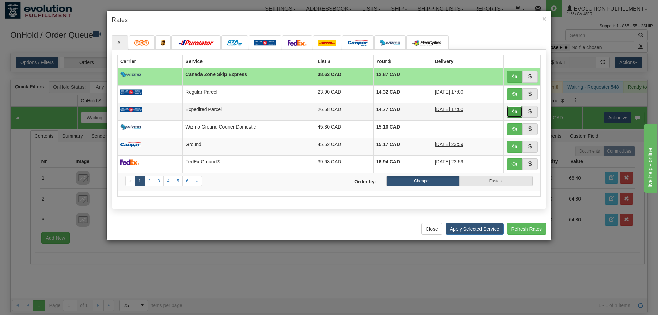
click at [513, 112] on span "button" at bounding box center [514, 111] width 5 height 5
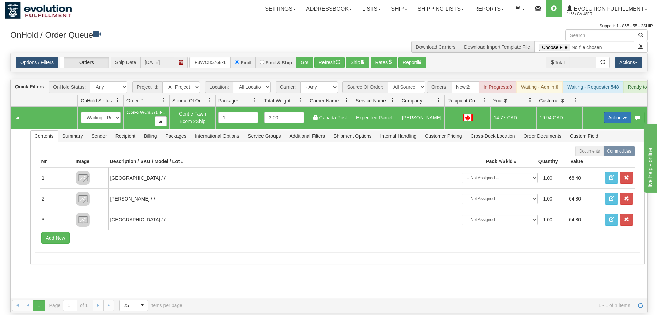
click at [615, 112] on button "Actions" at bounding box center [617, 118] width 27 height 12
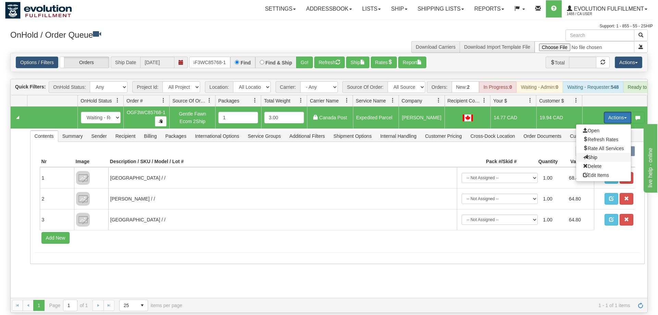
click at [590, 155] on span "Ship" at bounding box center [590, 157] width 14 height 5
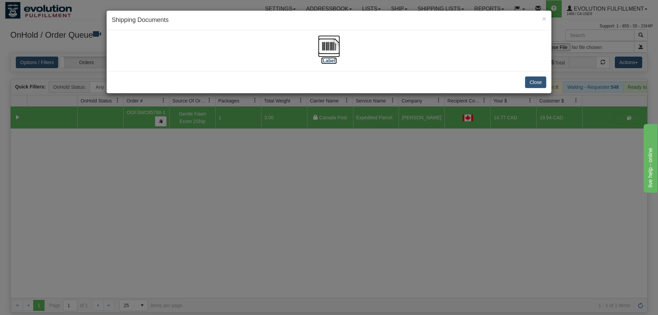
click at [326, 40] on img at bounding box center [329, 46] width 22 height 22
drag, startPoint x: 242, startPoint y: 205, endPoint x: 212, endPoint y: 74, distance: 134.6
click at [241, 201] on div "× Shipping Documents [Label] Close" at bounding box center [329, 157] width 658 height 315
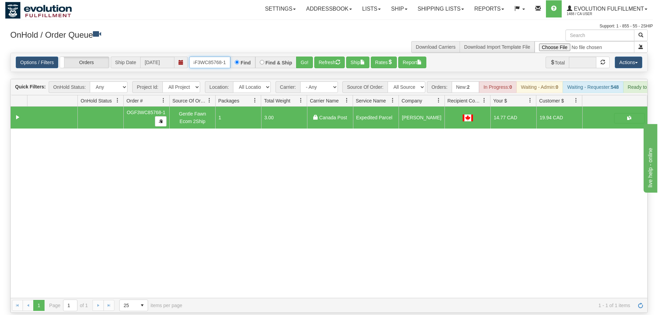
click at [217, 57] on input "OGF3WC85768-1" at bounding box center [209, 63] width 41 height 12
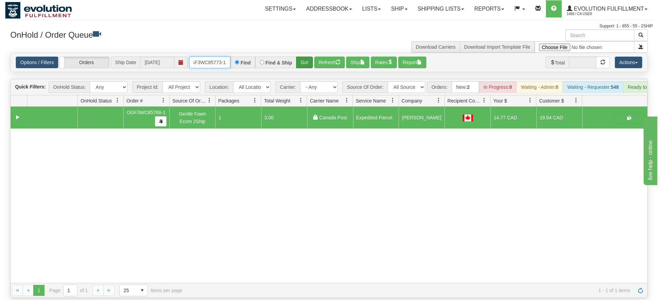
type input "oGF3WC85773-1"
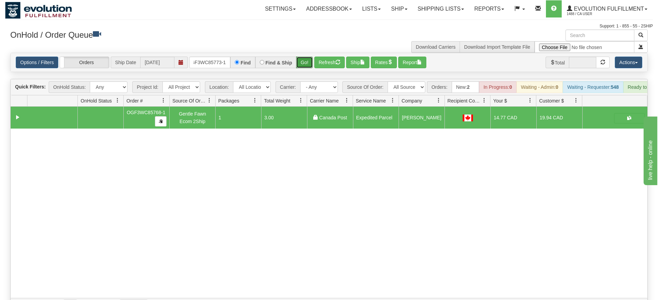
drag, startPoint x: 304, startPoint y: 50, endPoint x: 305, endPoint y: 55, distance: 4.5
click at [304, 63] on div "Is equal to Is not equal to Contains Does not contains CAD USD EUR ZAR [PERSON_…" at bounding box center [329, 183] width 648 height 260
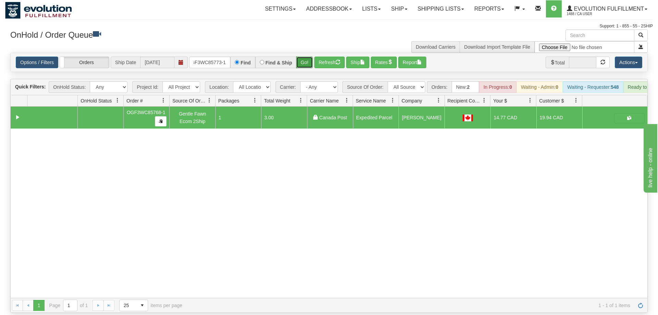
click at [305, 57] on button "Go!" at bounding box center [304, 63] width 17 height 12
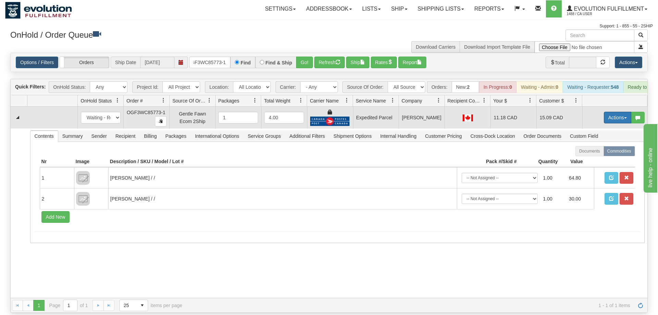
click at [615, 112] on button "Actions" at bounding box center [617, 118] width 27 height 12
click at [595, 155] on span "Ship" at bounding box center [590, 157] width 14 height 5
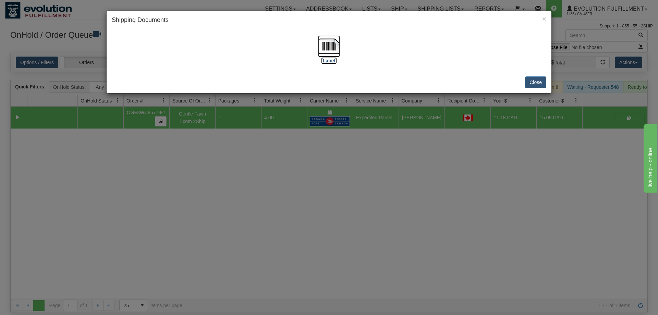
click at [330, 46] on img at bounding box center [329, 46] width 22 height 22
drag, startPoint x: 247, startPoint y: 224, endPoint x: 184, endPoint y: 41, distance: 194.1
click at [247, 222] on div "× Shipping Documents [Label] Close" at bounding box center [329, 157] width 658 height 315
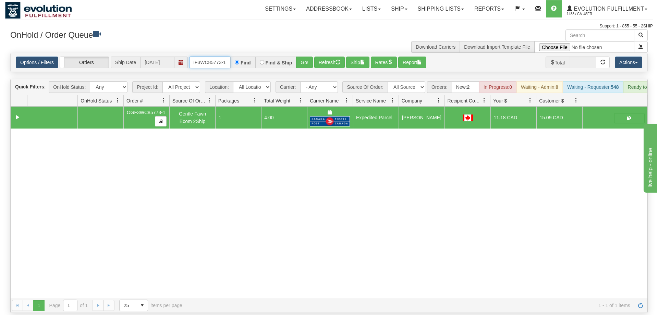
click at [209, 57] on input "oGF3WC85773-1" at bounding box center [209, 63] width 41 height 12
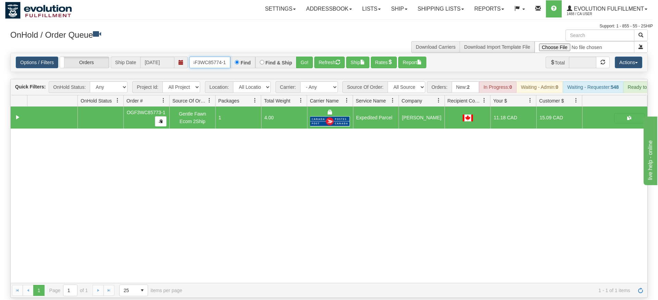
type input "OGF3WC85774-1"
click at [303, 73] on div "Is equal to Is not equal to Contains Does not contains CAD USD EUR ZAR [PERSON_…" at bounding box center [329, 175] width 648 height 245
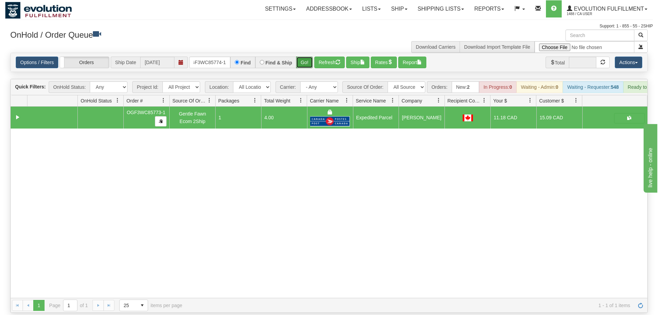
click at [306, 57] on button "Go!" at bounding box center [304, 63] width 17 height 12
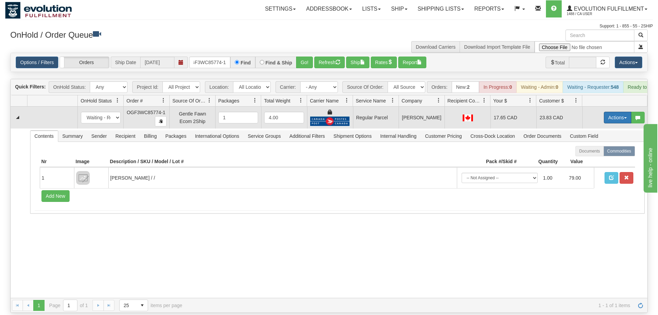
click at [616, 112] on button "Actions" at bounding box center [617, 118] width 27 height 12
click at [594, 146] on span "Rate All Services" at bounding box center [603, 148] width 41 height 5
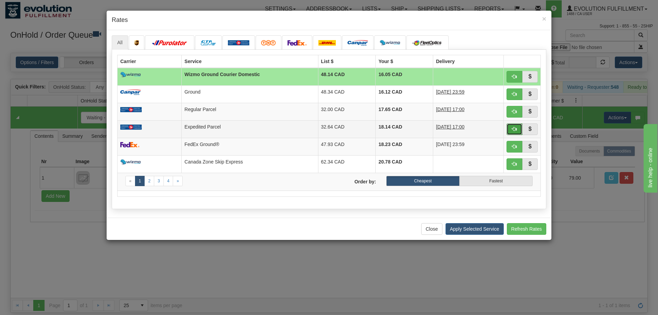
click at [516, 129] on span "button" at bounding box center [514, 128] width 5 height 5
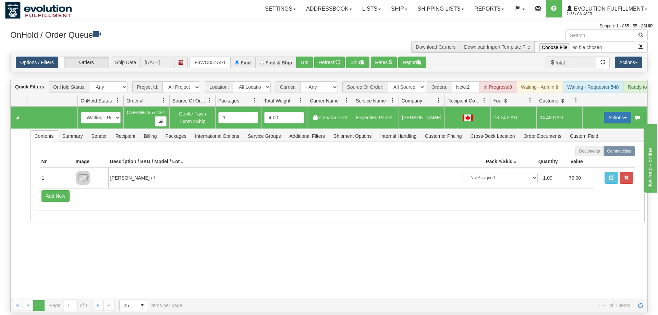
click at [614, 112] on button "Actions" at bounding box center [617, 118] width 27 height 12
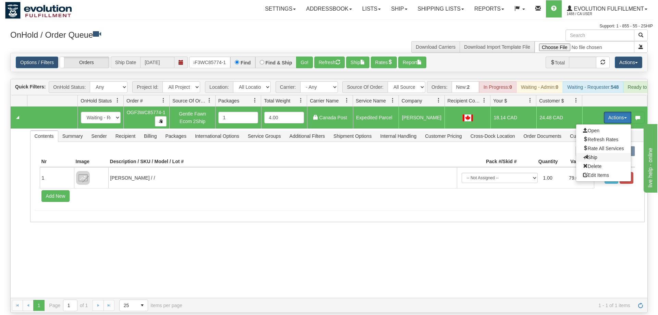
click at [583, 155] on span at bounding box center [585, 157] width 5 height 5
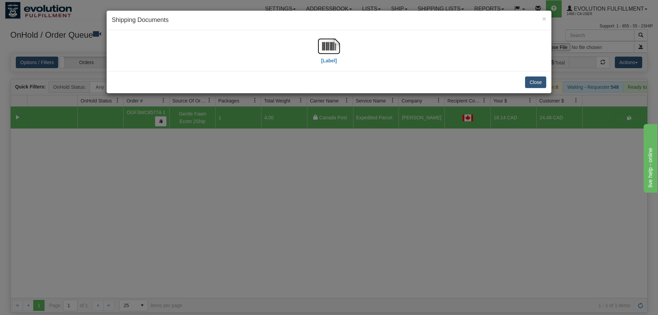
click at [337, 57] on div "[Label]" at bounding box center [329, 50] width 22 height 30
click at [332, 54] on img at bounding box center [329, 46] width 22 height 22
drag, startPoint x: 295, startPoint y: 265, endPoint x: 251, endPoint y: 86, distance: 184.6
click at [295, 254] on div "× Shipping Documents [Label] Close" at bounding box center [329, 157] width 658 height 315
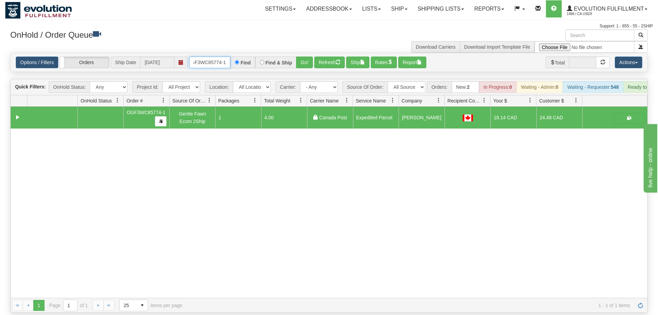
click at [204, 57] on input "OGF3WC85774-1" at bounding box center [209, 63] width 41 height 12
type input "="
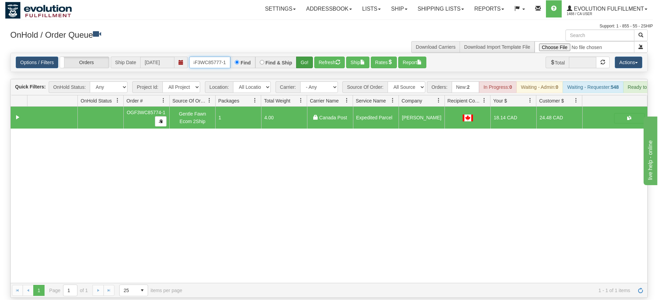
type input "OGF3WC85777-1"
click at [311, 65] on div "Is equal to Is not equal to Contains Does not contains CAD USD EUR ZAR [PERSON_…" at bounding box center [329, 175] width 648 height 245
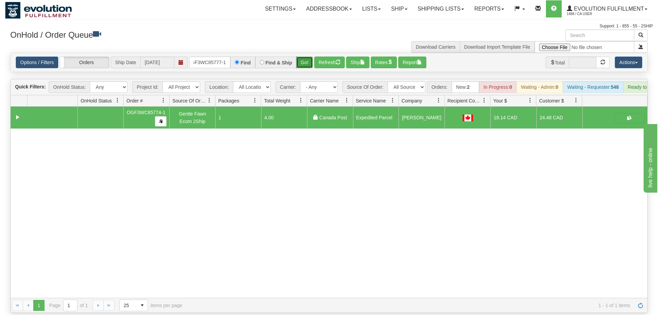
click at [309, 57] on button "Go!" at bounding box center [304, 63] width 17 height 12
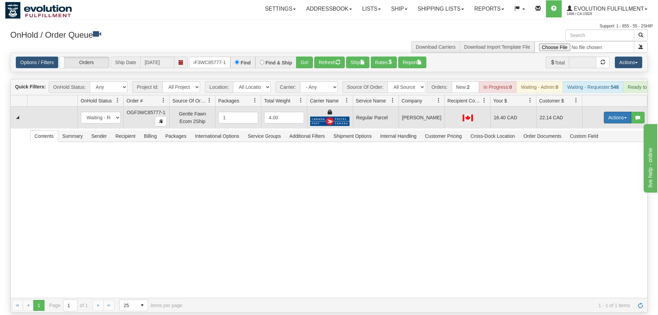
click at [619, 112] on button "Actions" at bounding box center [617, 118] width 27 height 12
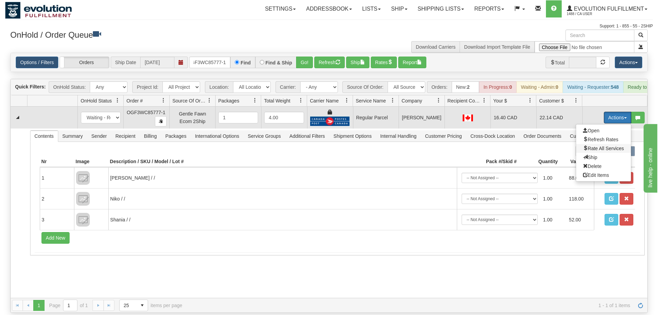
click at [604, 146] on span "Rate All Services" at bounding box center [603, 148] width 41 height 5
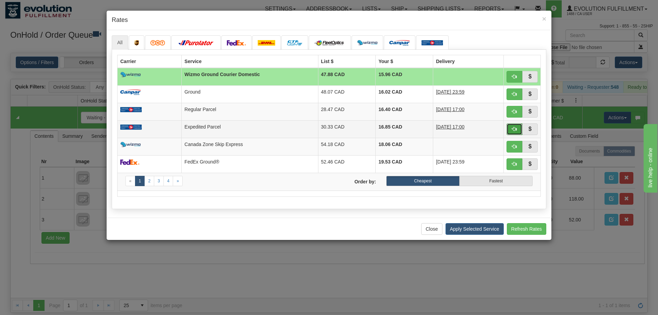
click at [508, 131] on button "button" at bounding box center [514, 129] width 16 height 12
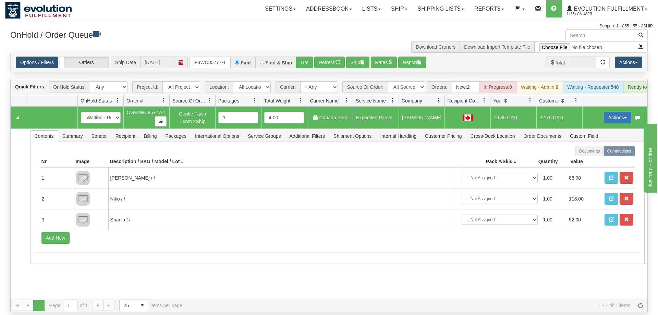
click at [619, 112] on button "Actions" at bounding box center [617, 118] width 27 height 12
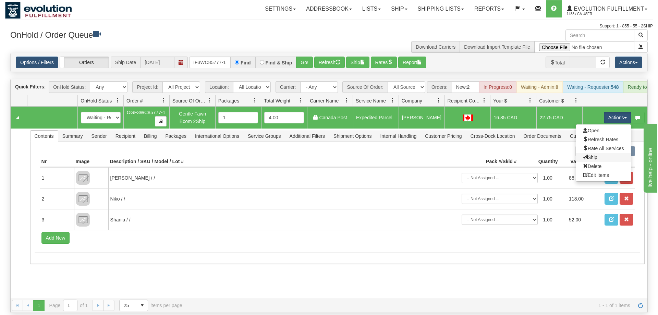
click at [596, 153] on link "Ship" at bounding box center [603, 157] width 55 height 9
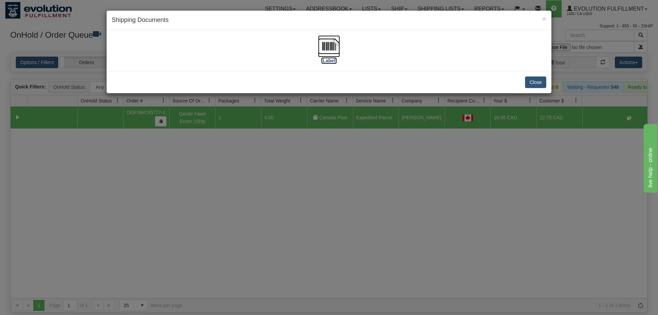
click at [339, 52] on img at bounding box center [329, 46] width 22 height 22
drag, startPoint x: 246, startPoint y: 251, endPoint x: 231, endPoint y: 37, distance: 215.0
click at [246, 242] on div "× Shipping Documents [Label] Close" at bounding box center [329, 157] width 658 height 315
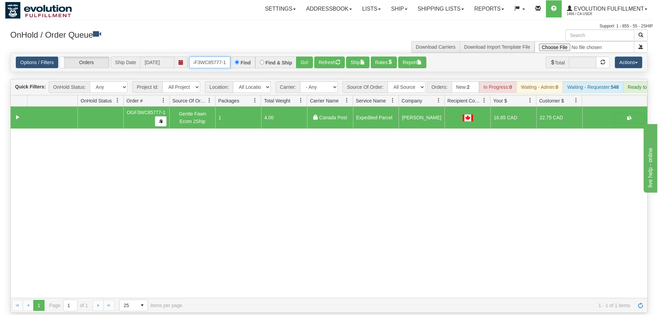
click at [212, 57] on input "OGF3WC85777-1" at bounding box center [209, 63] width 41 height 12
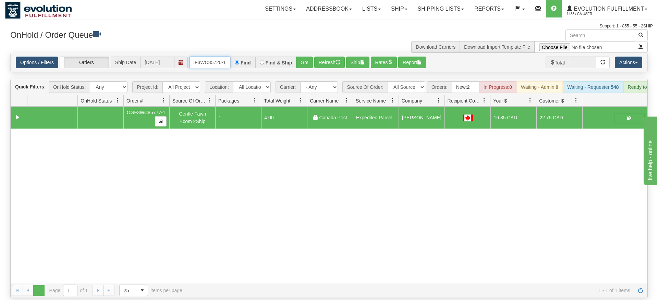
type input "OGF3WC85720-1"
click at [304, 61] on div "Options / Filters Group Shipments Orders Ship Date 08/29/2025 OGF3WC85720-1 Fin…" at bounding box center [329, 62] width 637 height 19
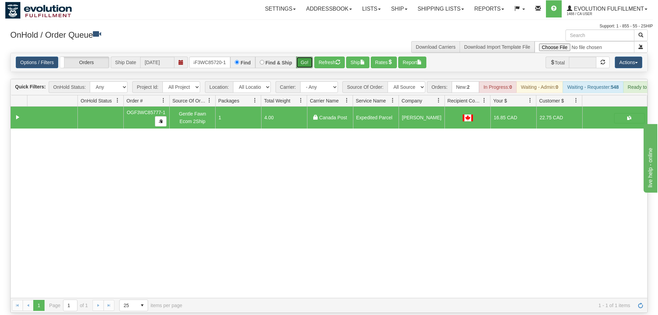
click at [305, 57] on button "Go!" at bounding box center [304, 63] width 17 height 12
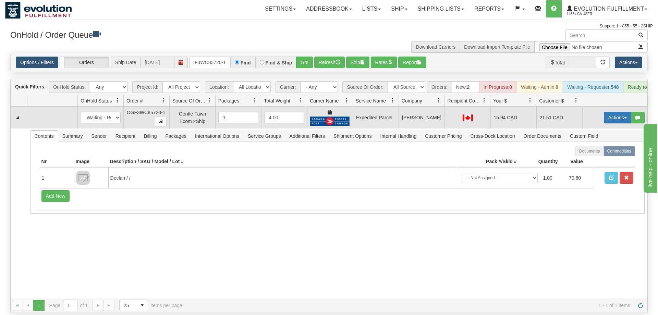
click at [610, 112] on button "Actions" at bounding box center [617, 118] width 27 height 12
click at [595, 155] on span "Ship" at bounding box center [590, 157] width 14 height 5
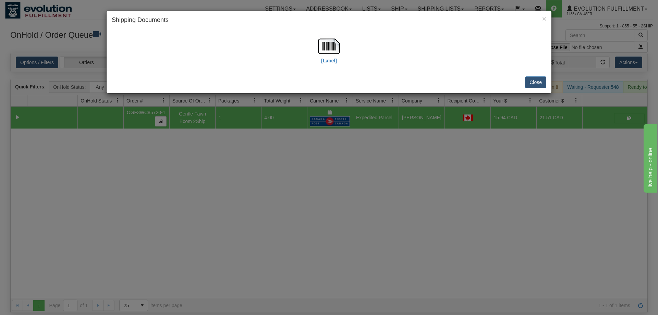
click at [344, 49] on div "[Label]" at bounding box center [329, 50] width 434 height 30
click at [327, 49] on img at bounding box center [329, 46] width 22 height 22
click at [264, 222] on div "× Shipping Documents [Label] Close" at bounding box center [329, 157] width 658 height 315
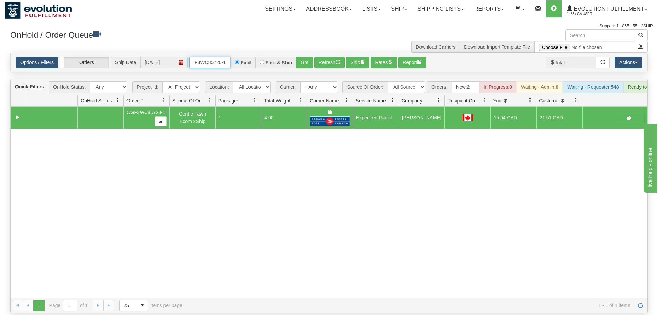
click at [209, 57] on input "OGF3WC85720-1" at bounding box center [209, 63] width 41 height 12
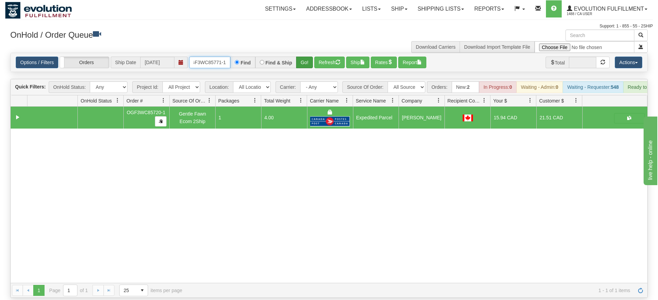
type input "OGF3WC85771-1"
click at [310, 62] on div "Options / Filters Group Shipments Orders Ship Date 08/29/2025 OGF3WC85771-1 Fin…" at bounding box center [328, 62] width 637 height 19
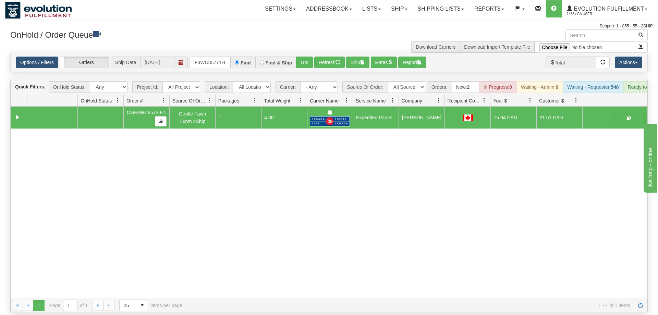
click at [305, 53] on div "Options / Filters Group Shipments Orders Ship Date 08/29/2025 OGF3WC85771-1 Fin…" at bounding box center [329, 62] width 637 height 19
click at [298, 57] on button "Go!" at bounding box center [304, 63] width 17 height 12
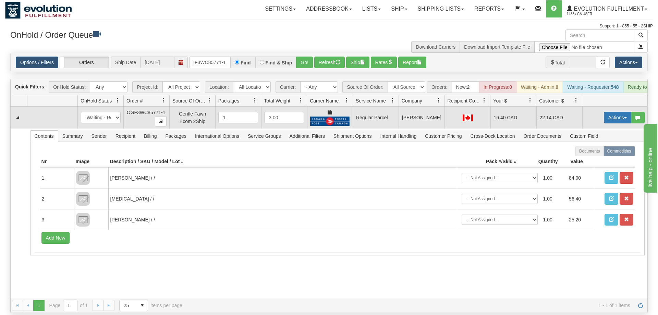
click at [609, 112] on button "Actions" at bounding box center [617, 118] width 27 height 12
click at [591, 146] on span "Rate All Services" at bounding box center [603, 148] width 41 height 5
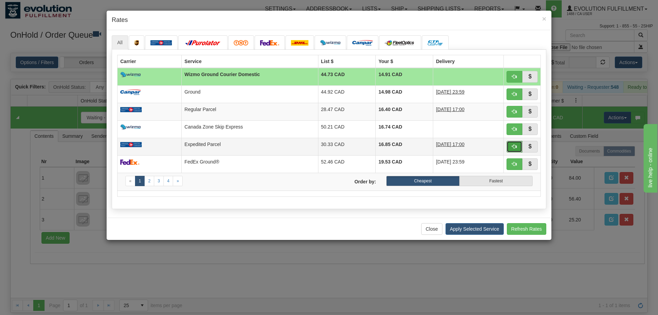
click at [511, 151] on button "button" at bounding box center [514, 147] width 16 height 12
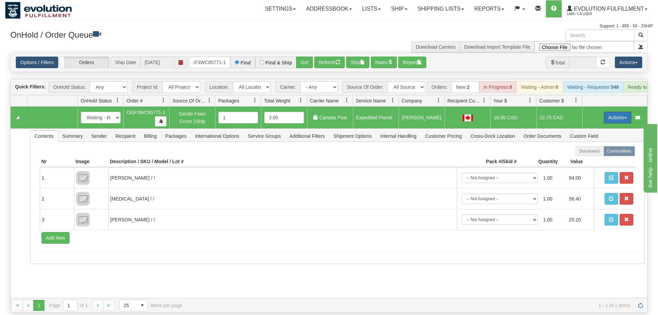
click at [610, 112] on button "Actions" at bounding box center [617, 118] width 27 height 12
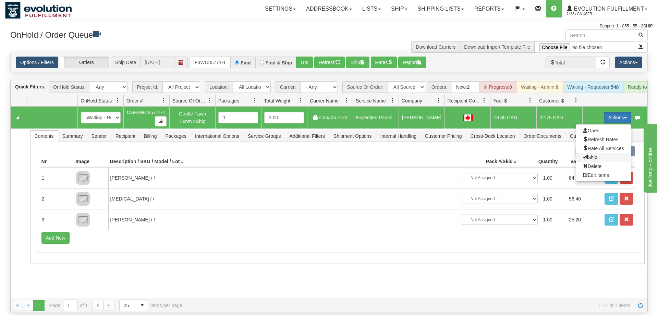
click at [587, 155] on span "Ship" at bounding box center [590, 157] width 14 height 5
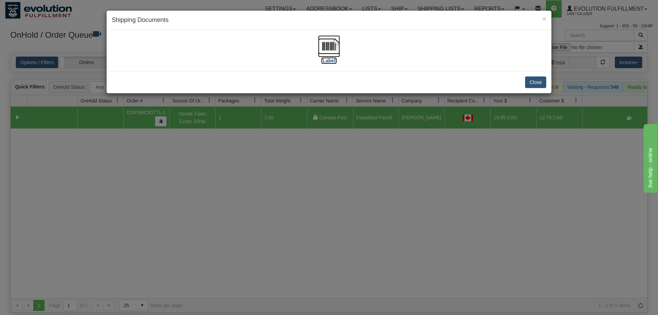
click at [336, 57] on img at bounding box center [329, 46] width 22 height 22
click at [250, 183] on div "× Shipping Documents [Label] Close" at bounding box center [329, 157] width 658 height 315
